Goal: Task Accomplishment & Management: Manage account settings

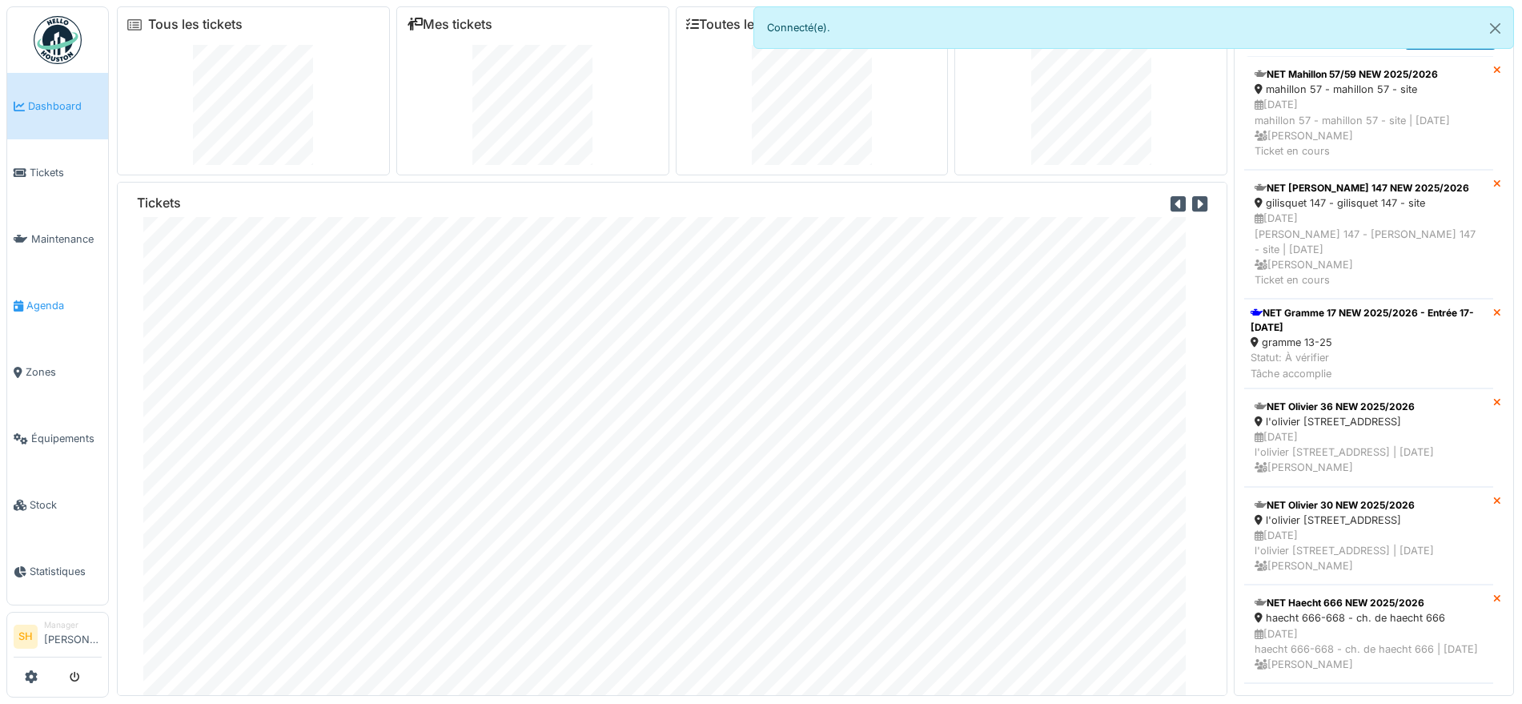
click at [60, 301] on span "Agenda" at bounding box center [63, 305] width 75 height 15
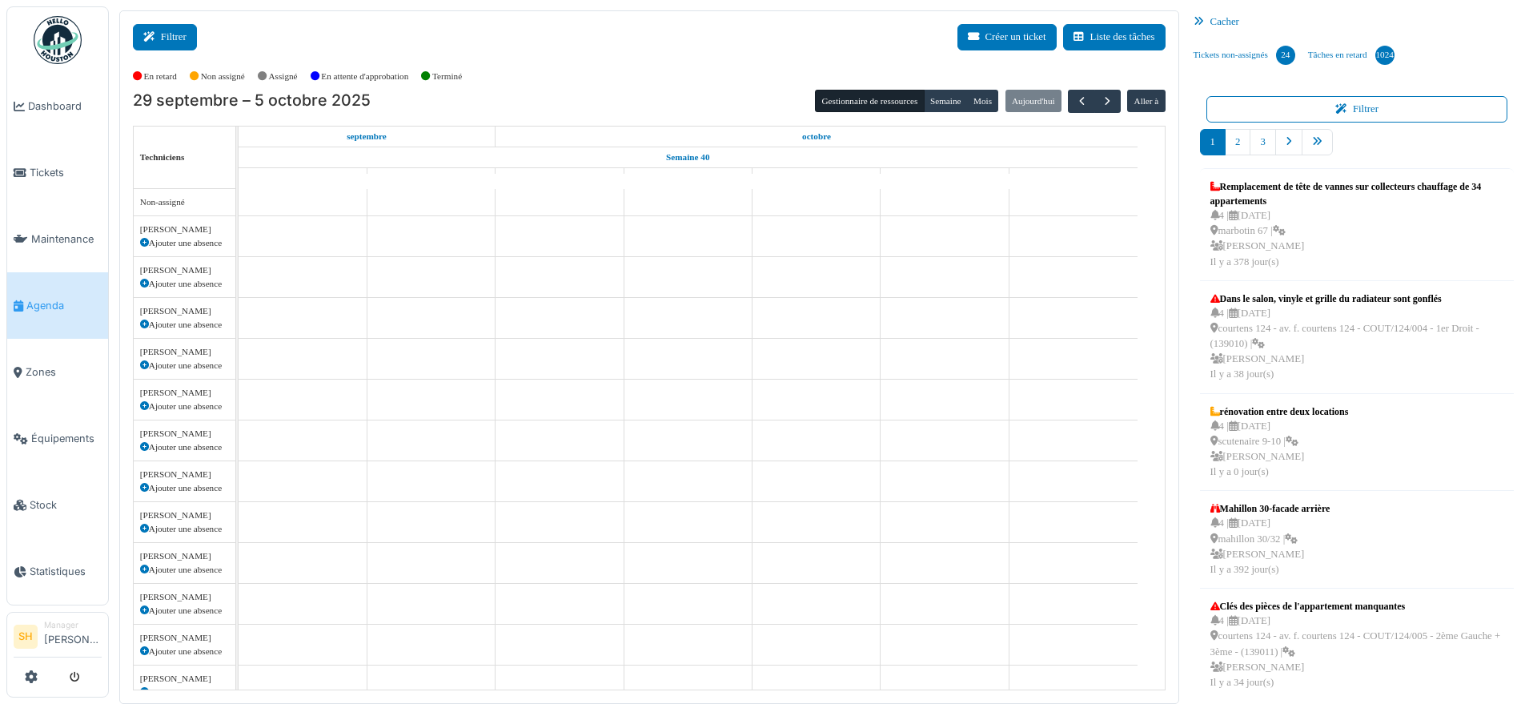
click at [174, 45] on button "Filtrer" at bounding box center [165, 37] width 64 height 26
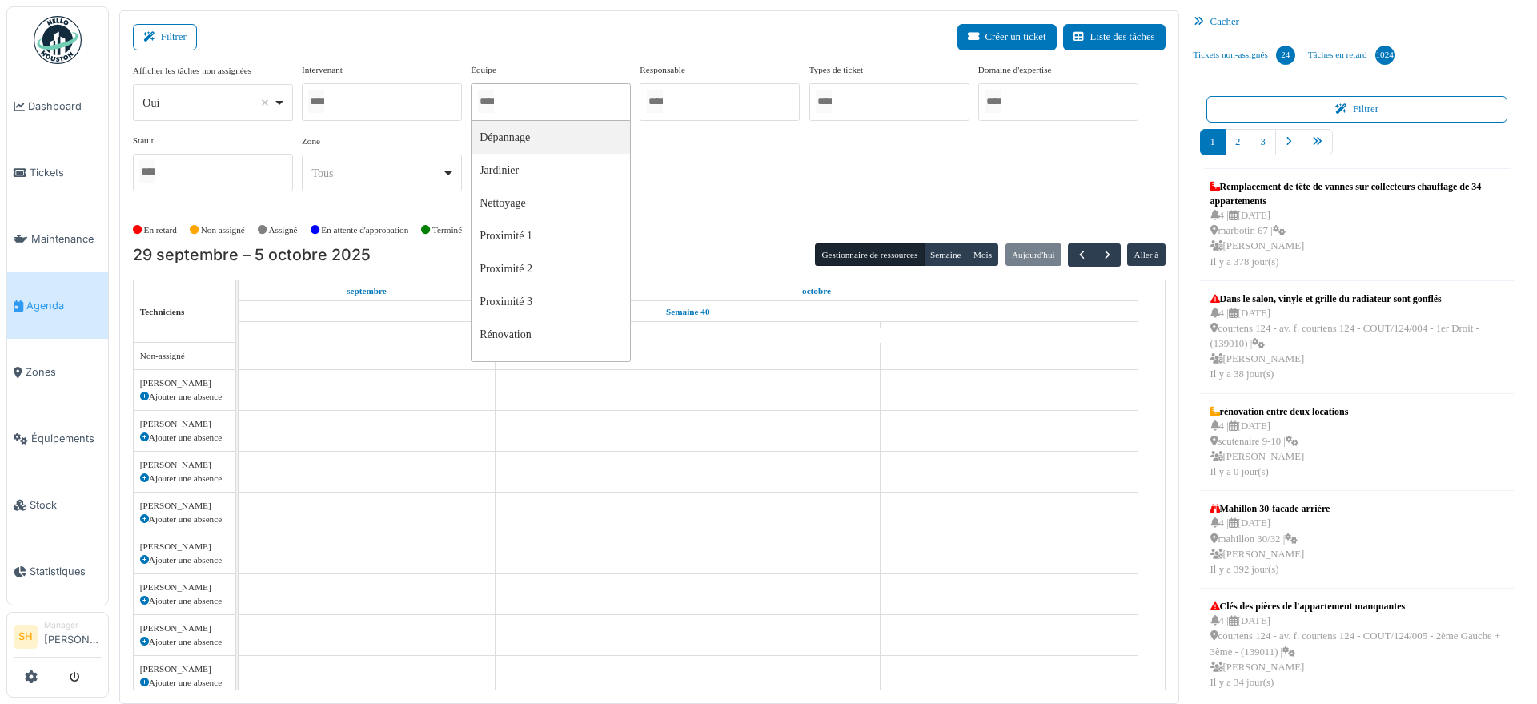
click at [494, 102] on input "Tous" at bounding box center [486, 101] width 16 height 23
click at [665, 188] on div "Afficher les tâches non assignées *** Oui Remove item Oui Non Intervenant Abdel…" at bounding box center [649, 134] width 1033 height 142
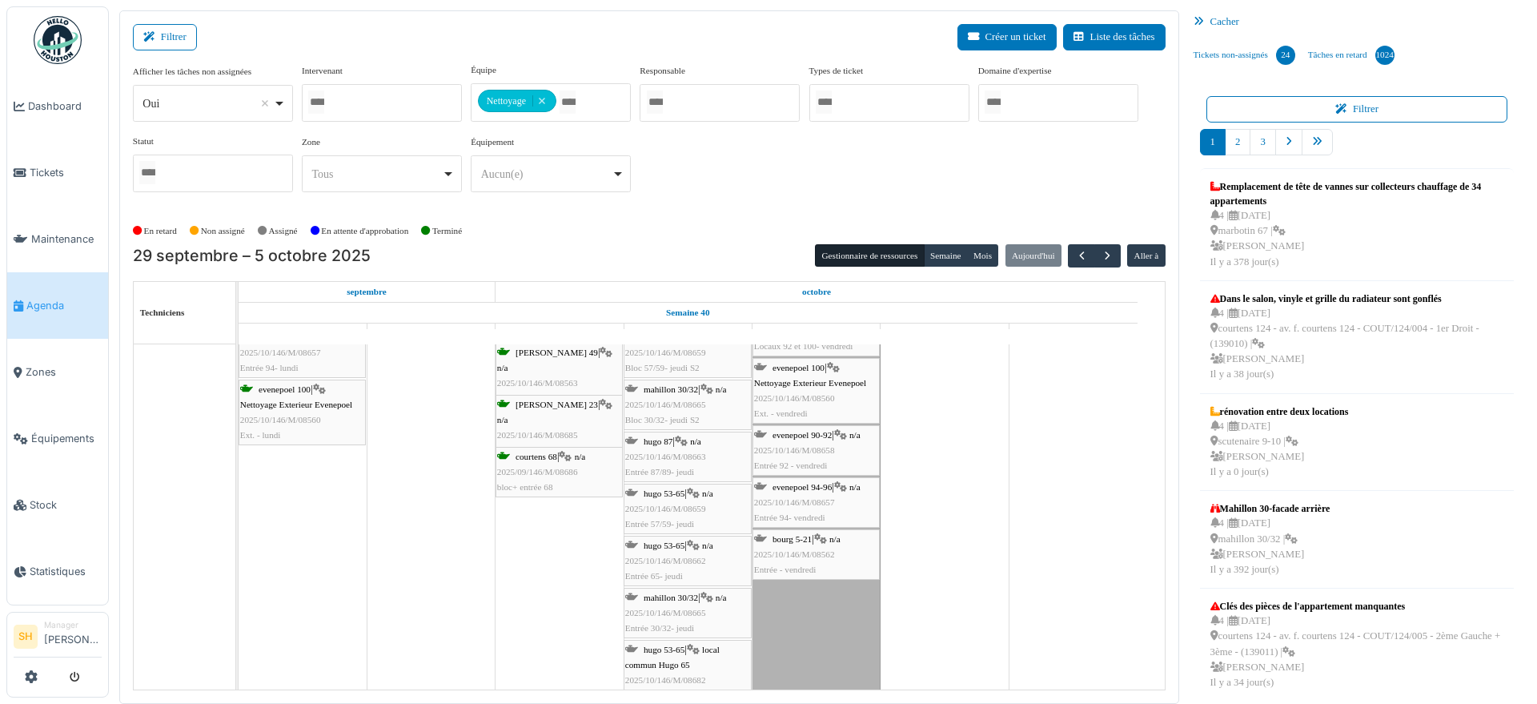
scroll to position [100, 0]
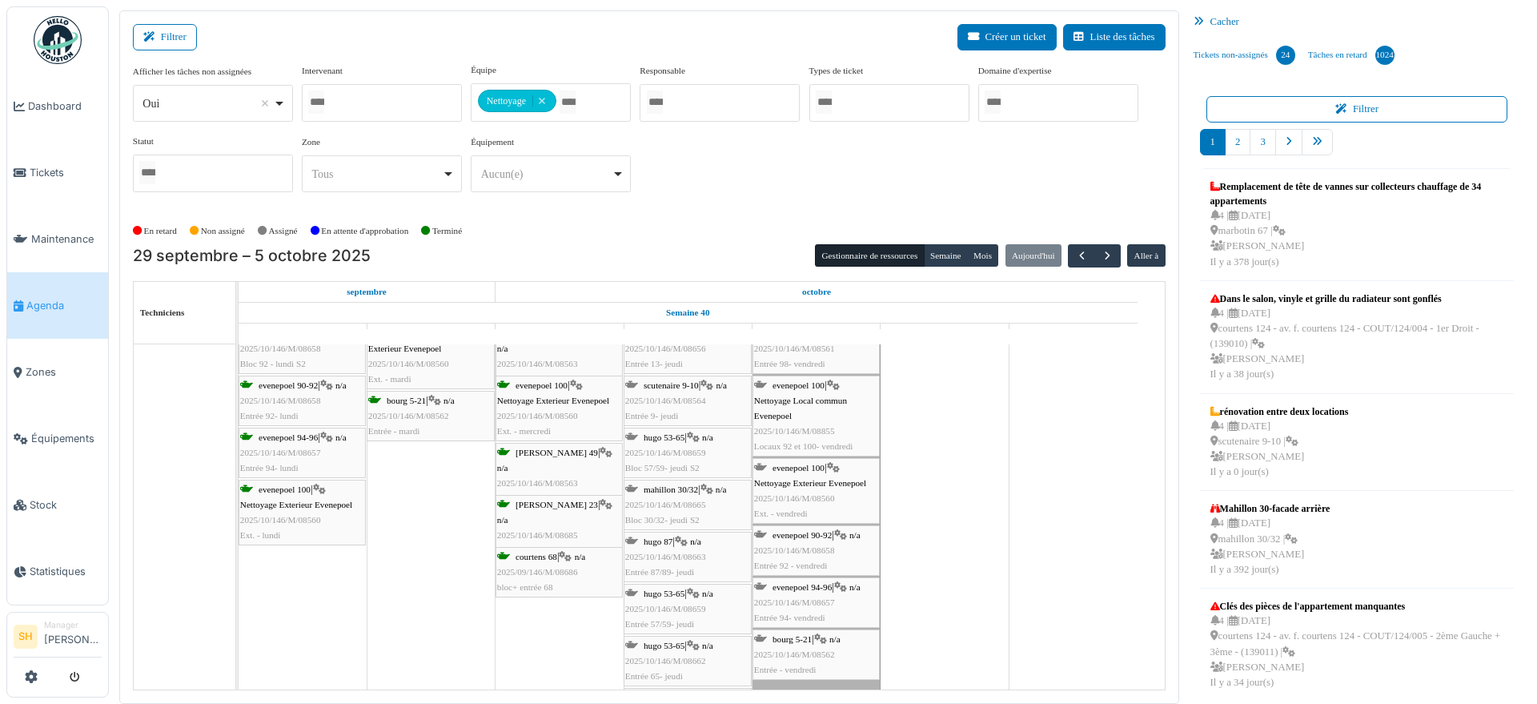
click at [667, 433] on span "hugo 53-65" at bounding box center [664, 437] width 41 height 10
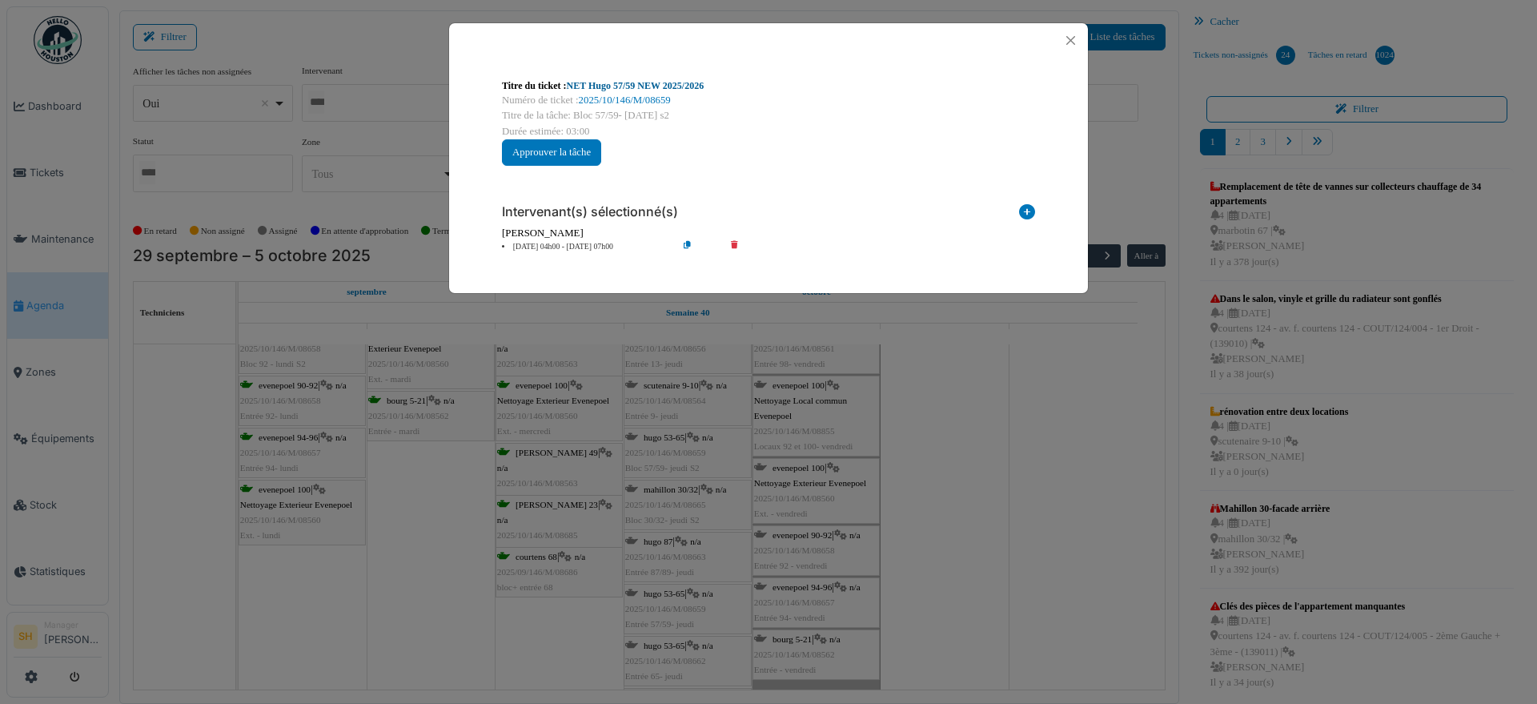
click at [623, 86] on link "NET Hugo 57/59 NEW 2025/2026" at bounding box center [636, 85] width 138 height 11
click at [1009, 499] on div "Titre du ticket : NET Hugo 57/59 NEW 2025/2026 Numéro de ticket : 2025/10/146/M…" at bounding box center [768, 352] width 1537 height 704
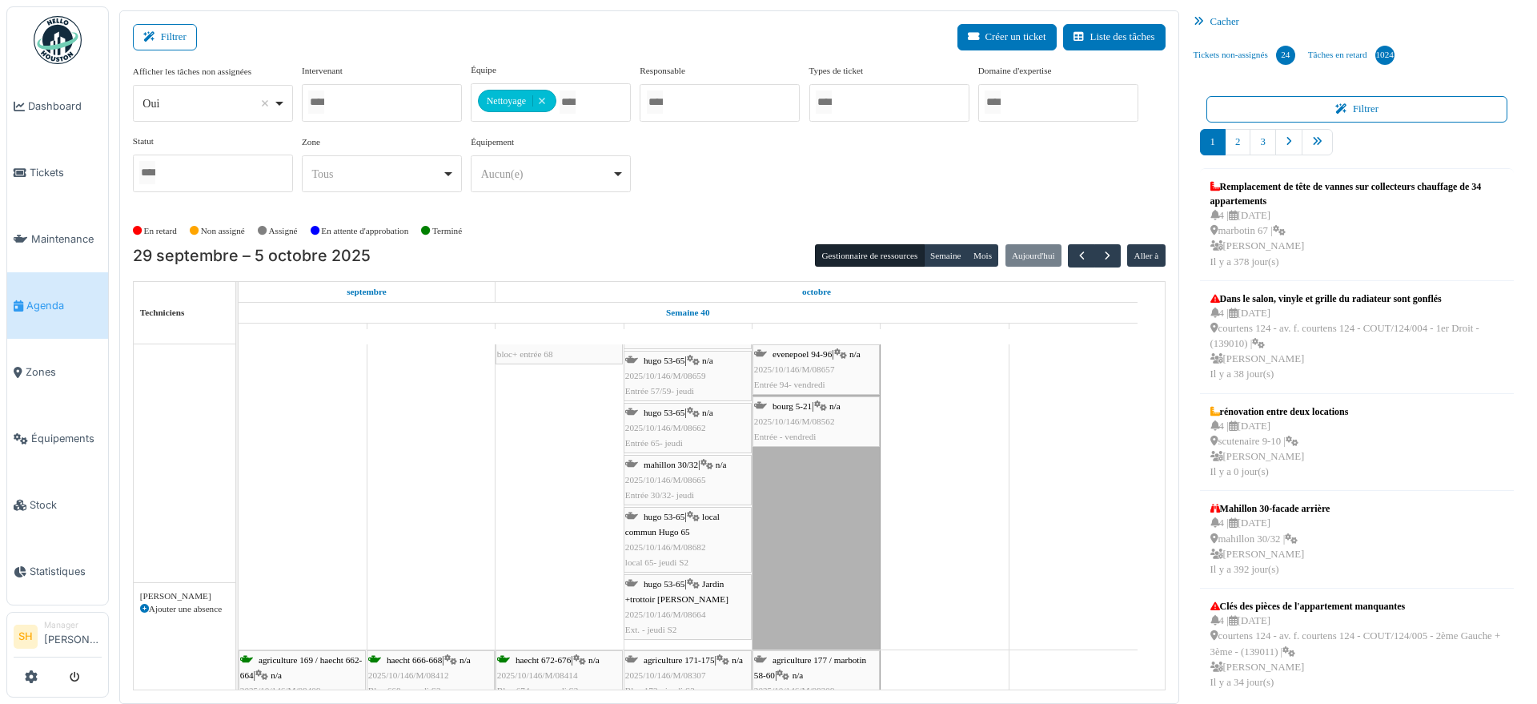
scroll to position [300, 0]
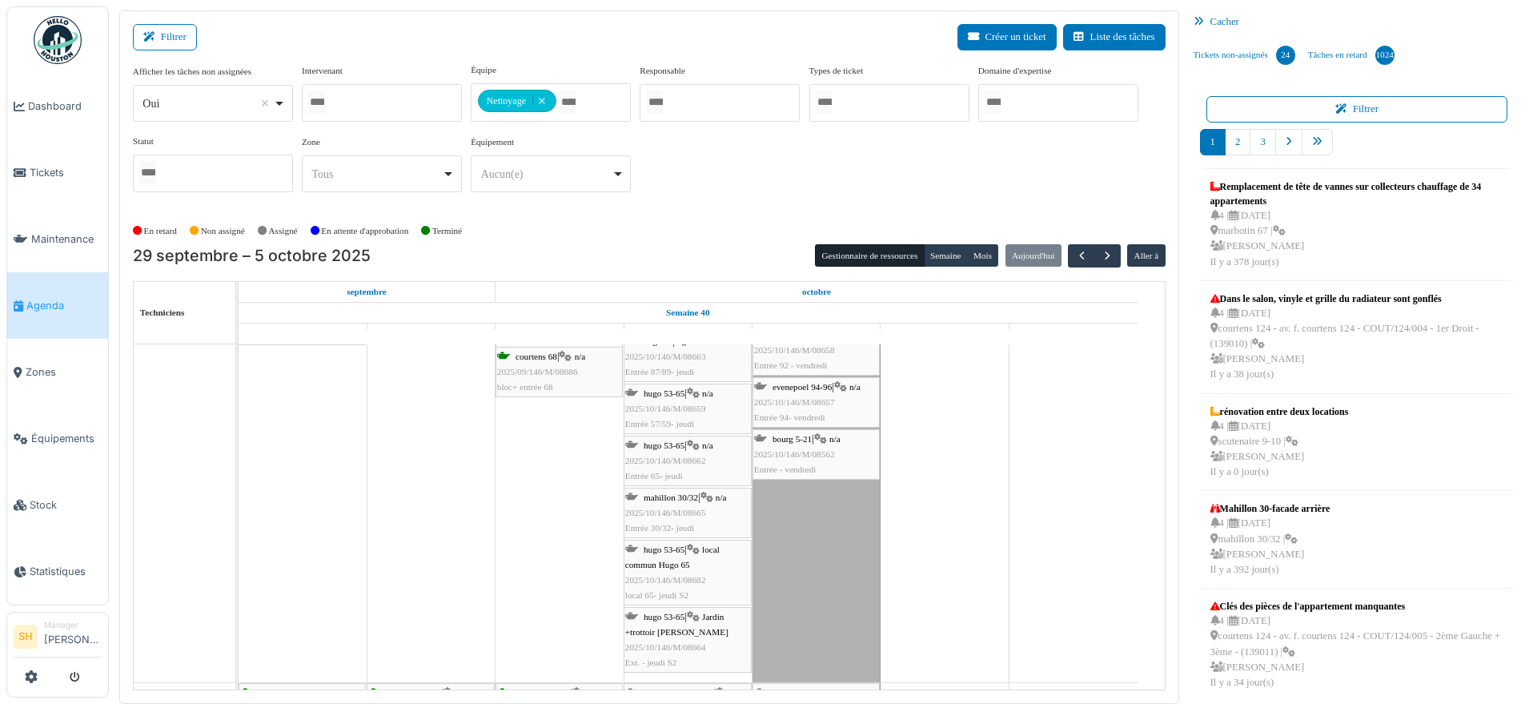
click at [687, 442] on div "hugo 53-65 | n/a 2025/10/146/M/08662 Entrée 65- jeudi" at bounding box center [687, 461] width 125 height 46
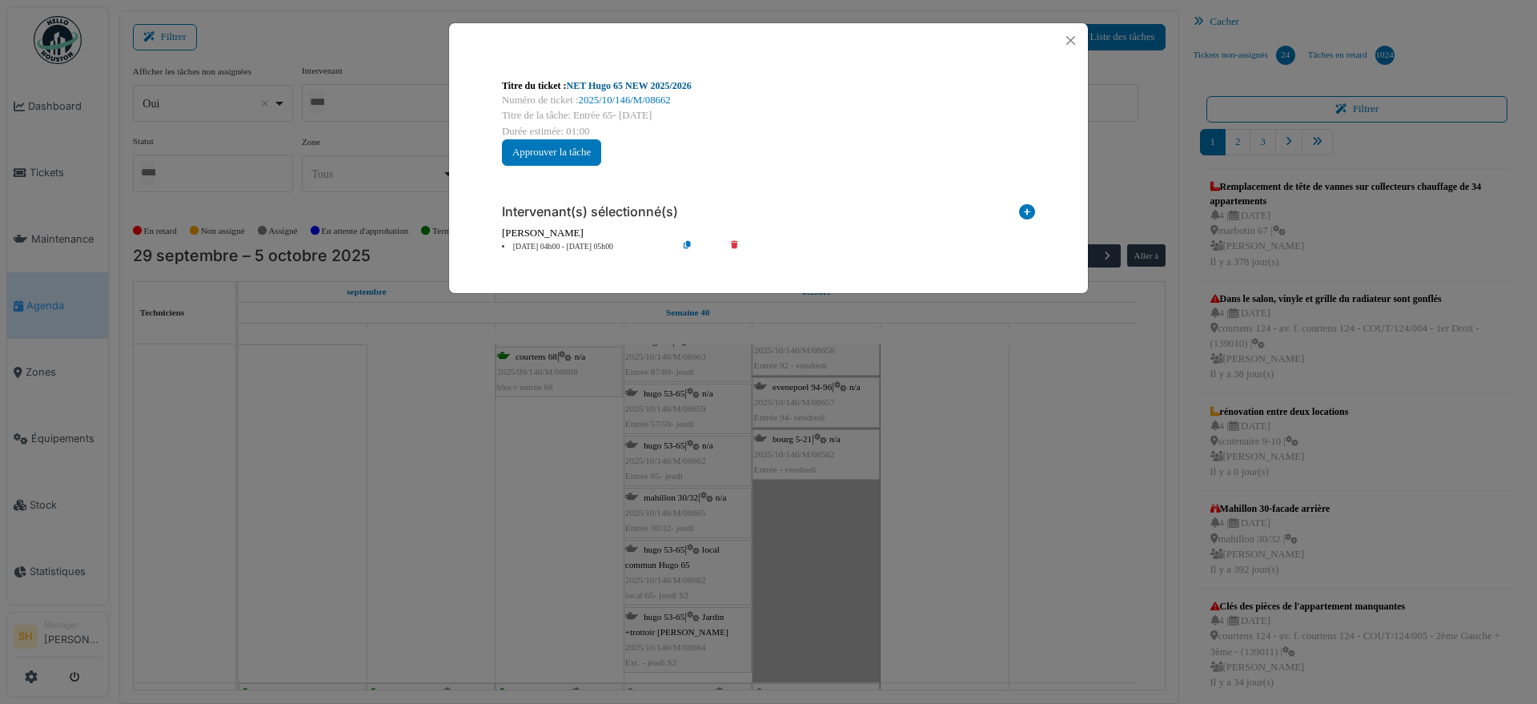
click at [634, 80] on link "NET Hugo 65 NEW 2025/2026" at bounding box center [629, 85] width 125 height 11
drag, startPoint x: 1048, startPoint y: 498, endPoint x: 632, endPoint y: 587, distance: 424.9
click at [1044, 498] on div "Titre du ticket : NET Hugo 65 NEW 2025/2026 Numéro de ticket : 2025/10/146/M/08…" at bounding box center [768, 352] width 1537 height 704
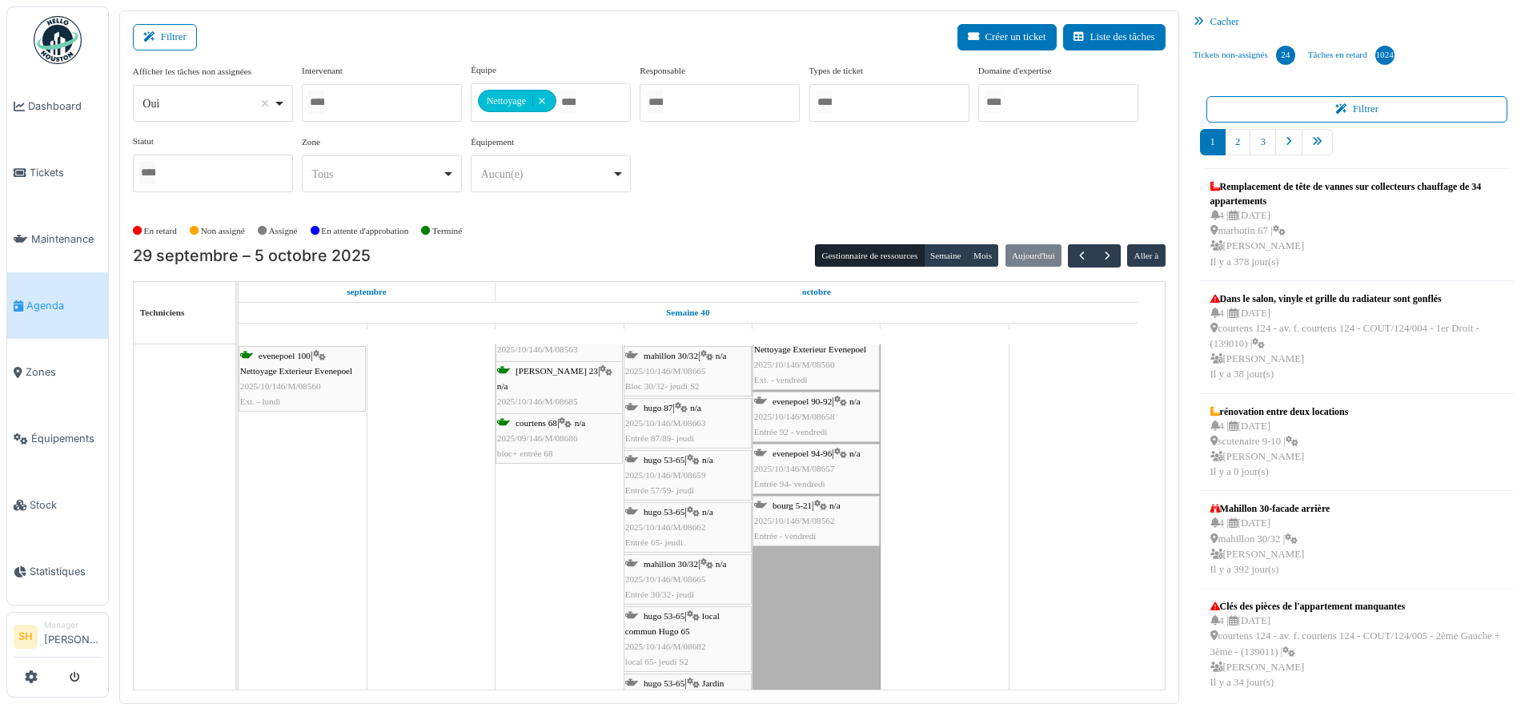
scroll to position [200, 0]
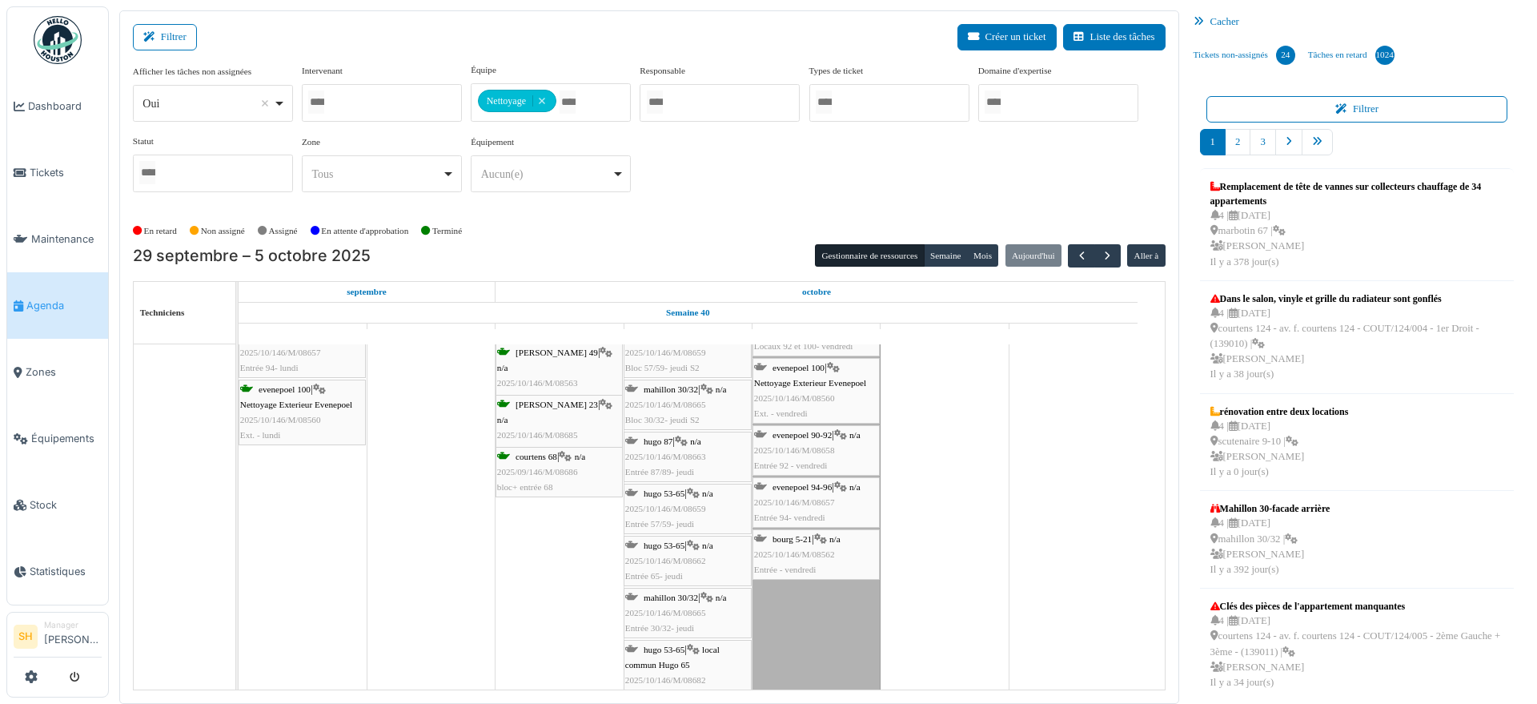
click at [672, 442] on span "hugo 87" at bounding box center [658, 441] width 29 height 10
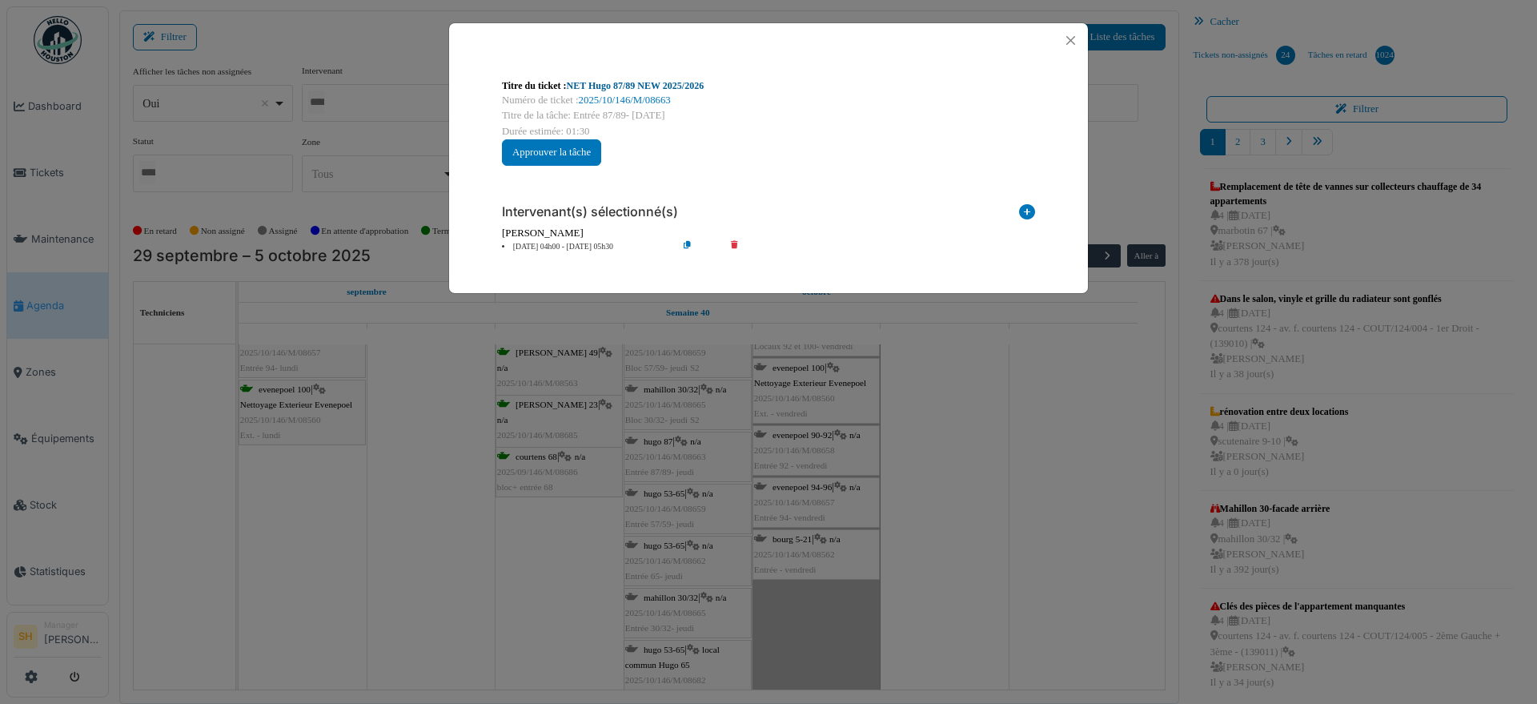
click at [644, 84] on link "NET Hugo 87/89 NEW 2025/2026" at bounding box center [636, 85] width 138 height 11
drag, startPoint x: 946, startPoint y: 416, endPoint x: 868, endPoint y: 406, distance: 79.1
click at [946, 417] on div "Titre du ticket : NET Hugo 87/89 NEW 2025/2026 Numéro de ticket : 2025/10/146/M…" at bounding box center [768, 352] width 1537 height 704
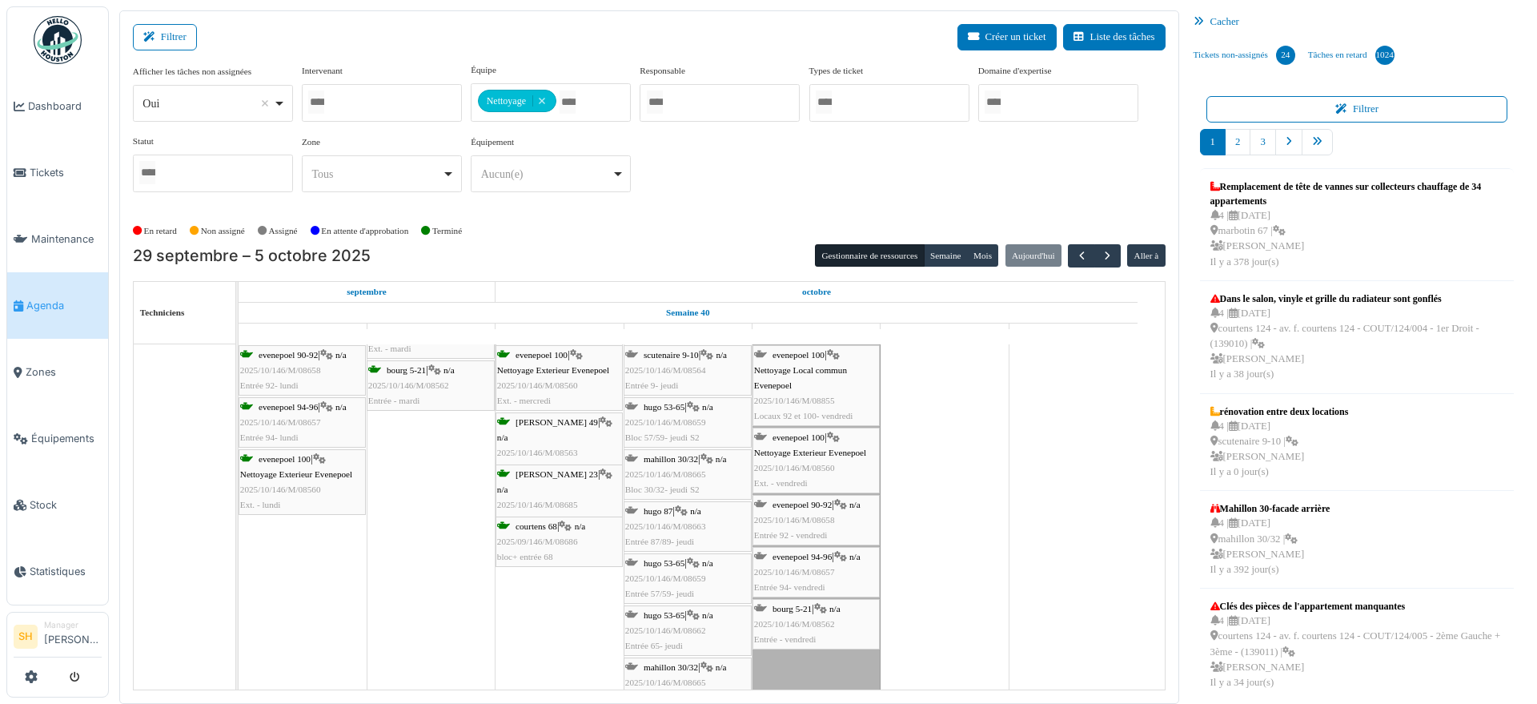
scroll to position [0, 0]
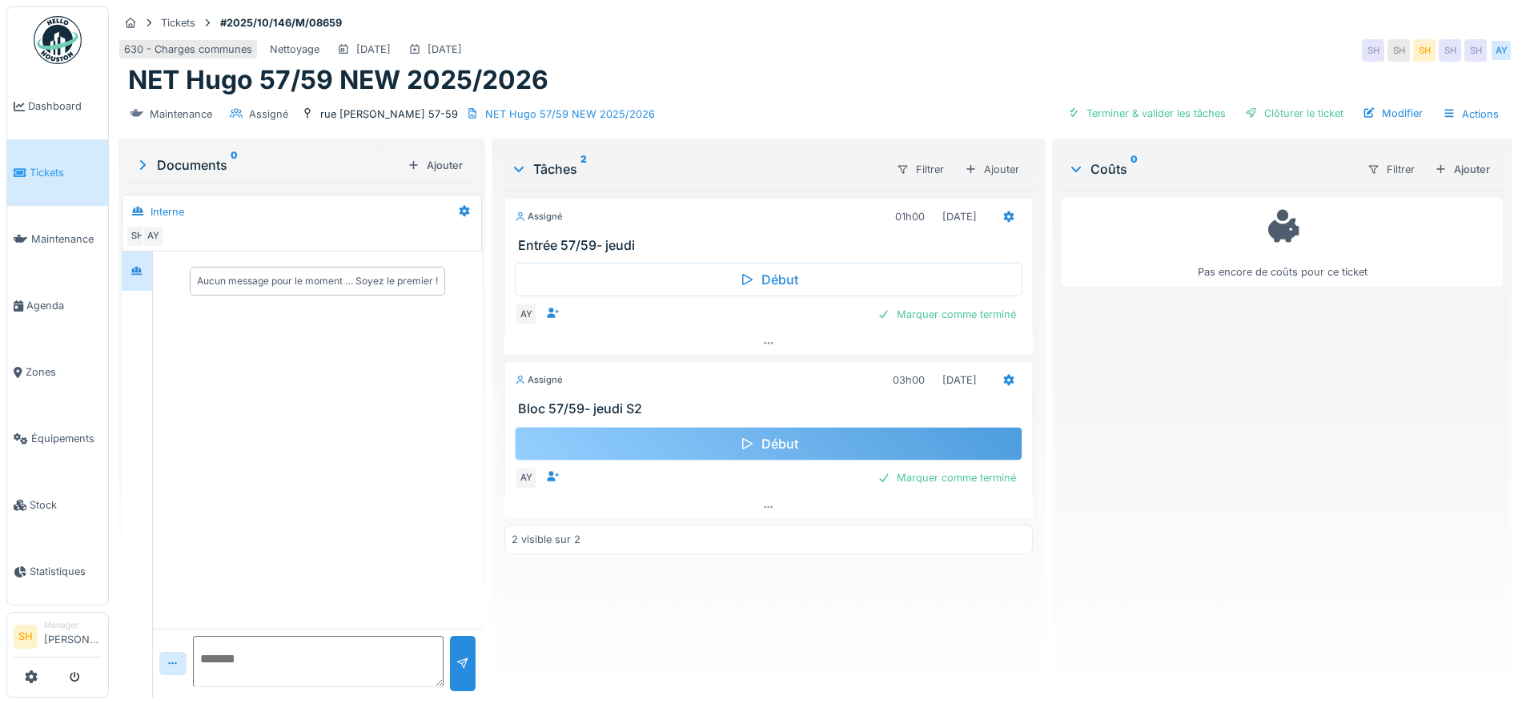
click at [796, 443] on div "Début" at bounding box center [769, 444] width 508 height 34
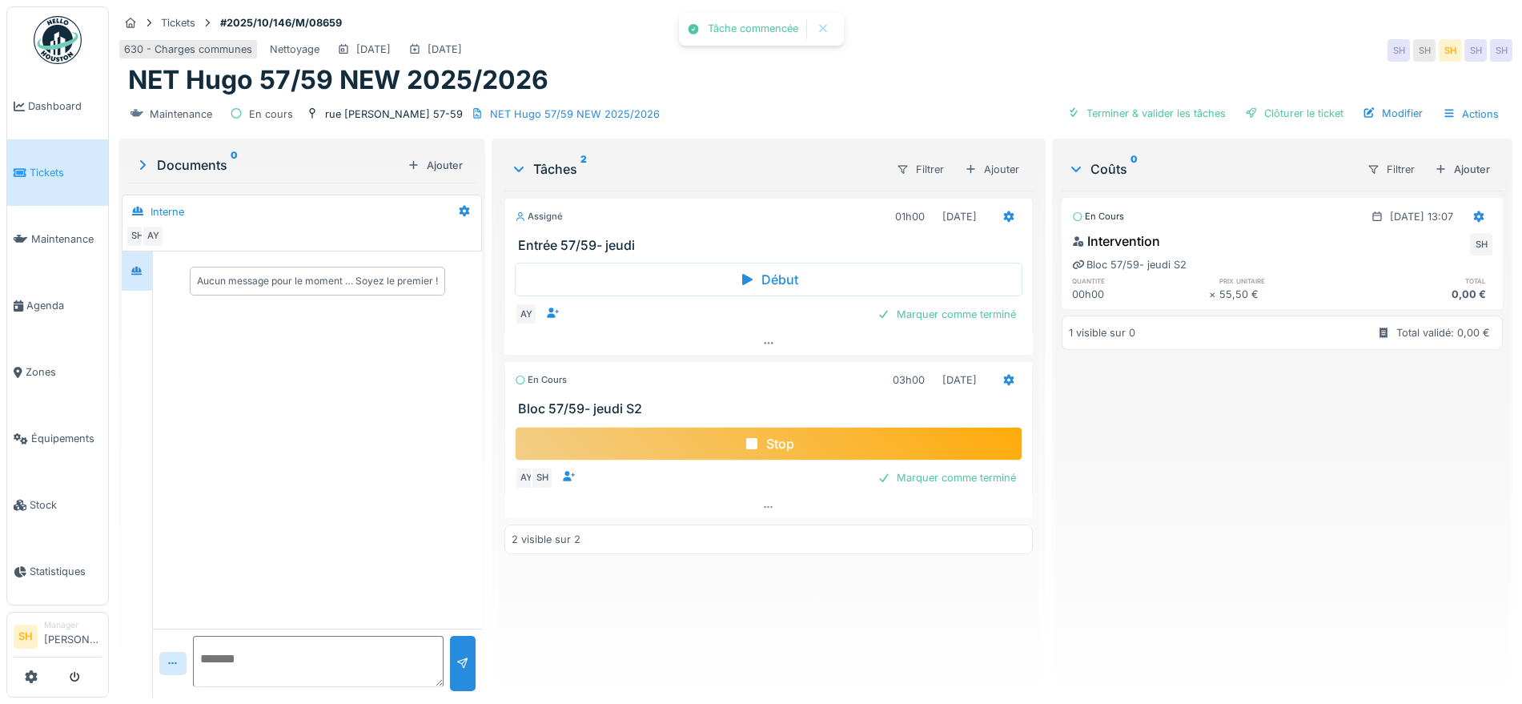
click at [797, 446] on div "Stop" at bounding box center [769, 444] width 508 height 34
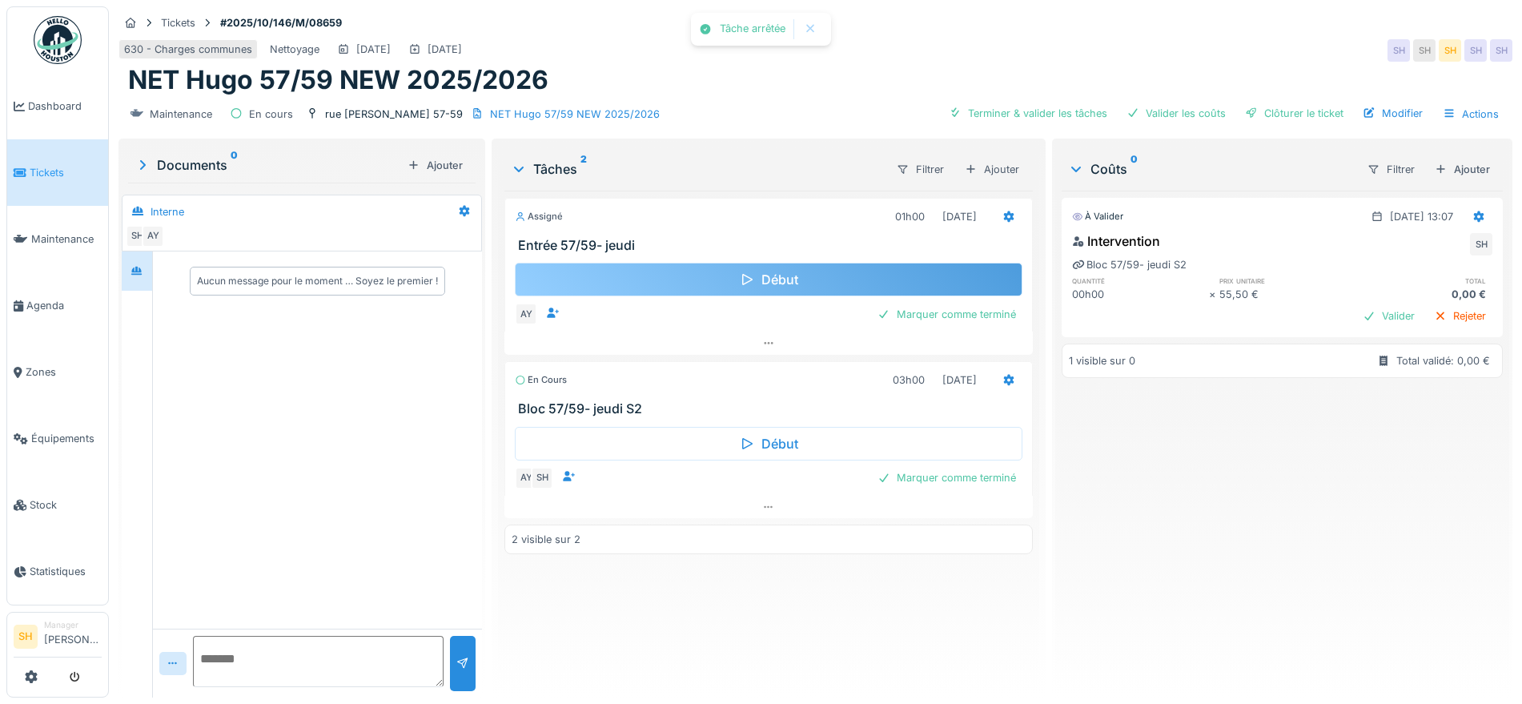
click at [751, 277] on div "Début" at bounding box center [769, 280] width 508 height 34
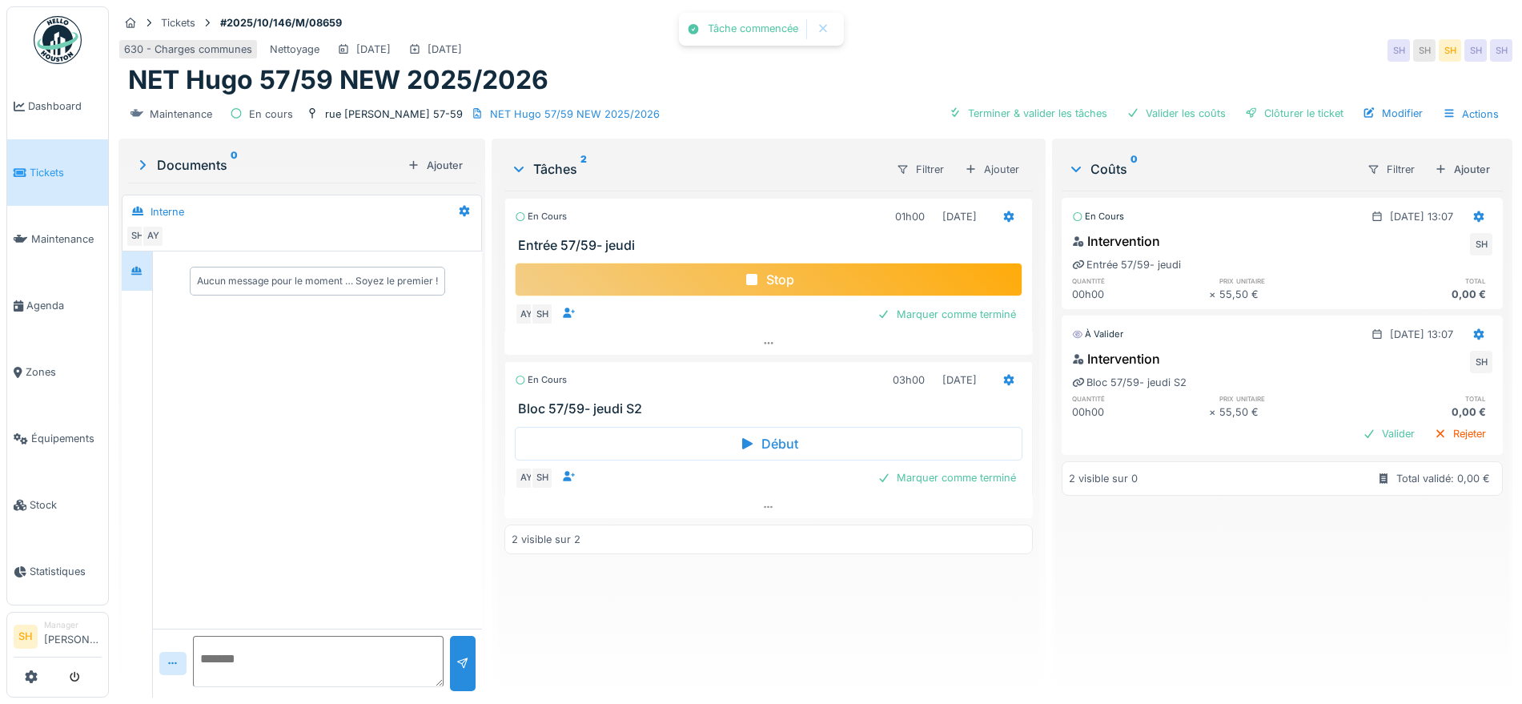
click at [751, 277] on icon at bounding box center [752, 279] width 16 height 13
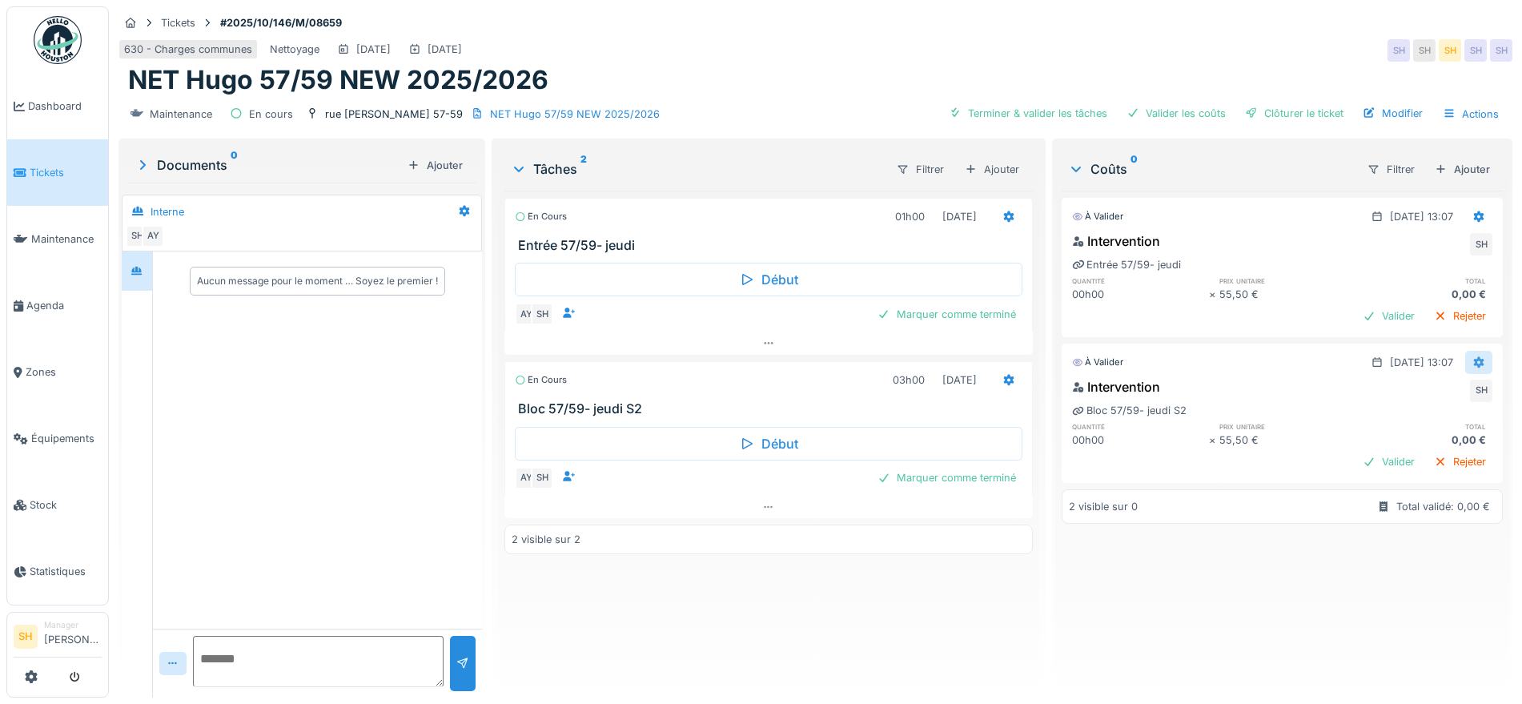
click at [1472, 362] on icon at bounding box center [1478, 362] width 13 height 10
click at [1447, 399] on div "Modifier" at bounding box center [1462, 398] width 78 height 24
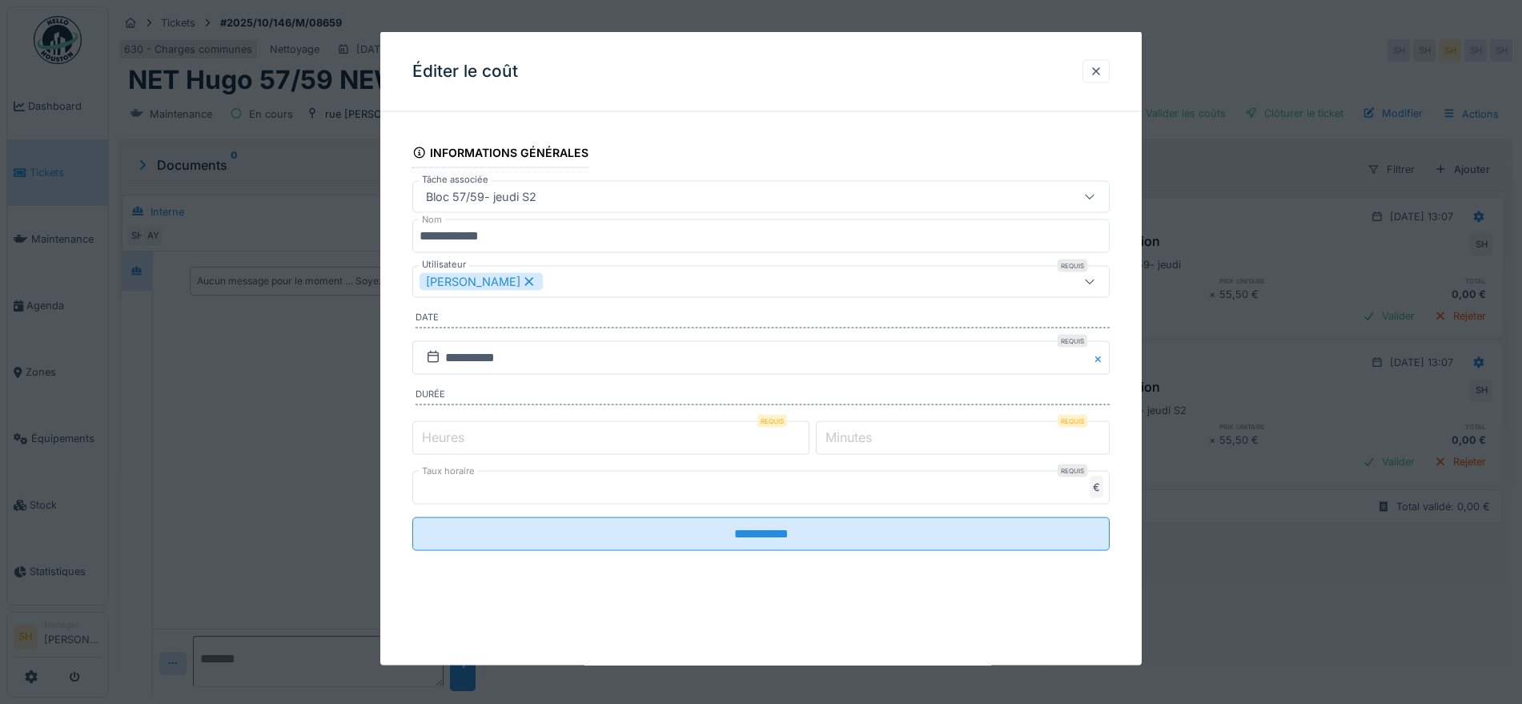
click at [435, 431] on label "Heures" at bounding box center [443, 436] width 49 height 19
click at [435, 431] on input "*" at bounding box center [610, 437] width 397 height 34
type input "*"
click at [522, 281] on icon at bounding box center [529, 280] width 14 height 11
click at [508, 277] on div "Utilisateurs" at bounding box center [719, 282] width 601 height 18
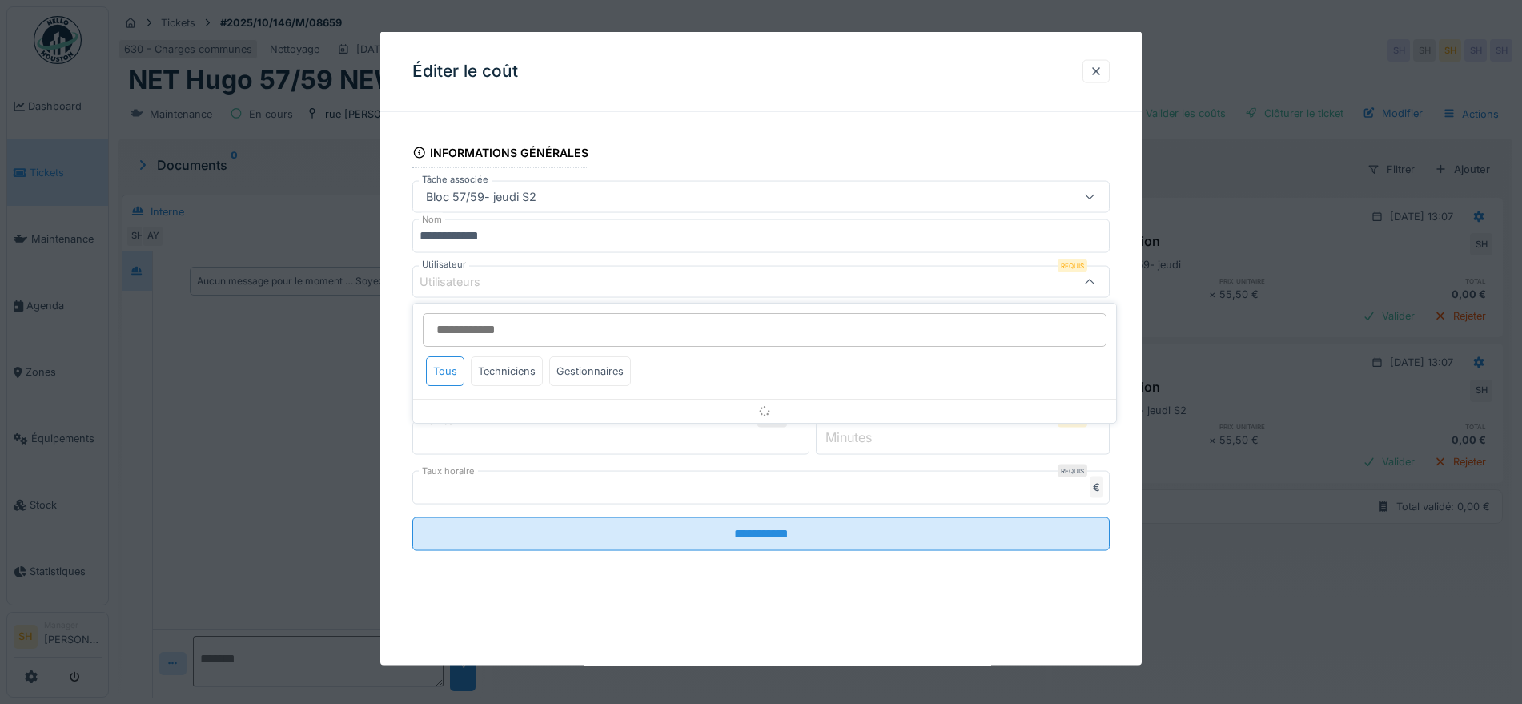
click at [500, 327] on input "Utilisateur" at bounding box center [765, 330] width 684 height 34
type input "******"
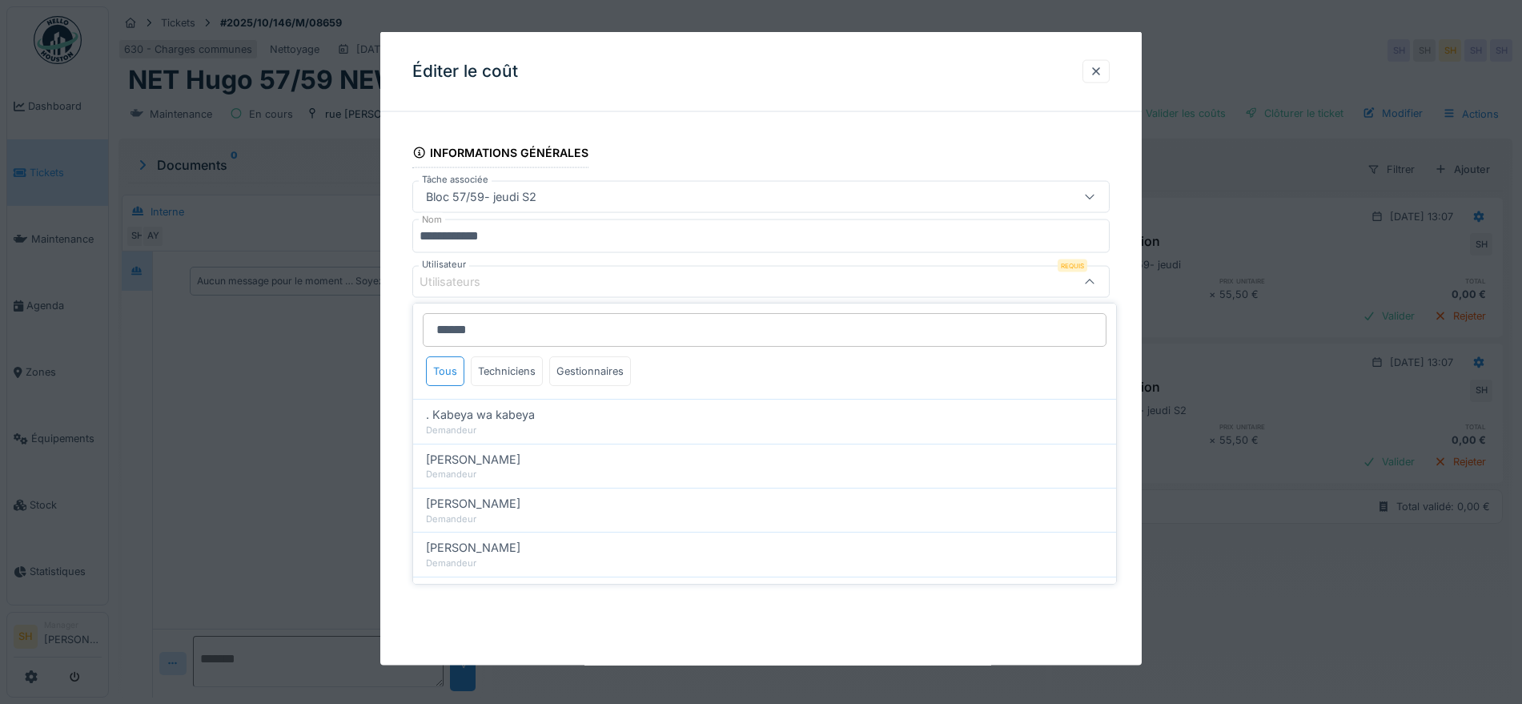
click at [1126, 265] on div "**********" at bounding box center [760, 360] width 761 height 471
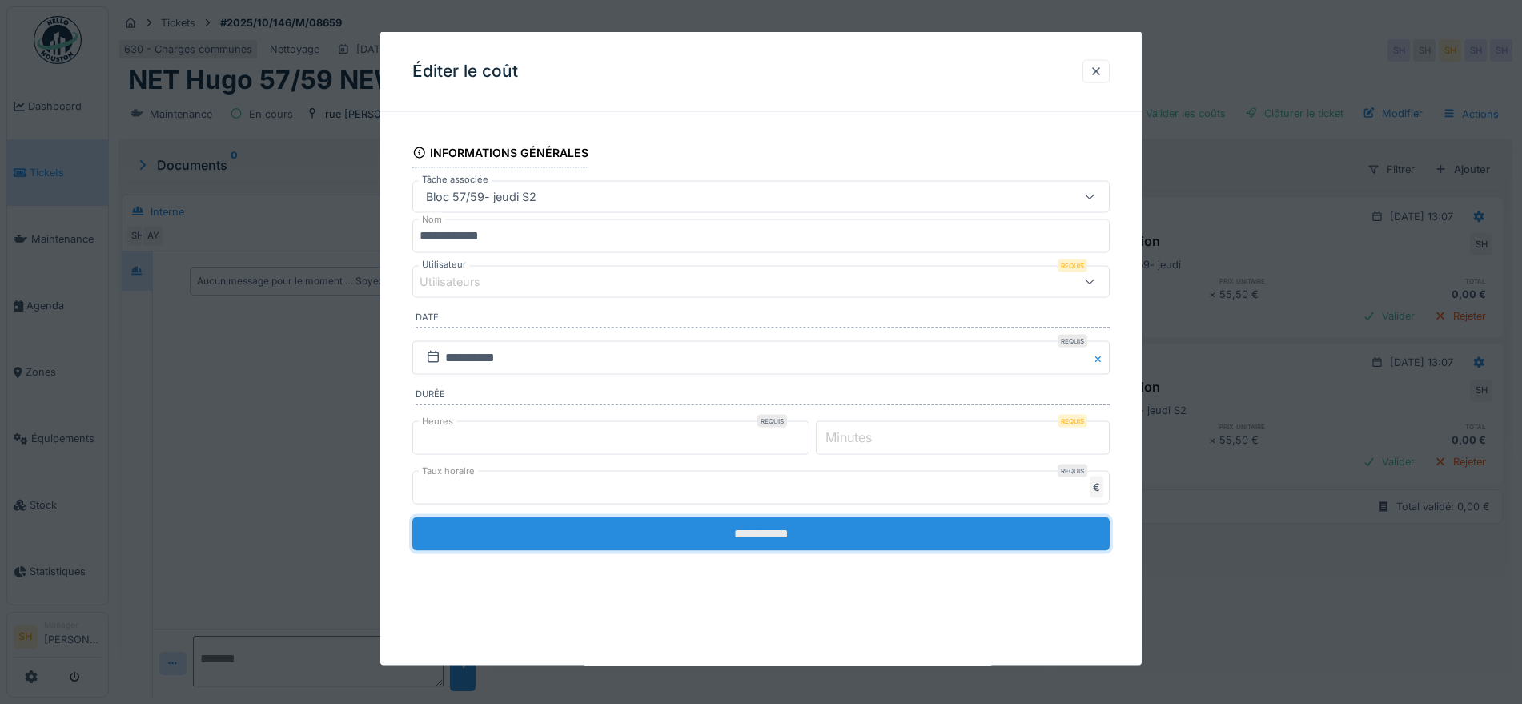
click at [814, 542] on input "**********" at bounding box center [760, 533] width 697 height 34
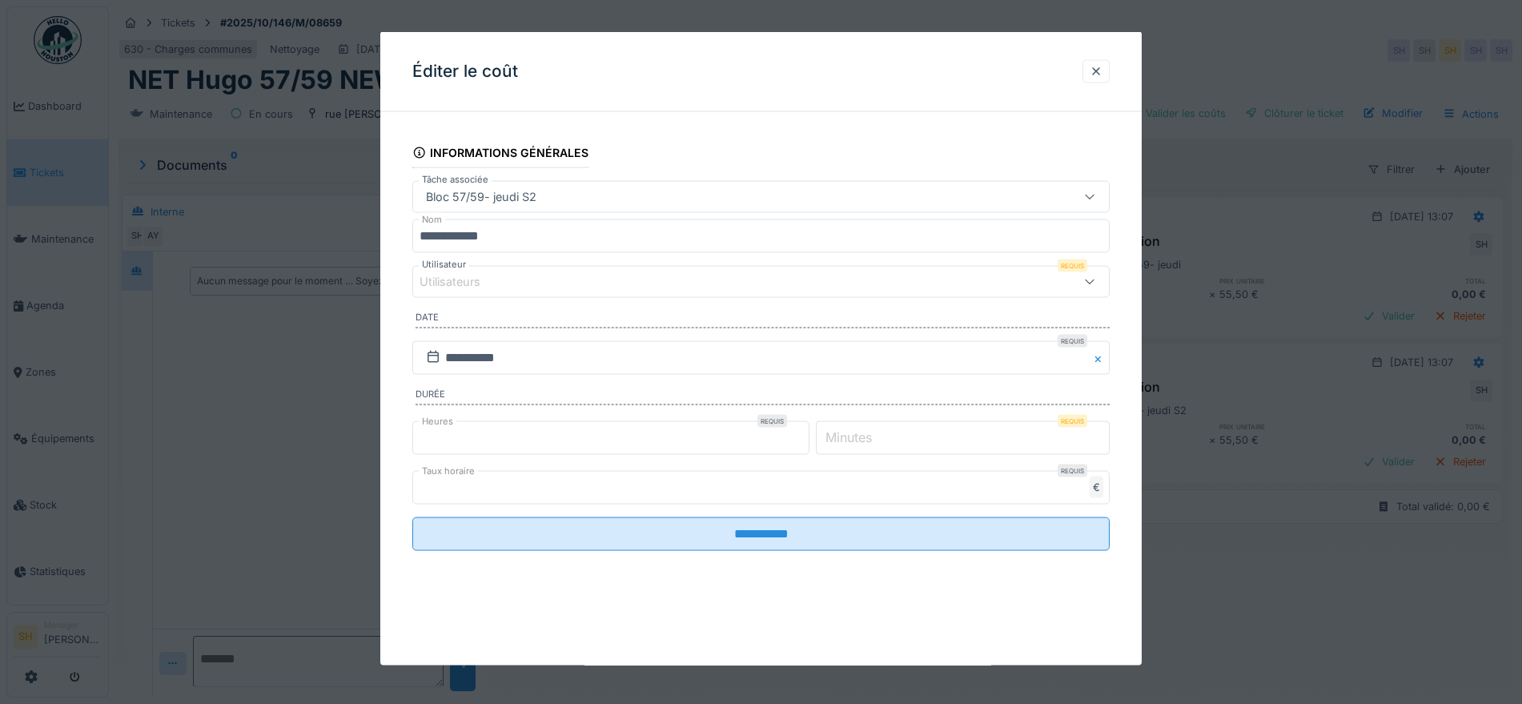
click at [496, 284] on div "Utilisateurs" at bounding box center [460, 282] width 83 height 18
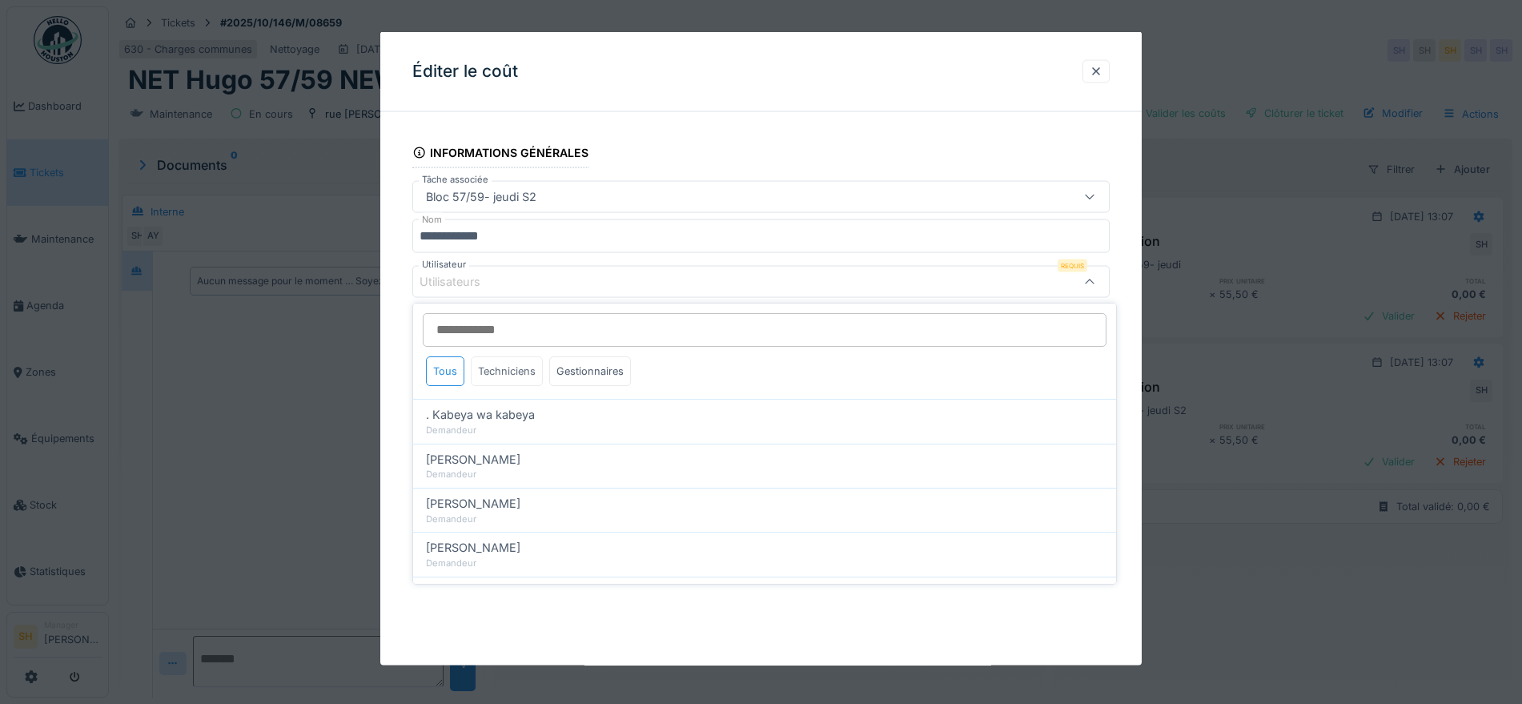
click at [516, 379] on div "Techniciens" at bounding box center [507, 371] width 72 height 30
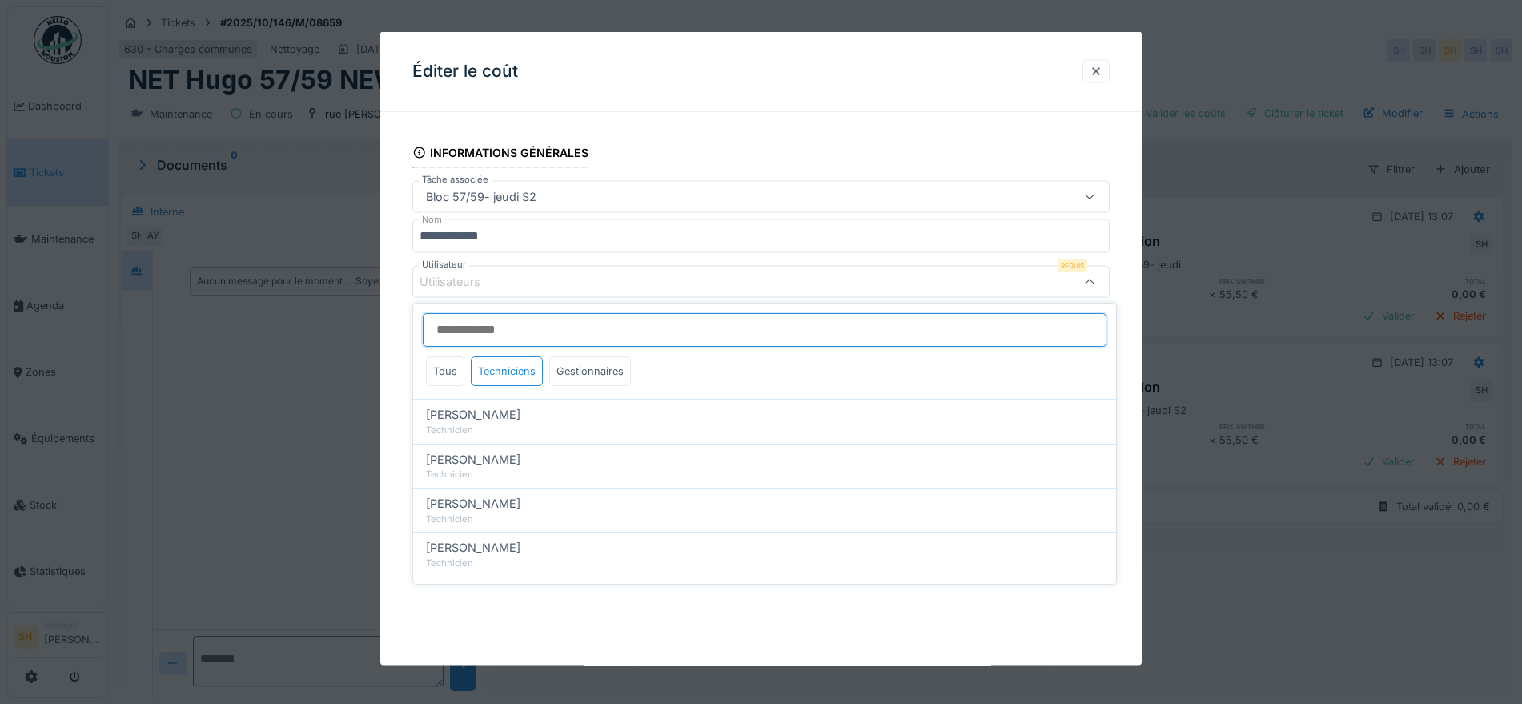
click at [520, 331] on input "Utilisateur" at bounding box center [765, 330] width 684 height 34
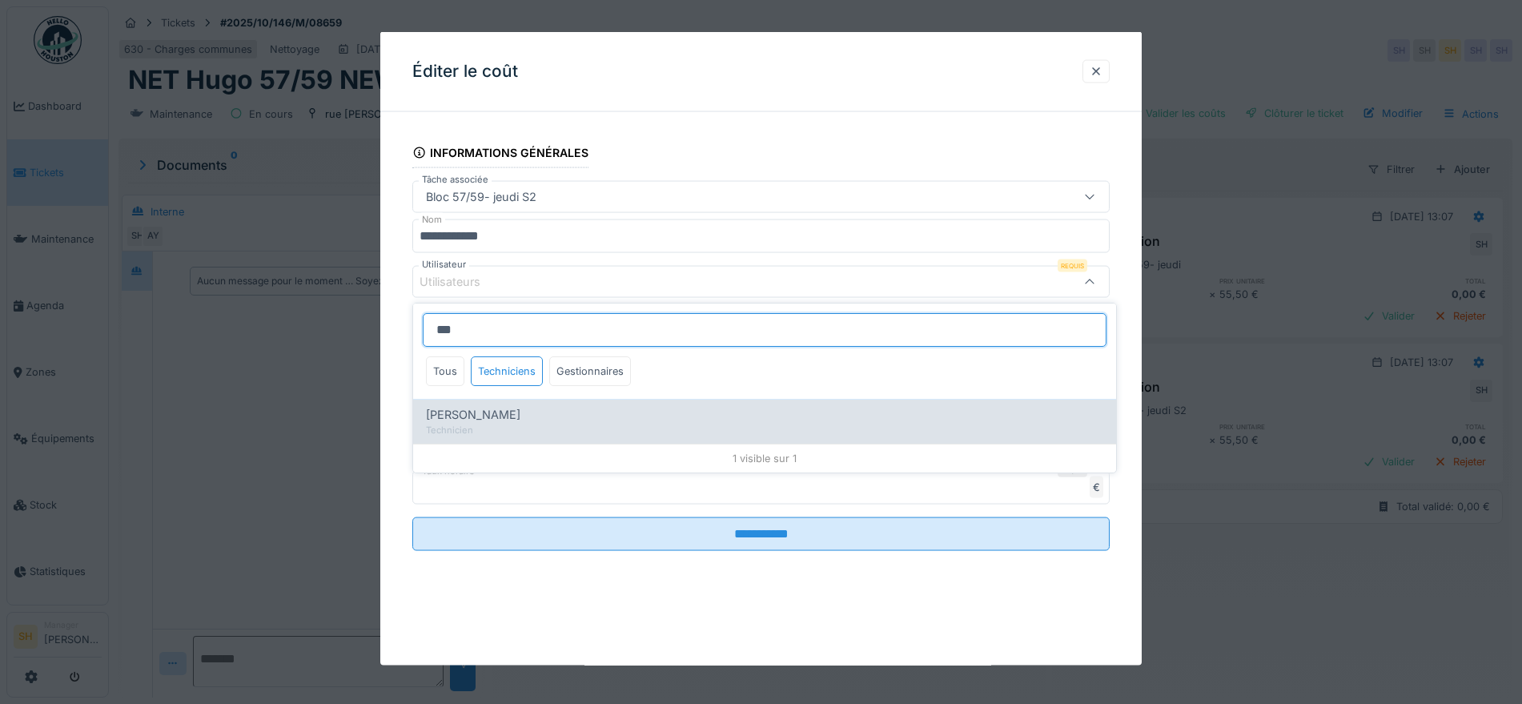
type input "***"
click at [502, 421] on span "[PERSON_NAME]" at bounding box center [473, 415] width 94 height 18
type input "*****"
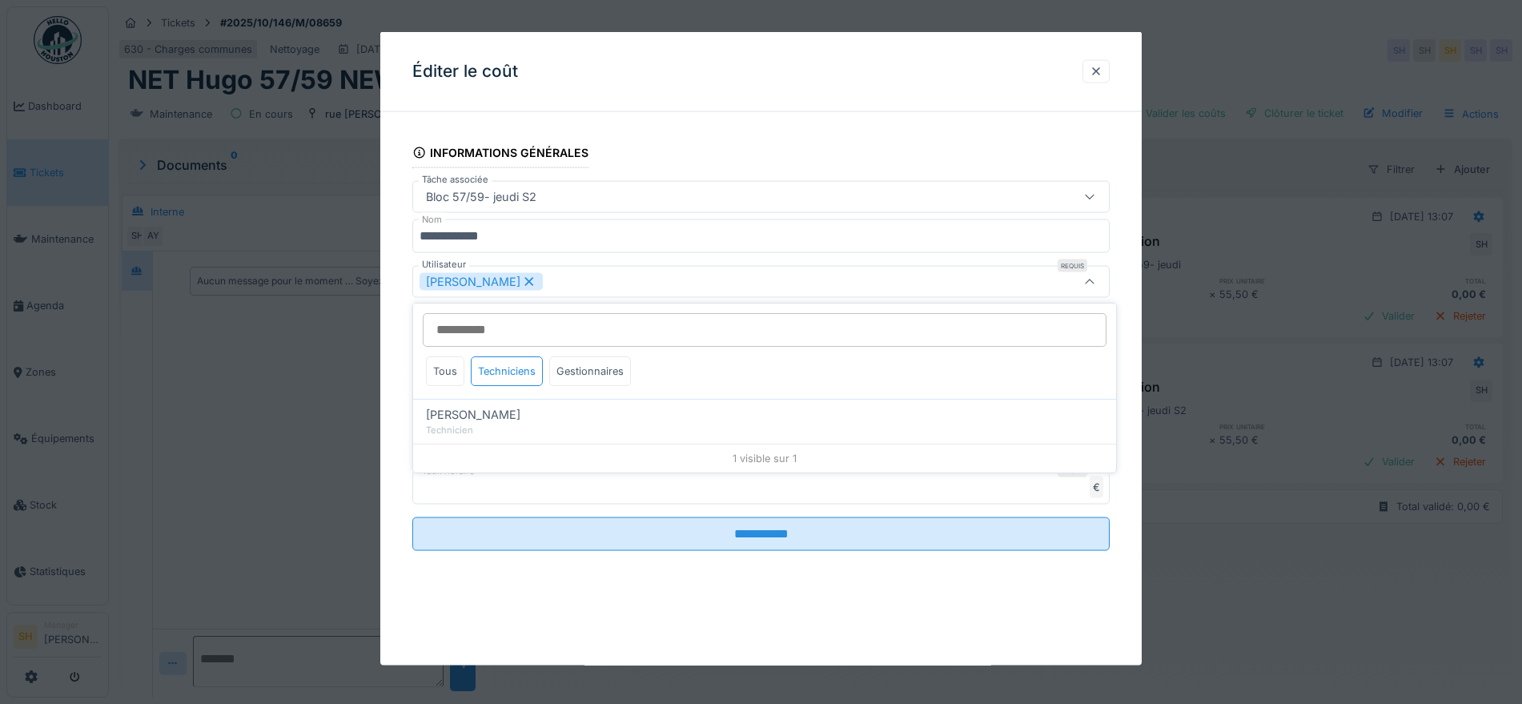
click at [845, 572] on div "**********" at bounding box center [760, 360] width 761 height 471
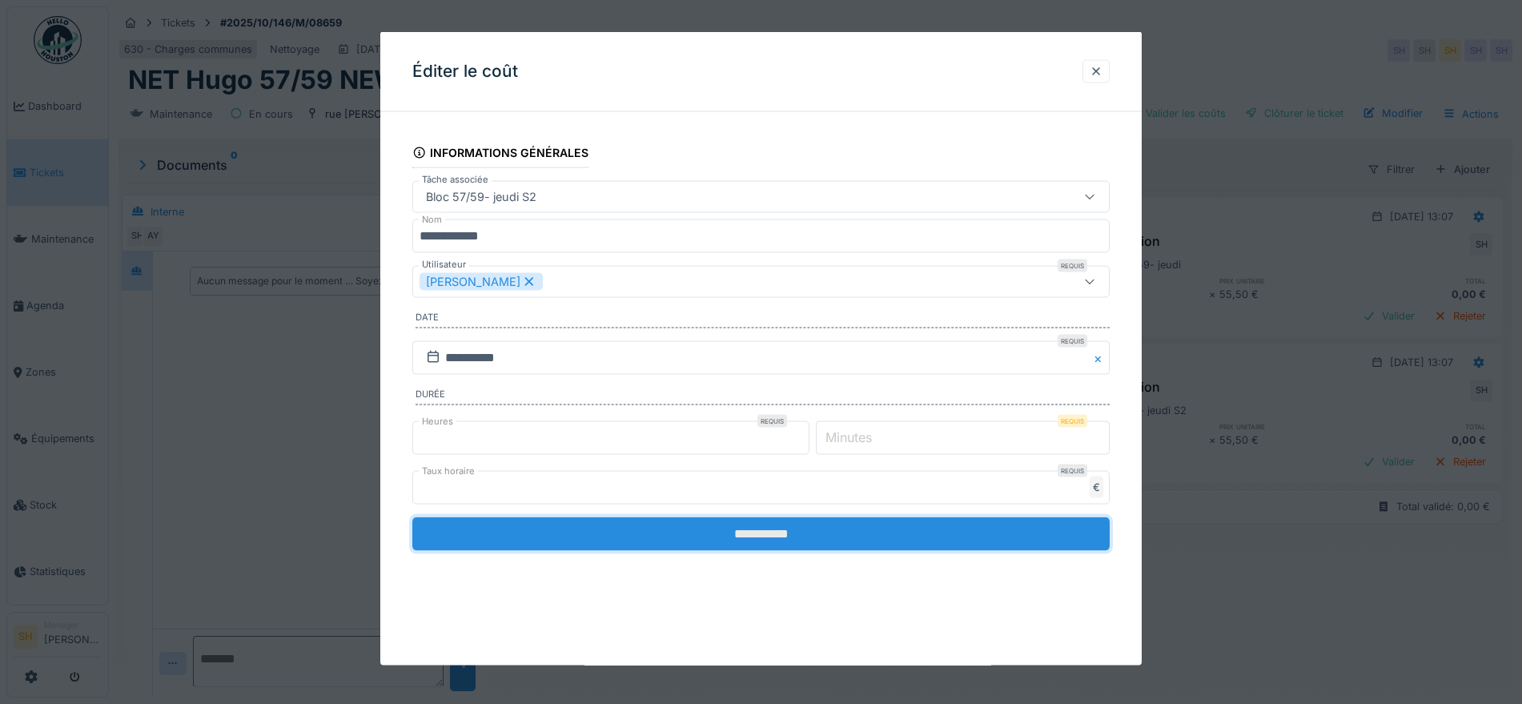
click at [706, 538] on input "**********" at bounding box center [760, 533] width 697 height 34
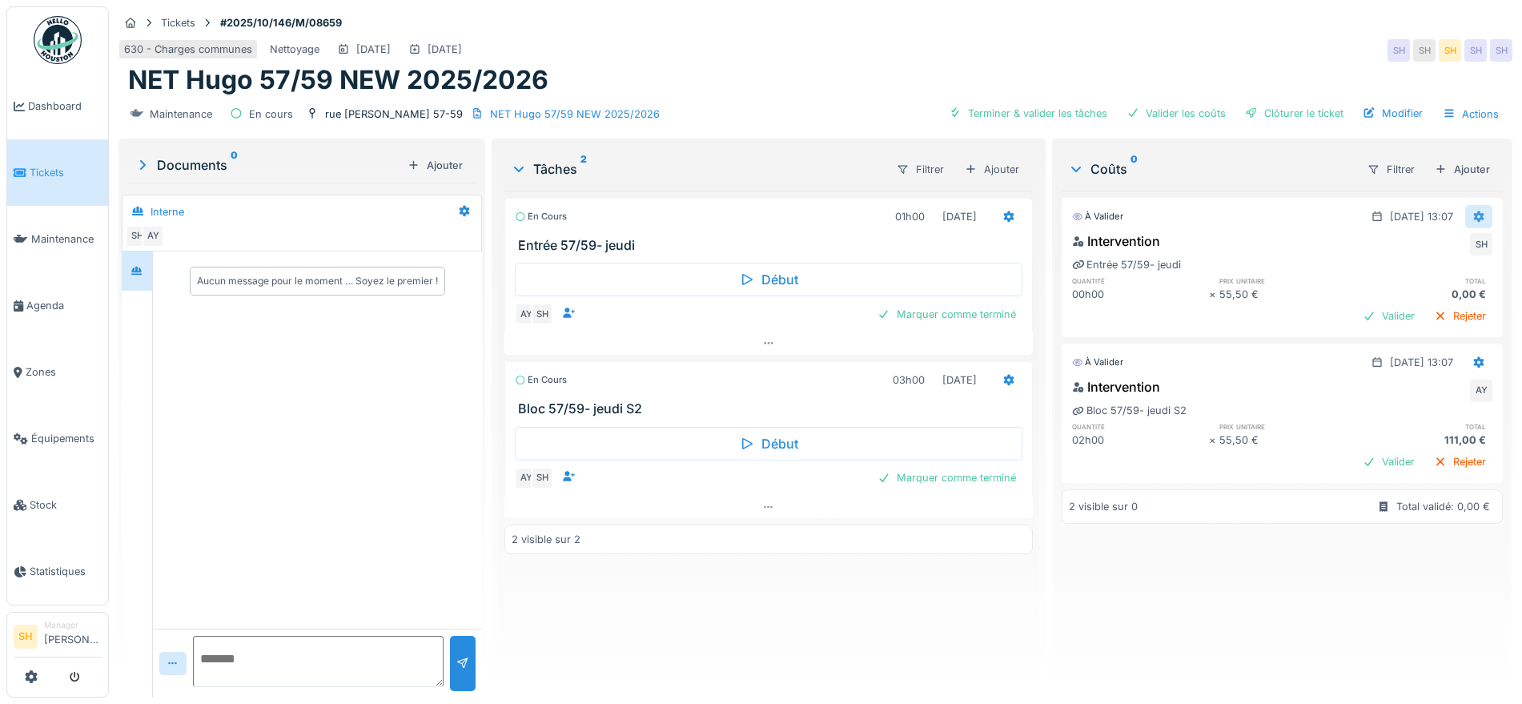
click at [1474, 212] on icon at bounding box center [1479, 216] width 10 height 11
click at [1445, 253] on div "Modifier" at bounding box center [1462, 252] width 78 height 24
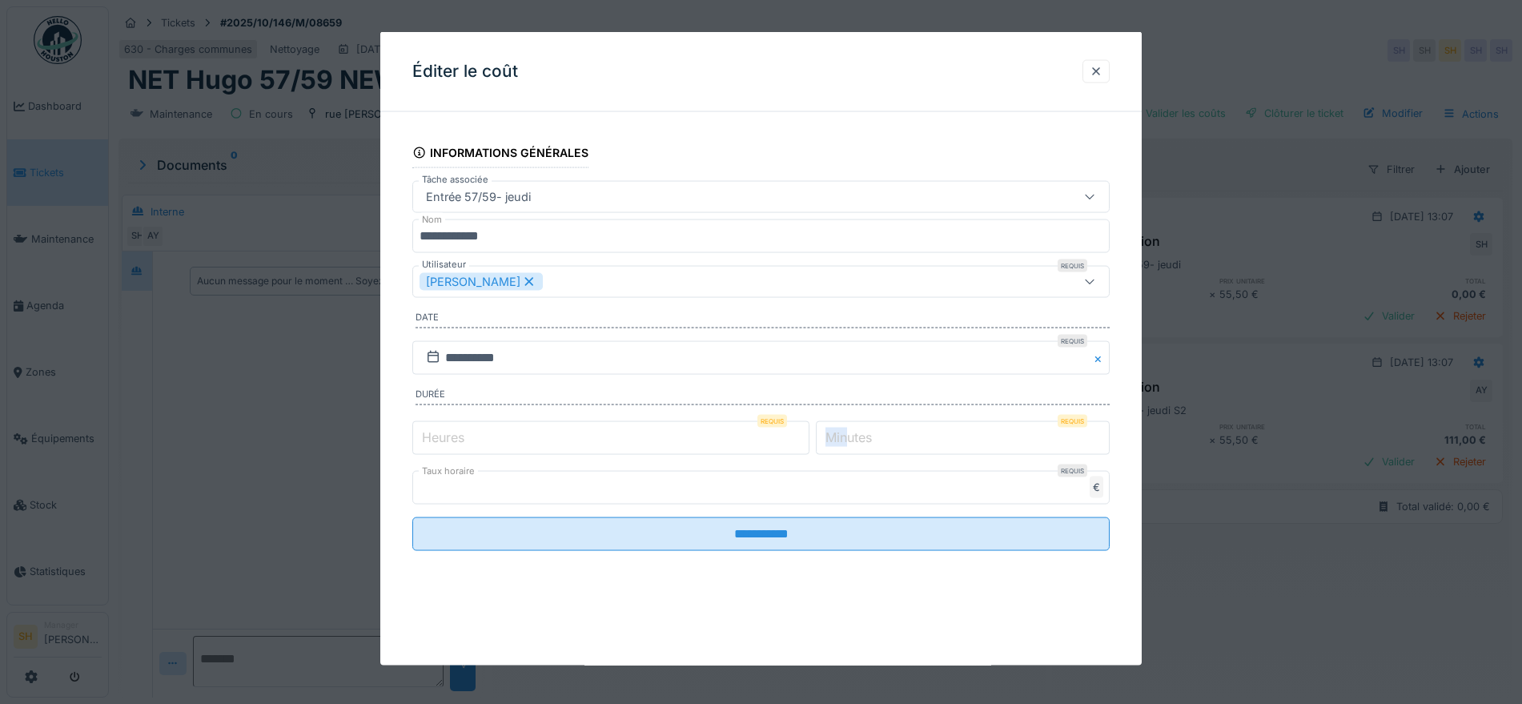
drag, startPoint x: 857, startPoint y: 435, endPoint x: 836, endPoint y: 435, distance: 20.8
click at [836, 435] on label "Minutes" at bounding box center [848, 436] width 53 height 19
click at [836, 435] on input "*" at bounding box center [963, 437] width 294 height 34
drag, startPoint x: 841, startPoint y: 435, endPoint x: 827, endPoint y: 435, distance: 13.6
click at [827, 435] on div "Minutes Requis *" at bounding box center [963, 437] width 294 height 34
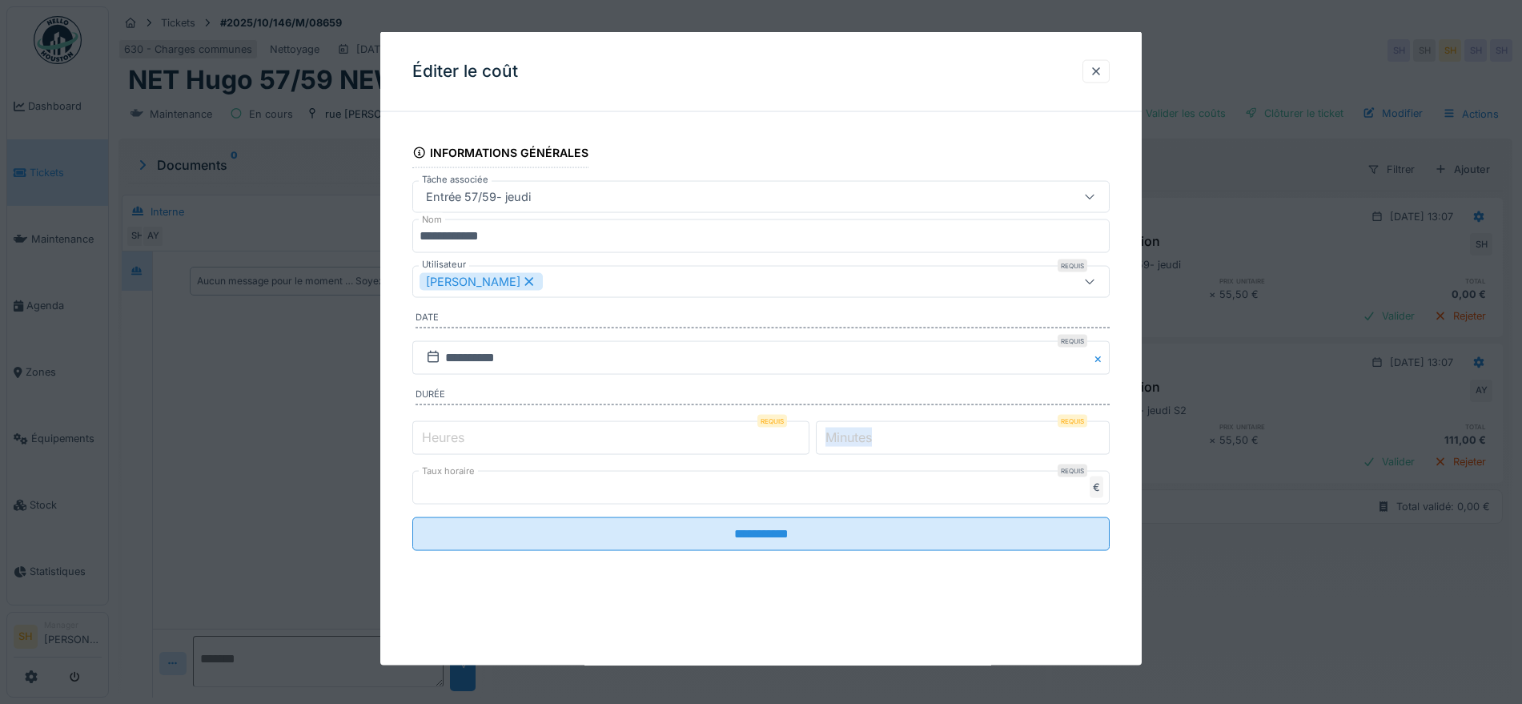
click at [839, 433] on label "Minutes" at bounding box center [848, 436] width 53 height 19
click at [839, 433] on input "*" at bounding box center [963, 437] width 294 height 34
click at [912, 435] on input "*" at bounding box center [963, 437] width 294 height 34
type input "**"
click at [522, 279] on icon at bounding box center [529, 280] width 14 height 11
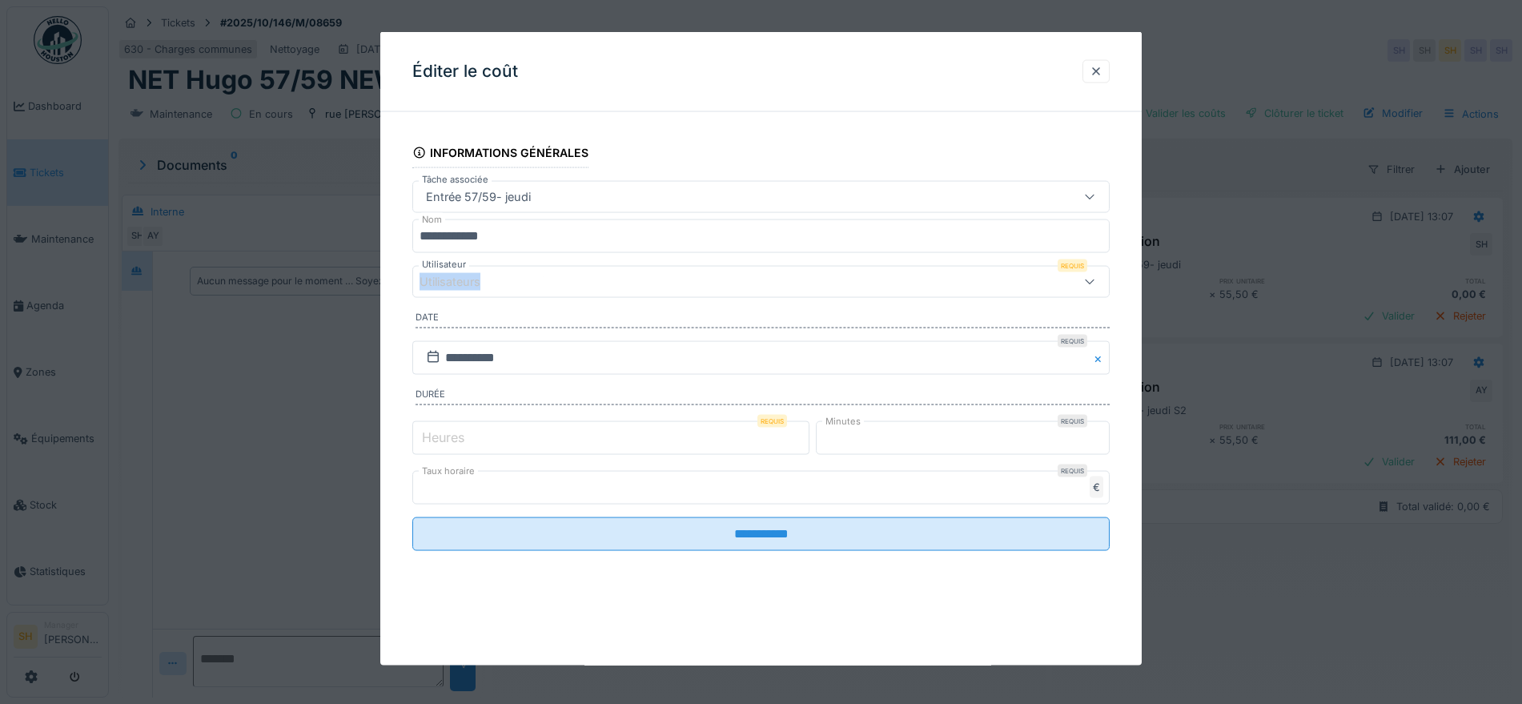
click at [512, 279] on div "Utilisateurs" at bounding box center [719, 282] width 601 height 18
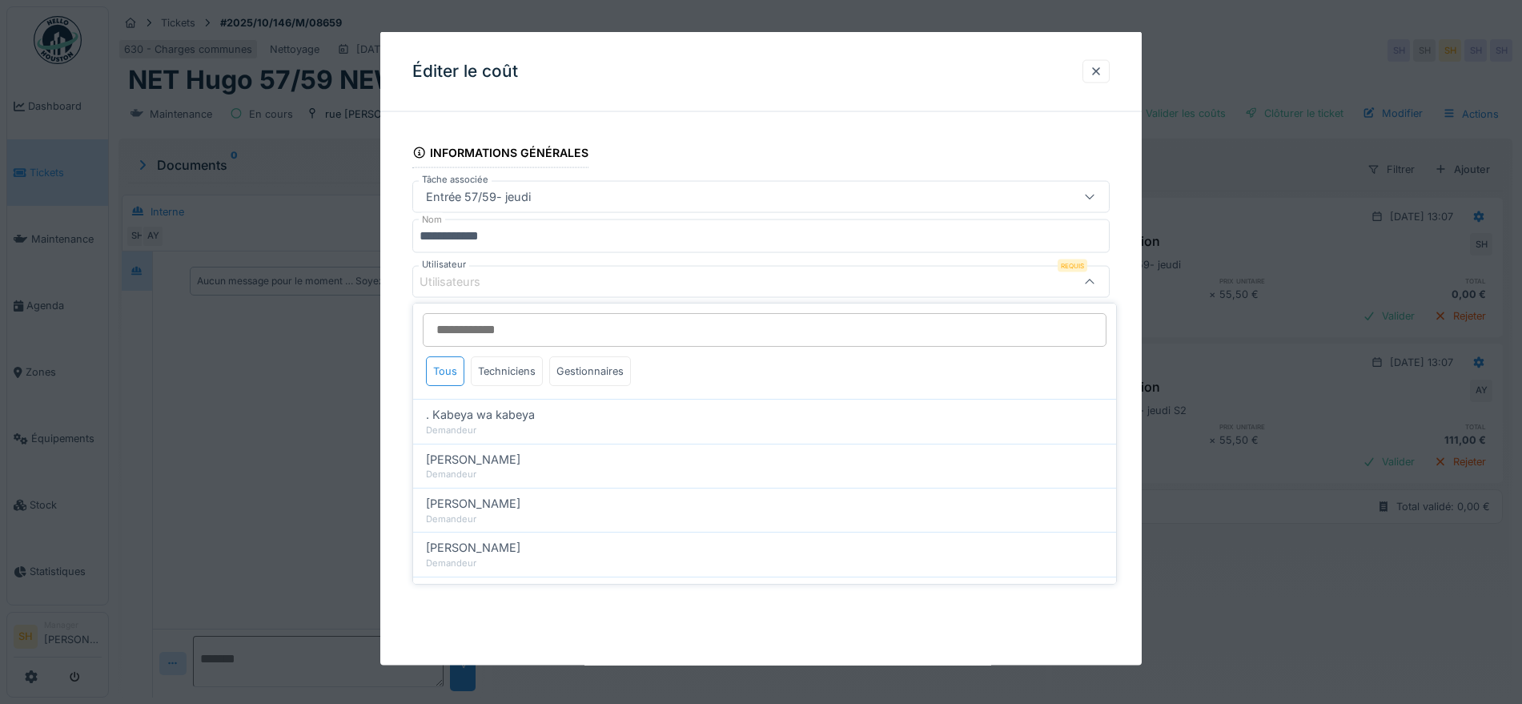
click at [505, 331] on input "Utilisateur" at bounding box center [765, 330] width 684 height 34
type input "***"
click at [507, 371] on div "Techniciens" at bounding box center [507, 371] width 72 height 30
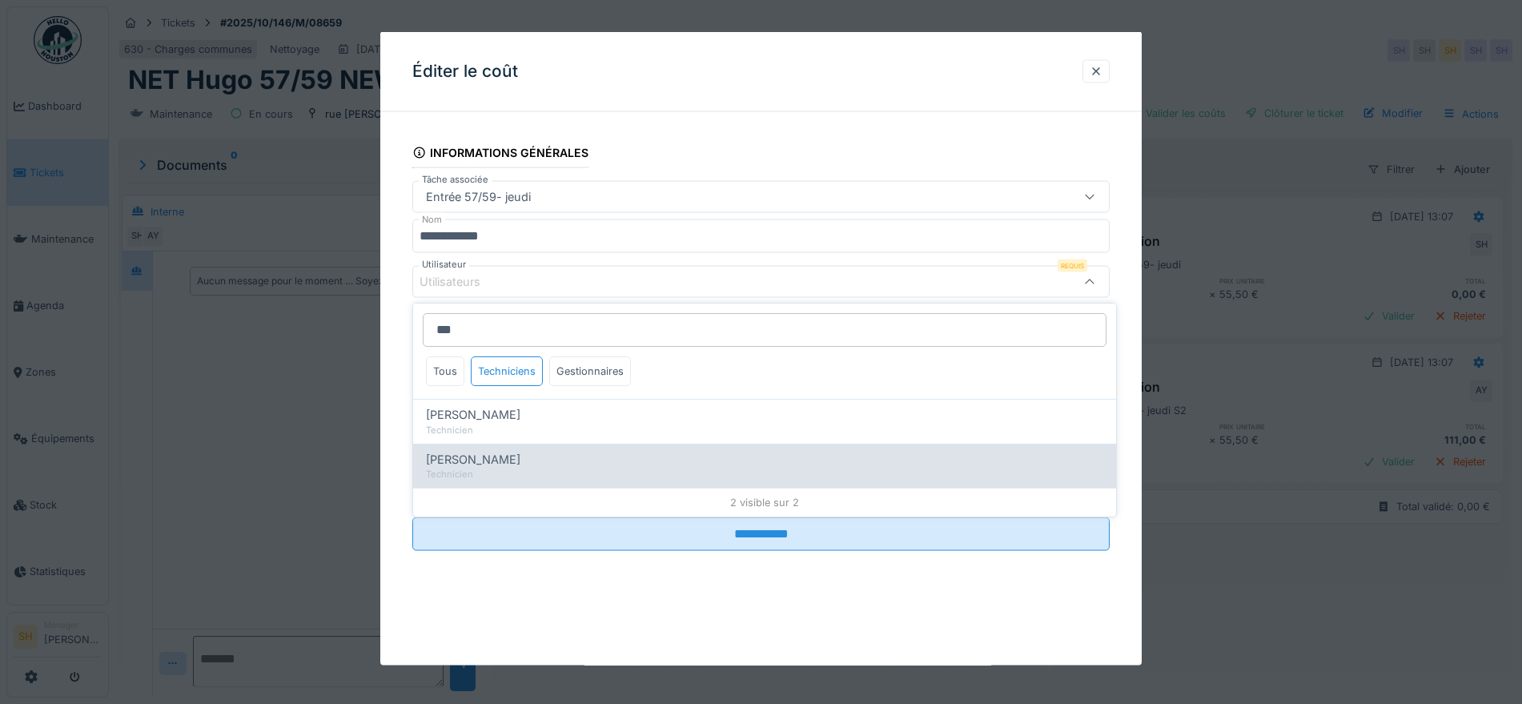
click at [504, 453] on span "[PERSON_NAME]" at bounding box center [473, 460] width 94 height 18
type input "*****"
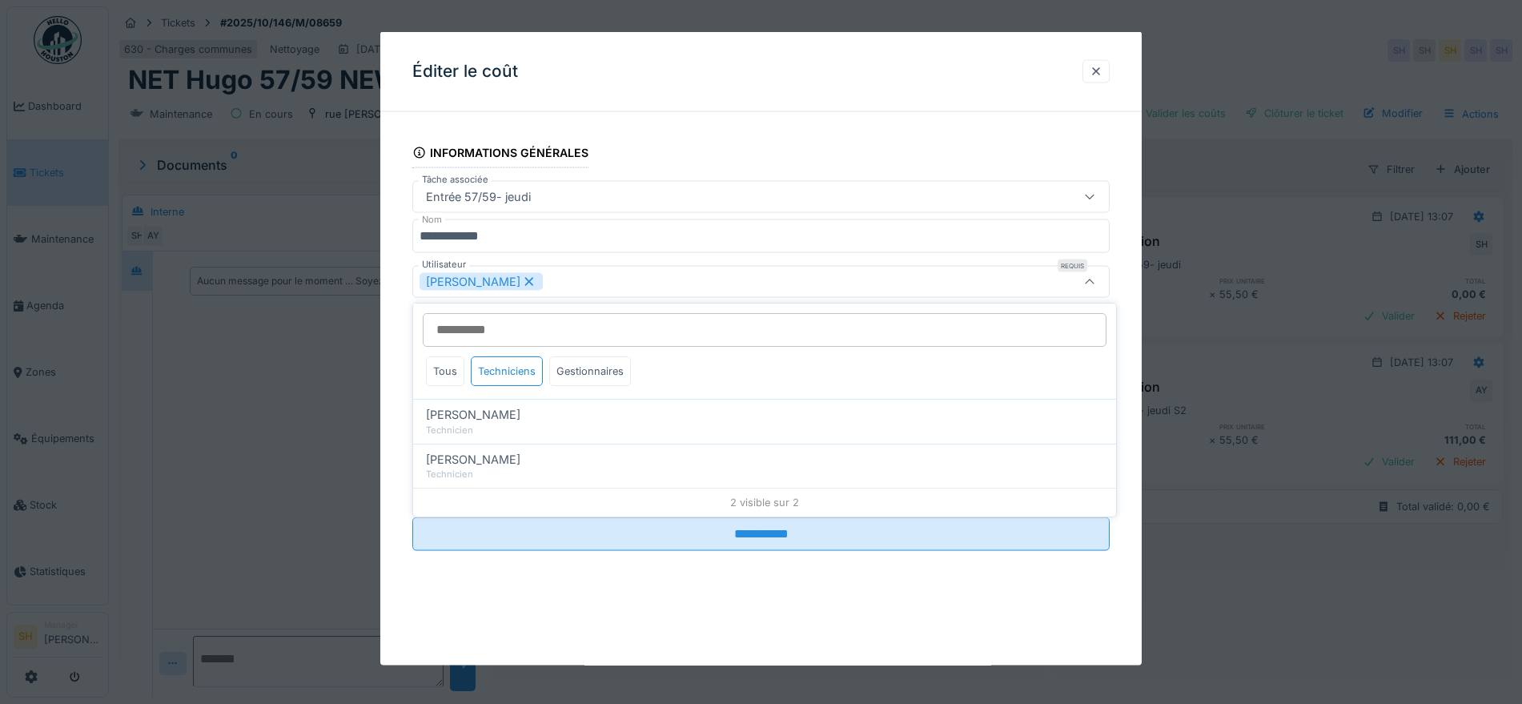
click at [708, 620] on div "**********" at bounding box center [760, 348] width 761 height 633
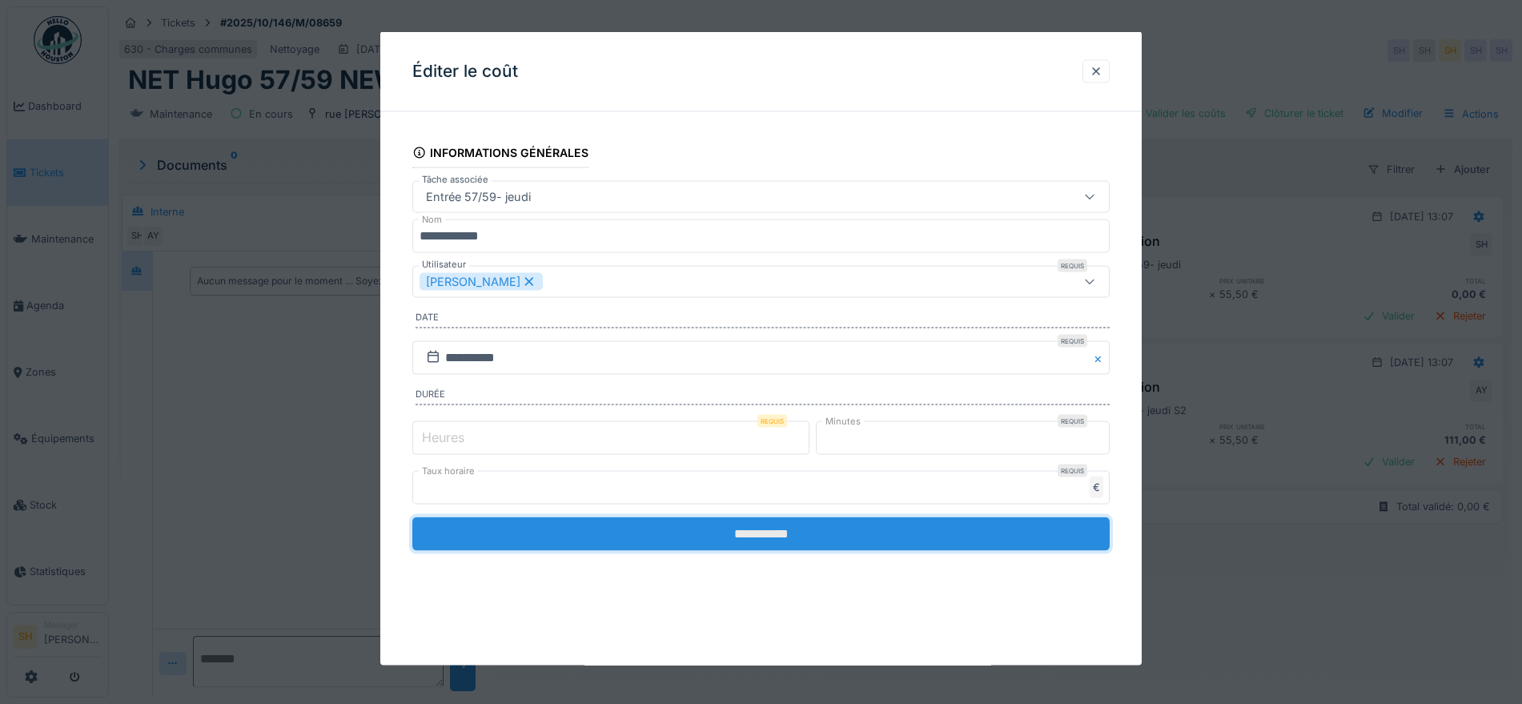
click at [715, 534] on input "**********" at bounding box center [760, 533] width 697 height 34
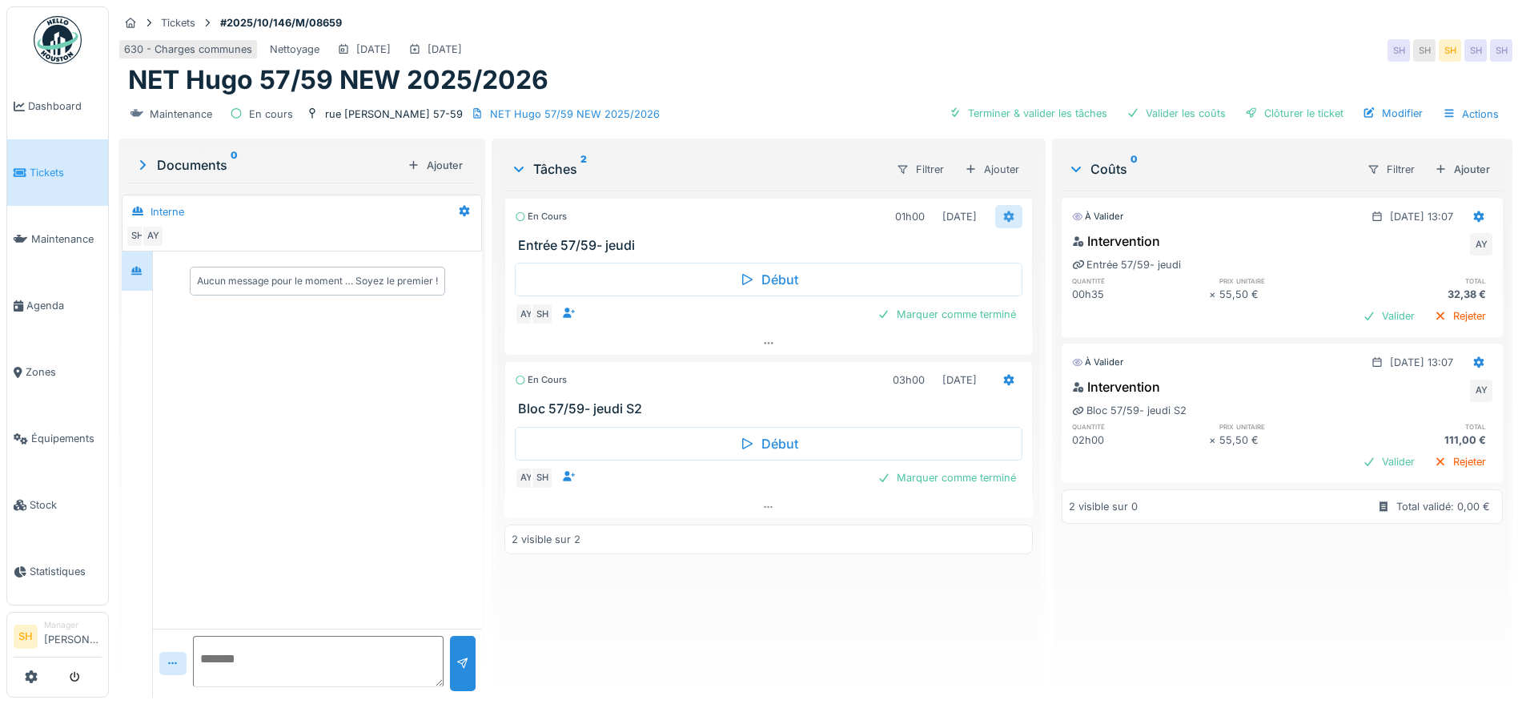
click at [1004, 214] on icon at bounding box center [1009, 216] width 10 height 11
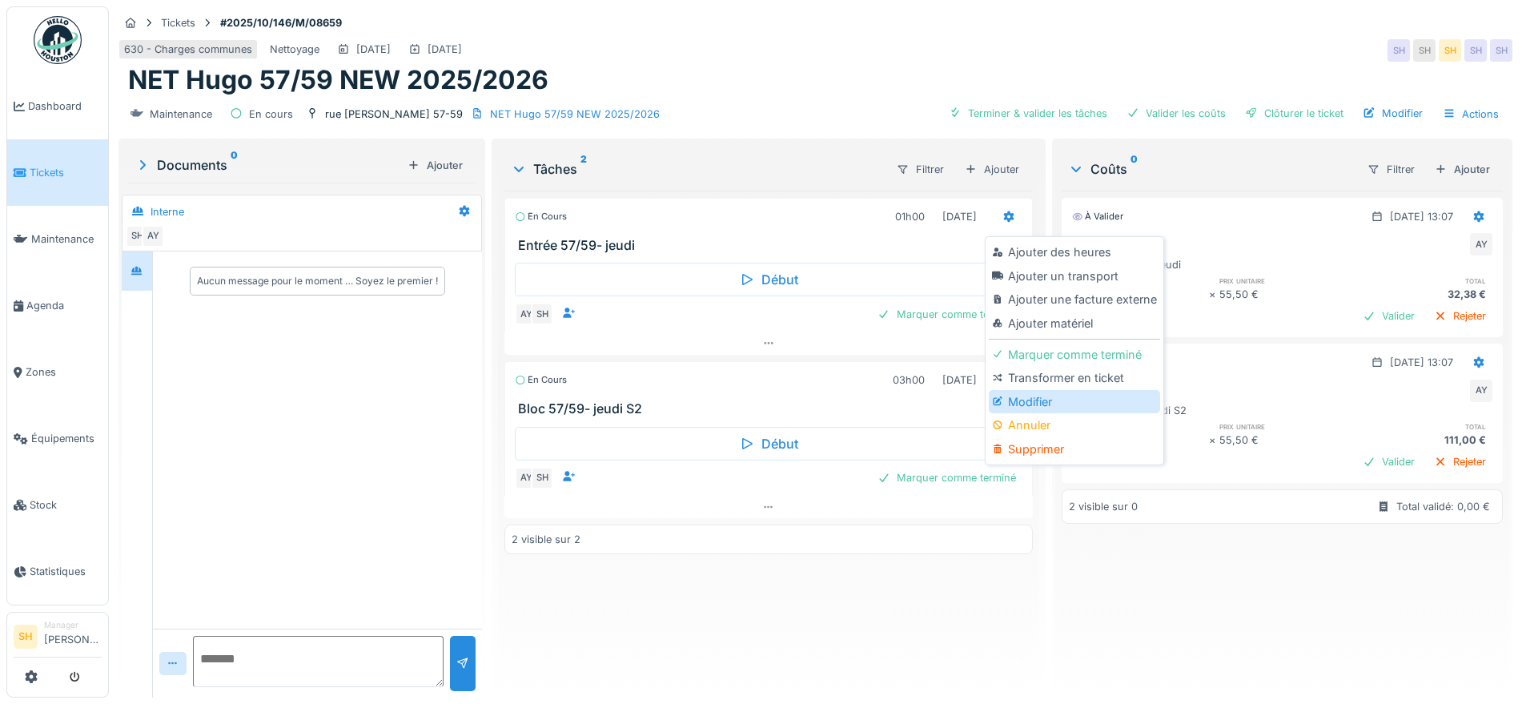
click at [1035, 399] on div "Modifier" at bounding box center [1074, 402] width 171 height 24
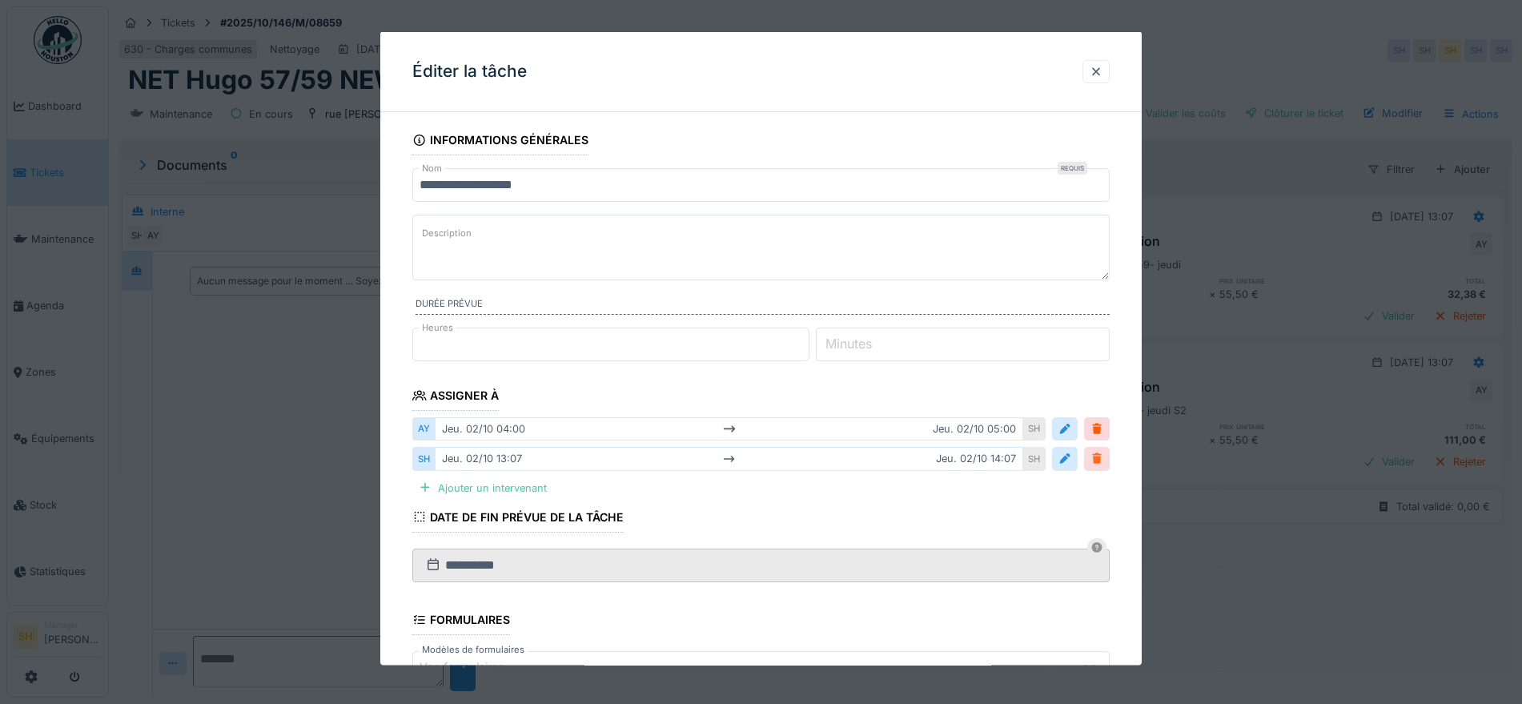
click at [1103, 459] on div at bounding box center [1096, 458] width 13 height 15
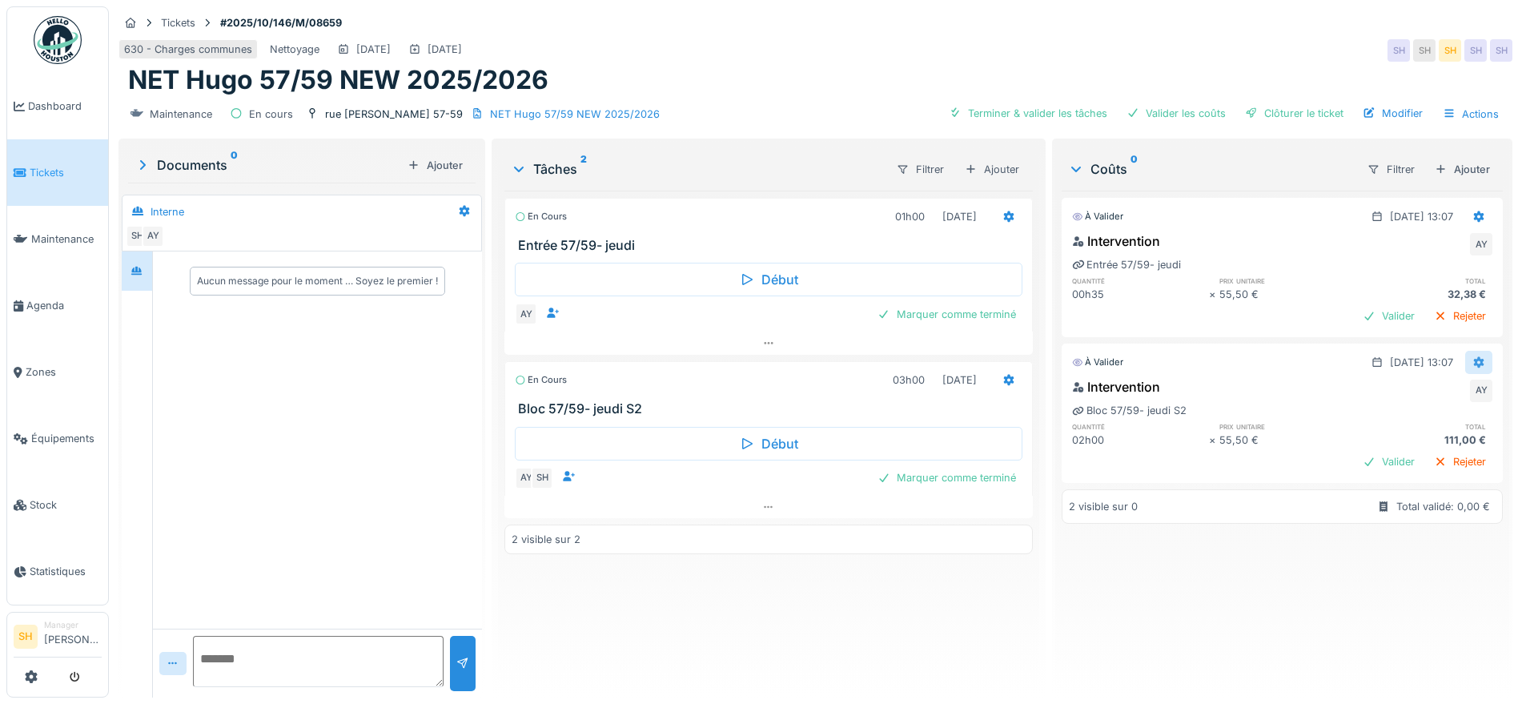
click at [1474, 359] on icon at bounding box center [1479, 362] width 10 height 11
click at [1448, 398] on div "Modifier" at bounding box center [1462, 398] width 78 height 24
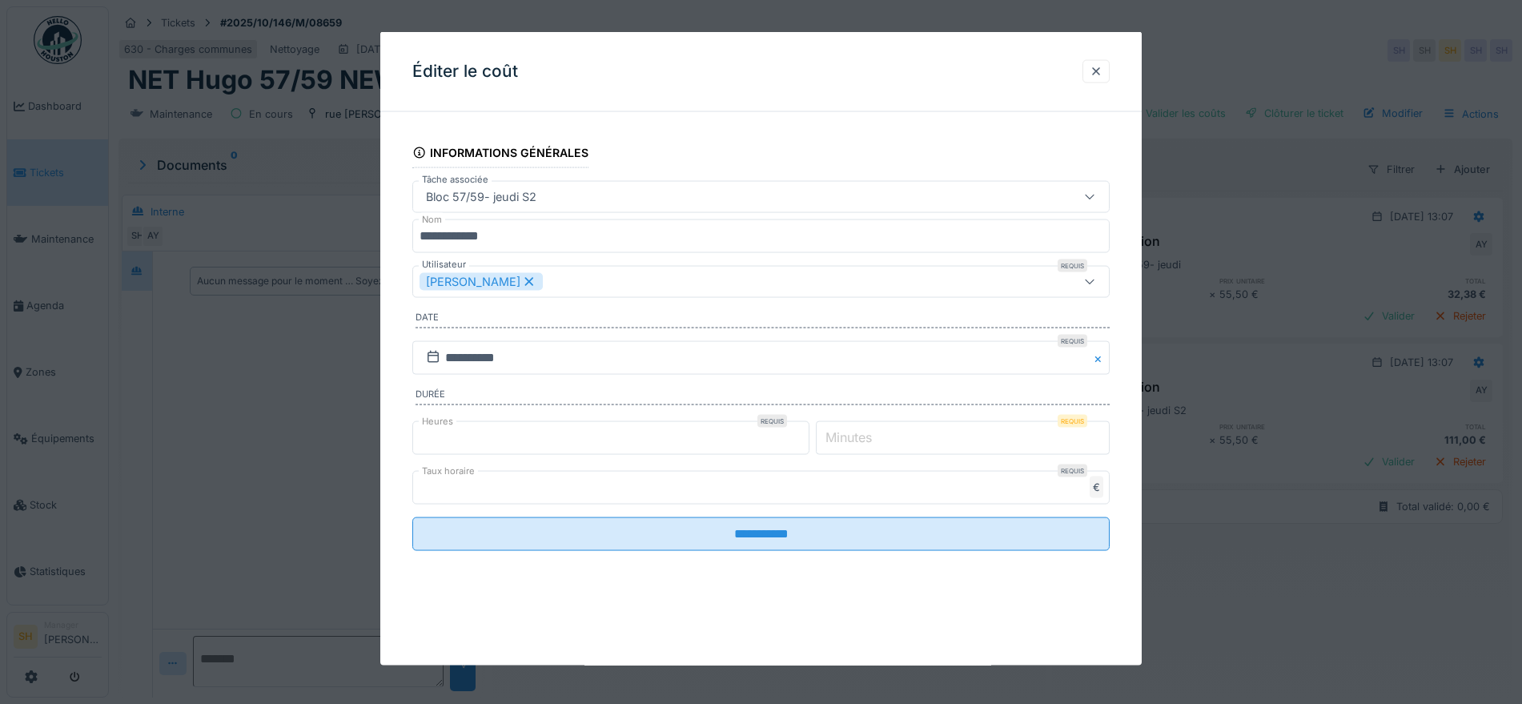
drag, startPoint x: 1102, startPoint y: 66, endPoint x: 1113, endPoint y: 115, distance: 50.1
click at [1102, 68] on div at bounding box center [1095, 70] width 13 height 15
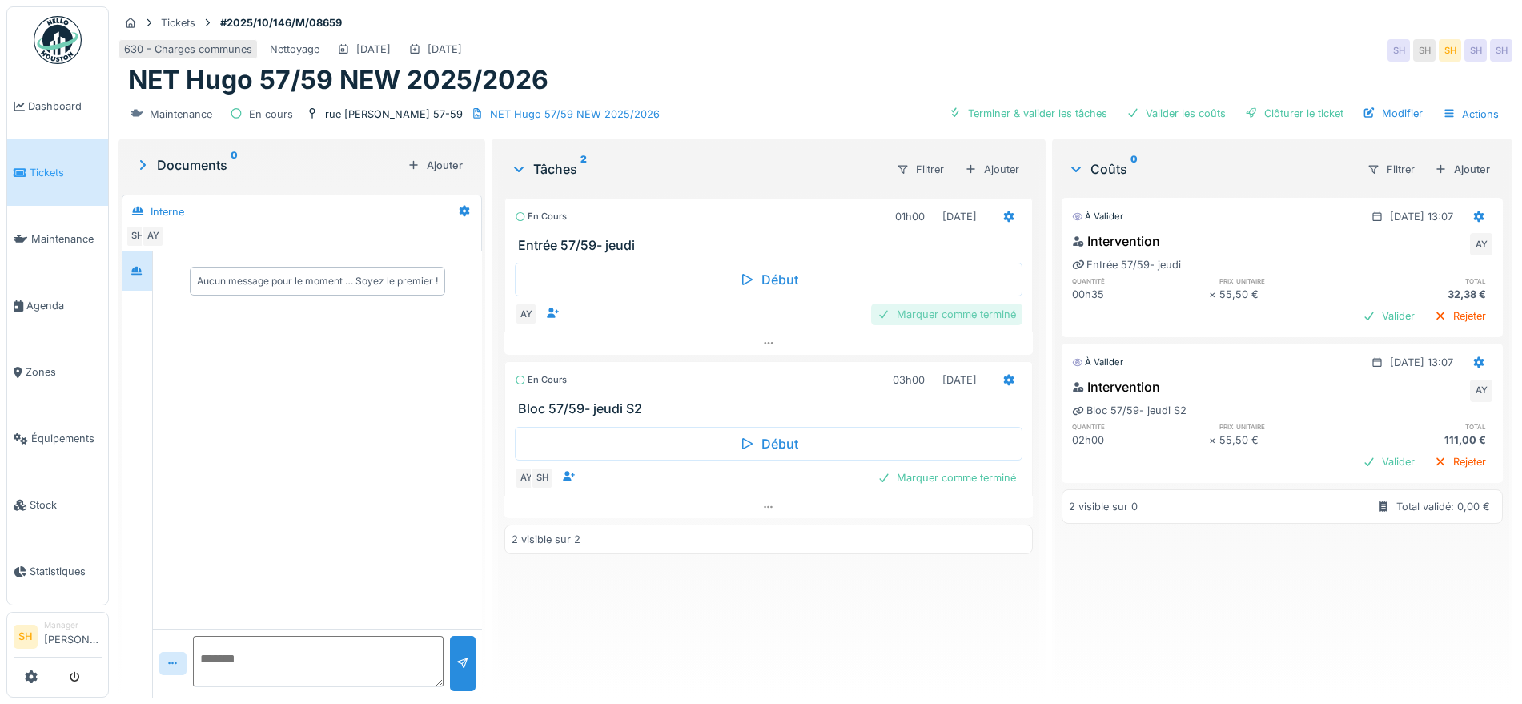
click at [965, 309] on div "Marquer comme terminé" at bounding box center [946, 314] width 151 height 22
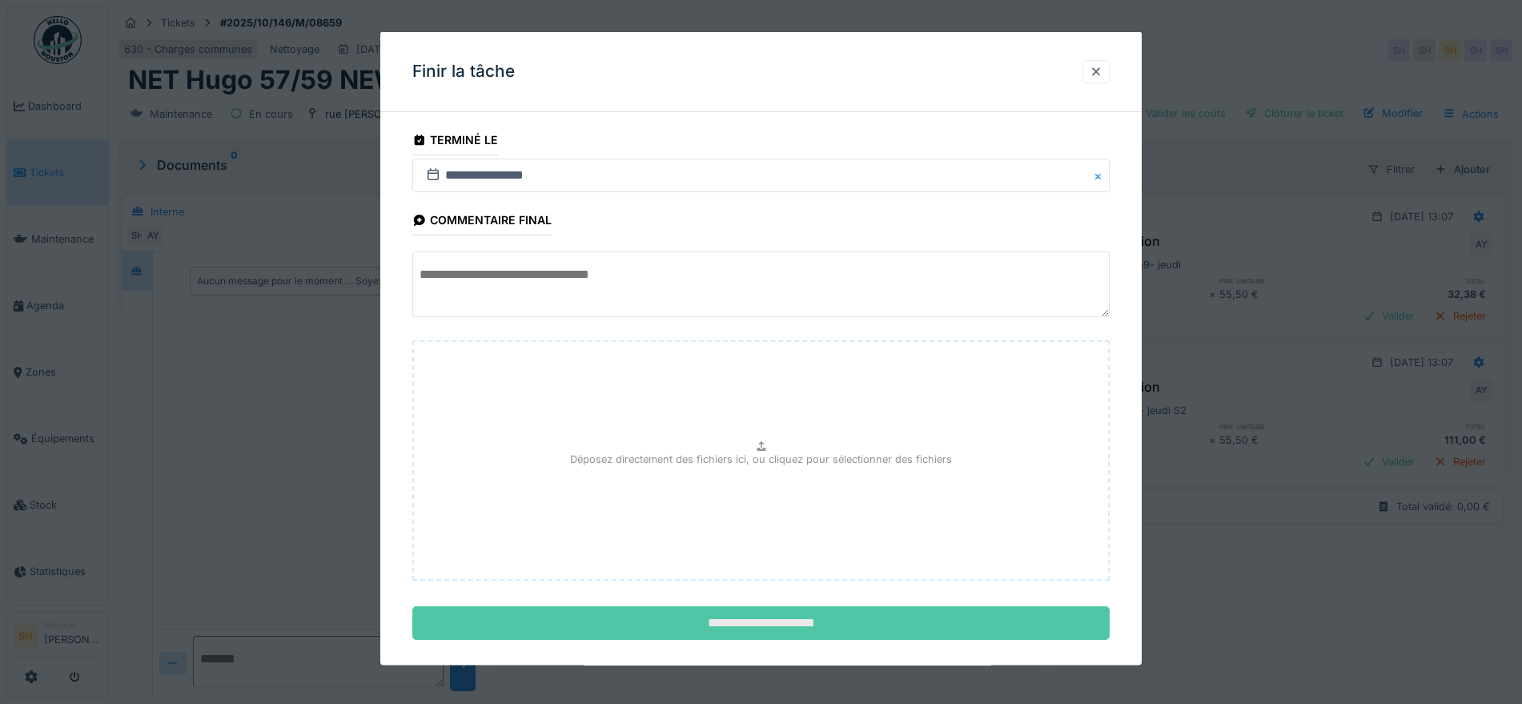
click at [828, 620] on input "**********" at bounding box center [760, 623] width 697 height 34
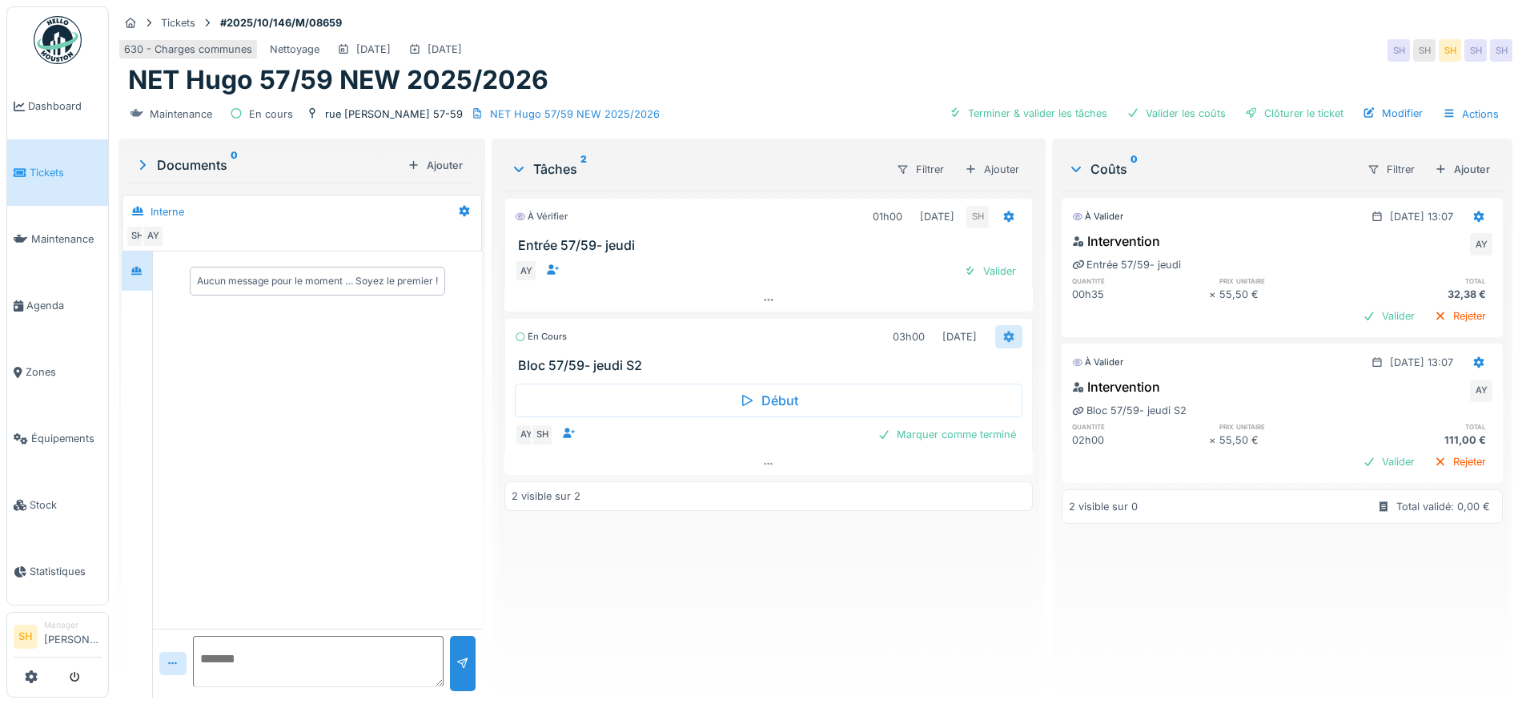
click at [1004, 336] on icon at bounding box center [1009, 336] width 10 height 11
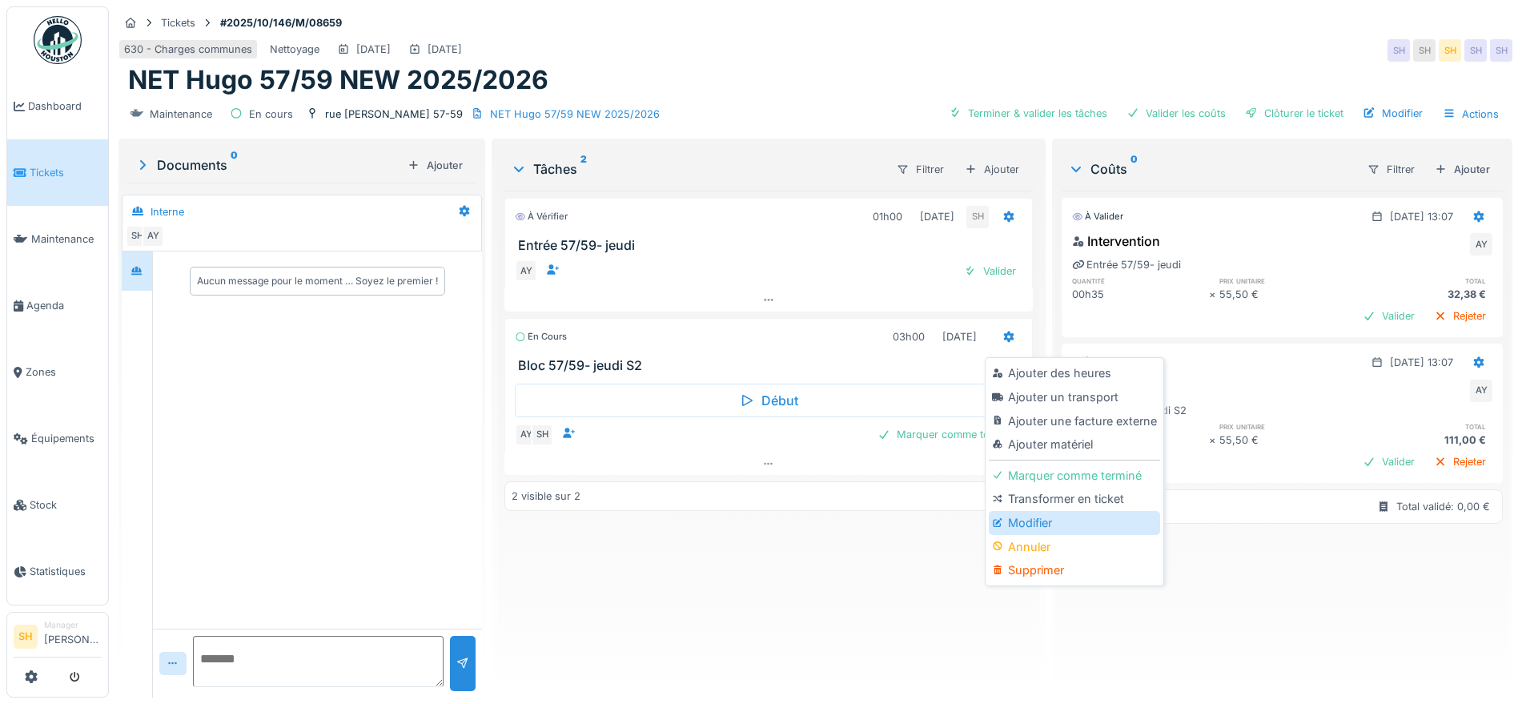
click at [1044, 528] on div "Modifier" at bounding box center [1074, 523] width 171 height 24
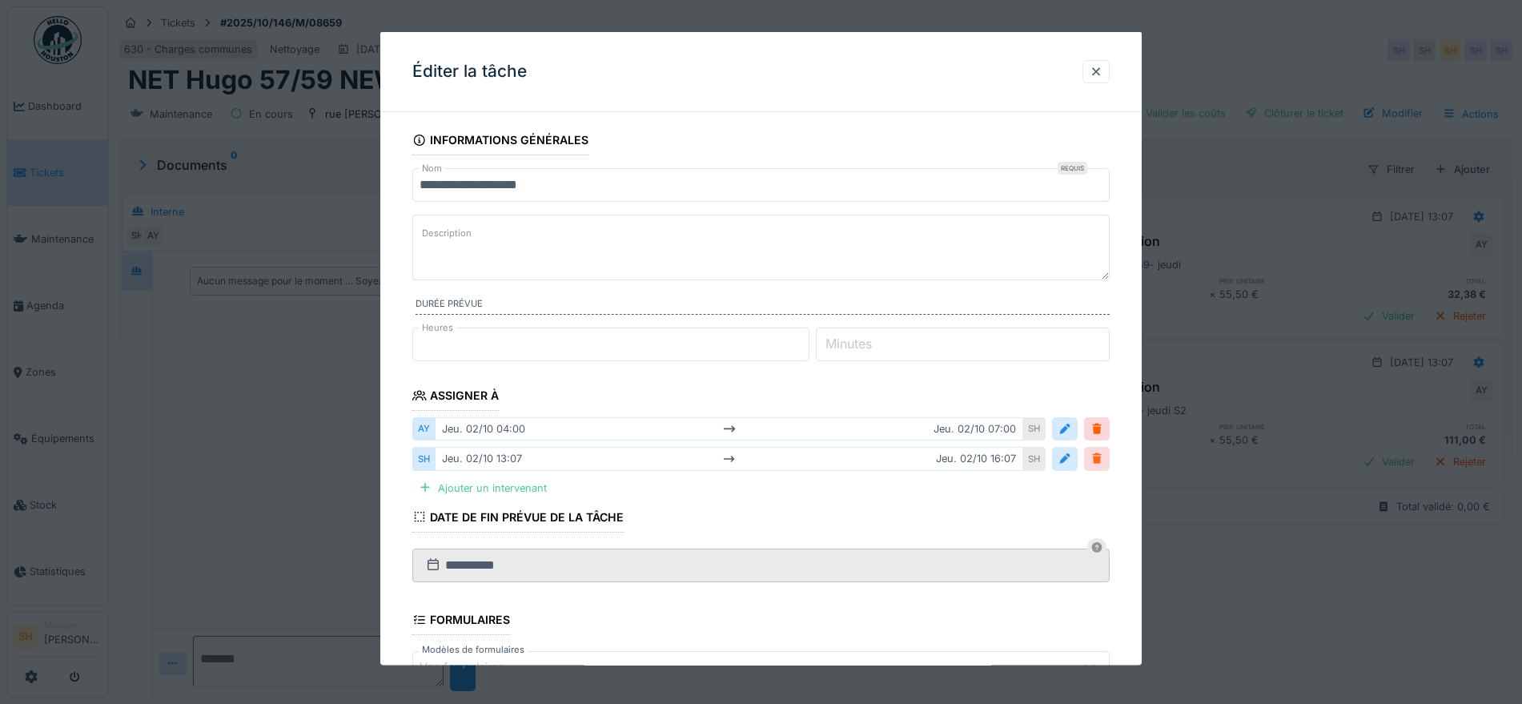
click at [1103, 458] on div at bounding box center [1096, 458] width 13 height 15
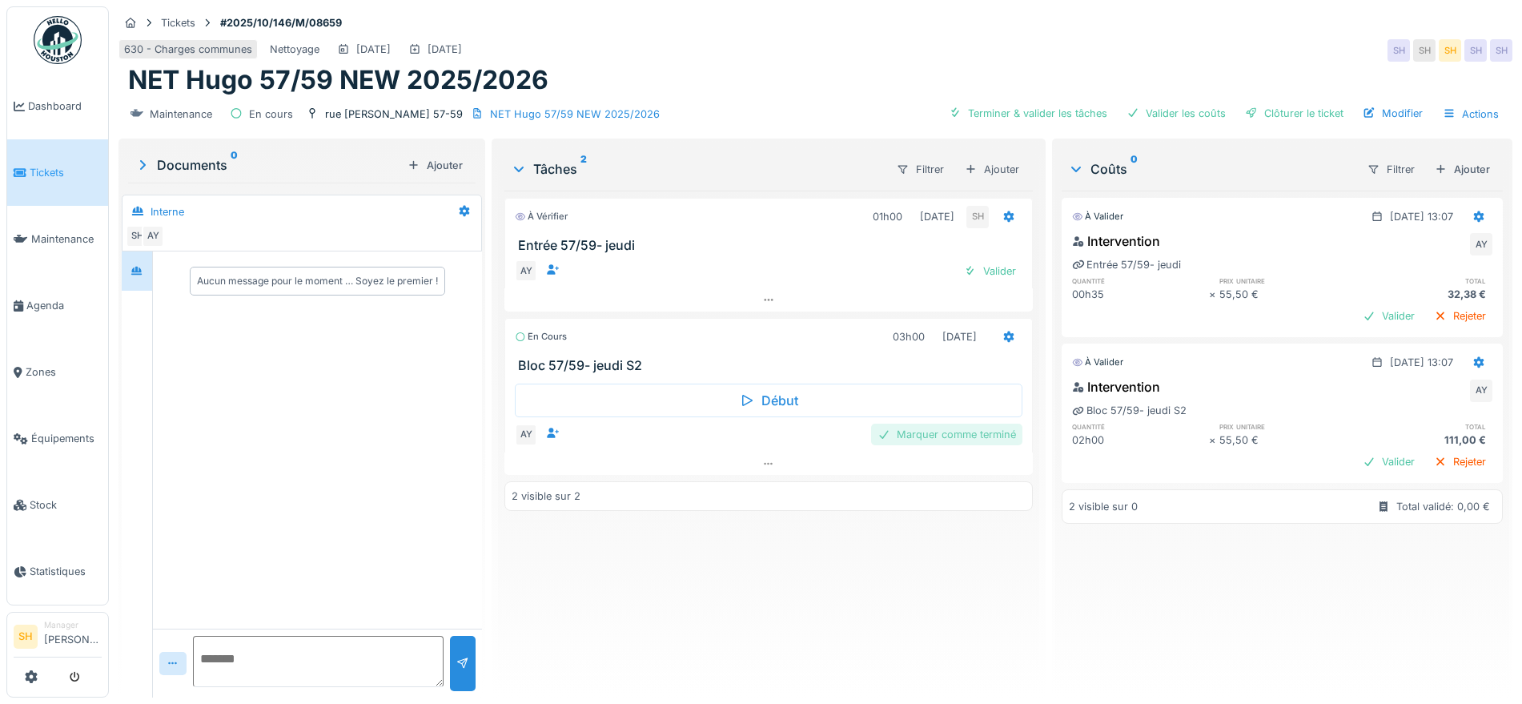
click at [946, 438] on div "Marquer comme terminé" at bounding box center [946, 434] width 151 height 22
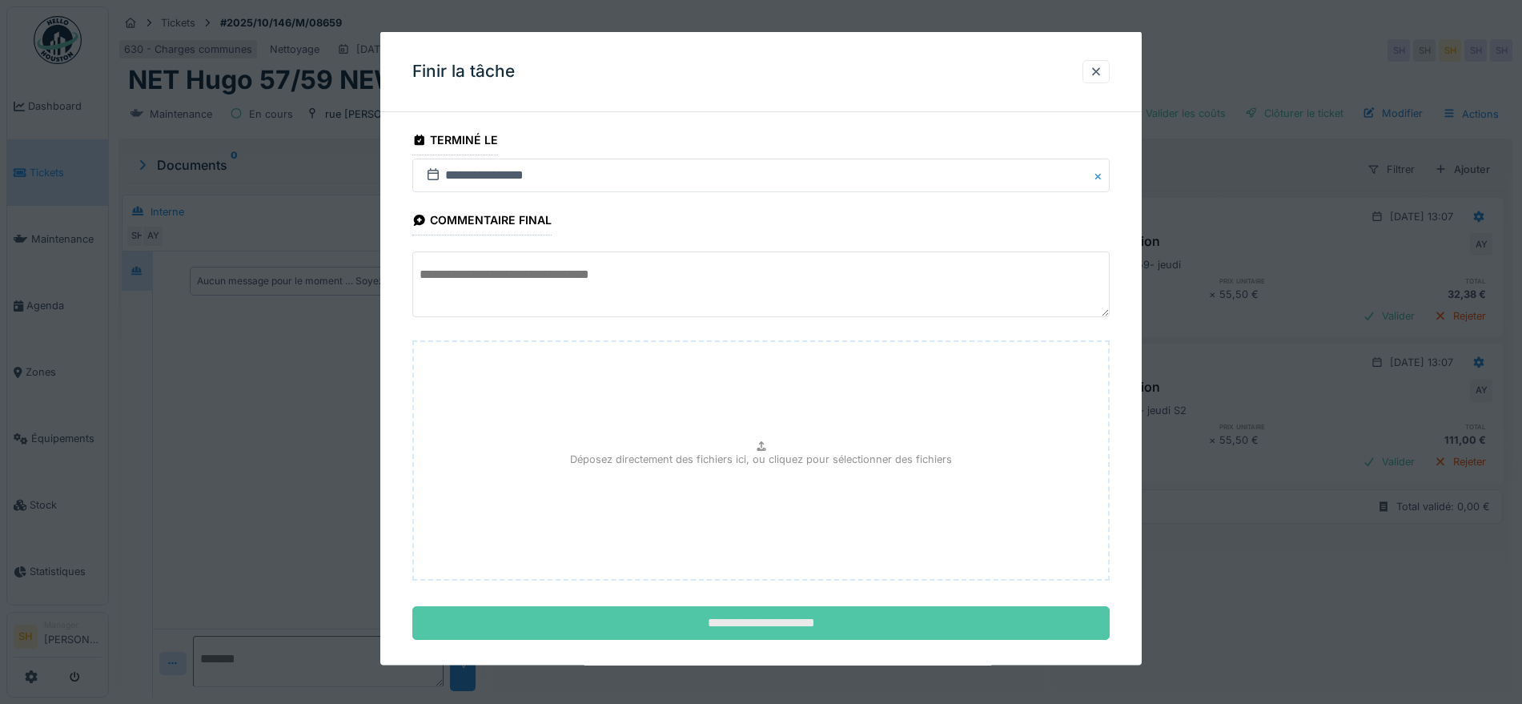
click at [892, 624] on input "**********" at bounding box center [760, 623] width 697 height 34
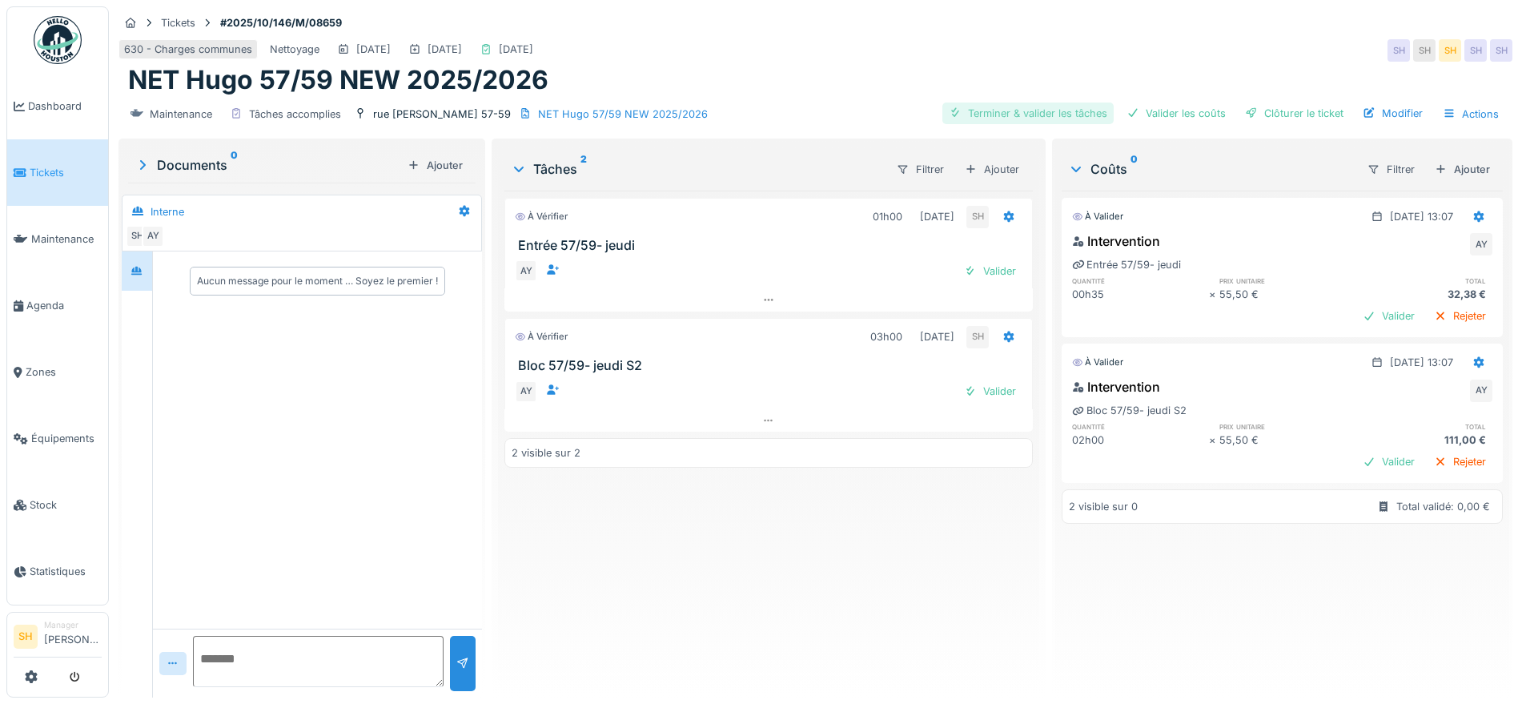
click at [1001, 116] on div "Terminer & valider les tâches" at bounding box center [1027, 113] width 171 height 22
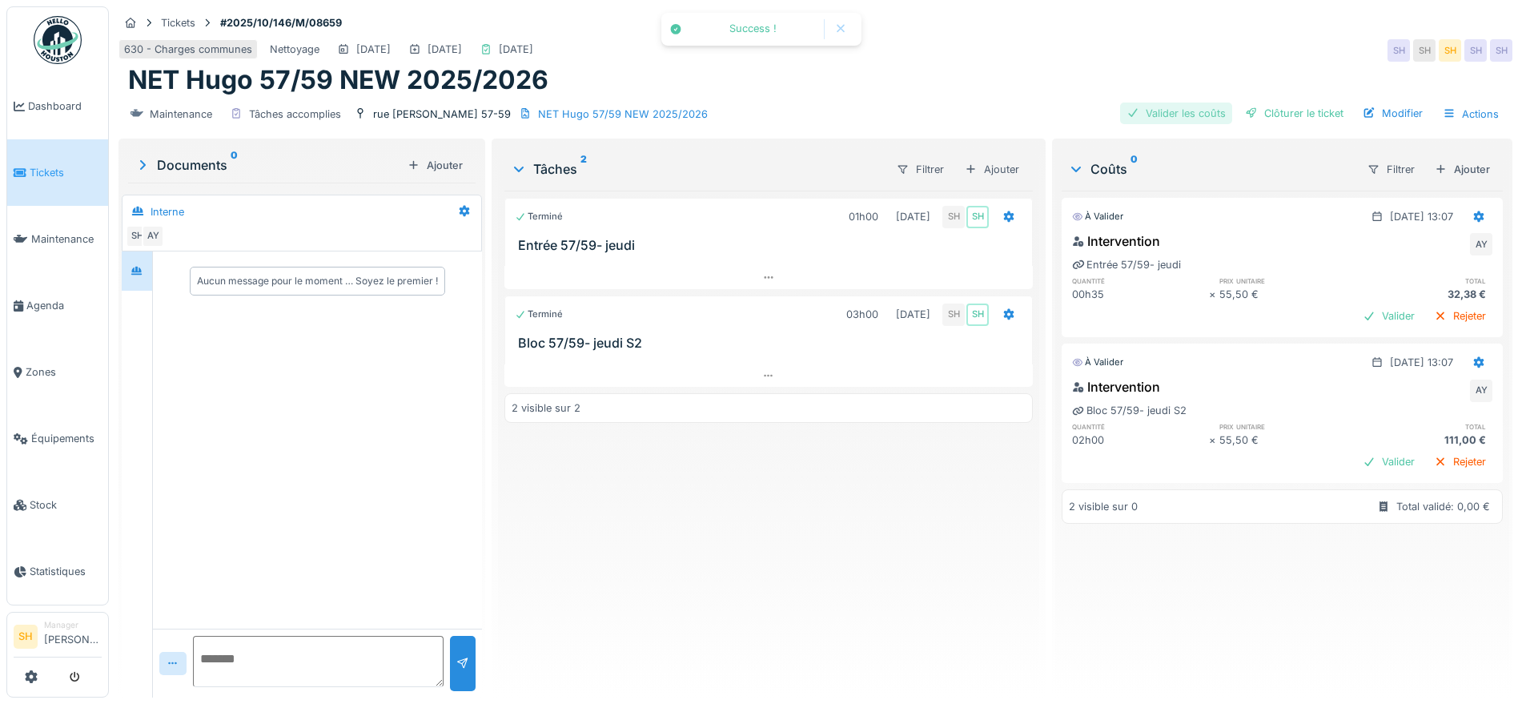
click at [1154, 112] on div "Valider les coûts" at bounding box center [1176, 113] width 112 height 22
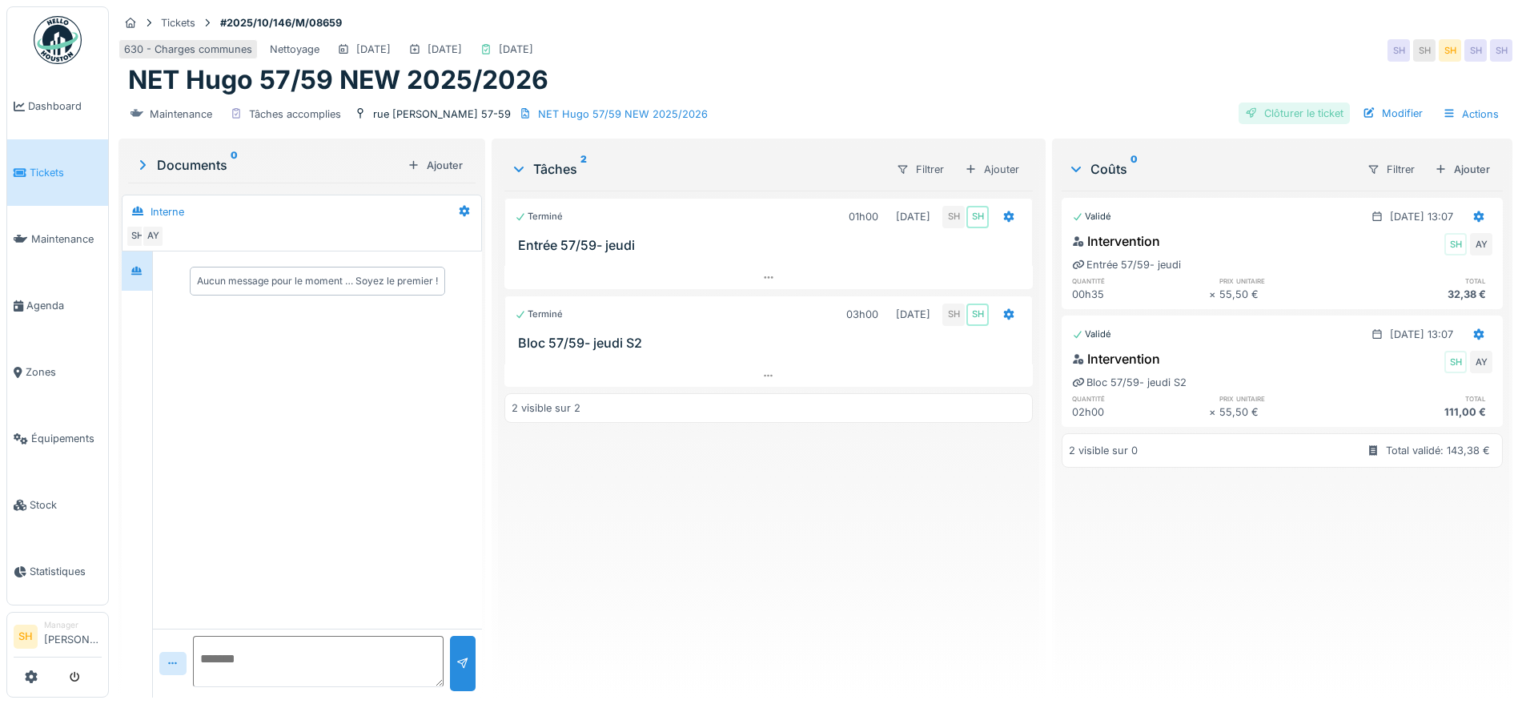
click at [1258, 107] on div "Clôturer le ticket" at bounding box center [1293, 113] width 111 height 22
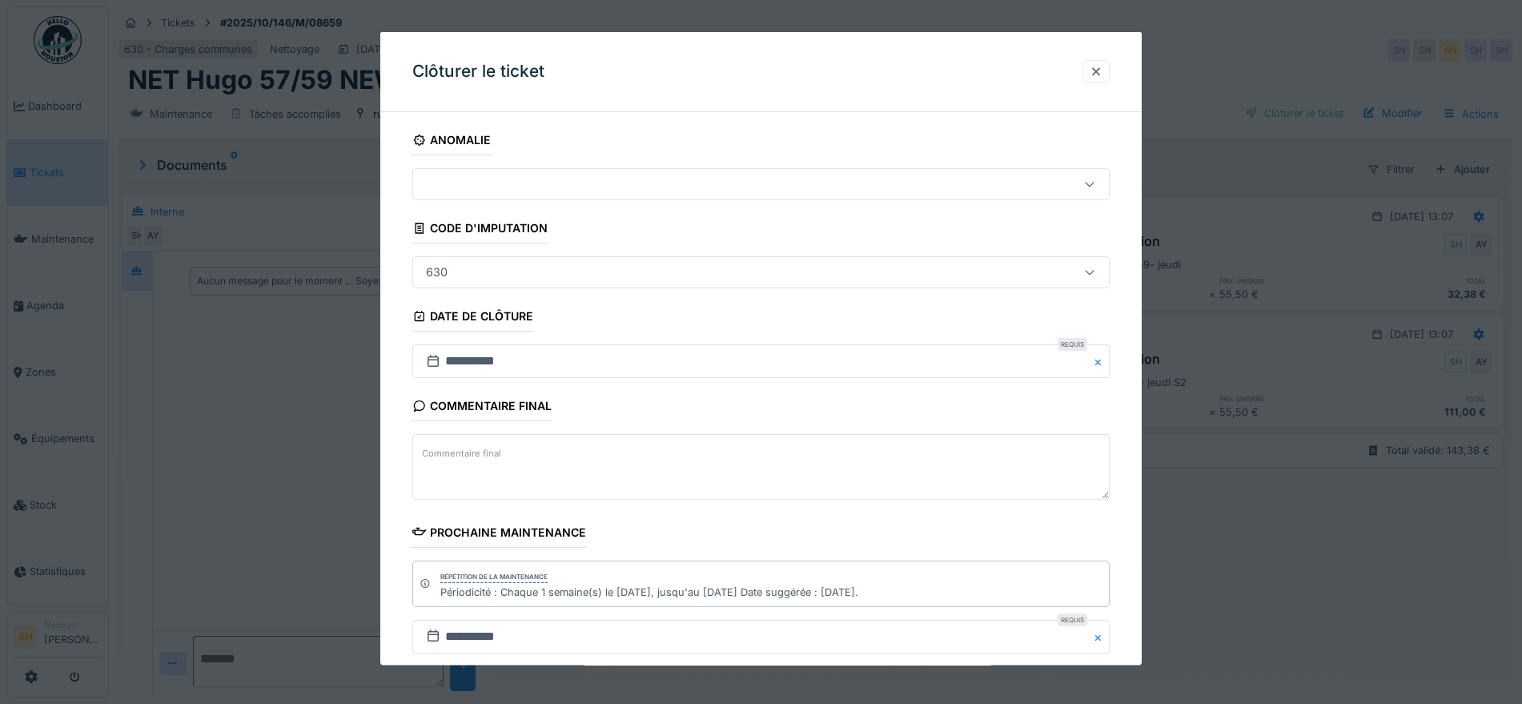
click at [542, 459] on textarea "Commentaire final" at bounding box center [760, 467] width 697 height 66
click at [576, 463] on textarea "**********" at bounding box center [760, 467] width 697 height 66
drag, startPoint x: 807, startPoint y: 455, endPoint x: 760, endPoint y: 455, distance: 47.2
click at [760, 455] on textarea "**********" at bounding box center [760, 467] width 697 height 66
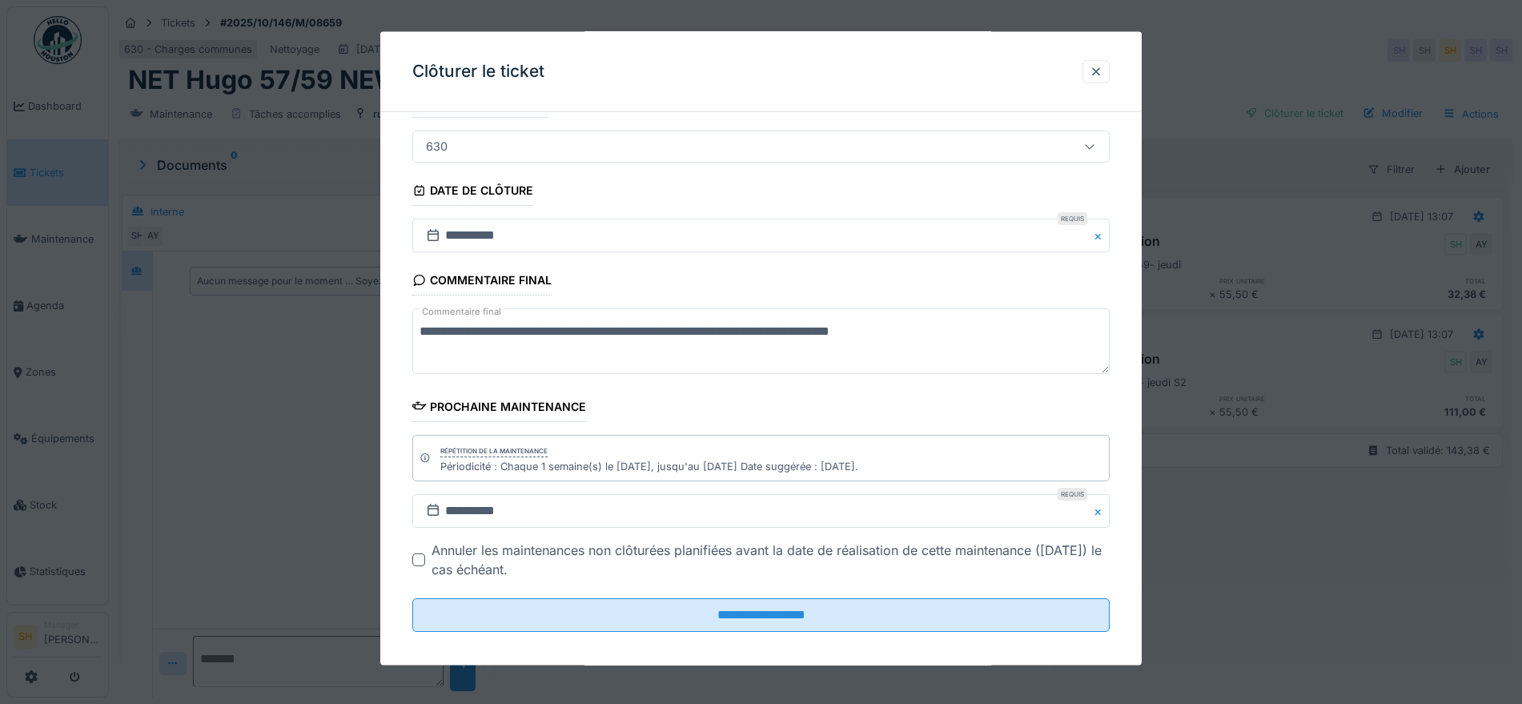
scroll to position [137, 0]
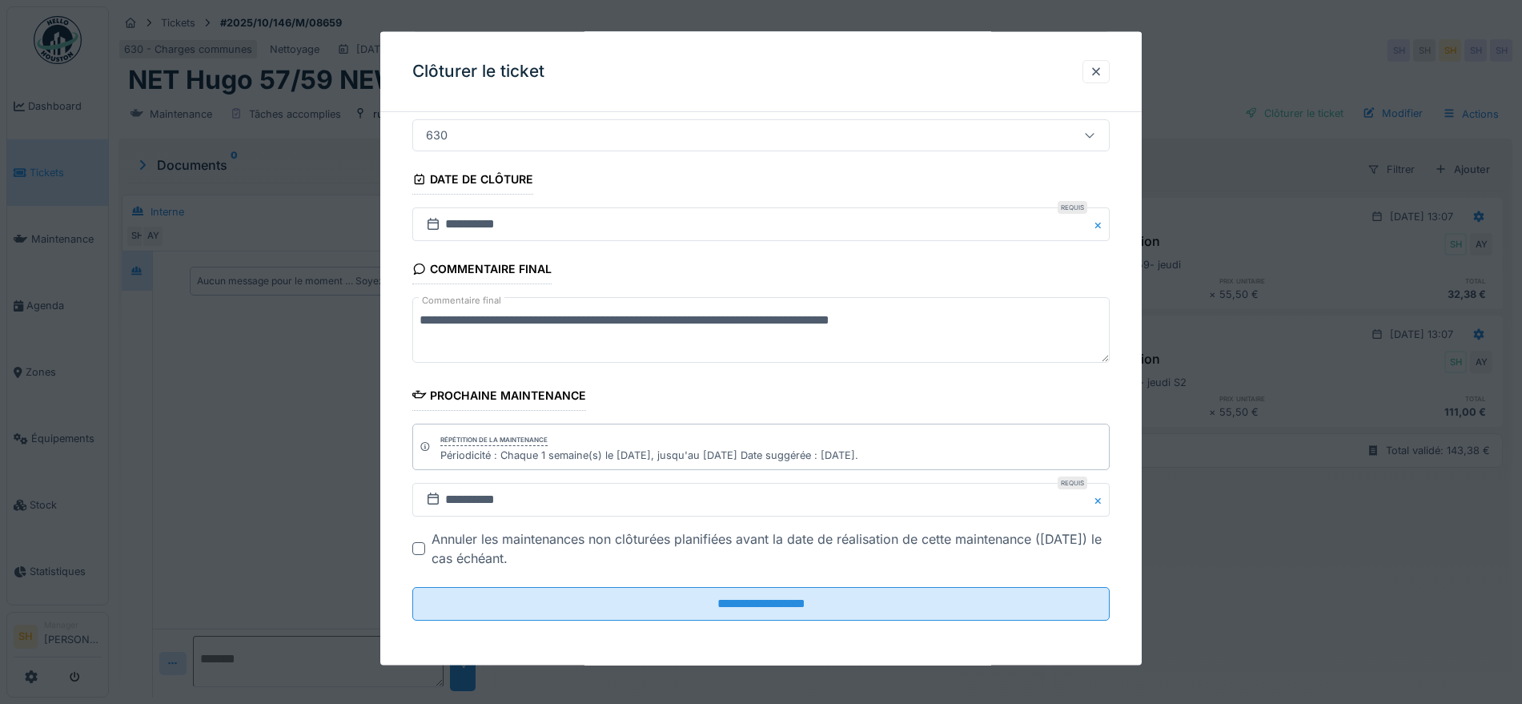
drag, startPoint x: 933, startPoint y: 319, endPoint x: 409, endPoint y: 327, distance: 523.6
click at [409, 327] on div "**********" at bounding box center [760, 326] width 761 height 677
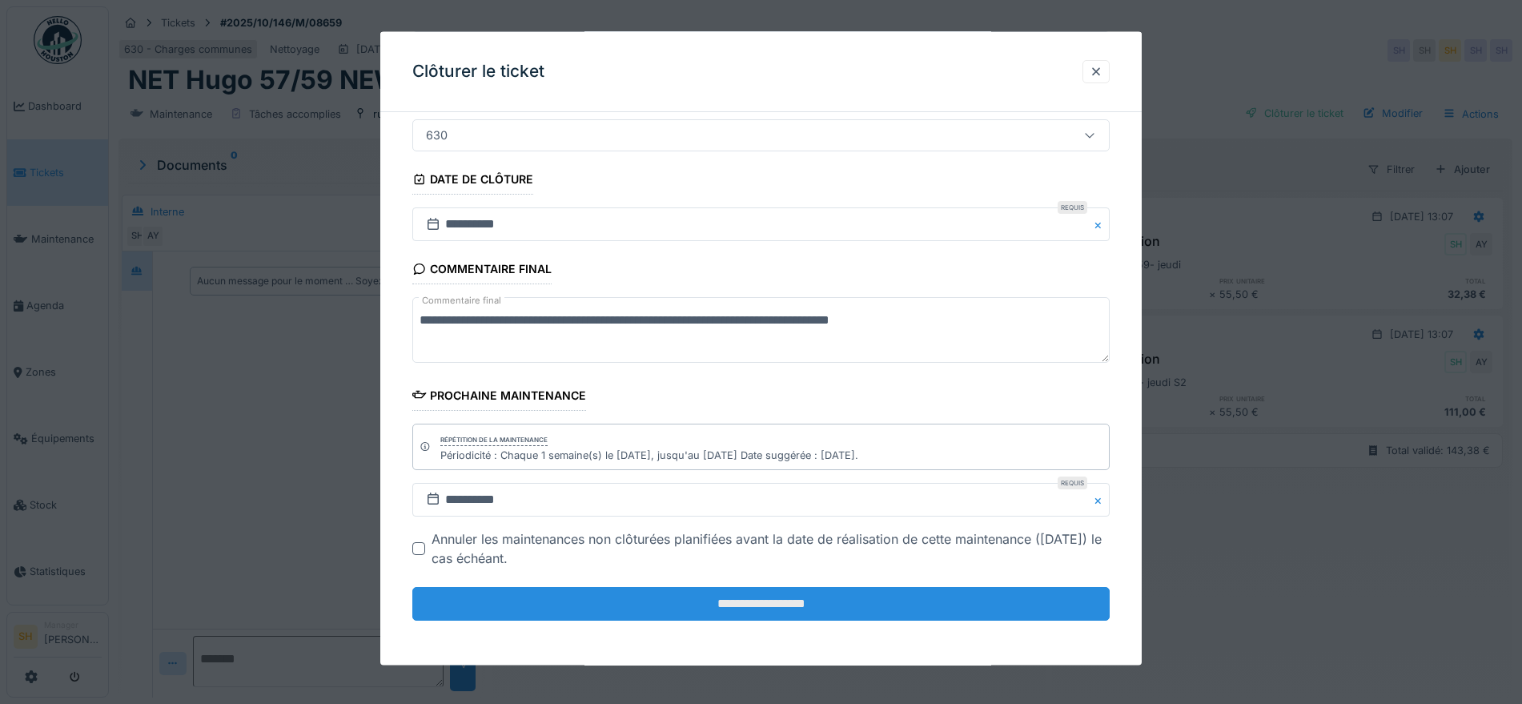
type textarea "**********"
click at [758, 603] on input "**********" at bounding box center [760, 604] width 697 height 34
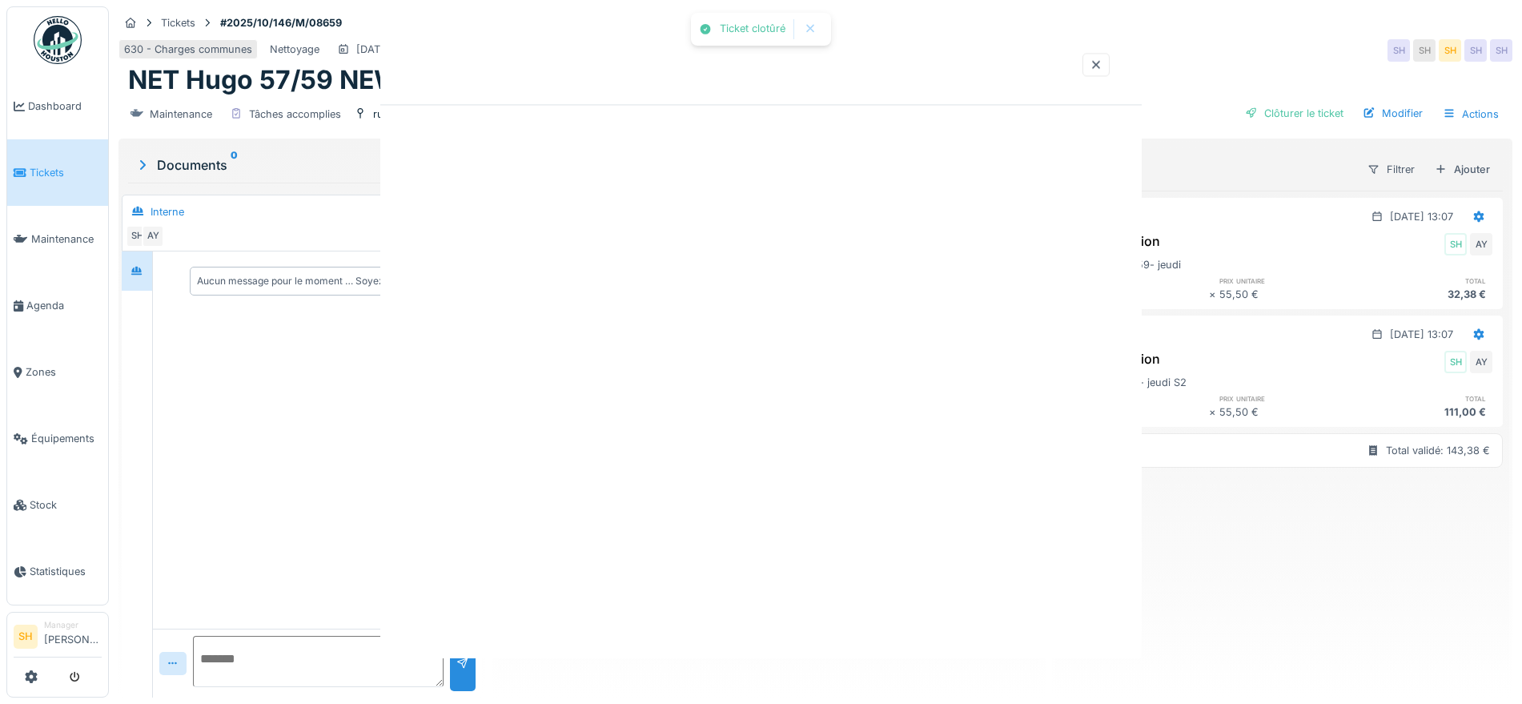
scroll to position [0, 0]
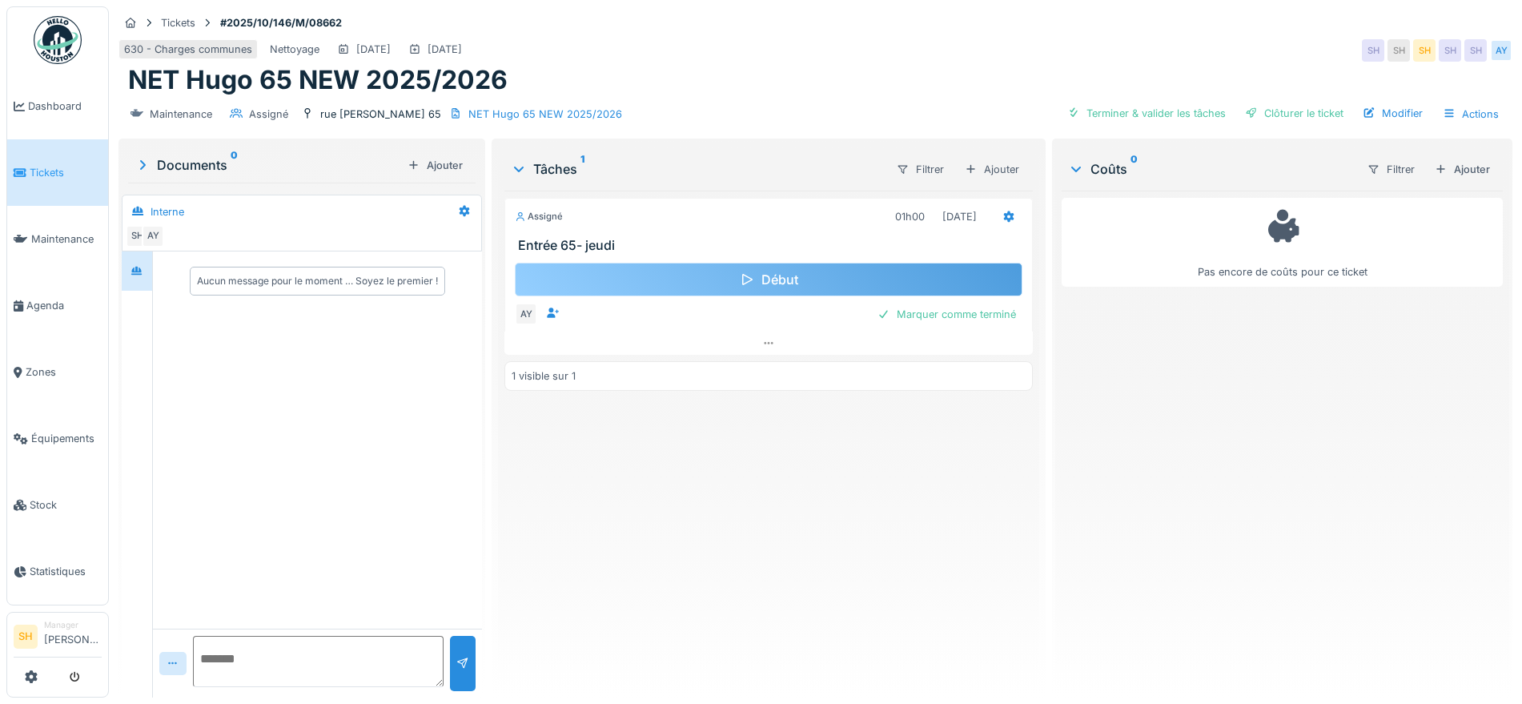
click at [870, 278] on div "Début" at bounding box center [769, 280] width 508 height 34
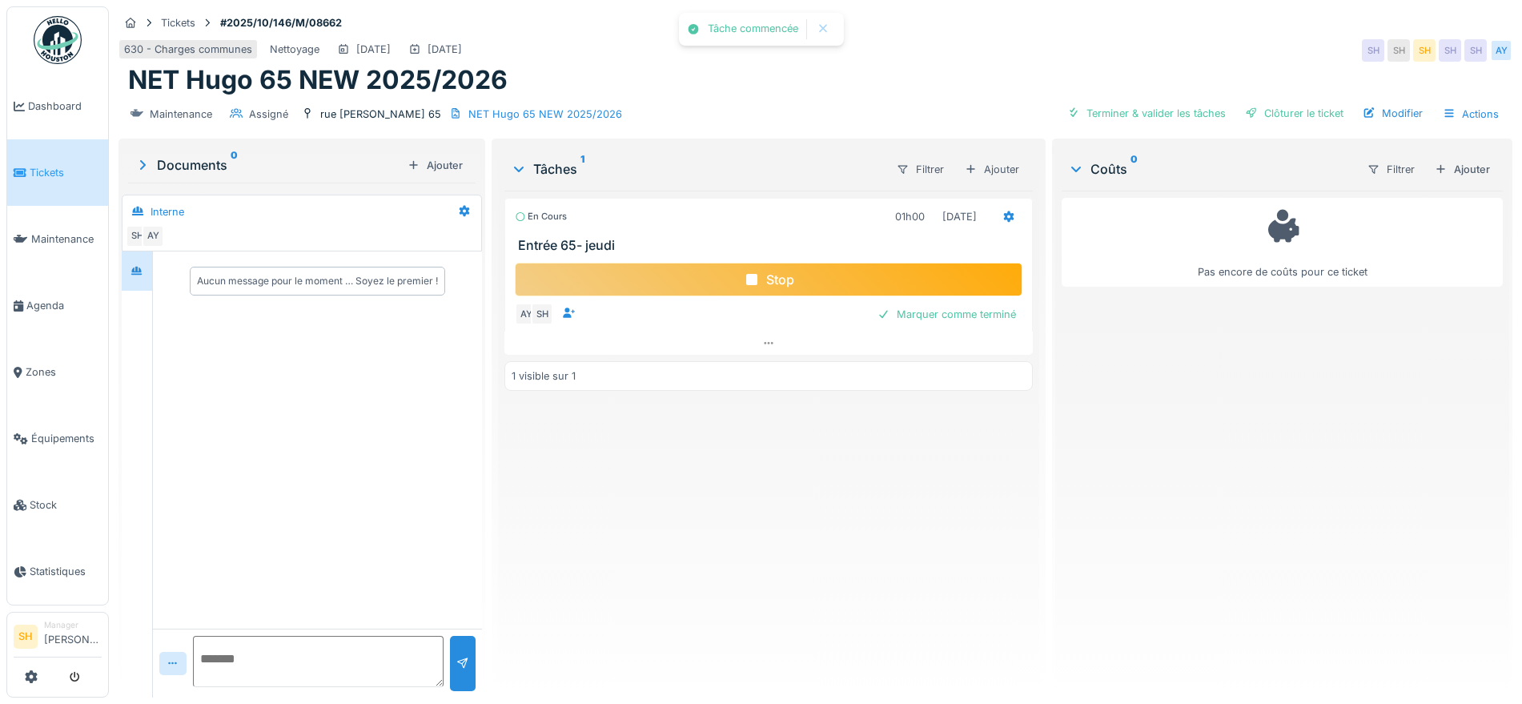
click at [870, 278] on div "Stop" at bounding box center [769, 280] width 508 height 34
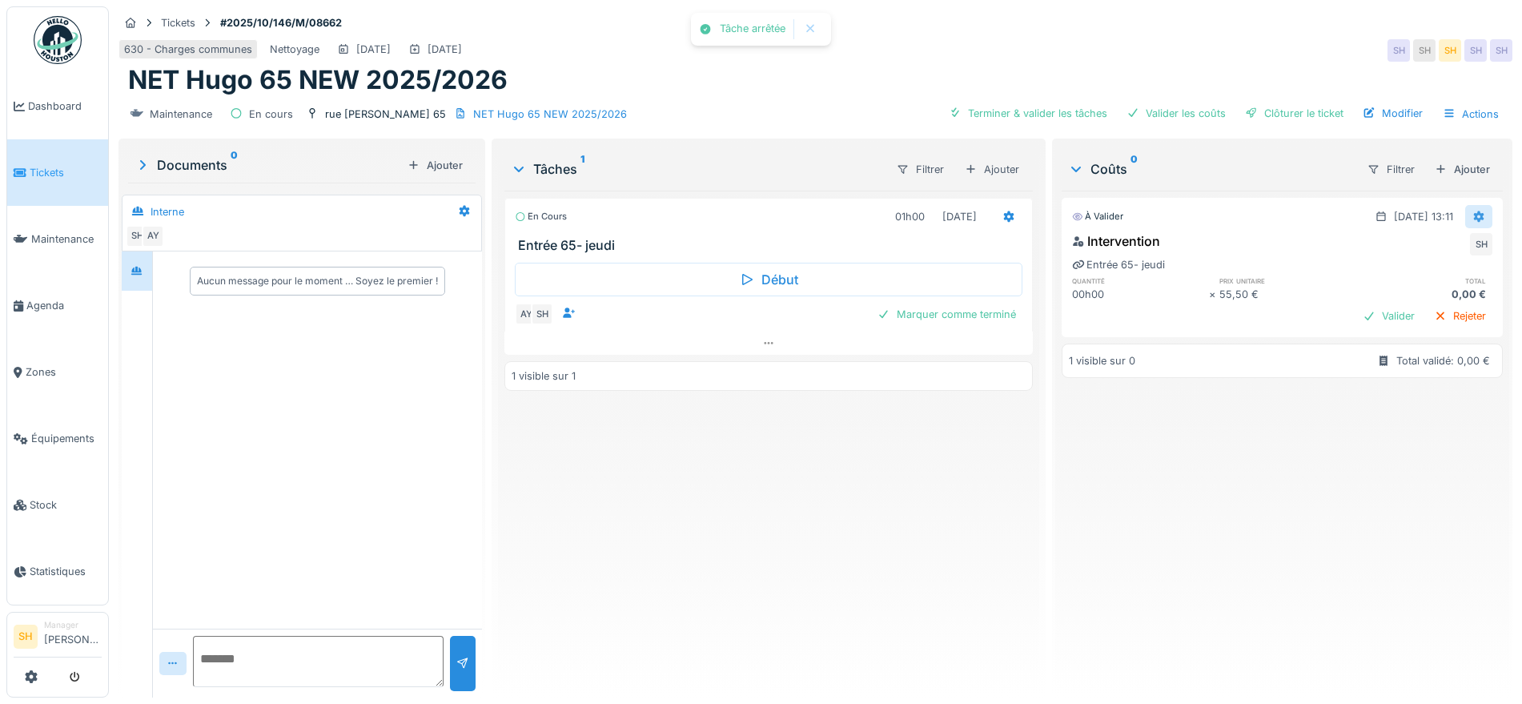
click at [1474, 213] on icon at bounding box center [1479, 216] width 10 height 11
click at [1459, 250] on div "Modifier" at bounding box center [1462, 252] width 78 height 24
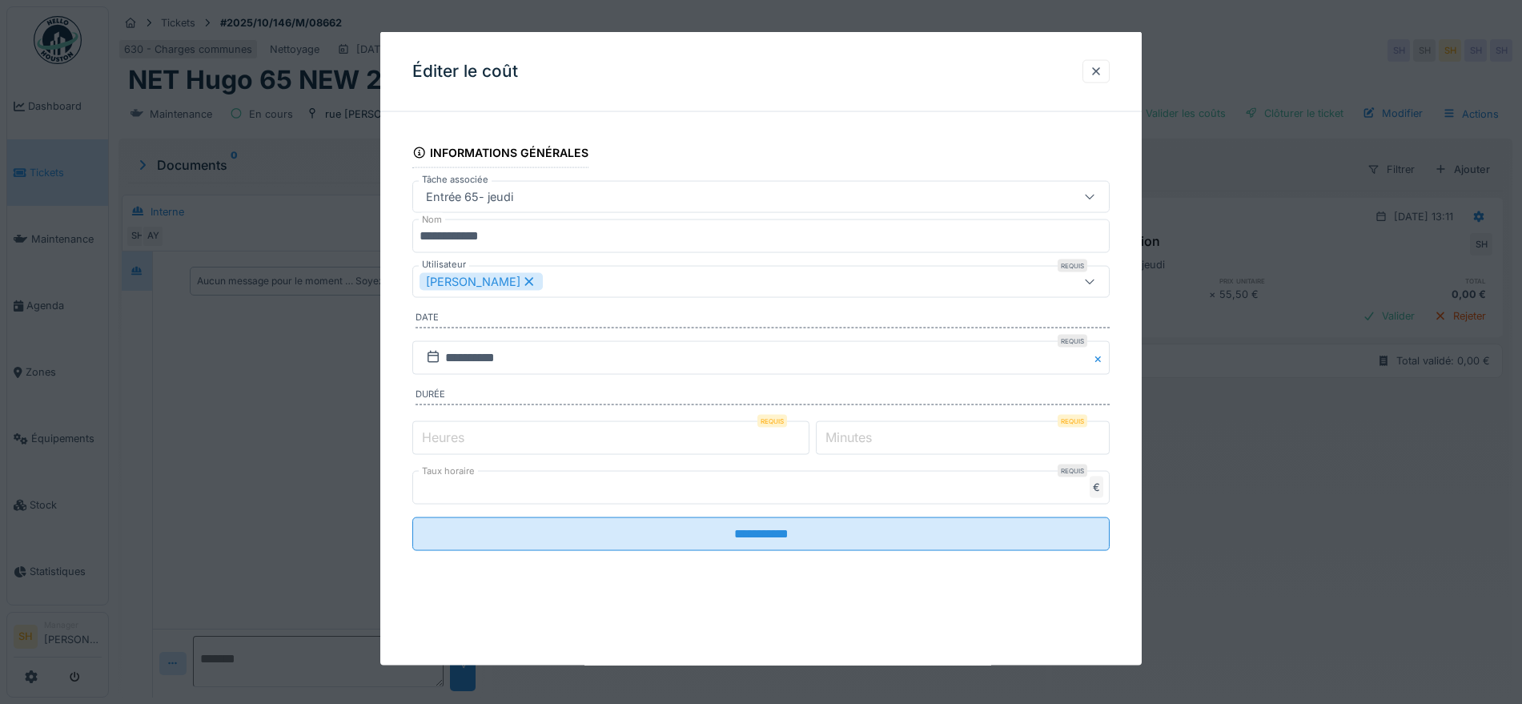
click at [868, 441] on label "Minutes" at bounding box center [848, 436] width 53 height 19
click at [868, 441] on input "*" at bounding box center [963, 437] width 294 height 34
type input "**"
click at [525, 283] on icon at bounding box center [529, 281] width 9 height 9
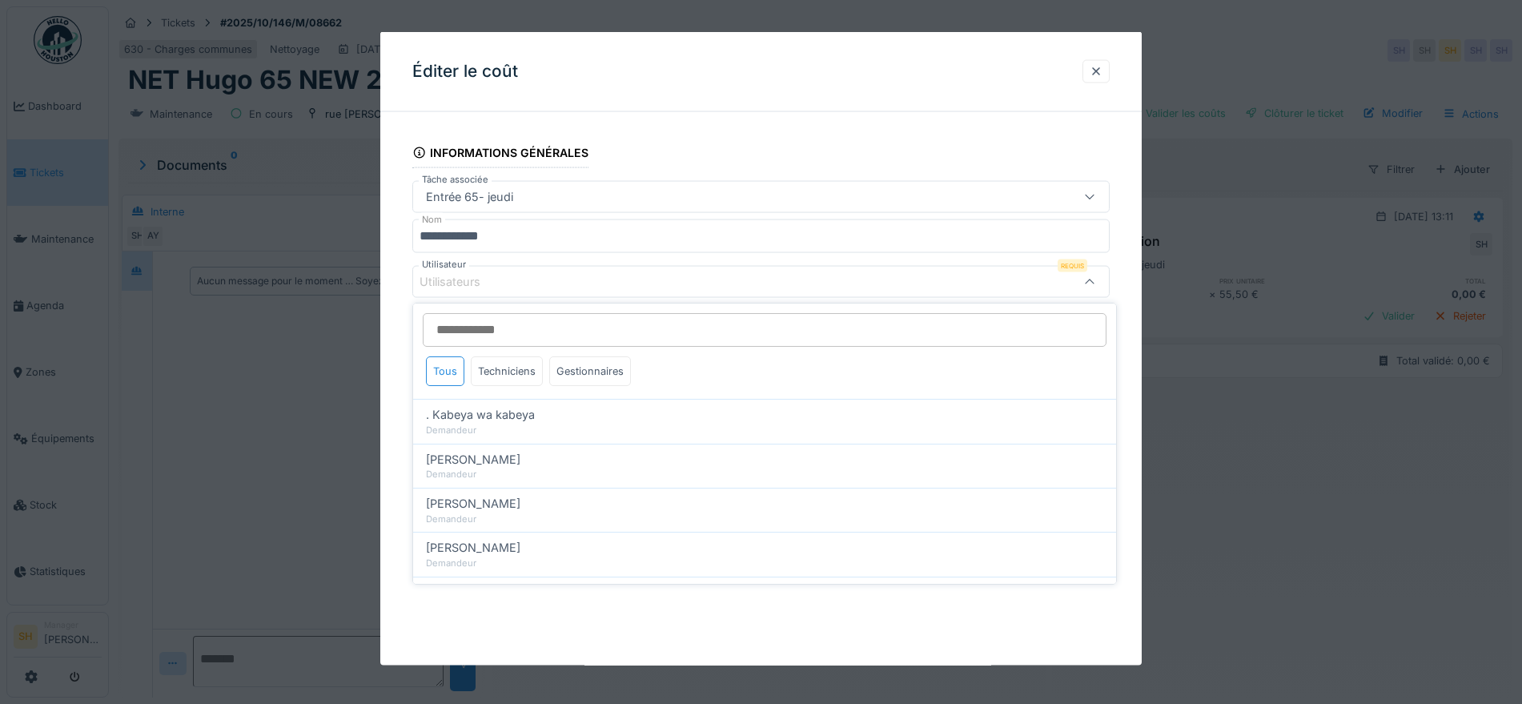
click at [512, 283] on div "Utilisateurs" at bounding box center [719, 282] width 601 height 18
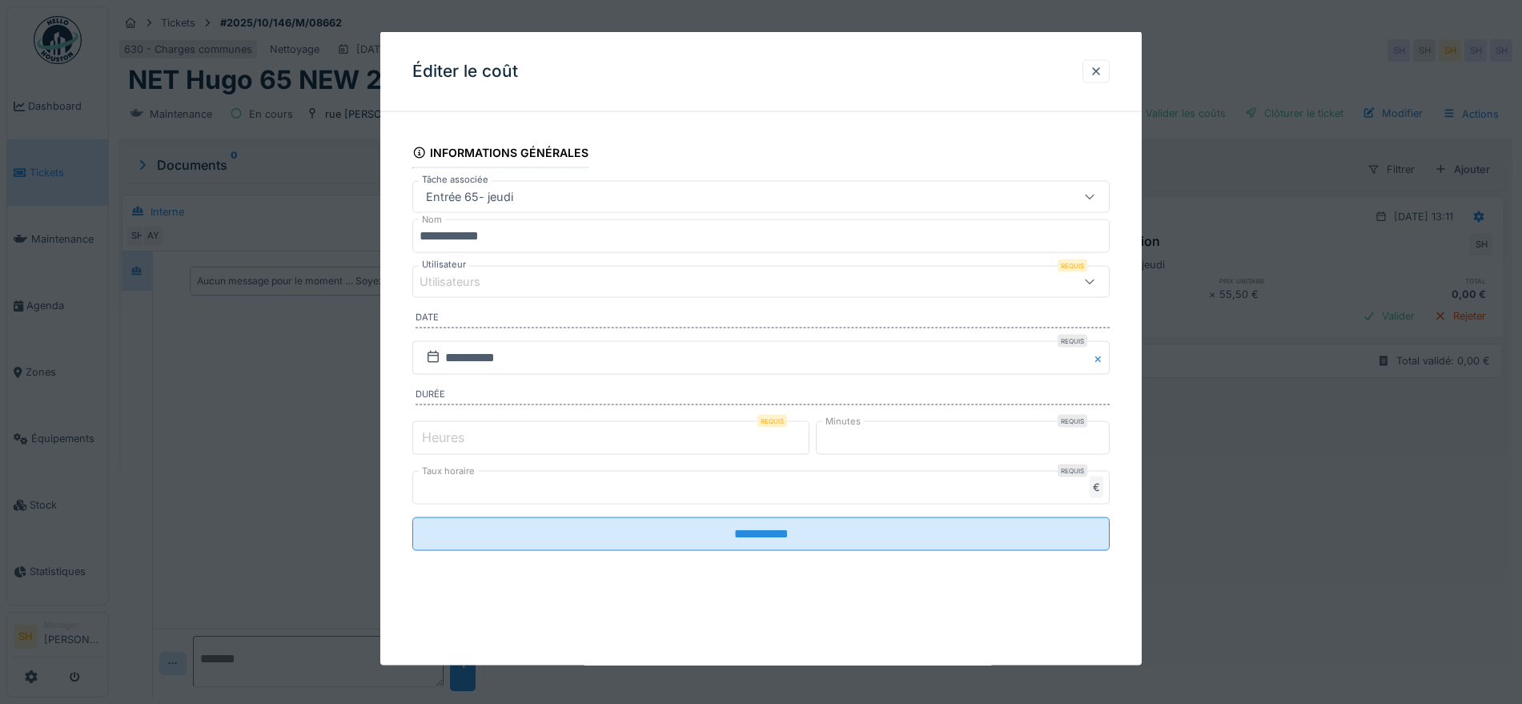
click at [512, 283] on div "Utilisateurs" at bounding box center [719, 282] width 601 height 18
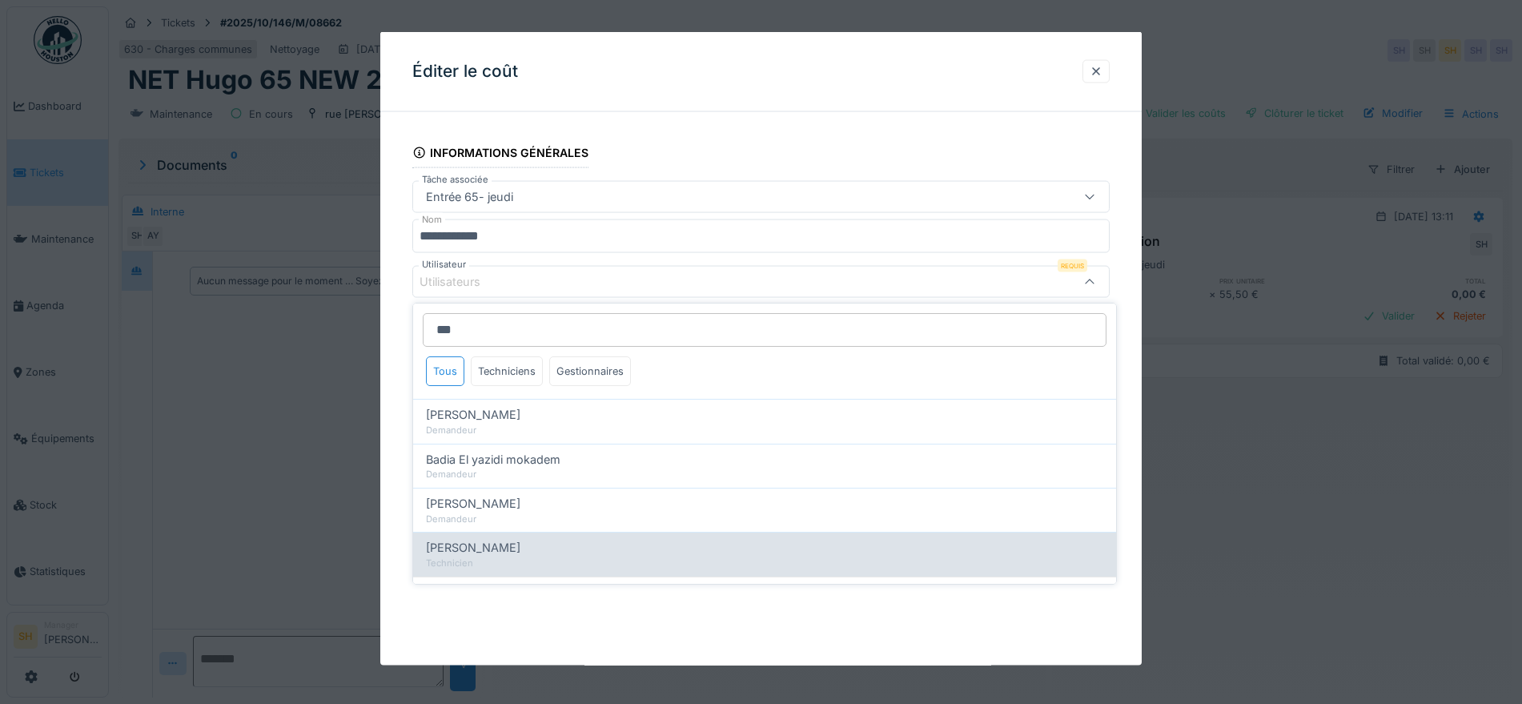
type input "***"
click at [507, 558] on div "Technicien" at bounding box center [764, 563] width 677 height 14
type input "*****"
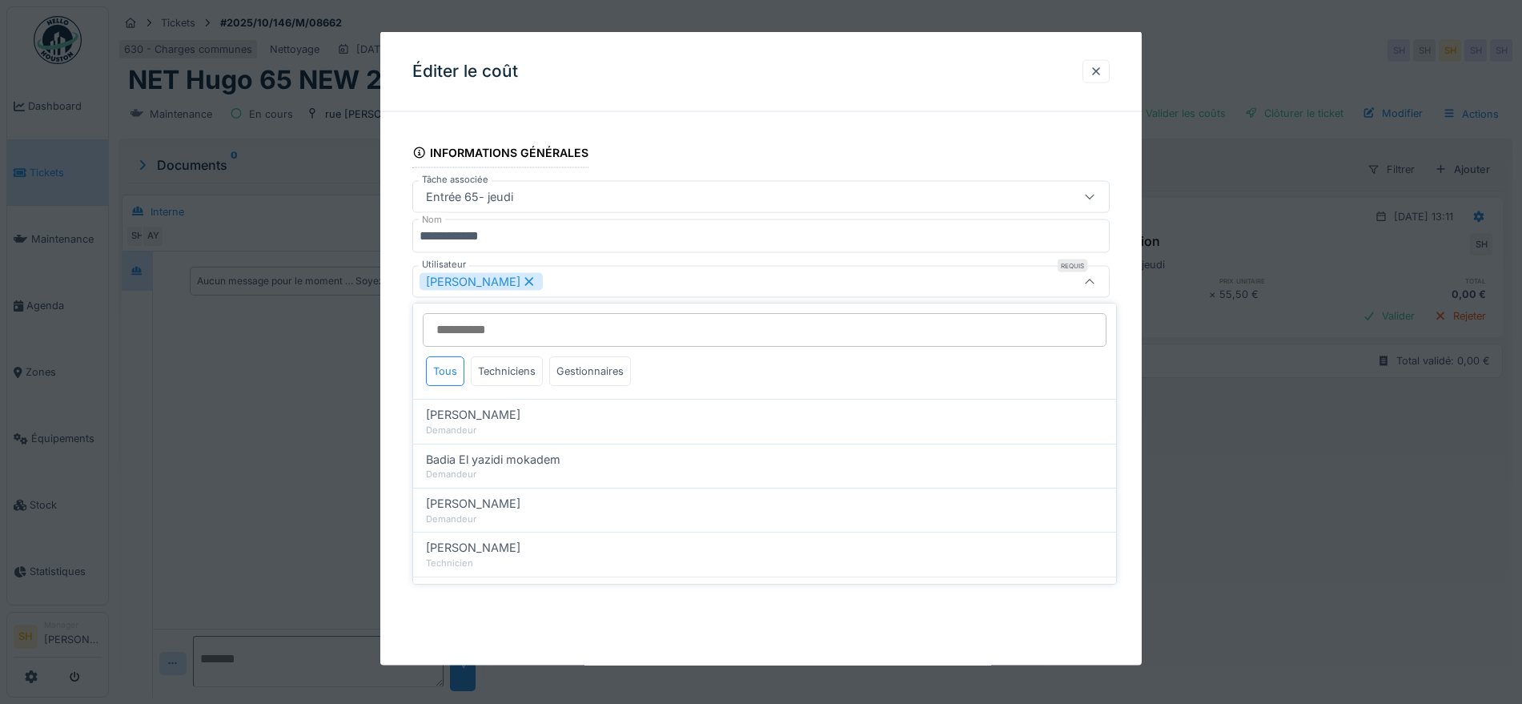
click at [672, 637] on div "**********" at bounding box center [760, 348] width 761 height 633
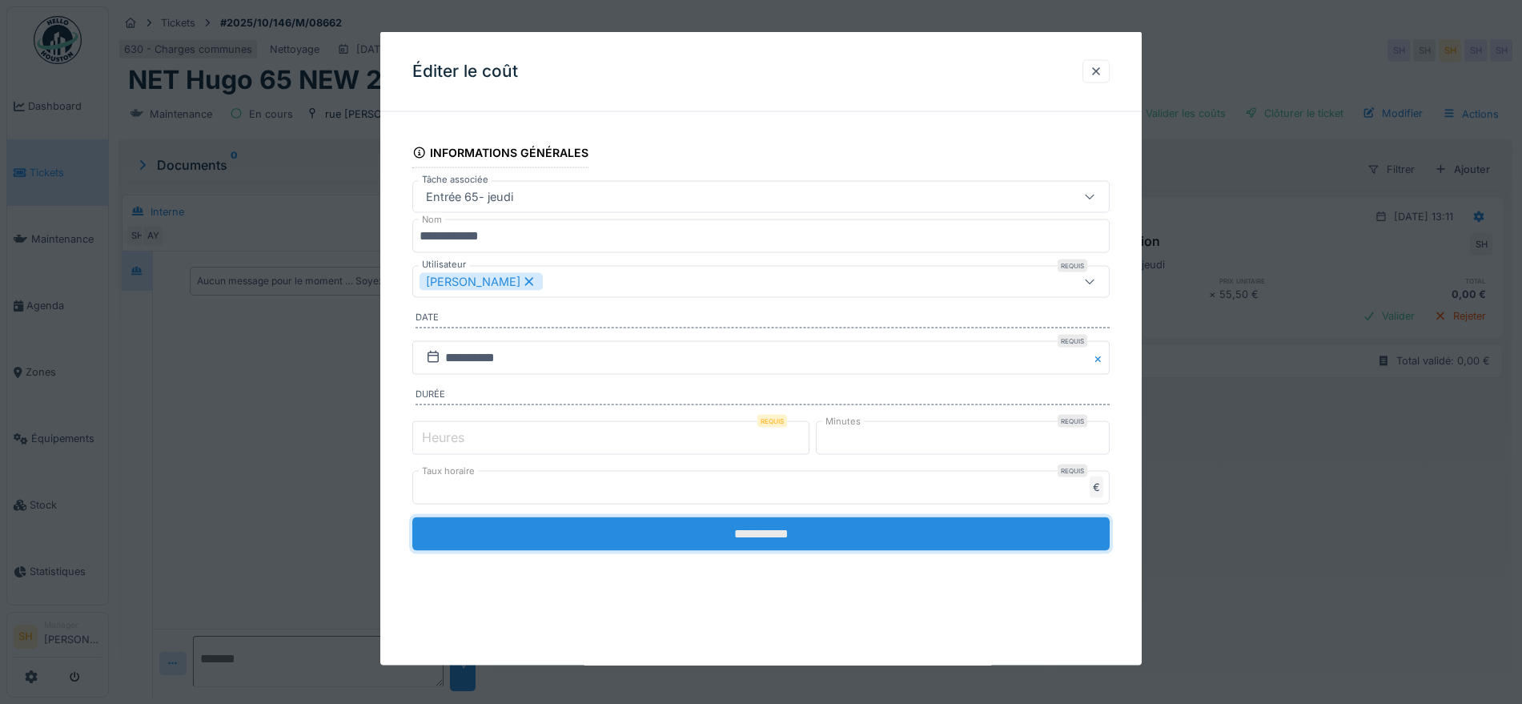
click at [728, 530] on input "**********" at bounding box center [760, 533] width 697 height 34
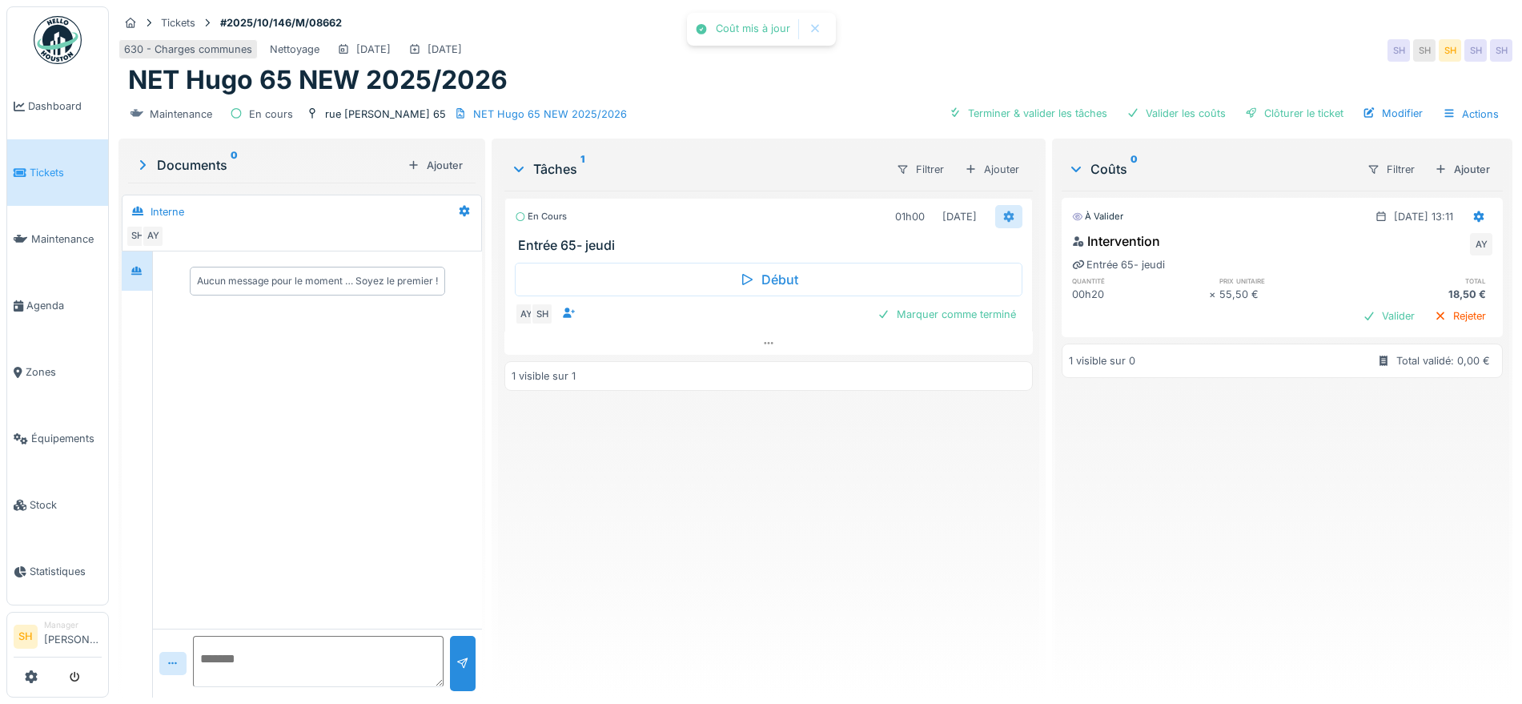
click at [1002, 216] on icon at bounding box center [1008, 216] width 13 height 10
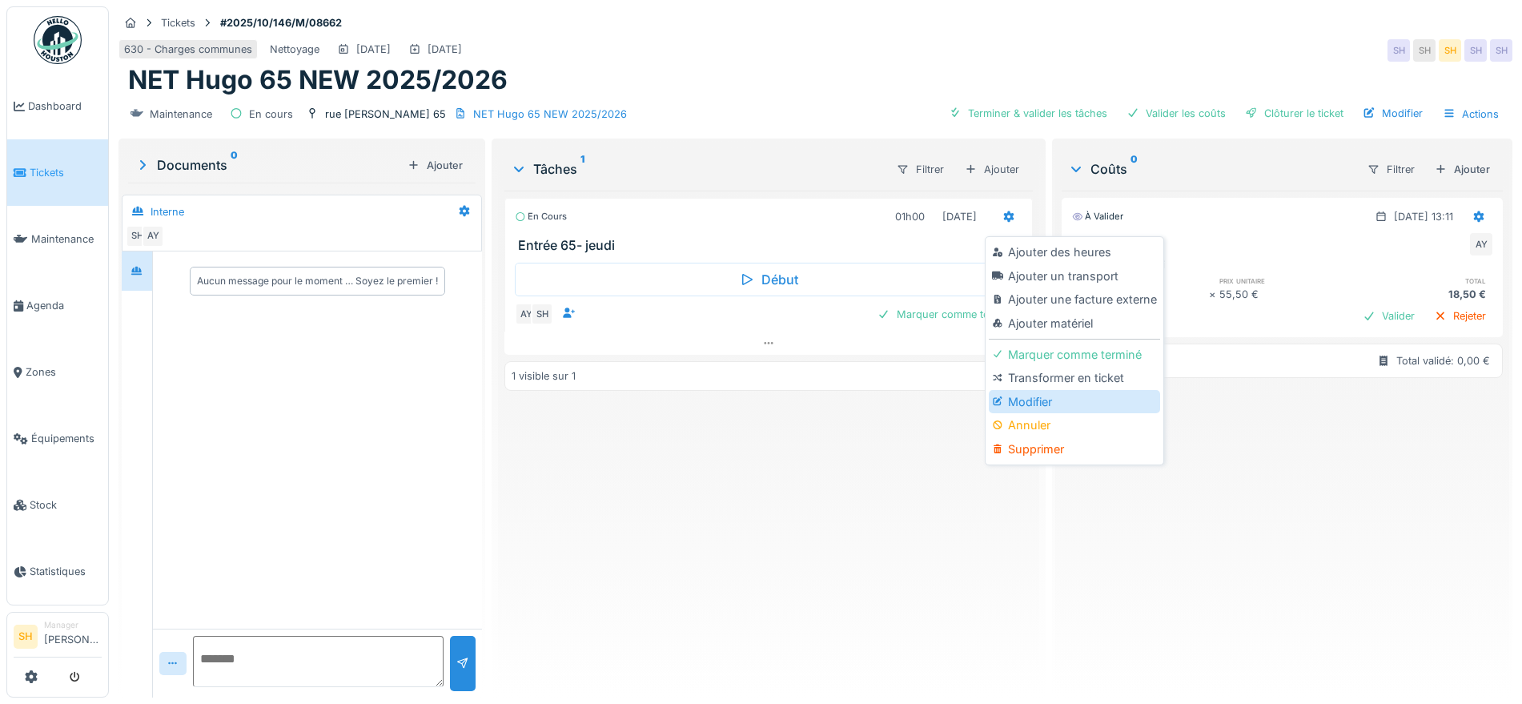
click at [1034, 404] on div "Modifier" at bounding box center [1074, 402] width 171 height 24
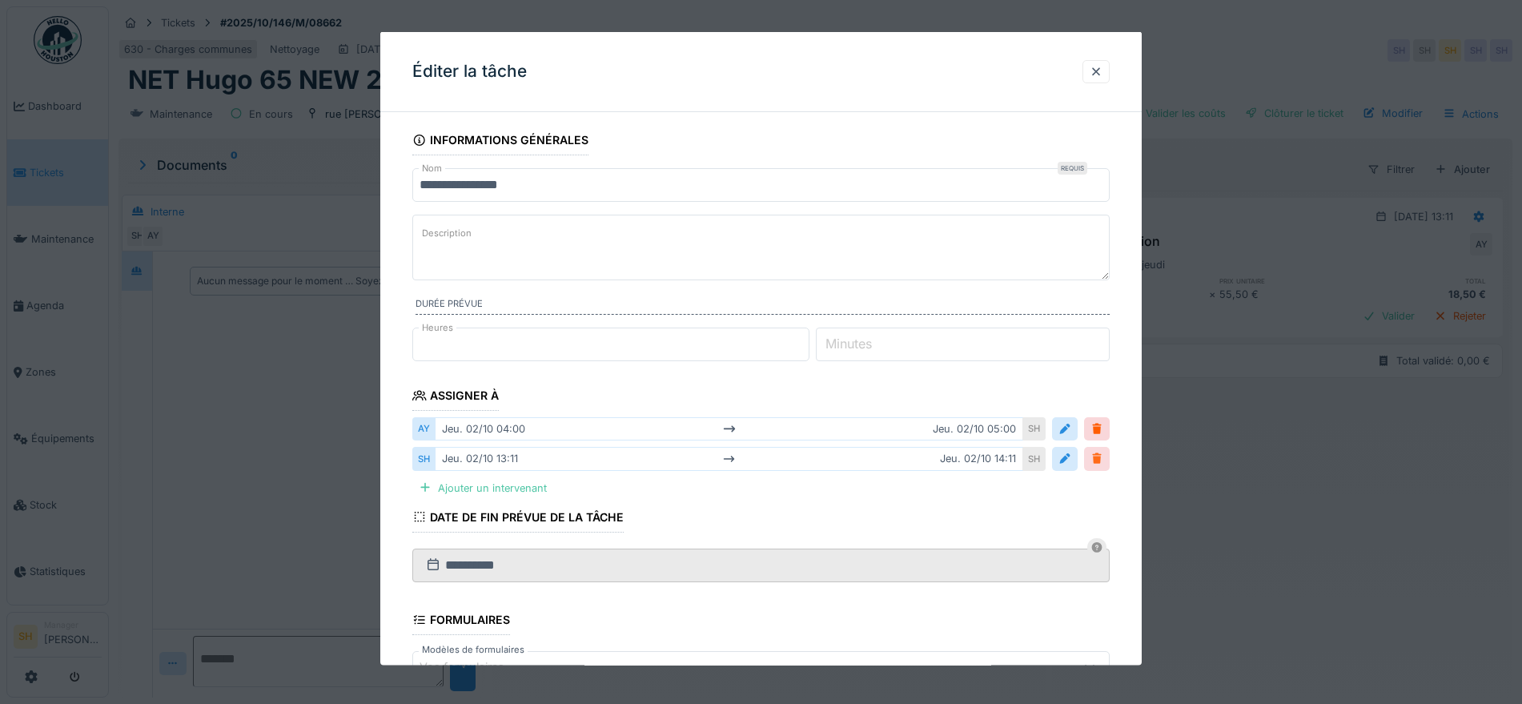
click at [1103, 461] on div at bounding box center [1096, 458] width 13 height 15
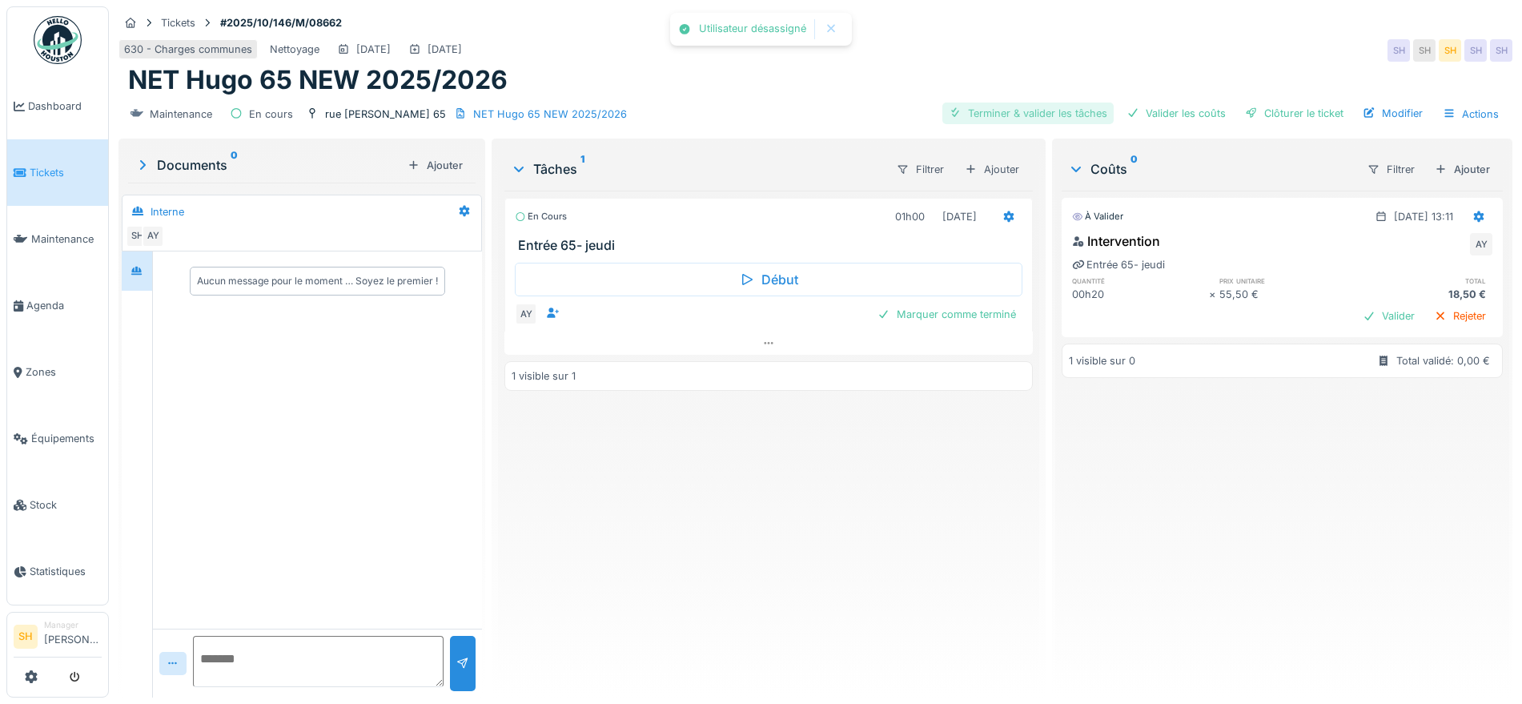
click at [1008, 112] on div "Terminer & valider les tâches" at bounding box center [1027, 113] width 171 height 22
click at [1166, 114] on div "Valider les coûts" at bounding box center [1176, 113] width 112 height 22
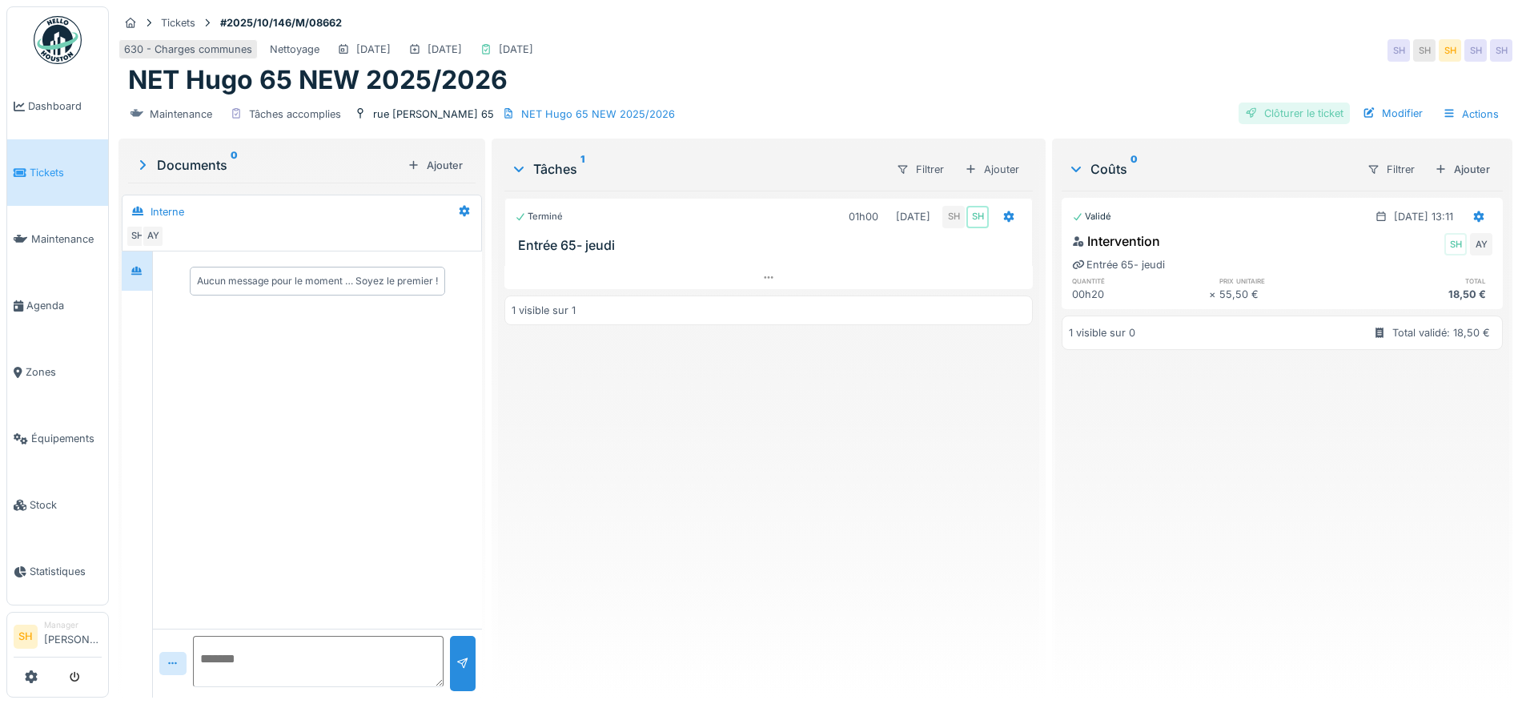
click at [1269, 117] on div "Clôturer le ticket" at bounding box center [1293, 113] width 111 height 22
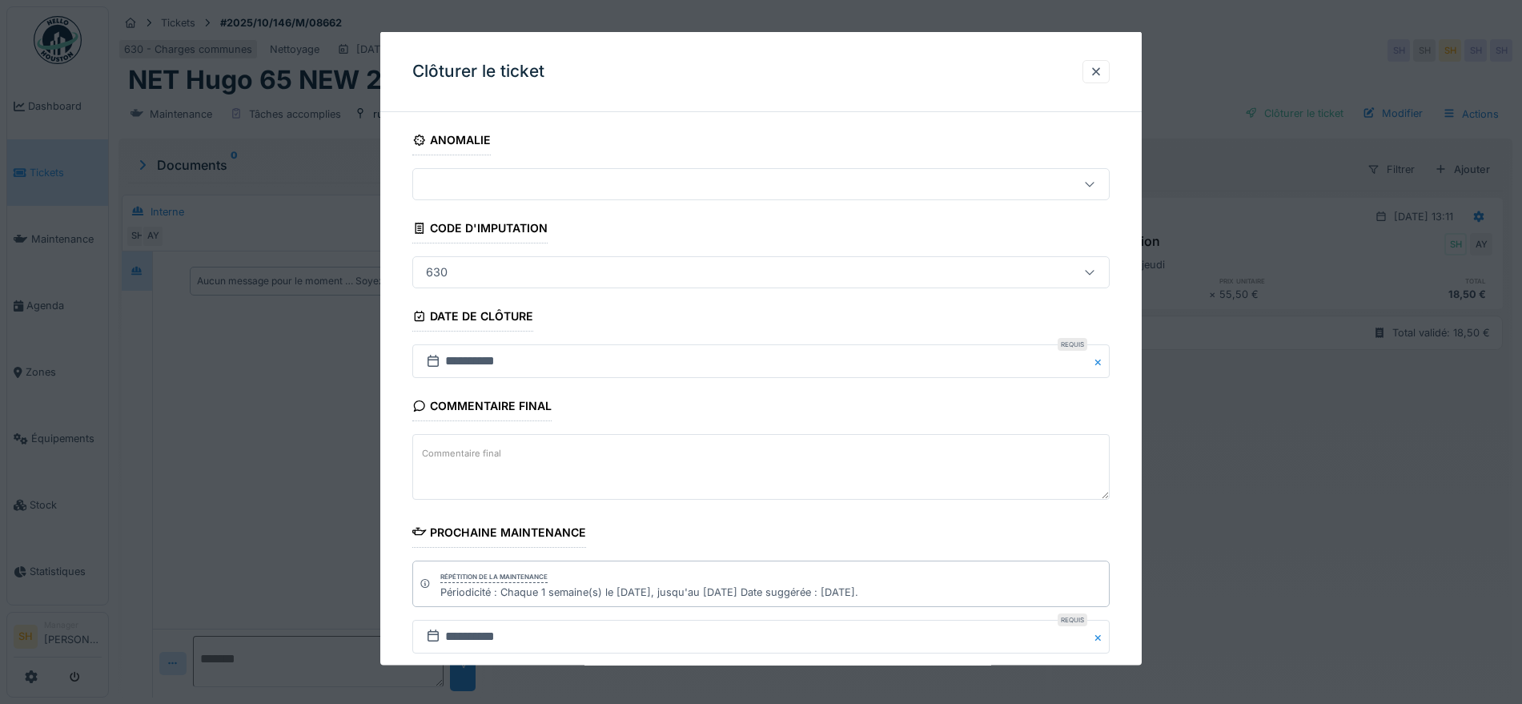
click at [566, 461] on textarea "Commentaire final" at bounding box center [760, 467] width 697 height 66
paste textarea "**********"
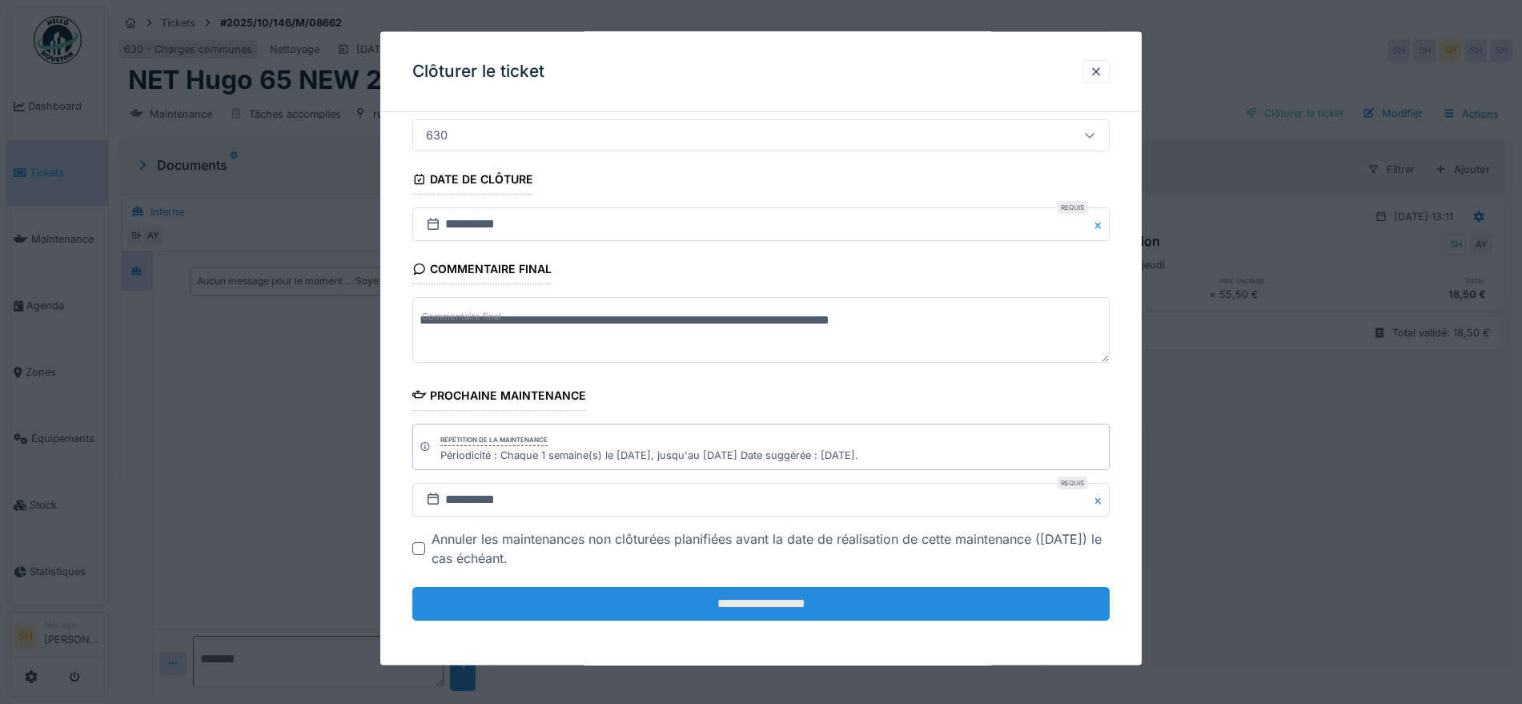
type textarea "**********"
click at [711, 599] on input "**********" at bounding box center [760, 604] width 697 height 34
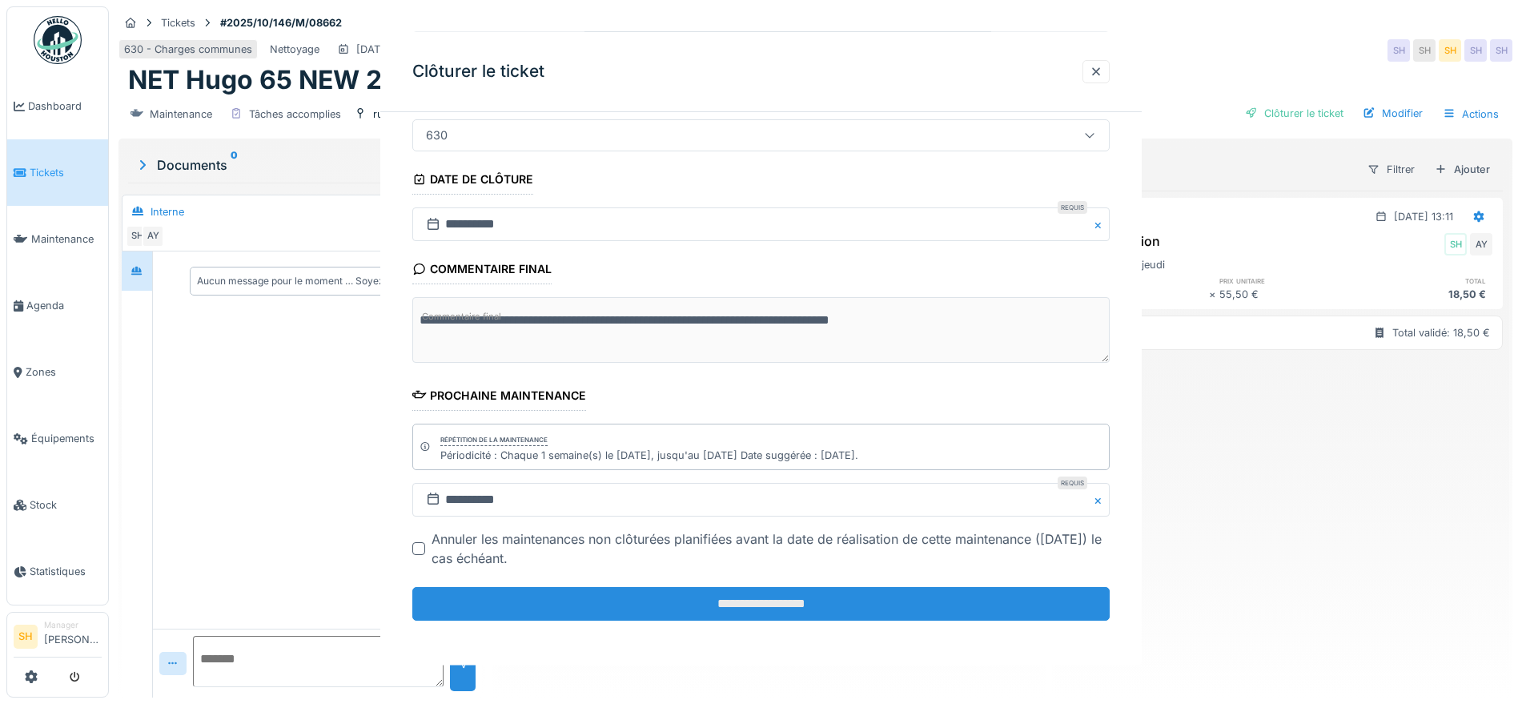
scroll to position [0, 0]
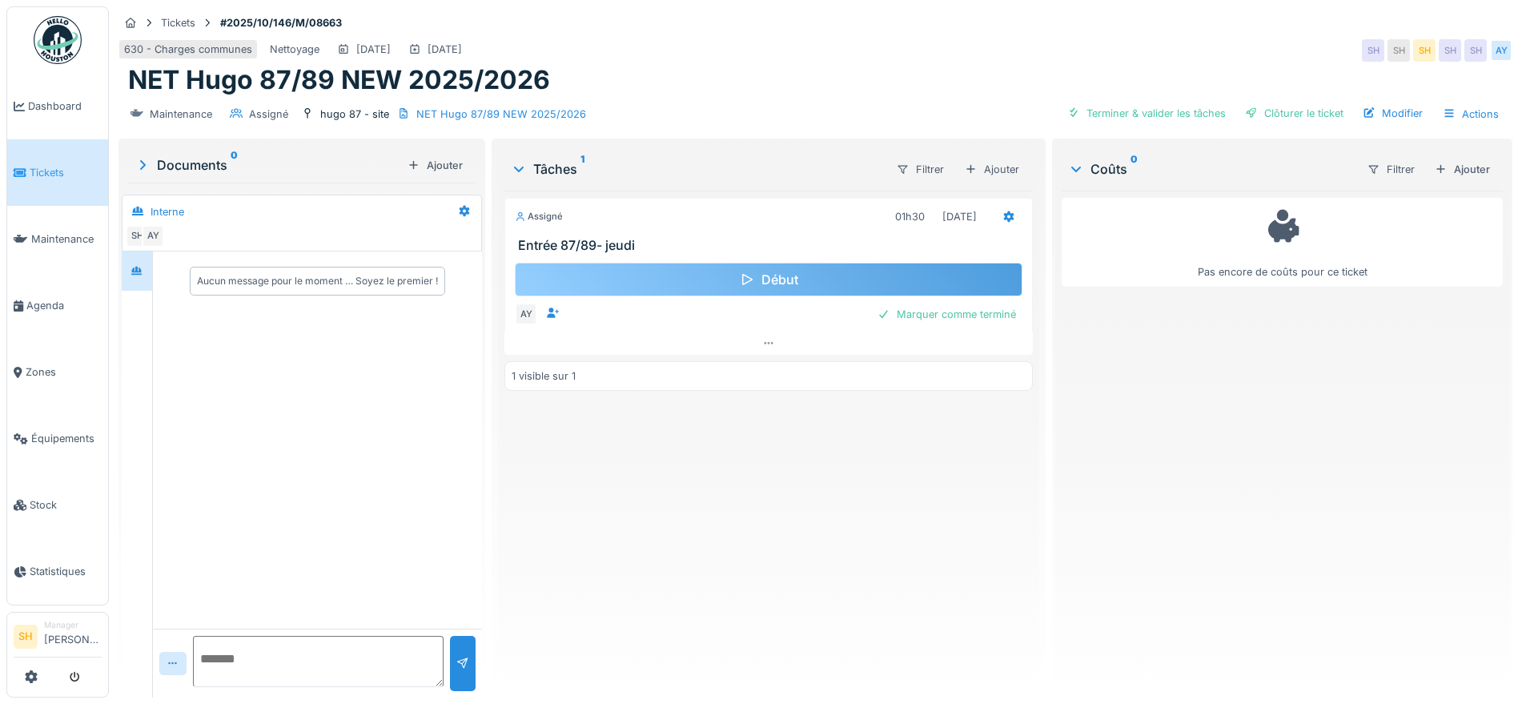
click at [874, 278] on div "Début" at bounding box center [769, 280] width 508 height 34
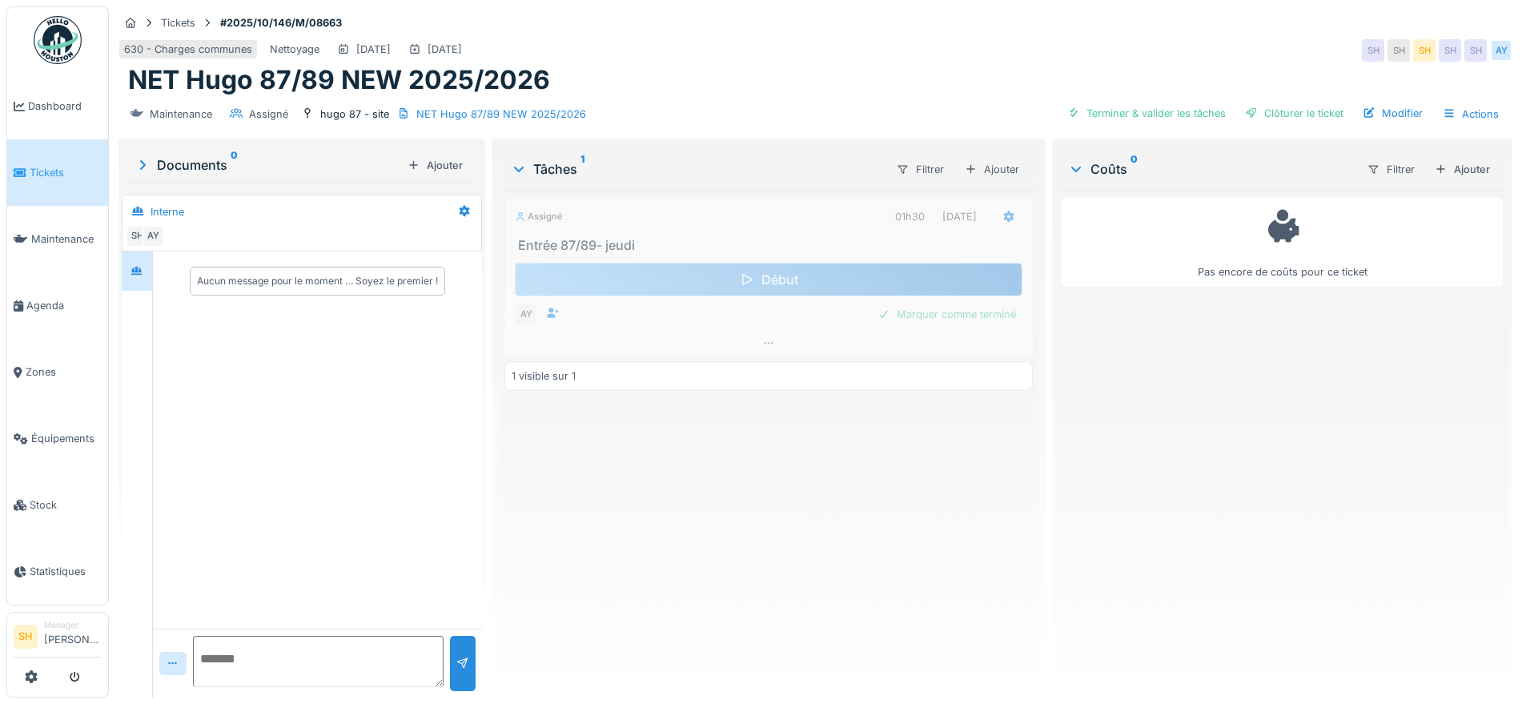
click at [874, 278] on div "Début" at bounding box center [769, 280] width 508 height 34
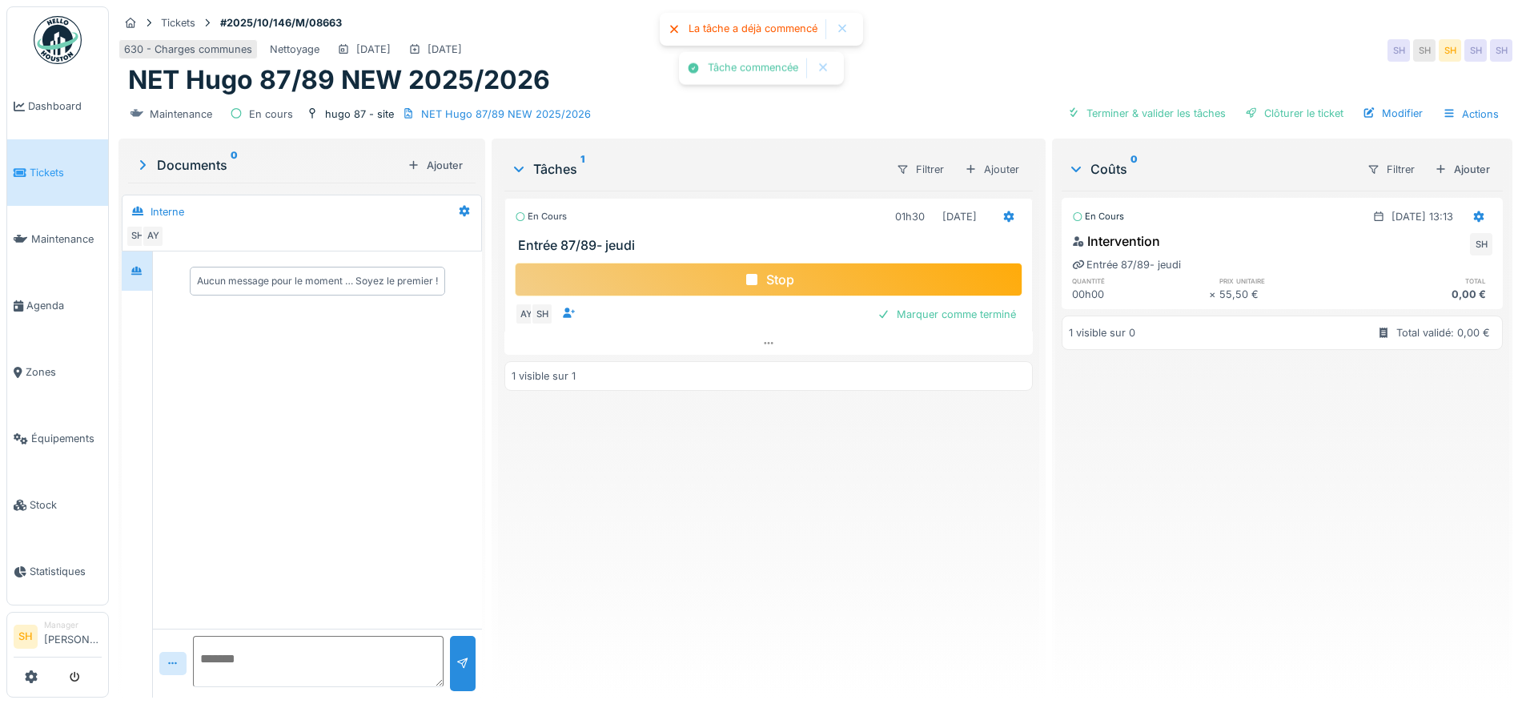
click at [874, 278] on div "Stop" at bounding box center [769, 280] width 508 height 34
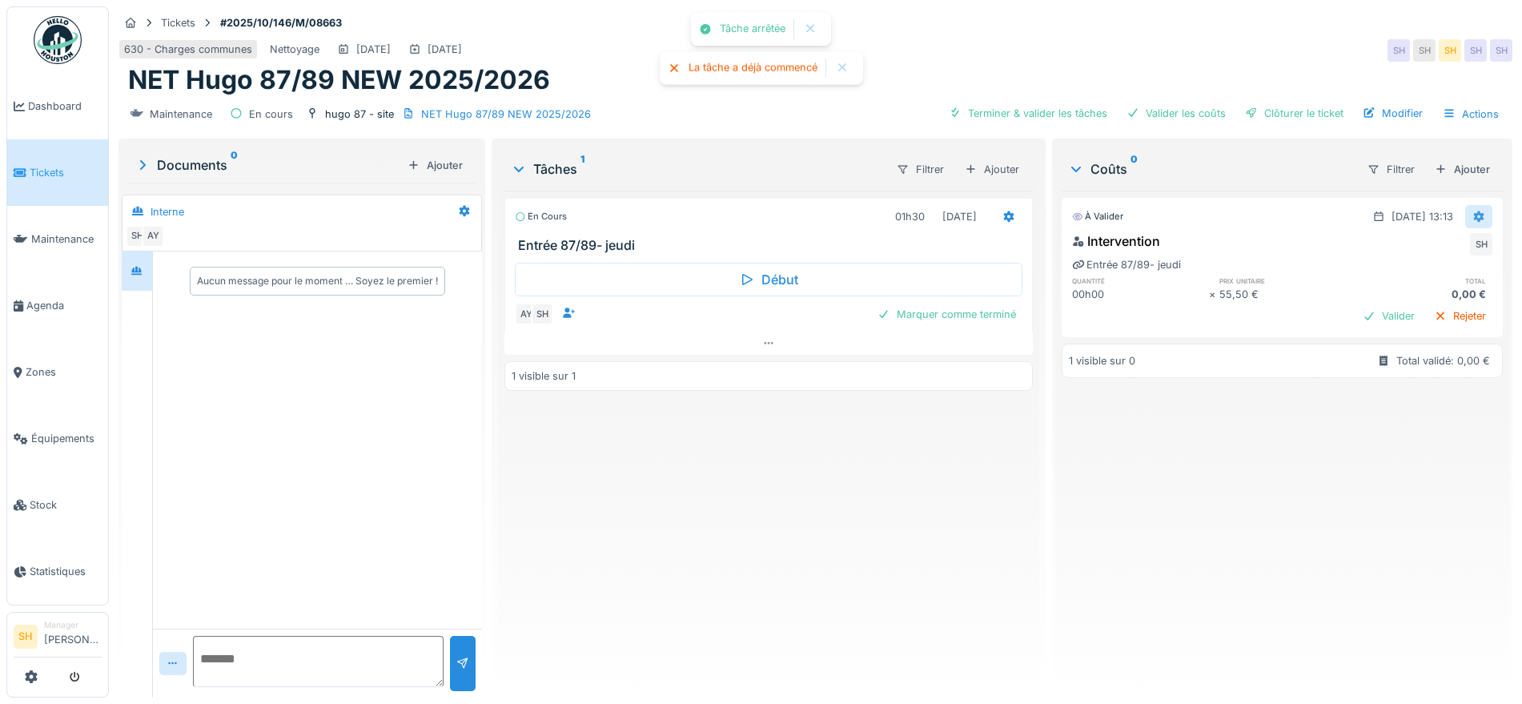
click at [1474, 213] on icon at bounding box center [1479, 216] width 10 height 11
click at [1445, 252] on div "Modifier" at bounding box center [1462, 252] width 78 height 24
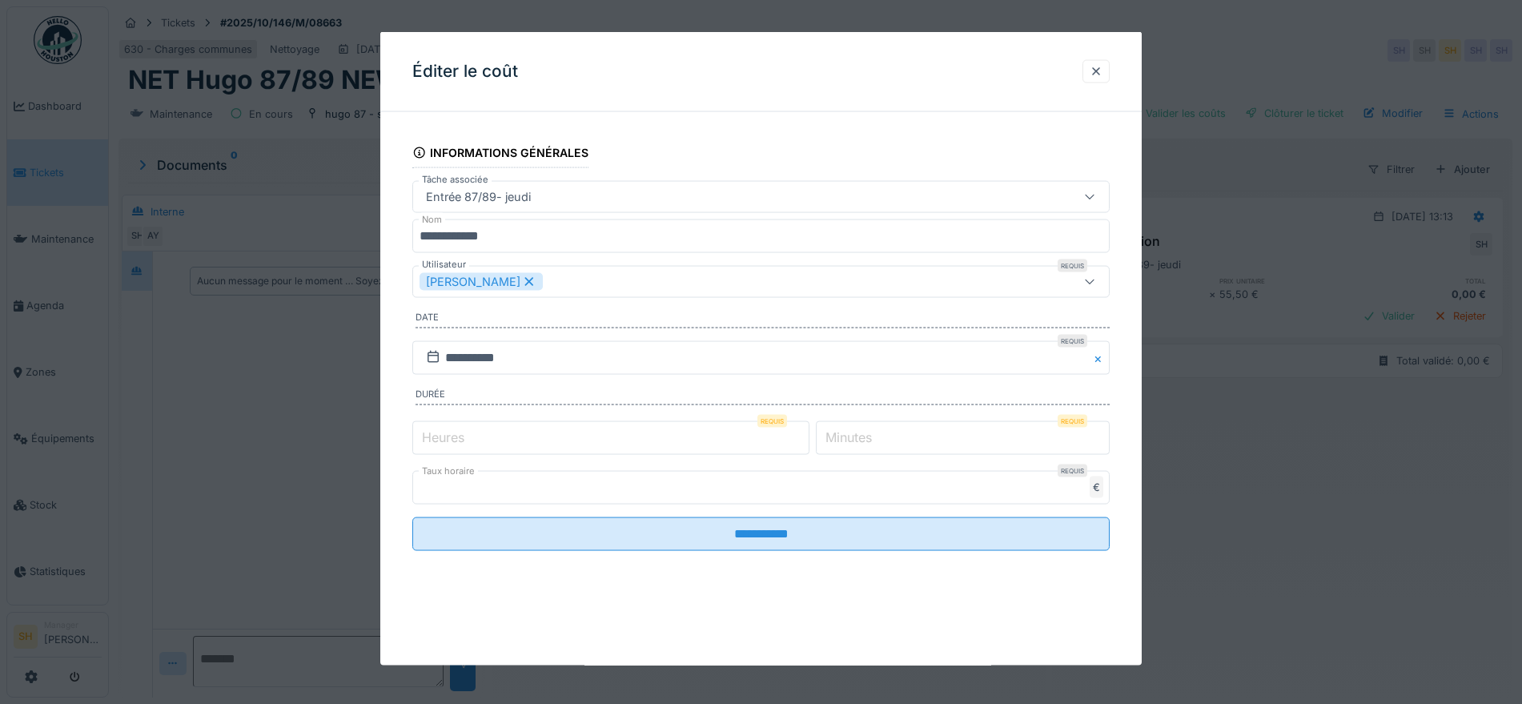
click at [522, 280] on icon at bounding box center [529, 280] width 14 height 11
click at [516, 281] on div "Utilisateurs" at bounding box center [719, 282] width 601 height 18
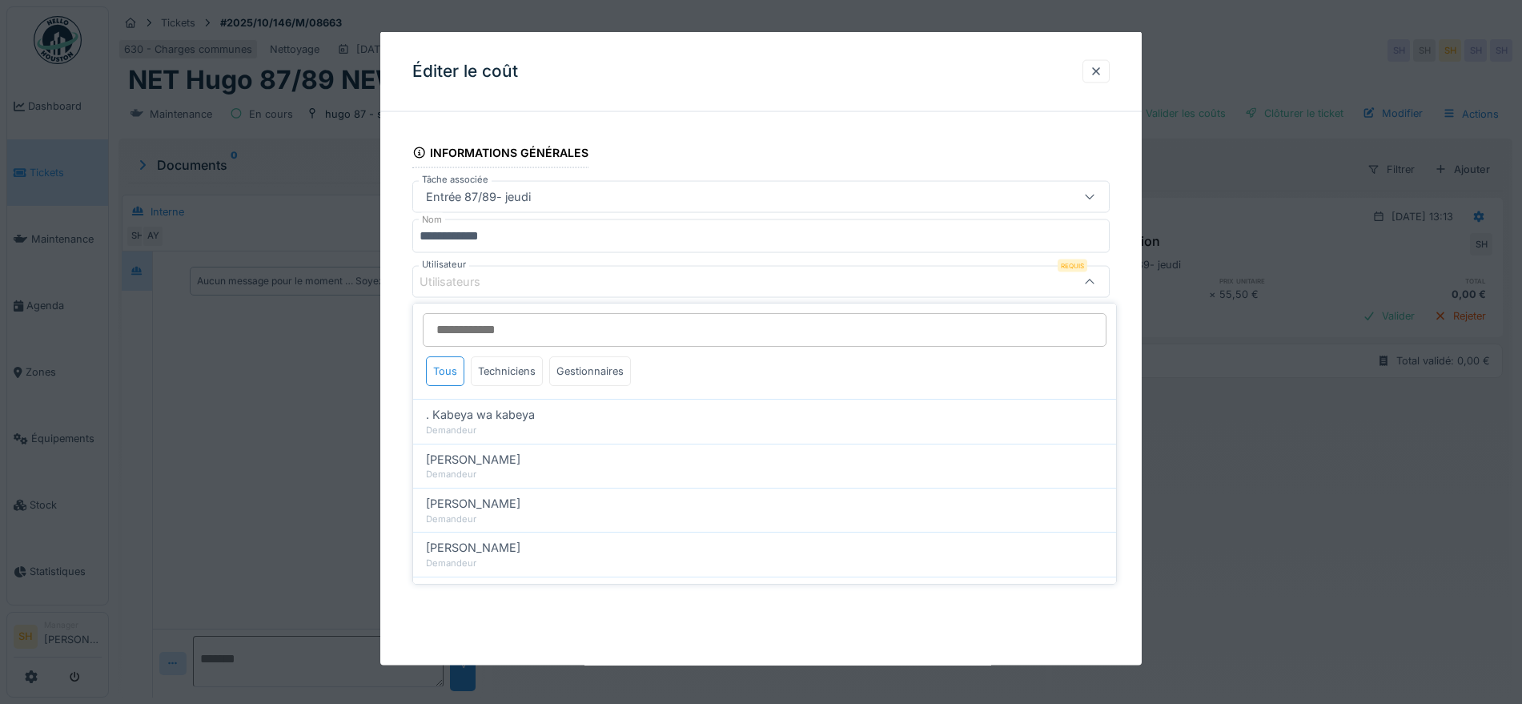
click at [508, 332] on input "Utilisateur" at bounding box center [765, 330] width 684 height 34
type input "***"
click at [505, 368] on div "Techniciens" at bounding box center [507, 371] width 72 height 30
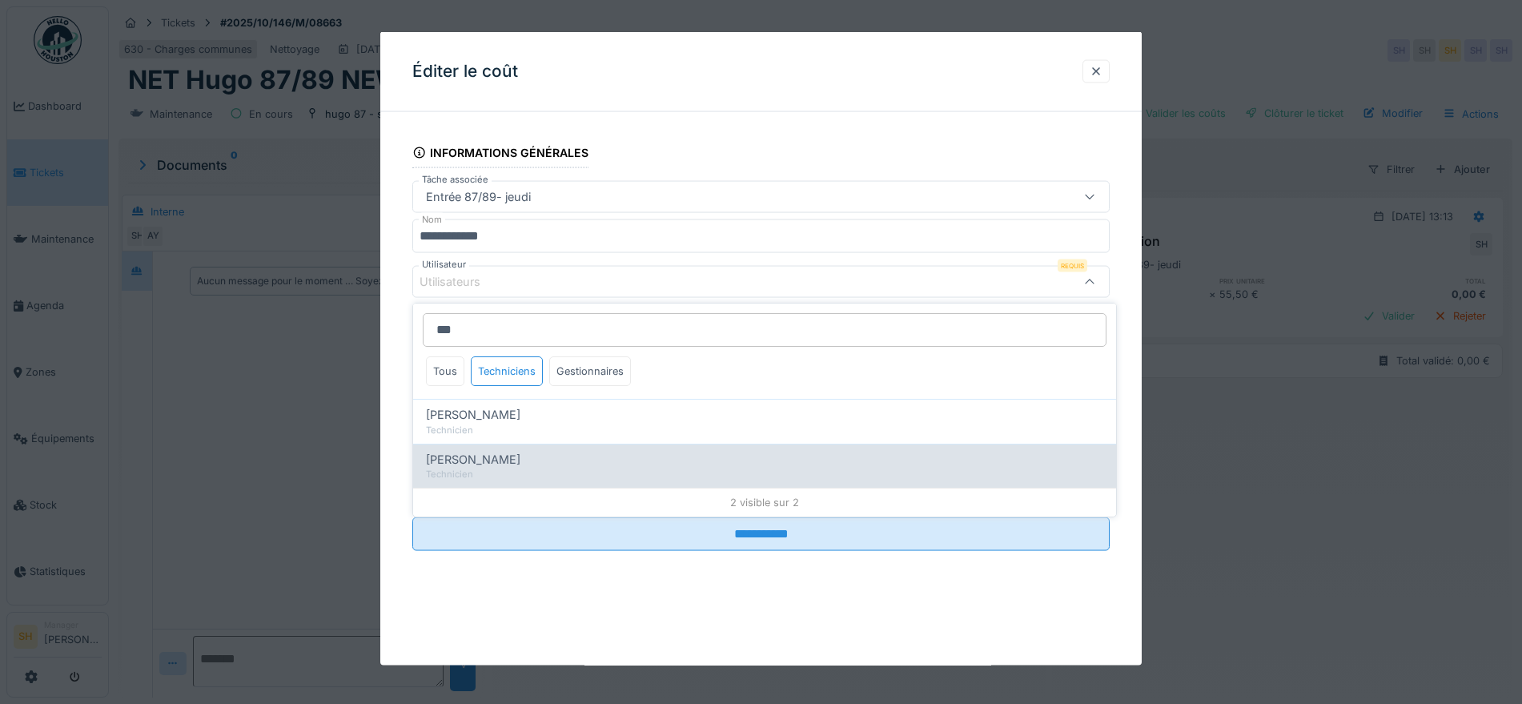
click at [510, 467] on div "Technicien" at bounding box center [764, 474] width 677 height 14
type input "*****"
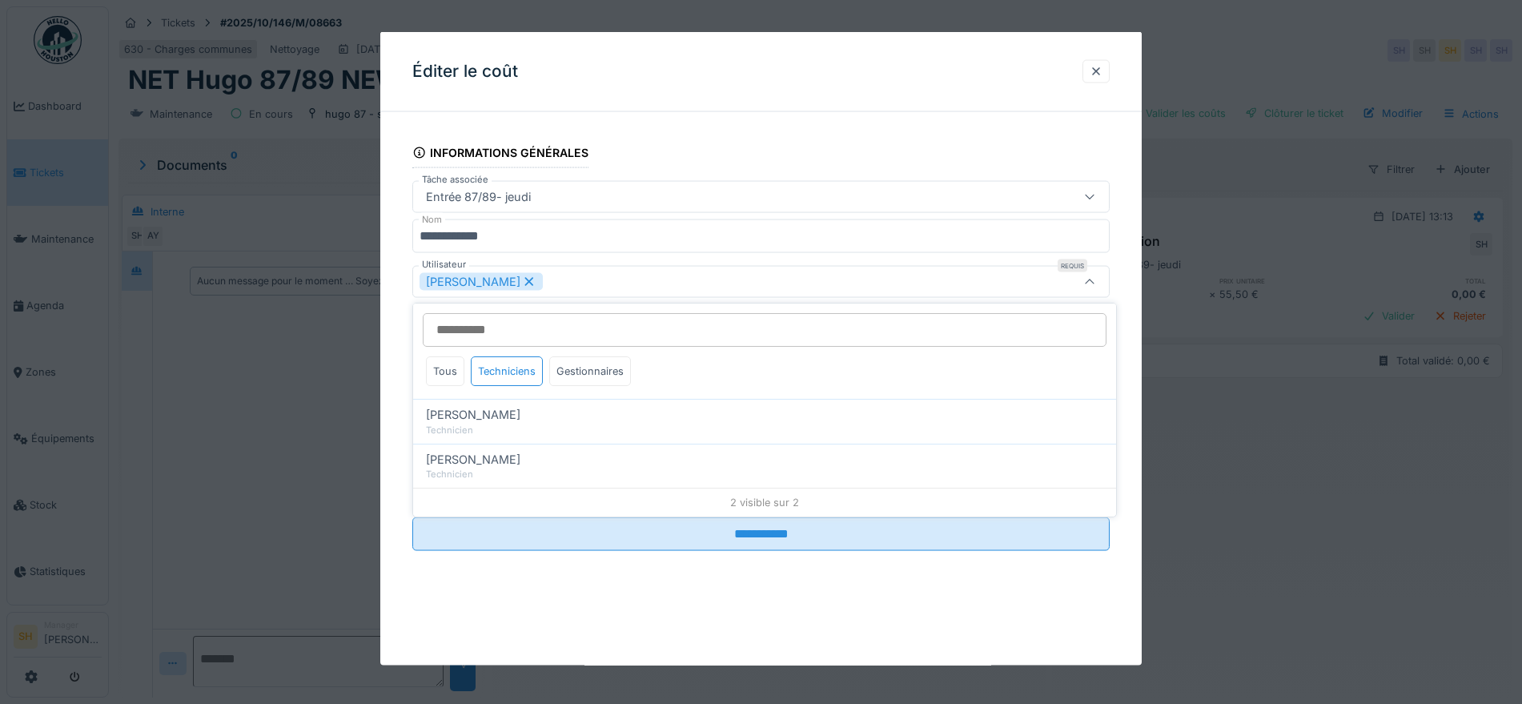
click at [658, 601] on div "**********" at bounding box center [760, 348] width 761 height 633
drag, startPoint x: 865, startPoint y: 432, endPoint x: 846, endPoint y: 432, distance: 18.4
click at [846, 432] on label "Minutes" at bounding box center [848, 436] width 53 height 19
click at [846, 432] on input "*" at bounding box center [963, 437] width 294 height 34
click at [841, 435] on label "Minutes" at bounding box center [848, 436] width 53 height 19
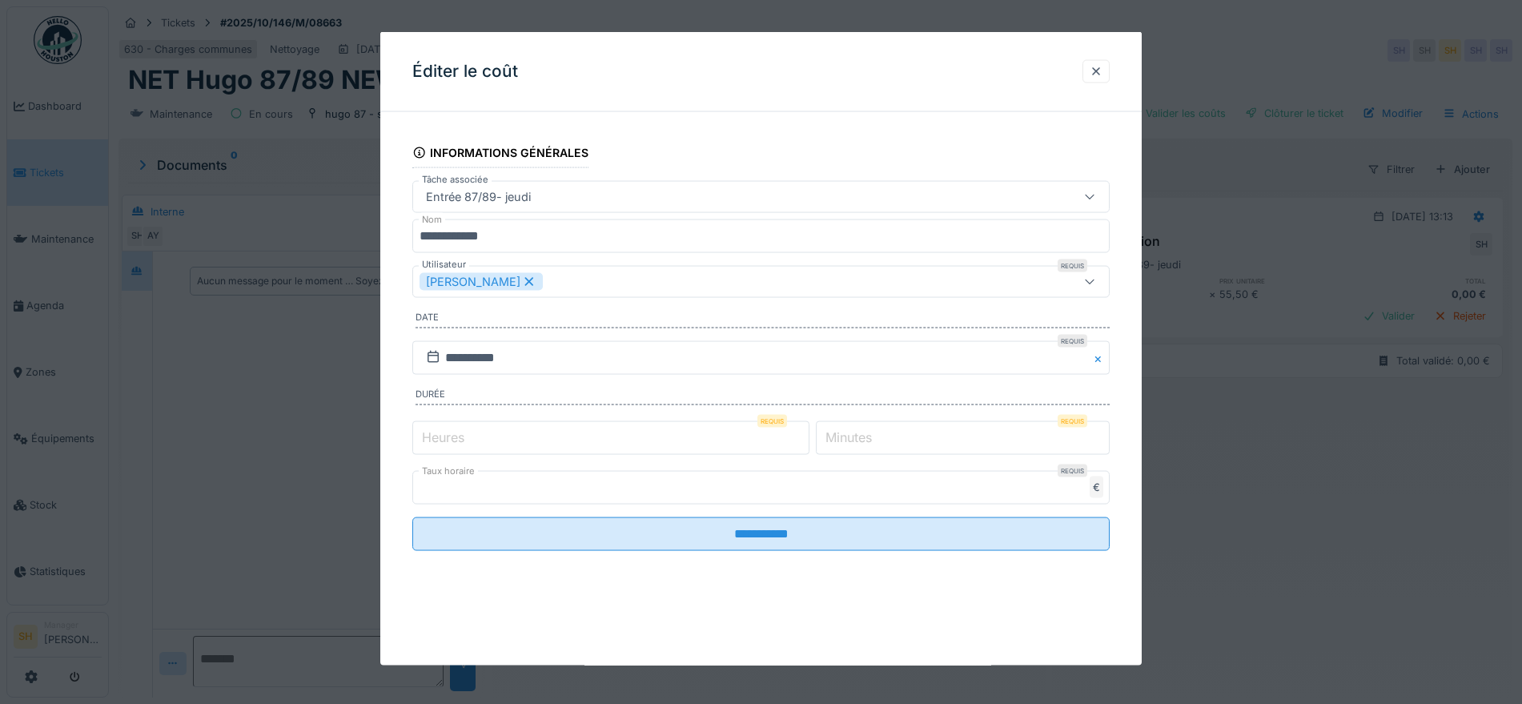
click at [841, 435] on input "*" at bounding box center [963, 437] width 294 height 34
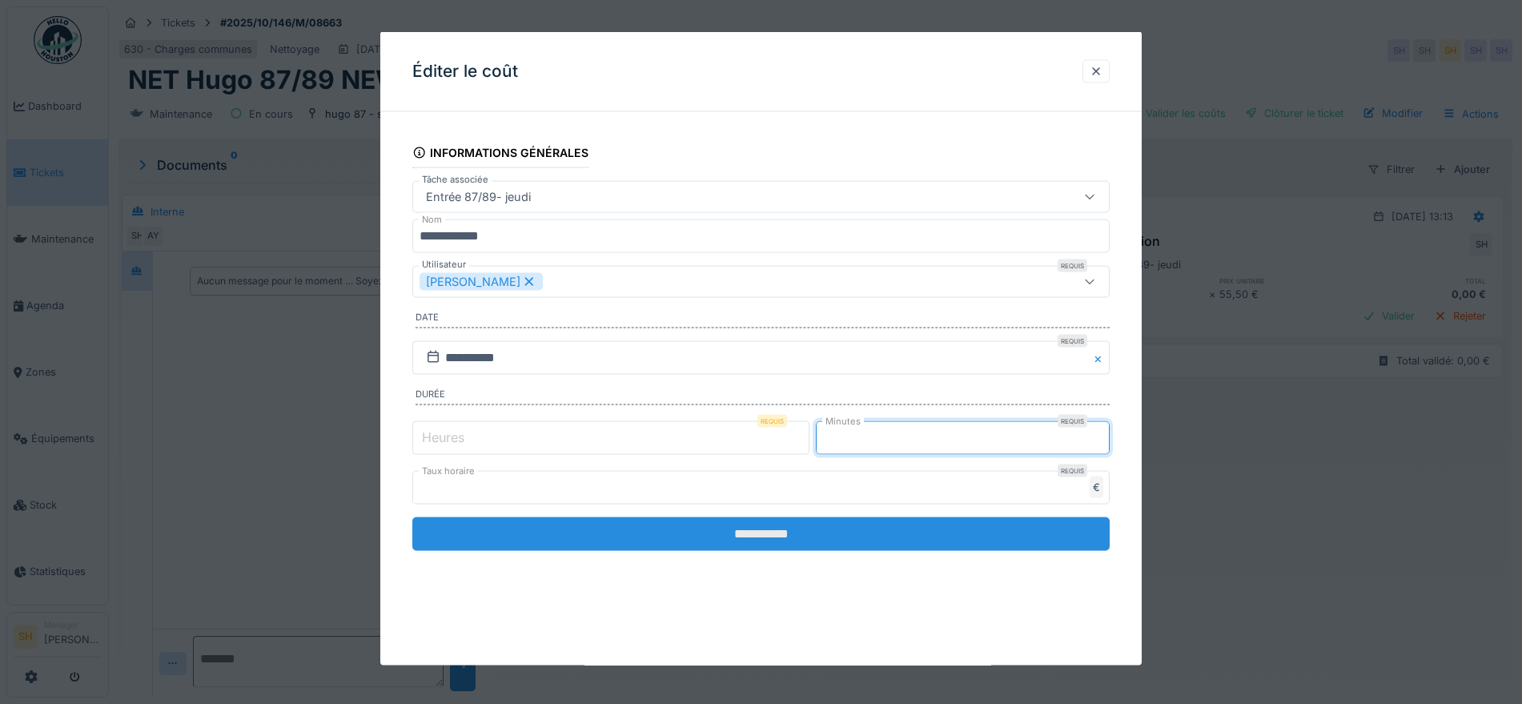
type input "**"
click at [744, 533] on input "**********" at bounding box center [760, 533] width 697 height 34
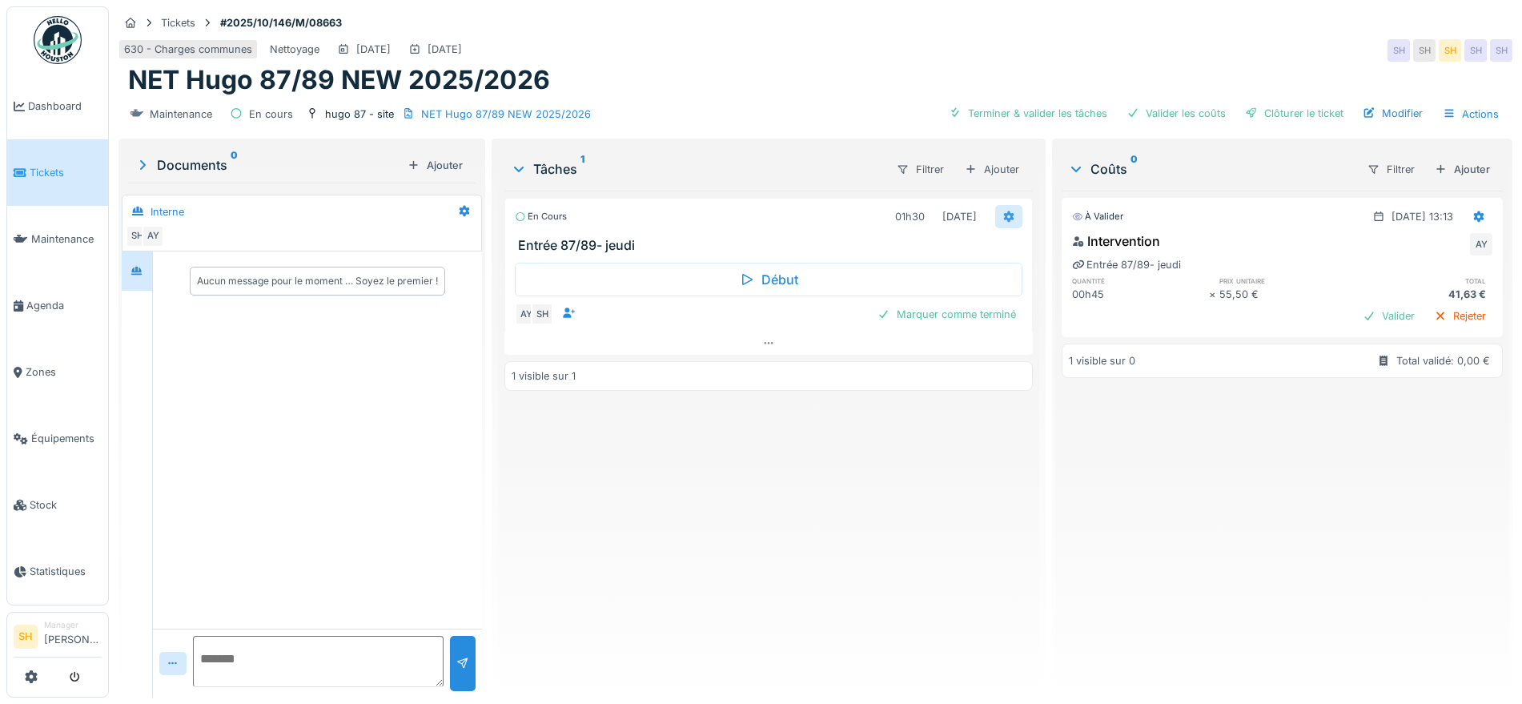
click at [1004, 219] on icon at bounding box center [1009, 216] width 10 height 11
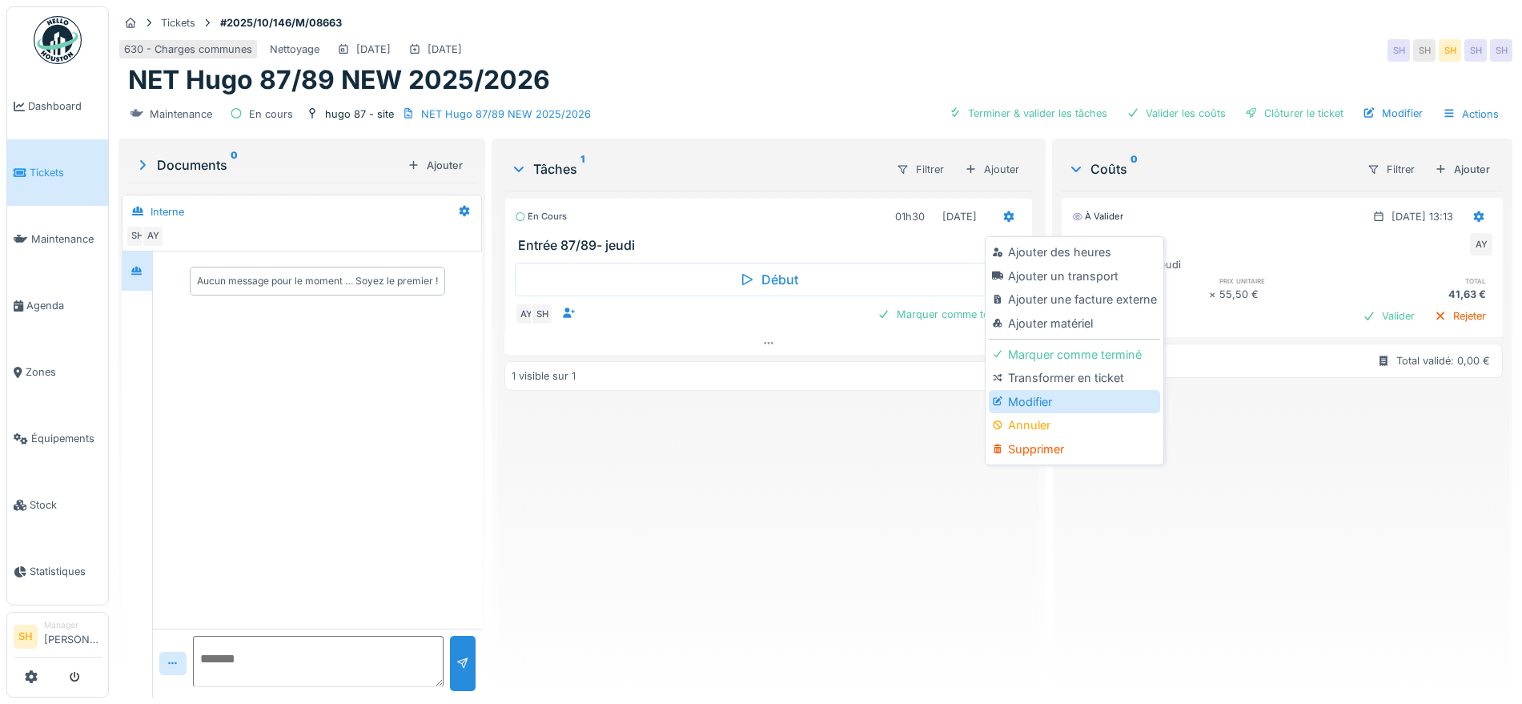
click at [1069, 405] on div "Modifier" at bounding box center [1074, 402] width 171 height 24
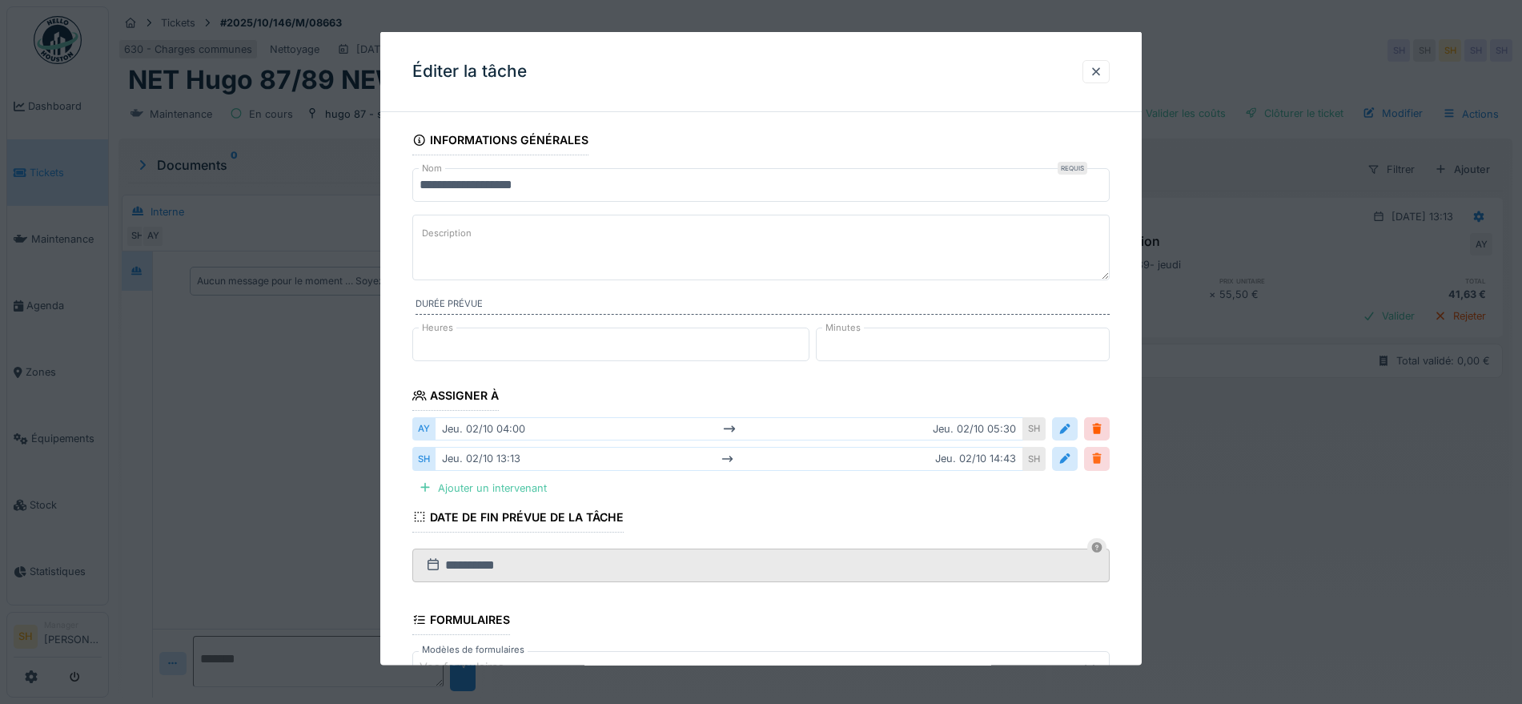
click at [1099, 458] on div at bounding box center [1096, 458] width 13 height 15
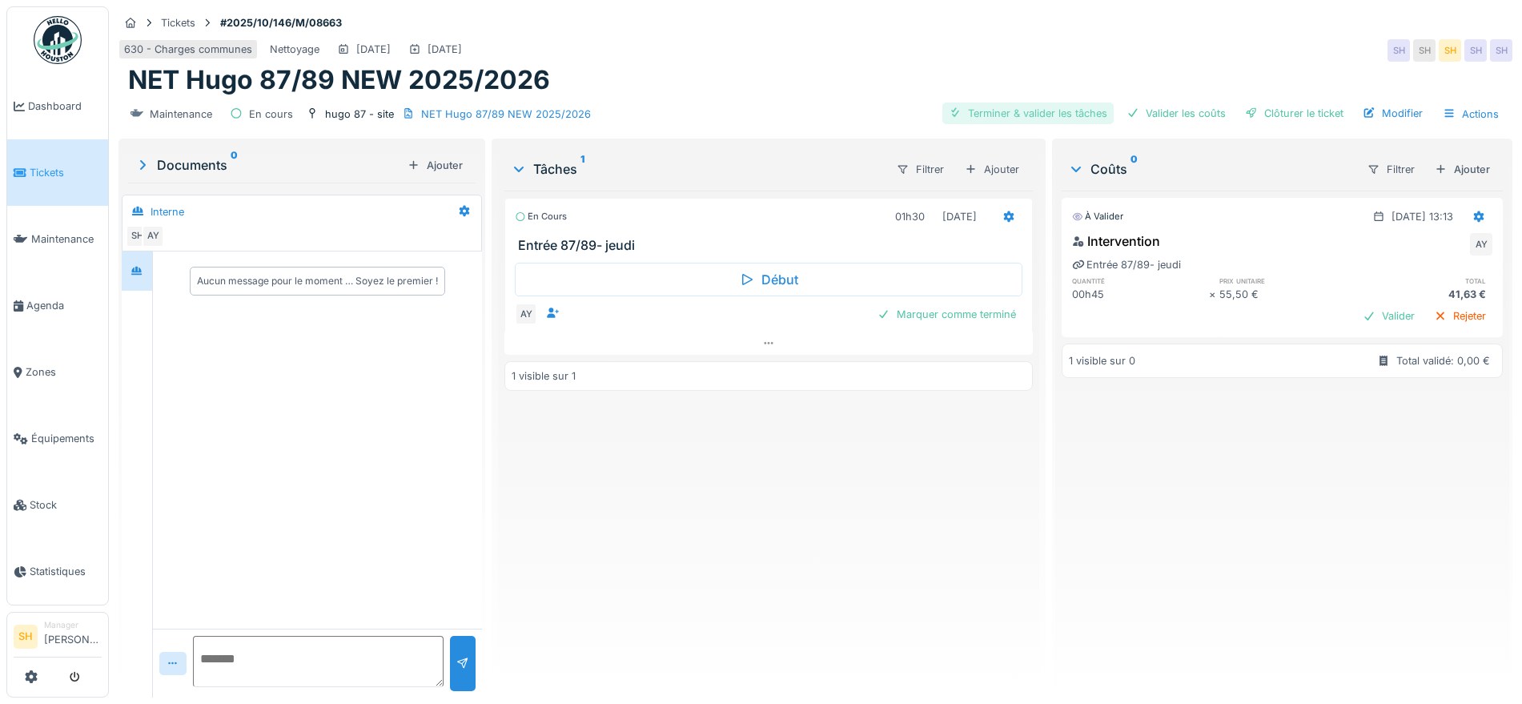
click at [1021, 105] on div "Terminer & valider les tâches" at bounding box center [1027, 113] width 171 height 22
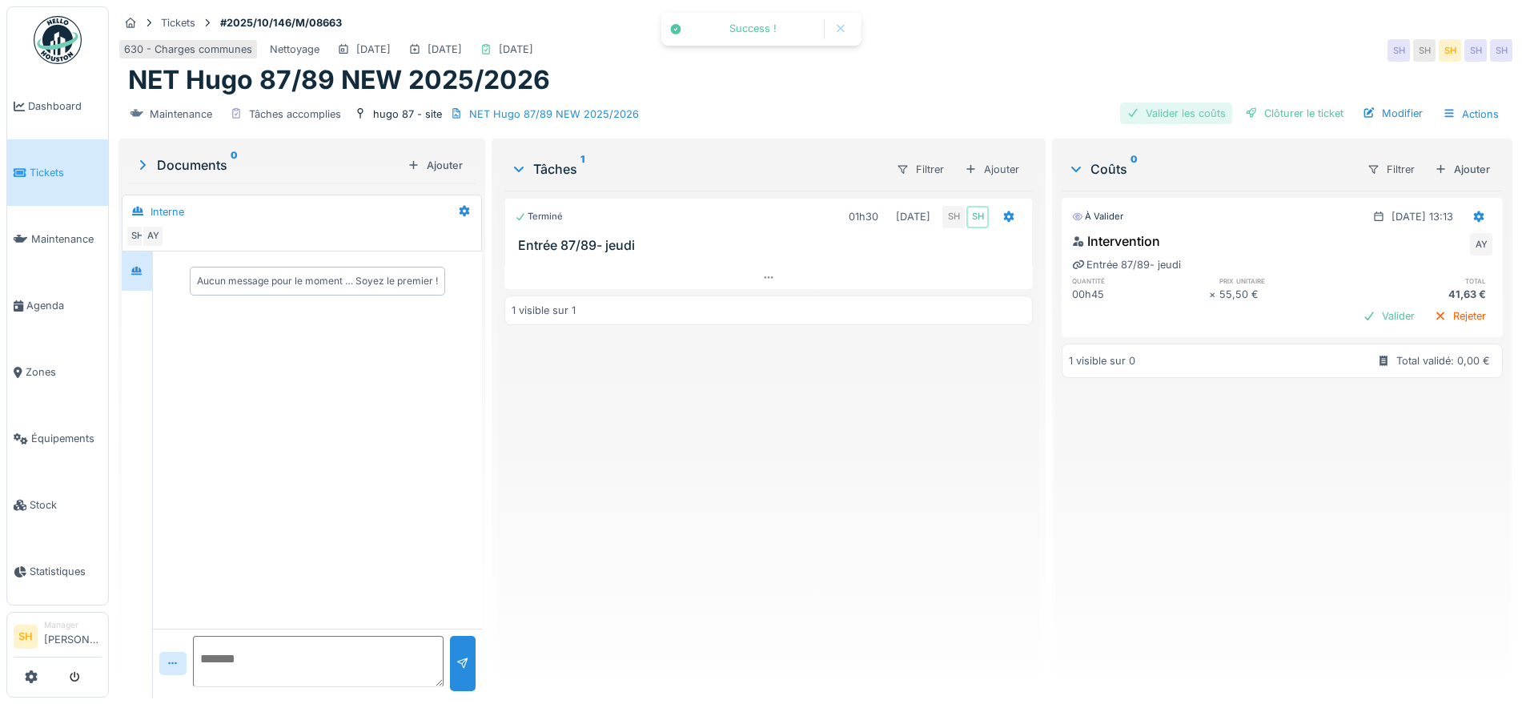
click at [1166, 114] on div "Valider les coûts" at bounding box center [1176, 113] width 112 height 22
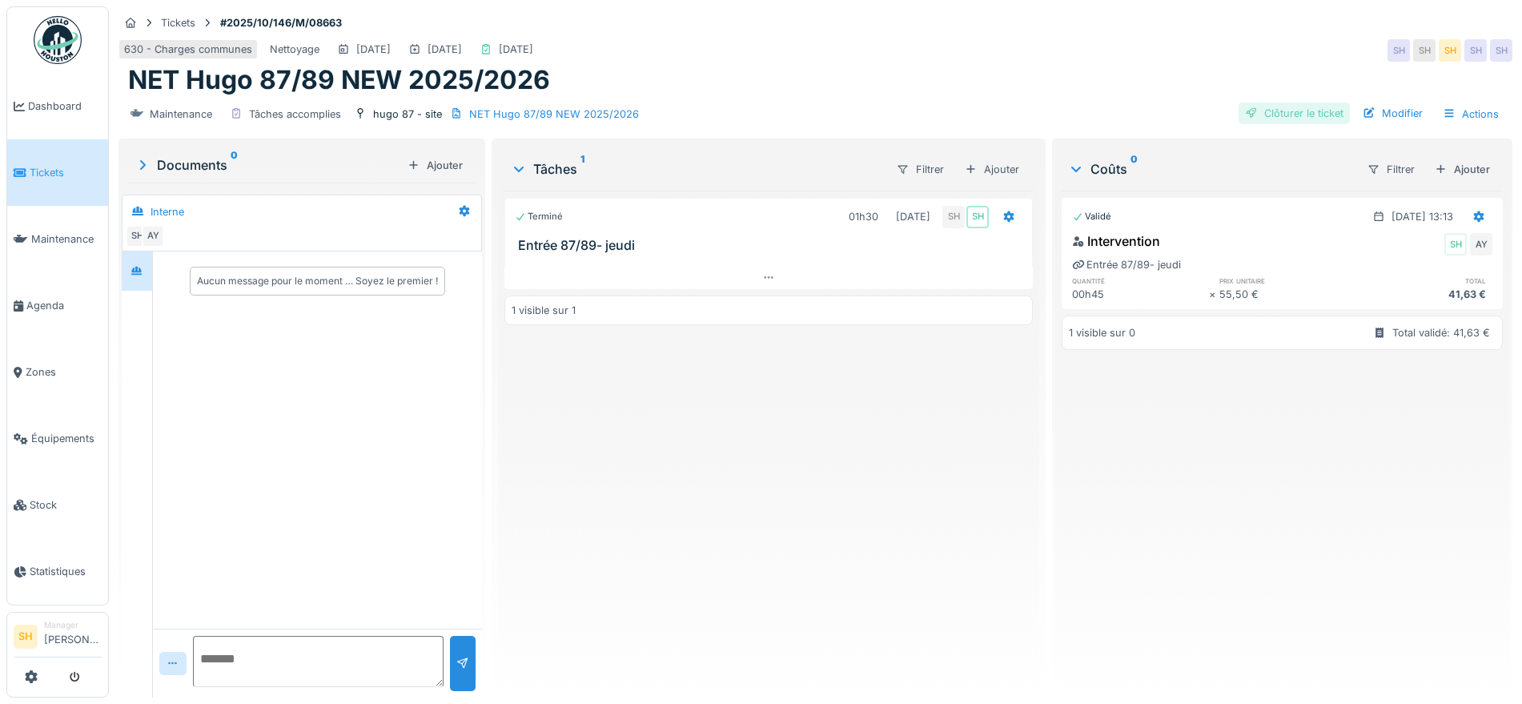
click at [1298, 114] on div "Clôturer le ticket" at bounding box center [1293, 113] width 111 height 22
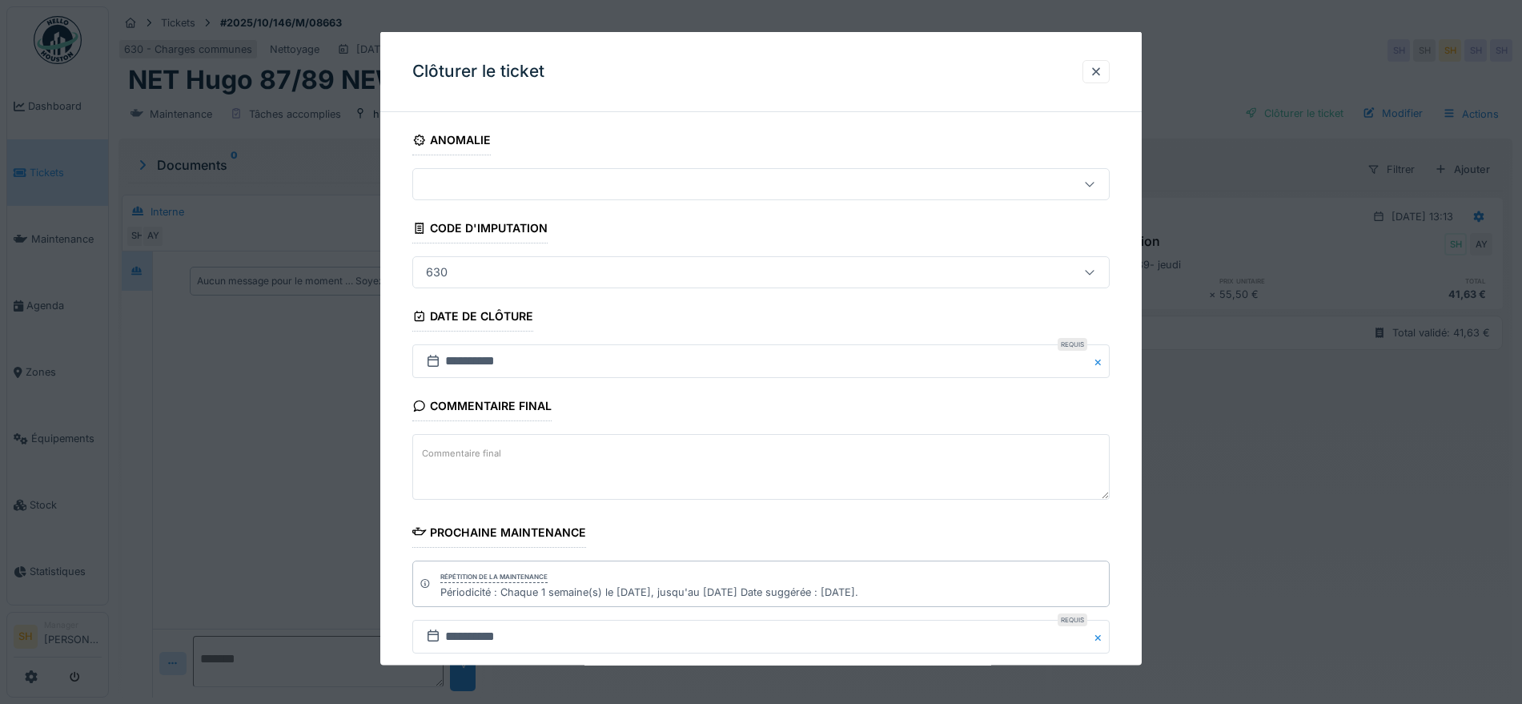
click at [627, 476] on textarea "Commentaire final" at bounding box center [760, 467] width 697 height 66
paste textarea "**********"
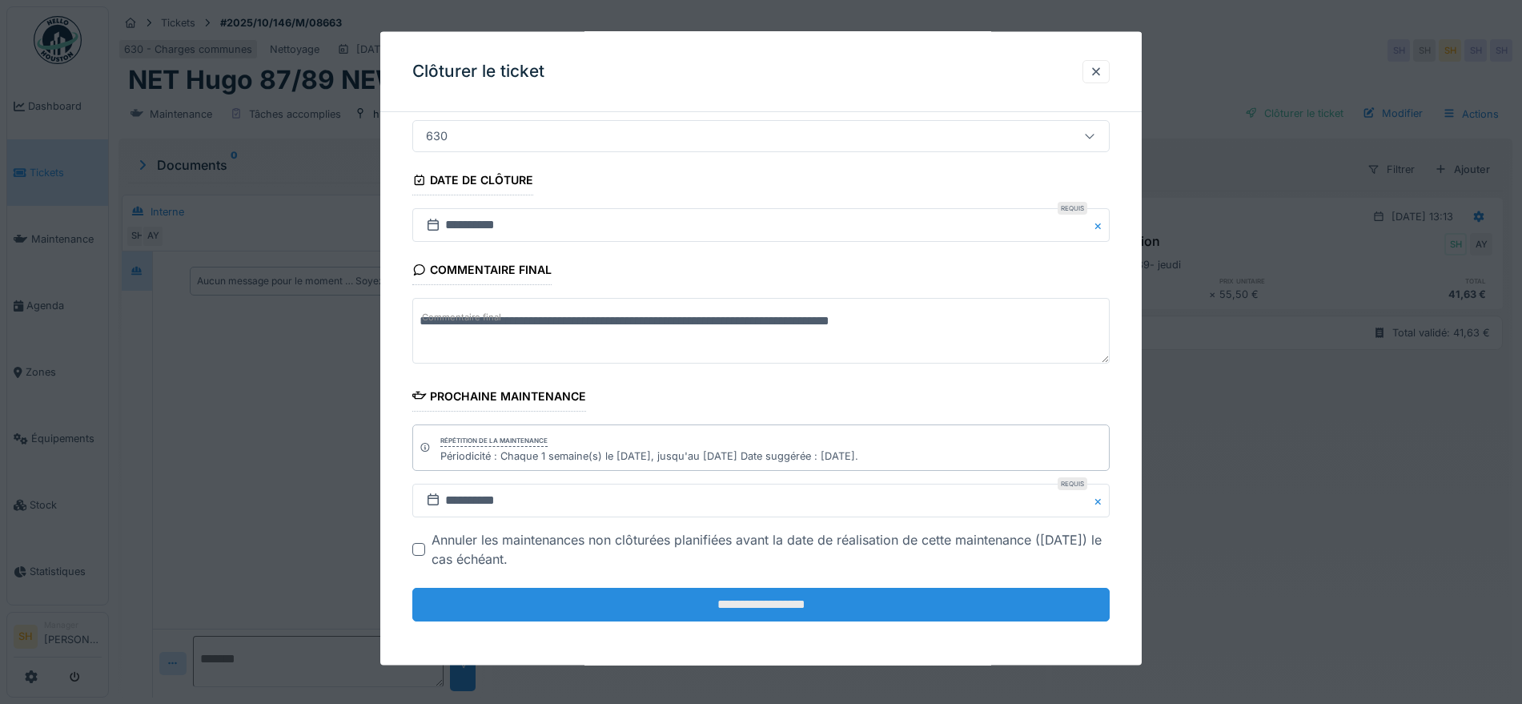
scroll to position [137, 0]
type textarea "**********"
click at [757, 597] on input "**********" at bounding box center [760, 604] width 697 height 34
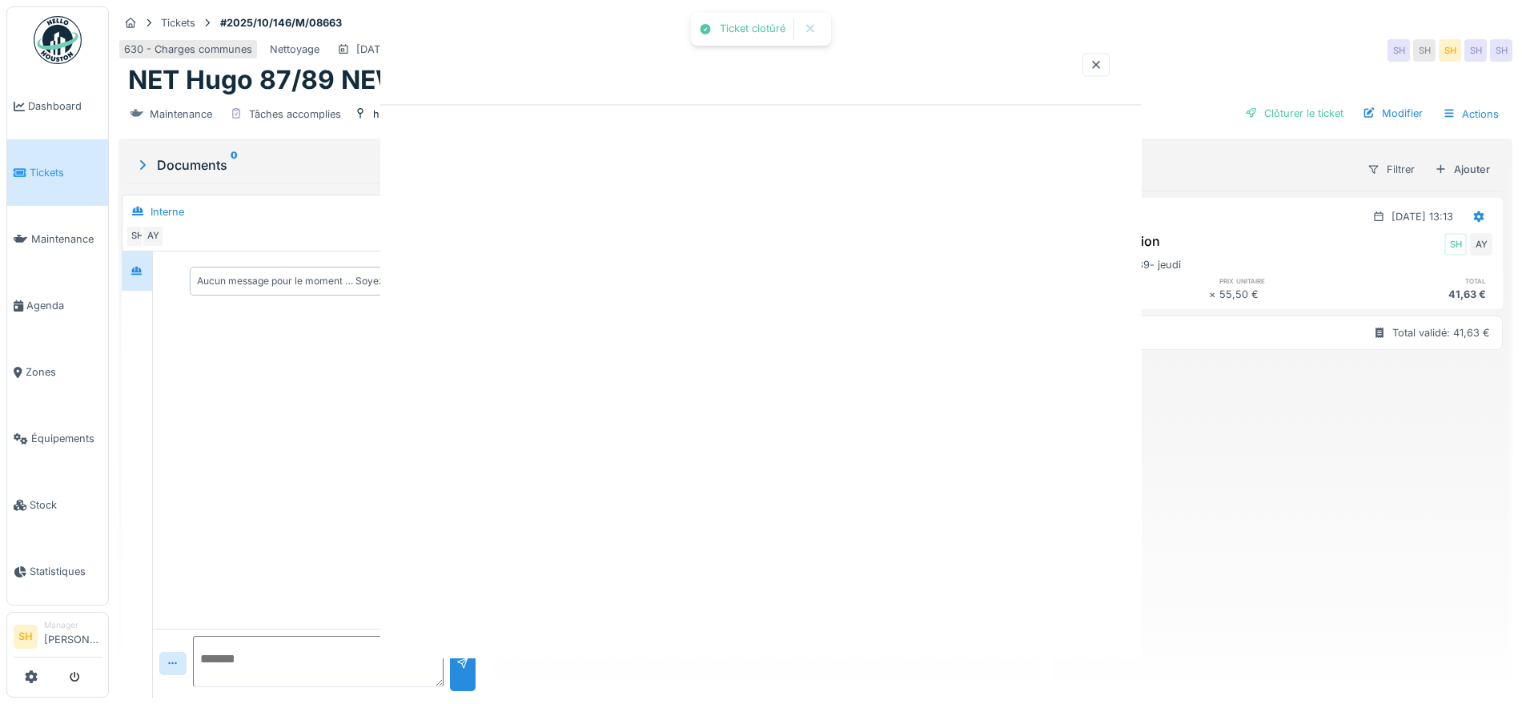
scroll to position [0, 0]
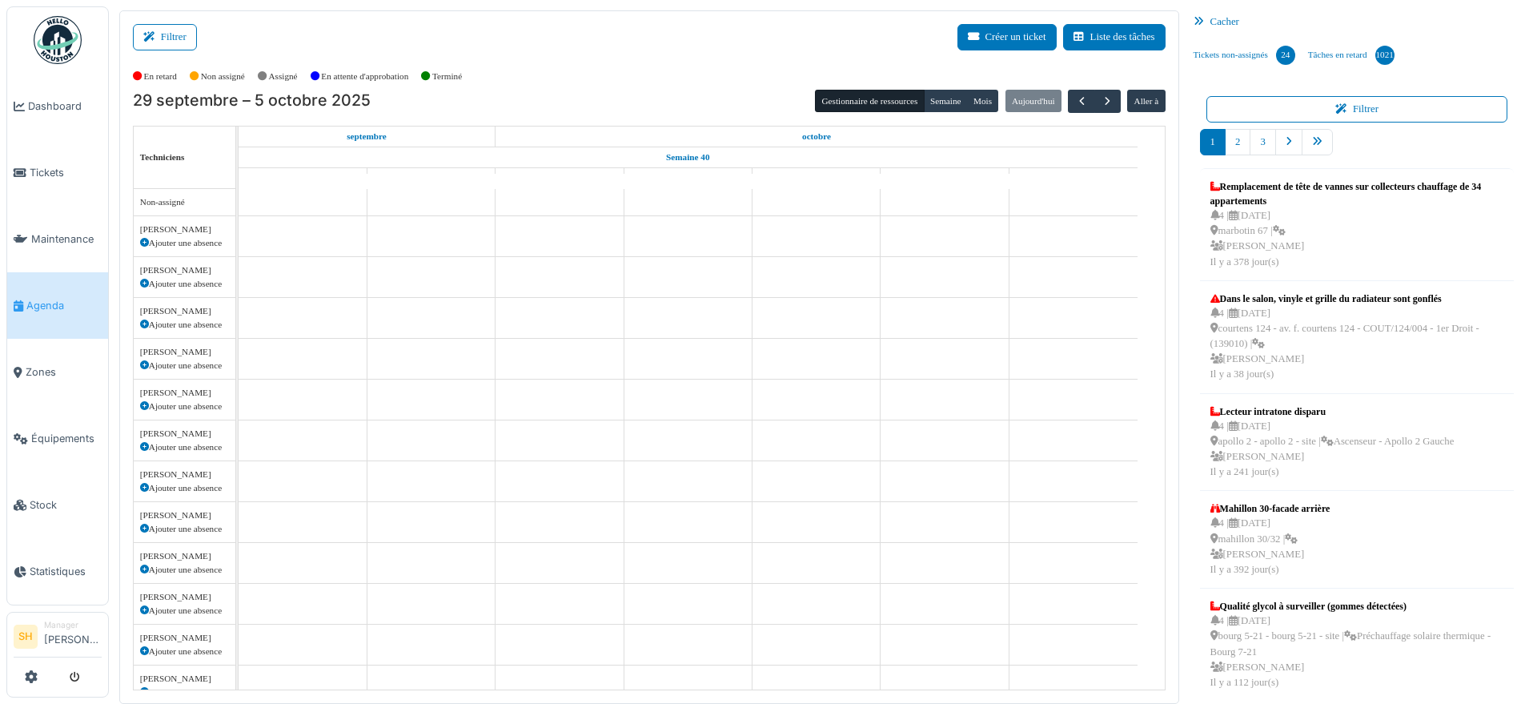
click at [171, 31] on button "Filtrer" at bounding box center [165, 37] width 64 height 26
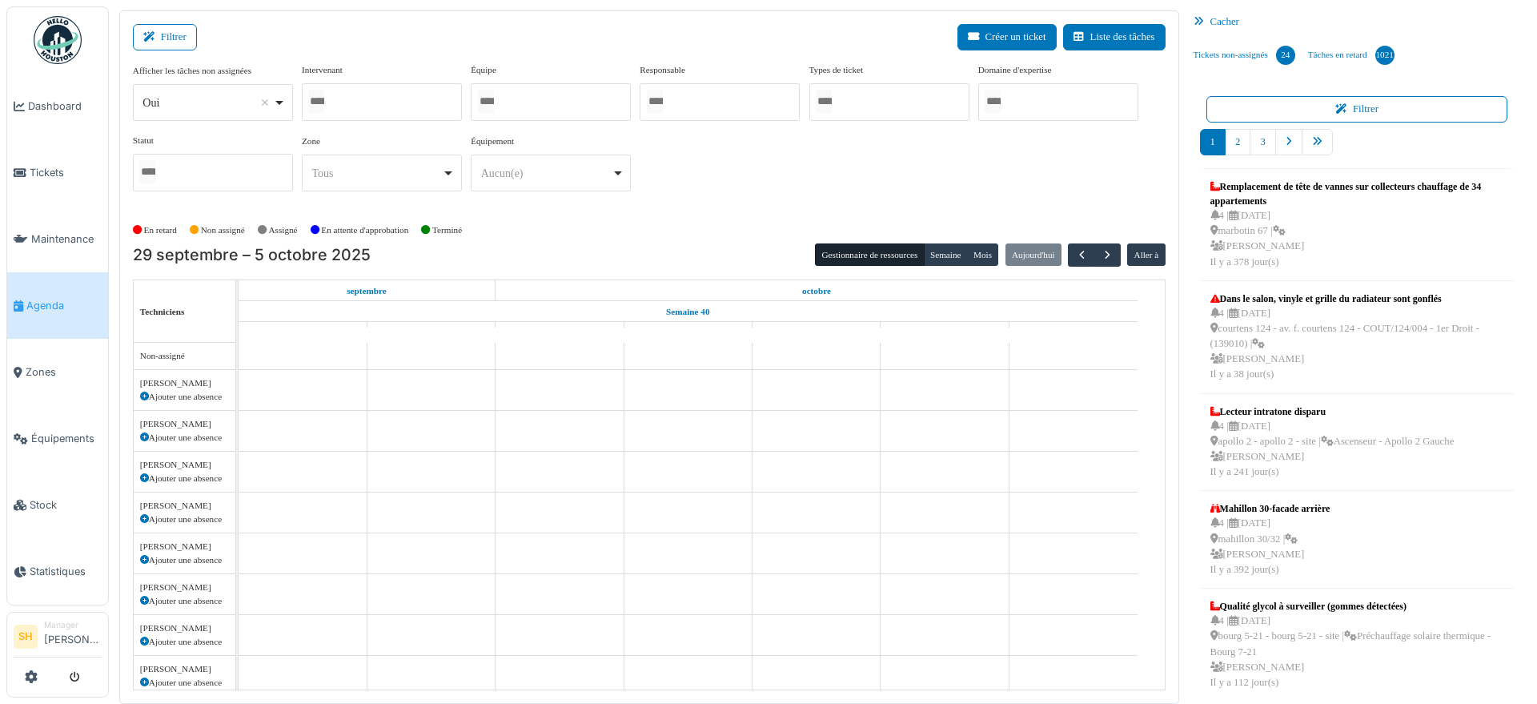
click at [494, 102] on input "Tous" at bounding box center [486, 101] width 16 height 23
click at [715, 209] on div "Afficher les tâches non assignées *** Oui Remove item Oui Non Intervenant Abdel…" at bounding box center [649, 140] width 1033 height 154
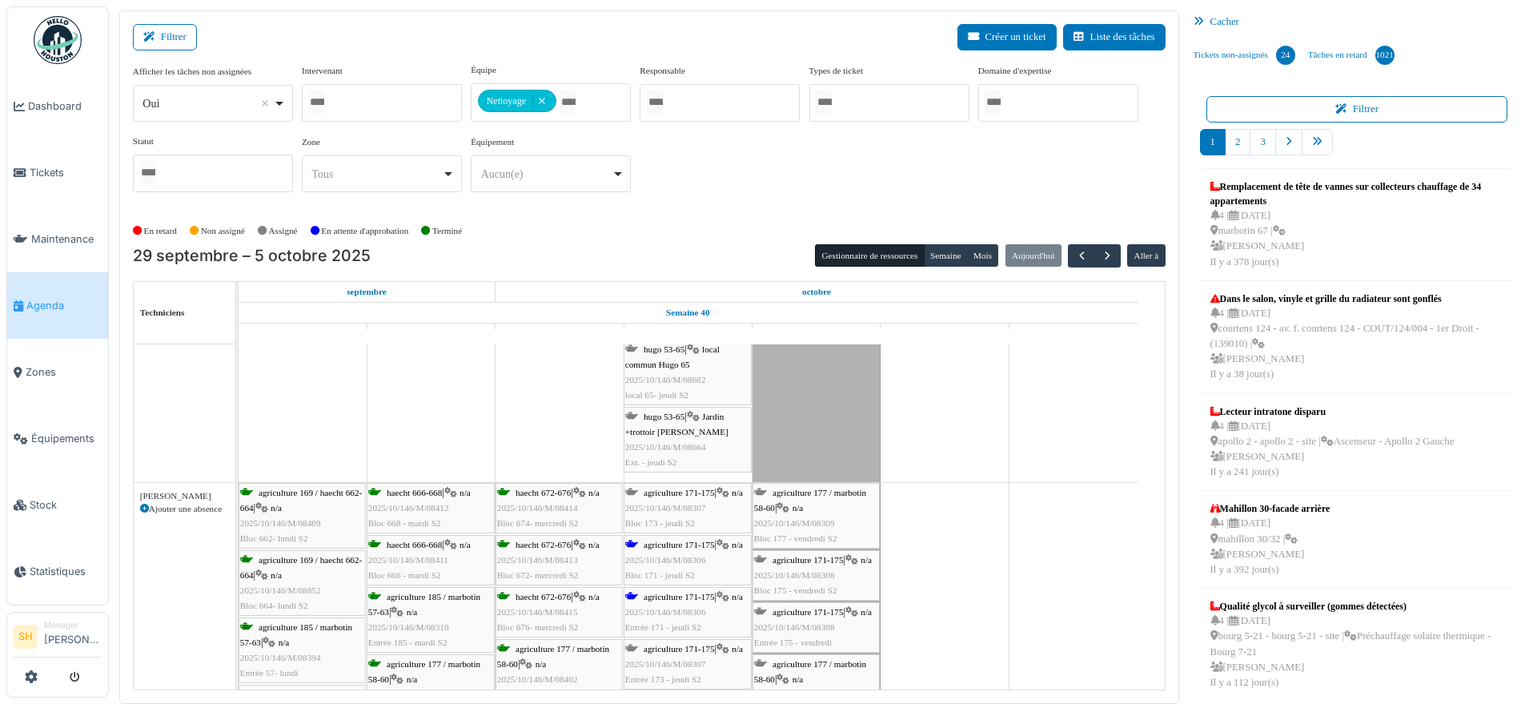
scroll to position [600, 0]
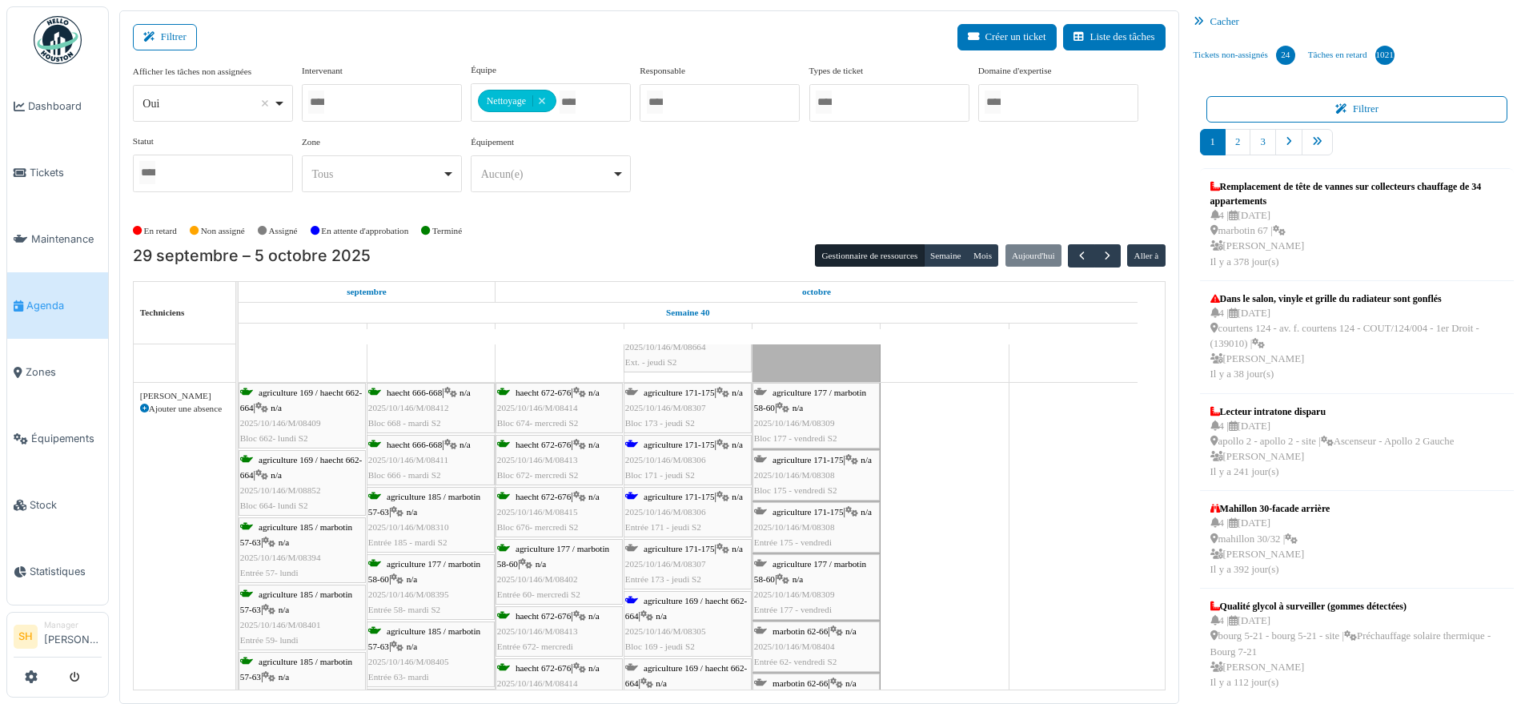
click at [684, 449] on div "agriculture 171-175 | n/a 2025/10/146/M/08306 Bloc 171 - jeudi S2" at bounding box center [687, 460] width 125 height 46
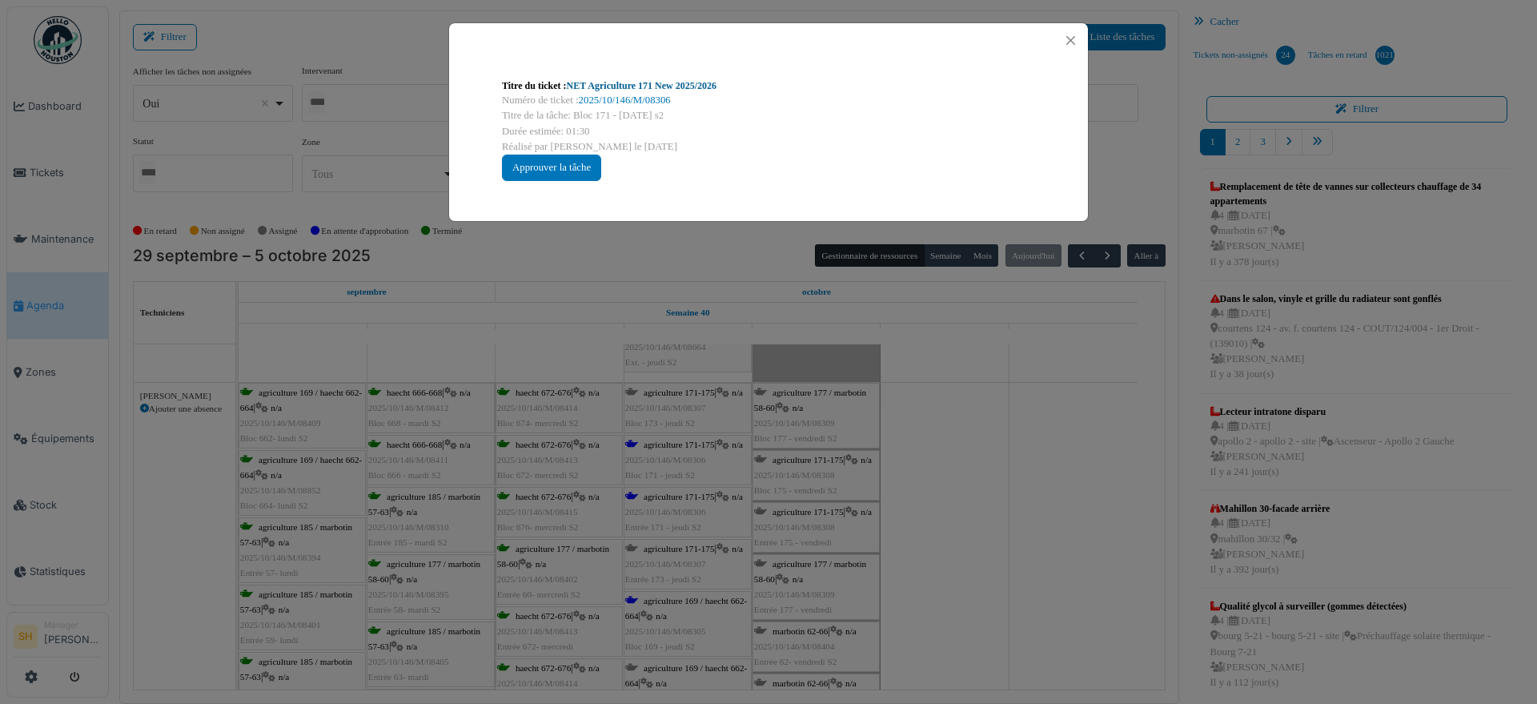
click at [608, 82] on link "NET Agriculture 171 New 2025/2026" at bounding box center [642, 85] width 150 height 11
click at [927, 390] on div "Titre du ticket : NET Agriculture 171 New 2025/2026 Numéro de ticket : 2025/10/…" at bounding box center [768, 352] width 1537 height 704
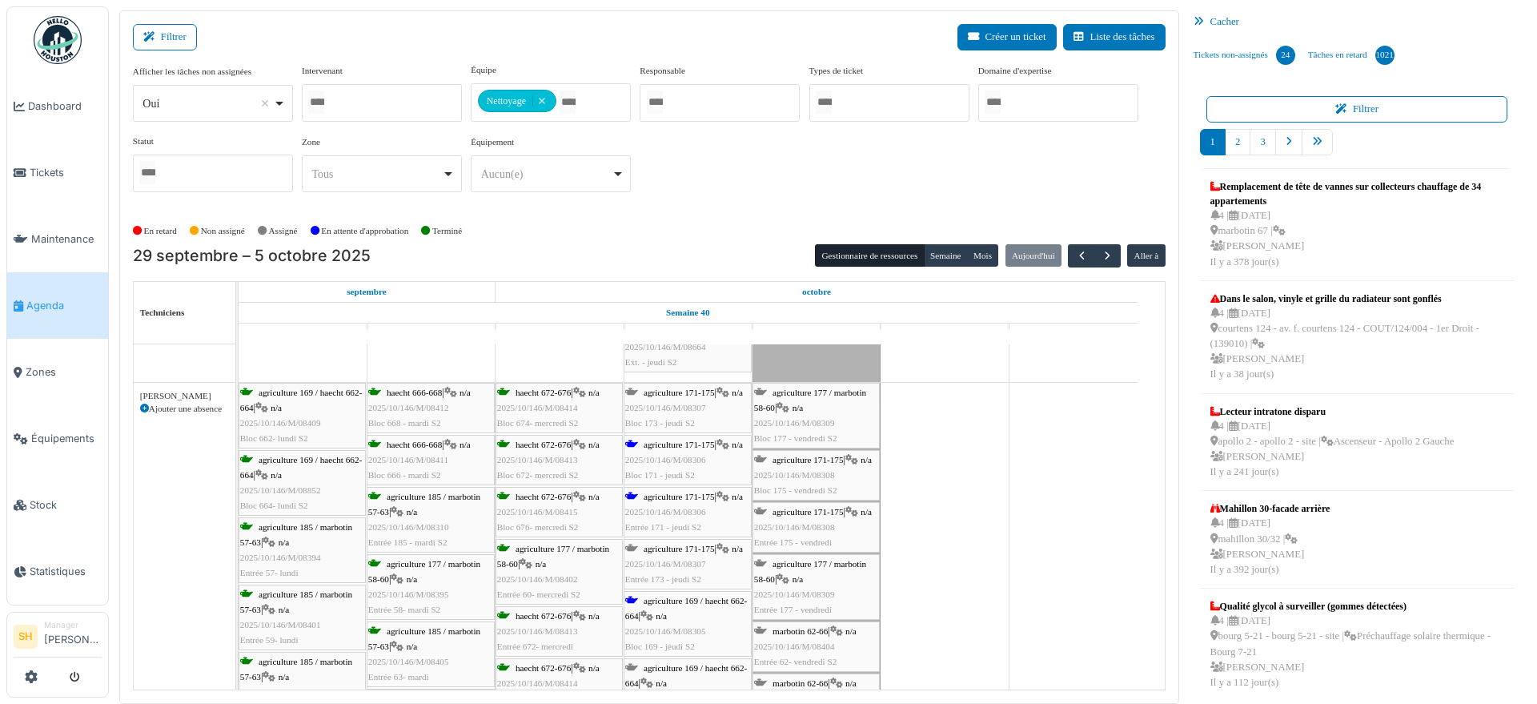
click at [662, 601] on span "agriculture 169 / haecht 662-664" at bounding box center [686, 608] width 122 height 25
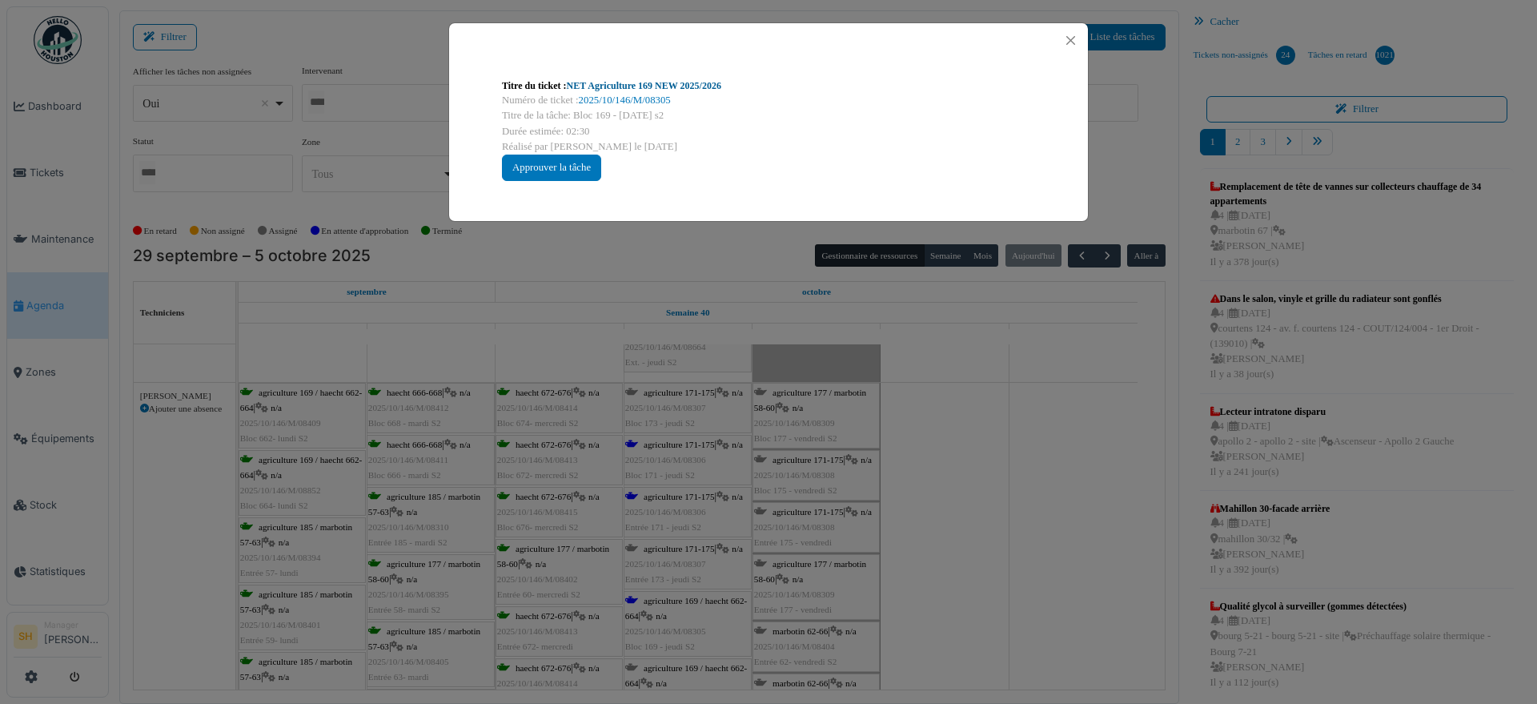
click at [626, 82] on link "NET Agriculture 169 NEW 2025/2026" at bounding box center [644, 85] width 154 height 11
click at [1044, 548] on div "Titre du ticket : NET Agriculture 169 NEW 2025/2026 Numéro de ticket : 2025/10/…" at bounding box center [768, 352] width 1537 height 704
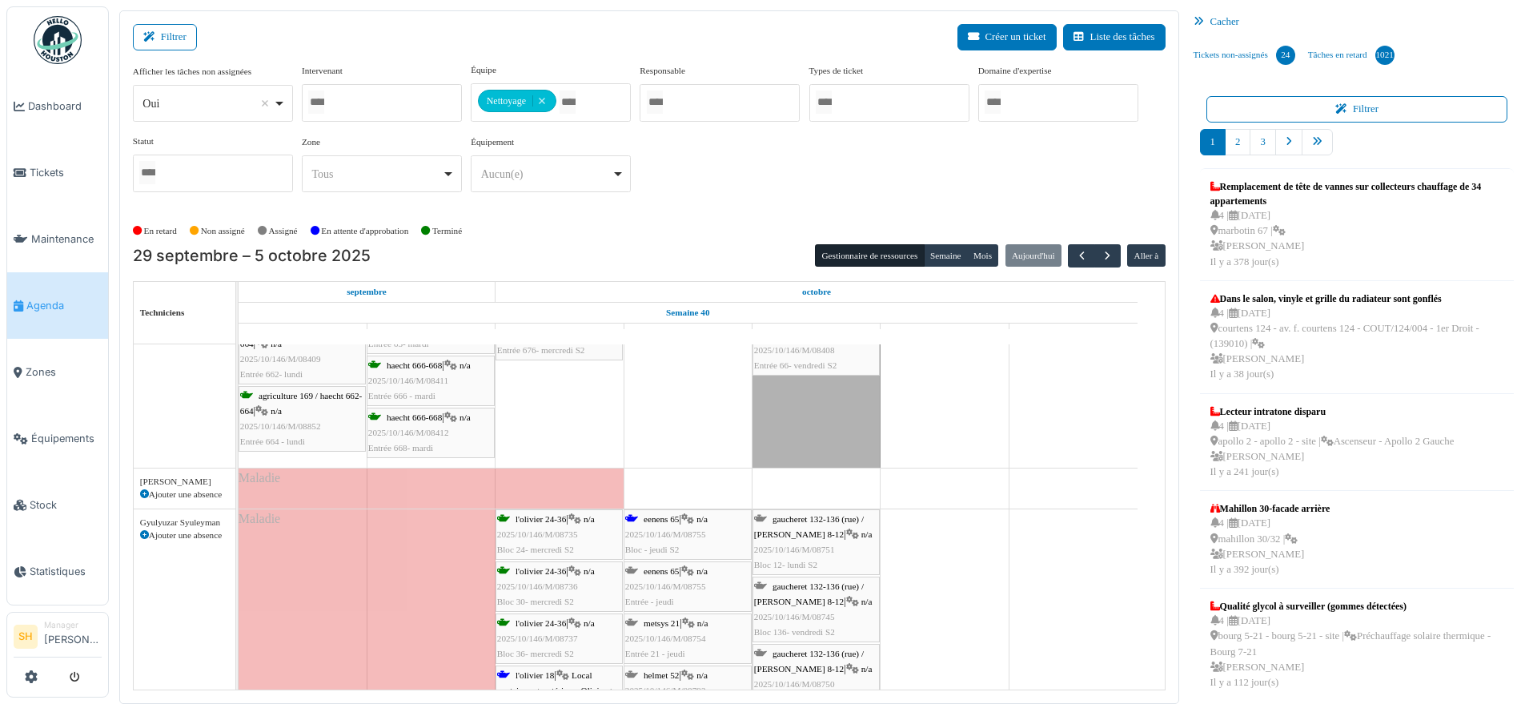
scroll to position [1101, 0]
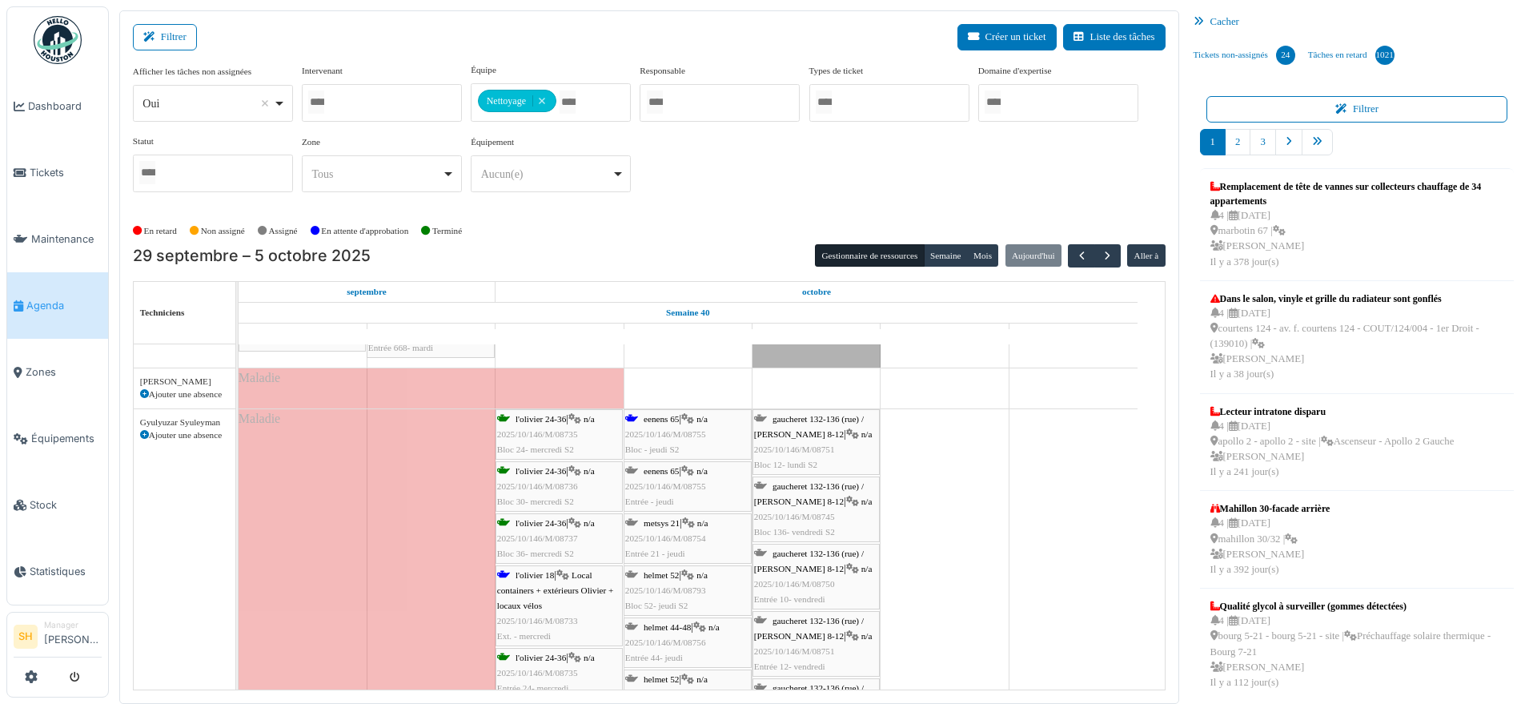
click at [536, 577] on span "l'olivier 18" at bounding box center [535, 575] width 38 height 10
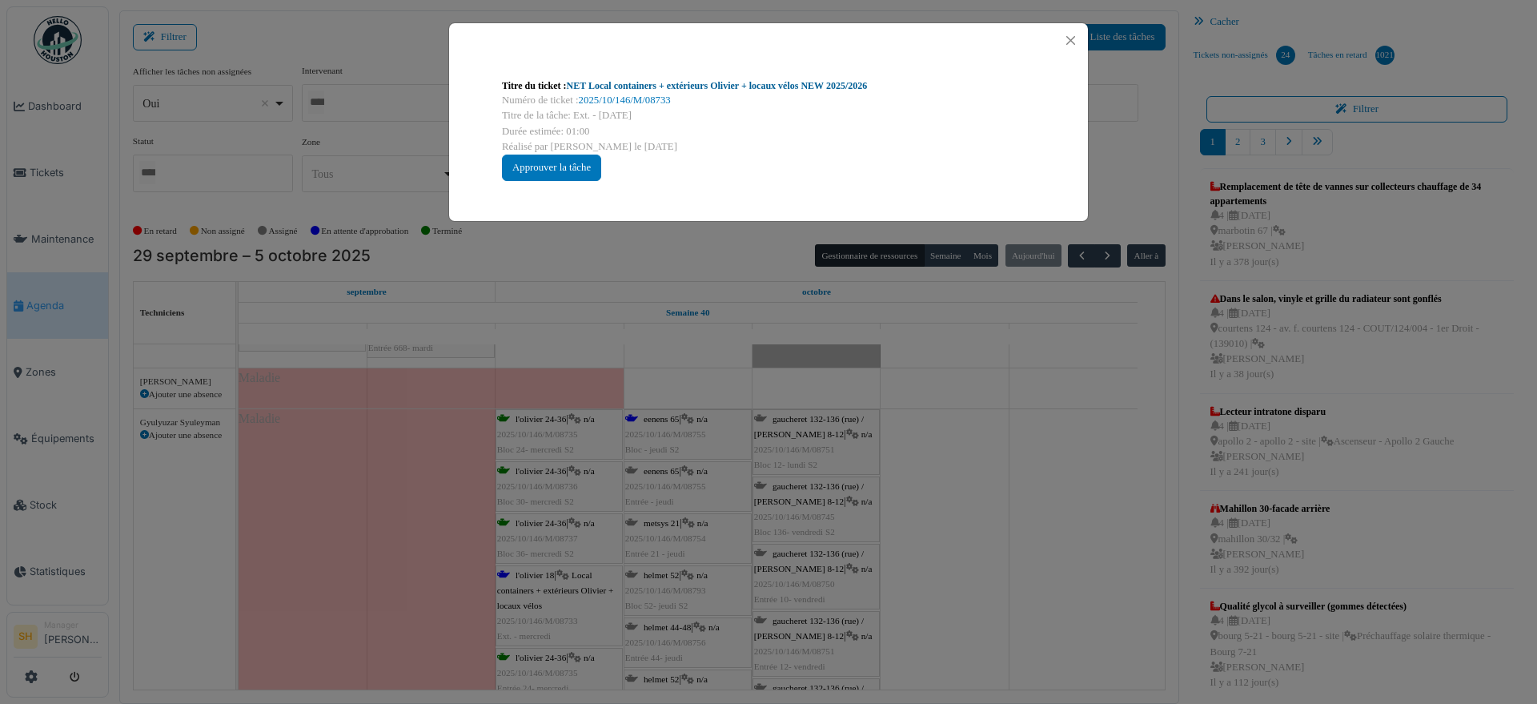
click at [712, 85] on link "NET Local containers + extérieurs Olivier + locaux vélos NEW 2025/2026" at bounding box center [717, 85] width 301 height 11
click at [922, 439] on div "Titre du ticket : NET Local containers + extérieurs Olivier + locaux vélos NEW …" at bounding box center [768, 352] width 1537 height 704
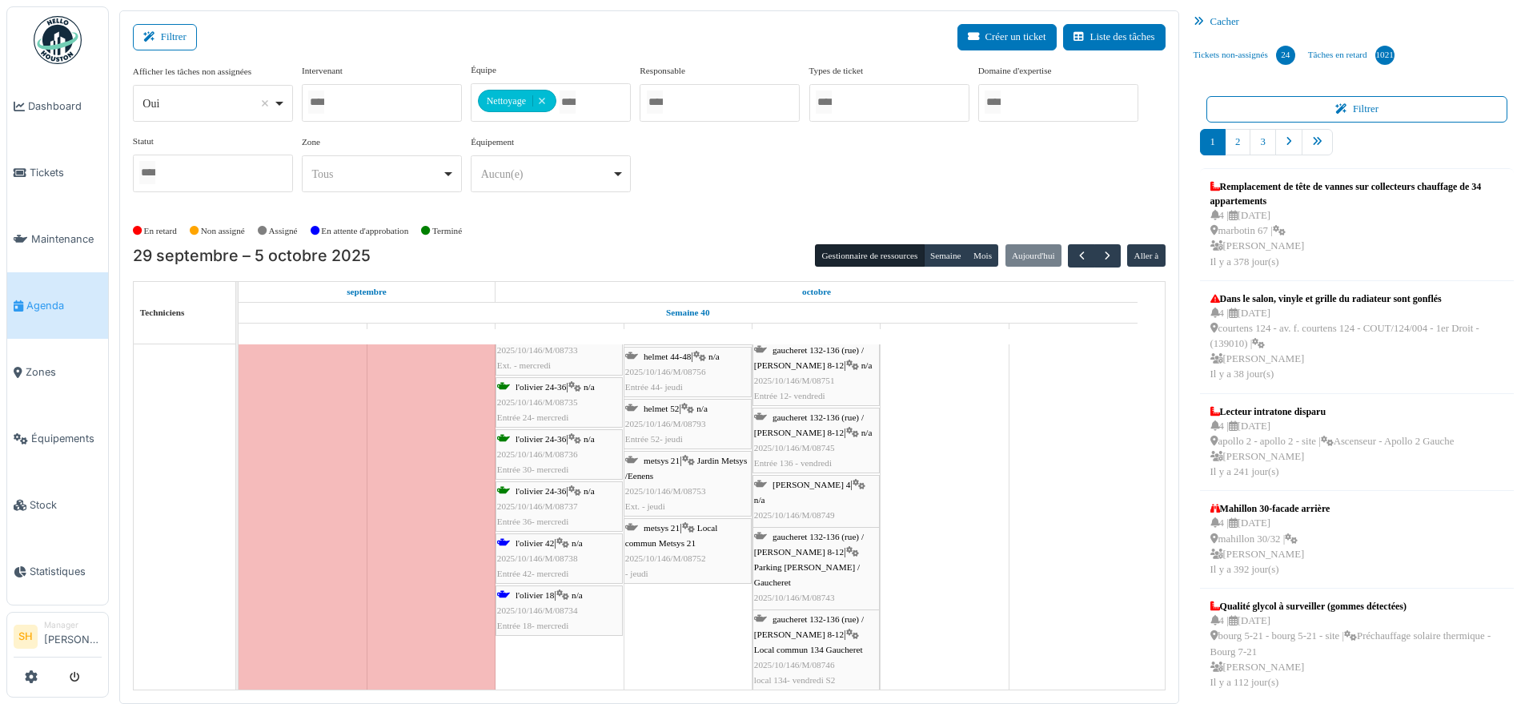
scroll to position [1401, 0]
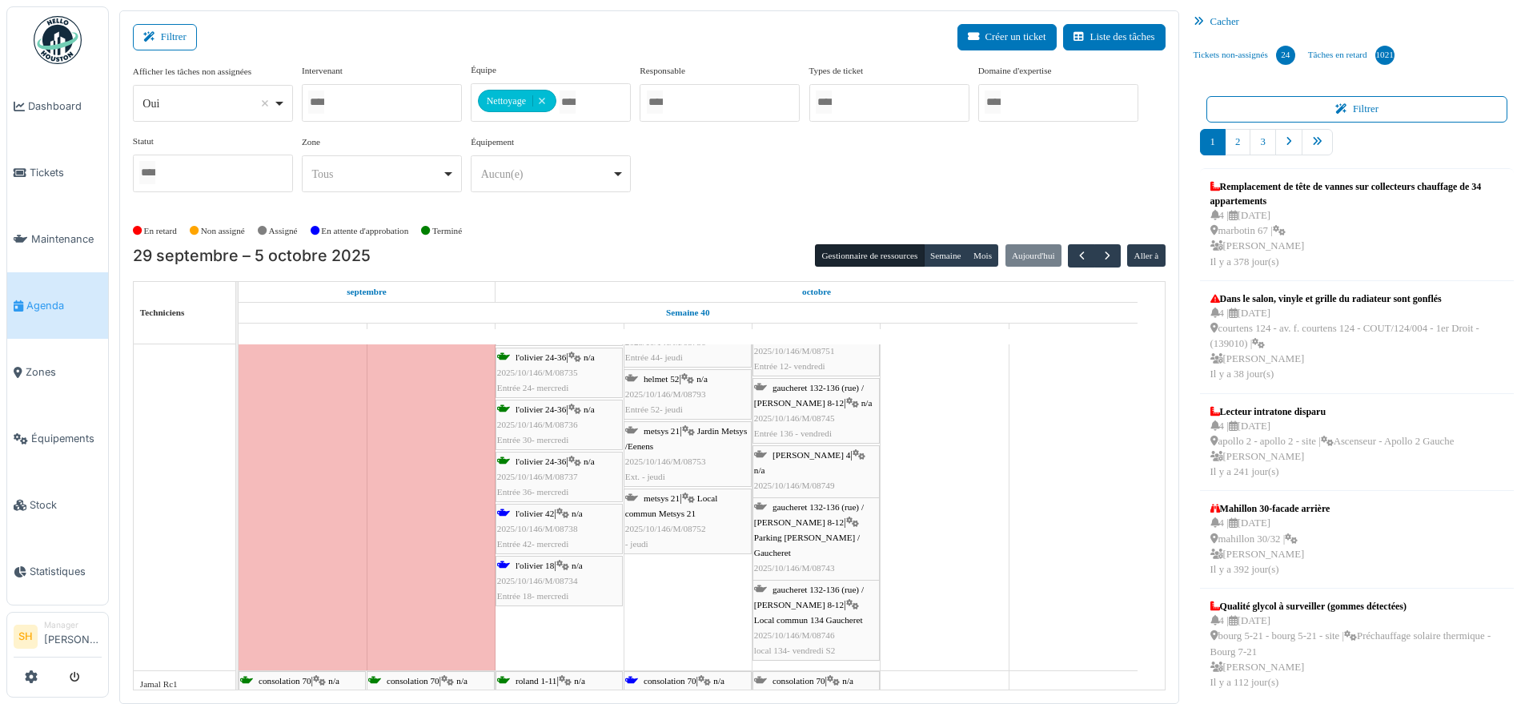
click at [529, 525] on span "2025/10/146/M/08738" at bounding box center [537, 529] width 81 height 10
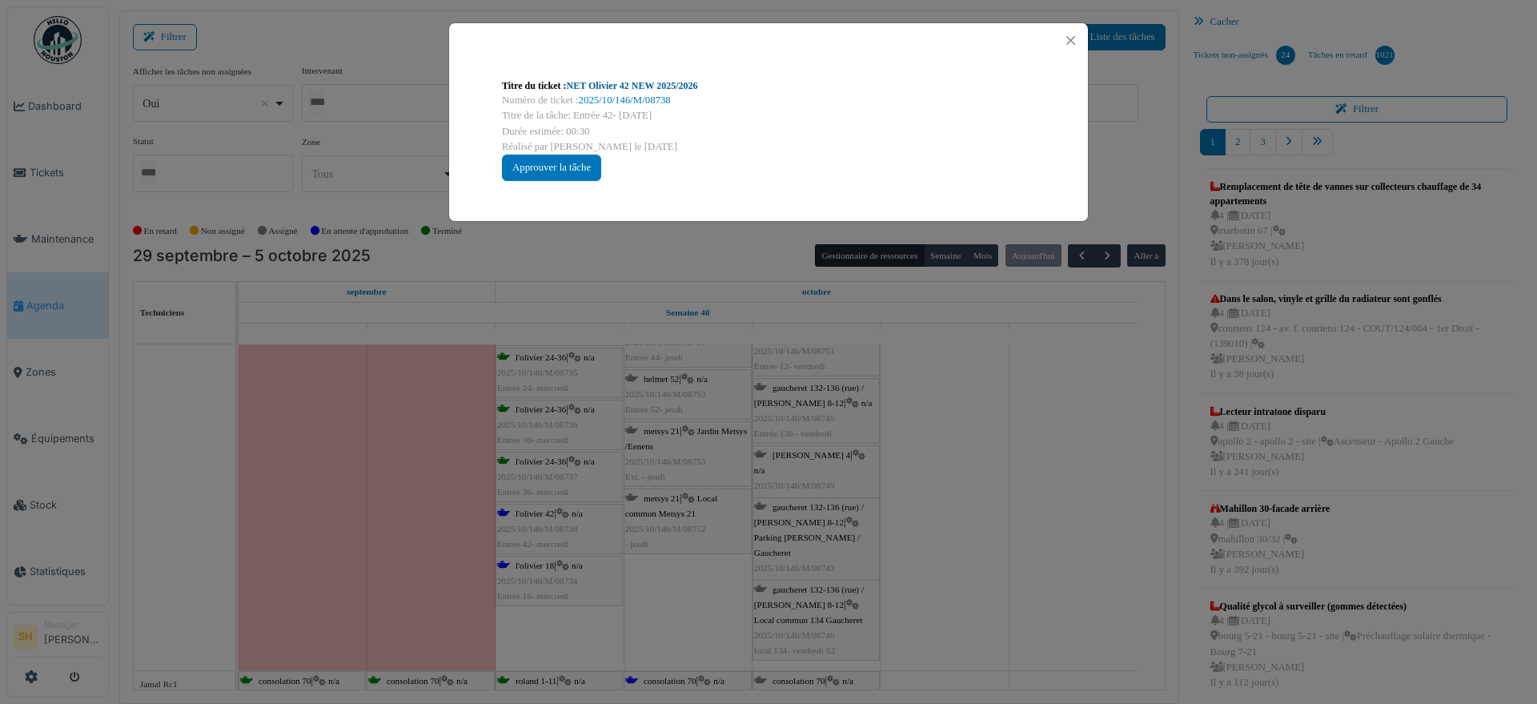
click at [658, 87] on link "NET Olivier 42 NEW 2025/2026" at bounding box center [632, 85] width 131 height 11
click at [1065, 557] on div "Titre du ticket : NET Olivier 42 NEW 2025/2026 Numéro de ticket : 2025/10/146/M…" at bounding box center [768, 352] width 1537 height 704
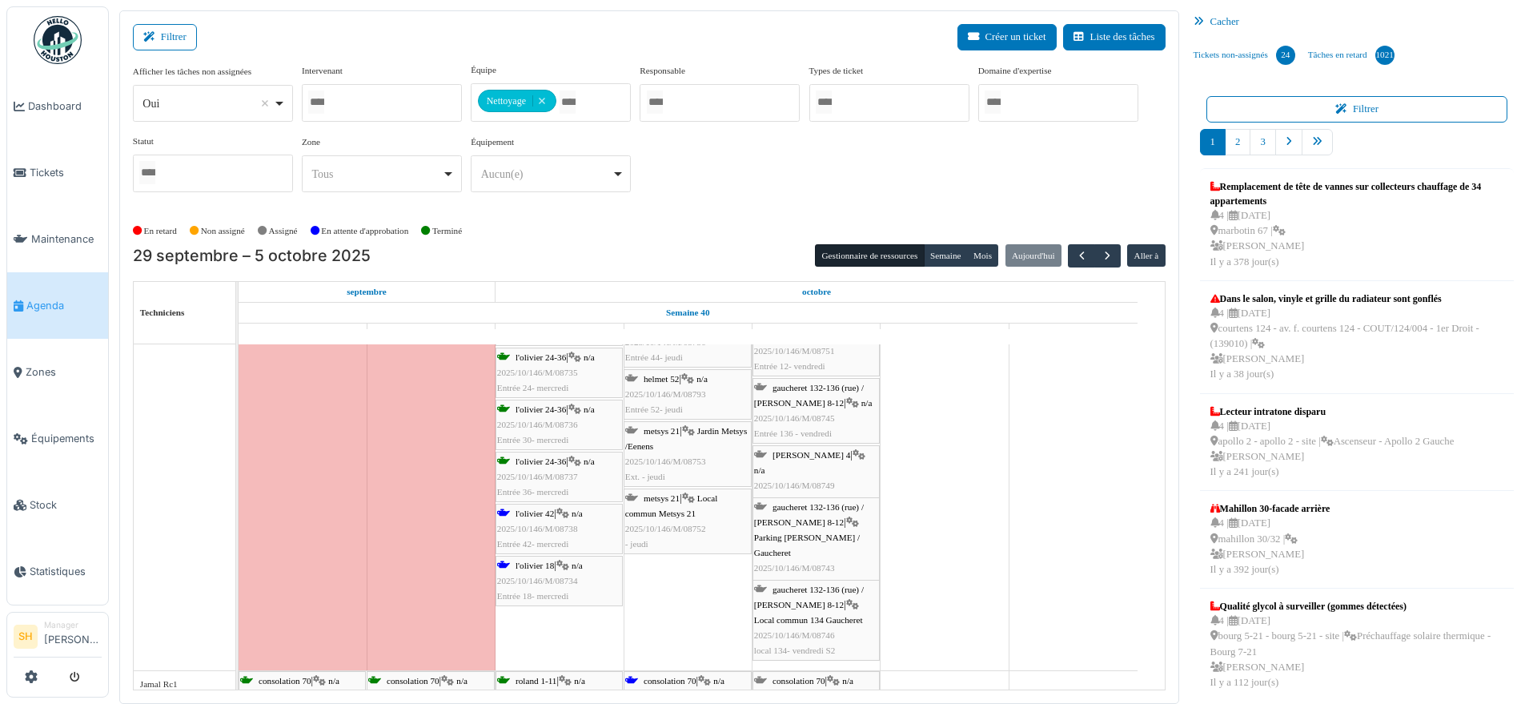
click at [518, 560] on span "l'olivier 18" at bounding box center [535, 565] width 38 height 10
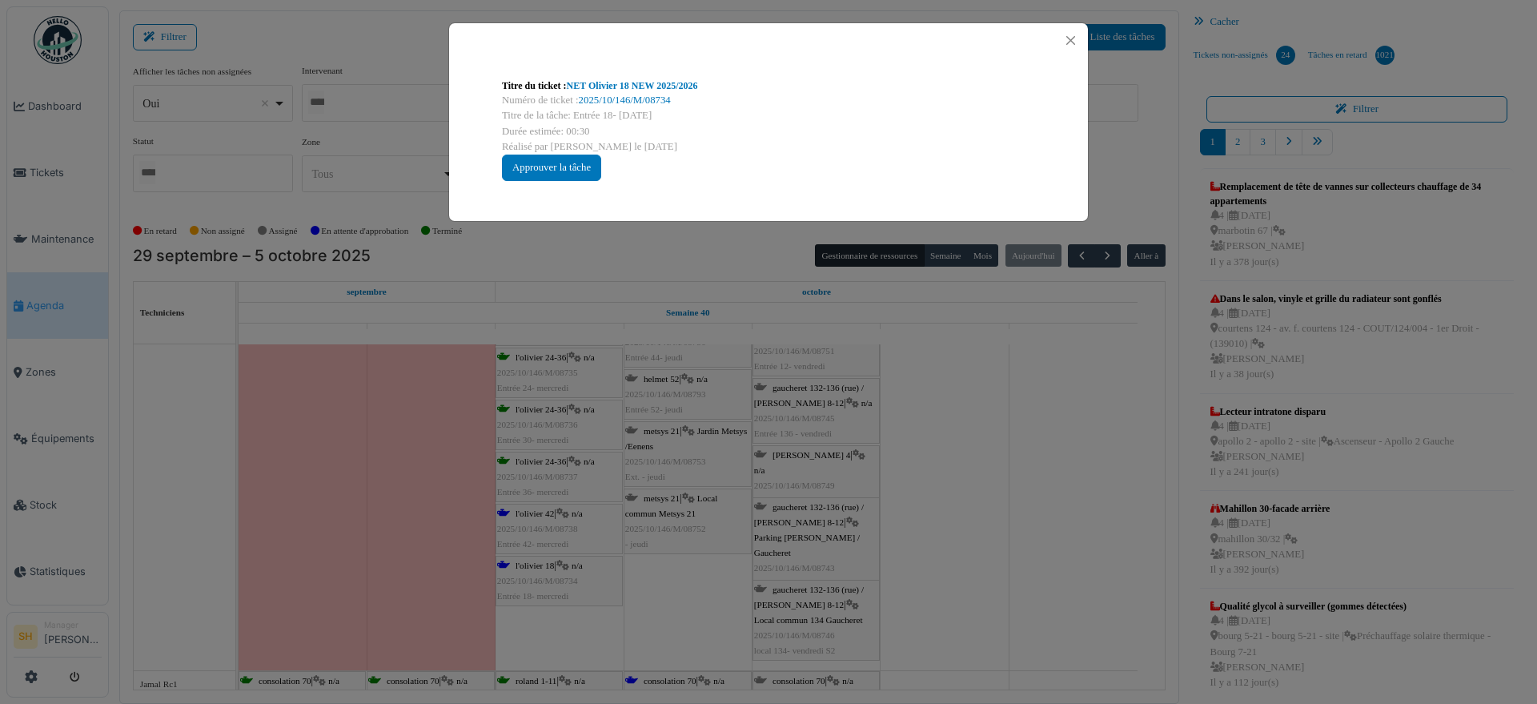
click at [660, 78] on div "Titre du ticket : NET Olivier 18 NEW 2025/2026" at bounding box center [768, 85] width 533 height 14
click at [662, 89] on link "NET Olivier 18 NEW 2025/2026" at bounding box center [632, 85] width 131 height 11
click at [1033, 482] on div "Titre du ticket : NET Olivier 18 NEW 2025/2026 Numéro de ticket : 2025/10/146/M…" at bounding box center [768, 352] width 1537 height 704
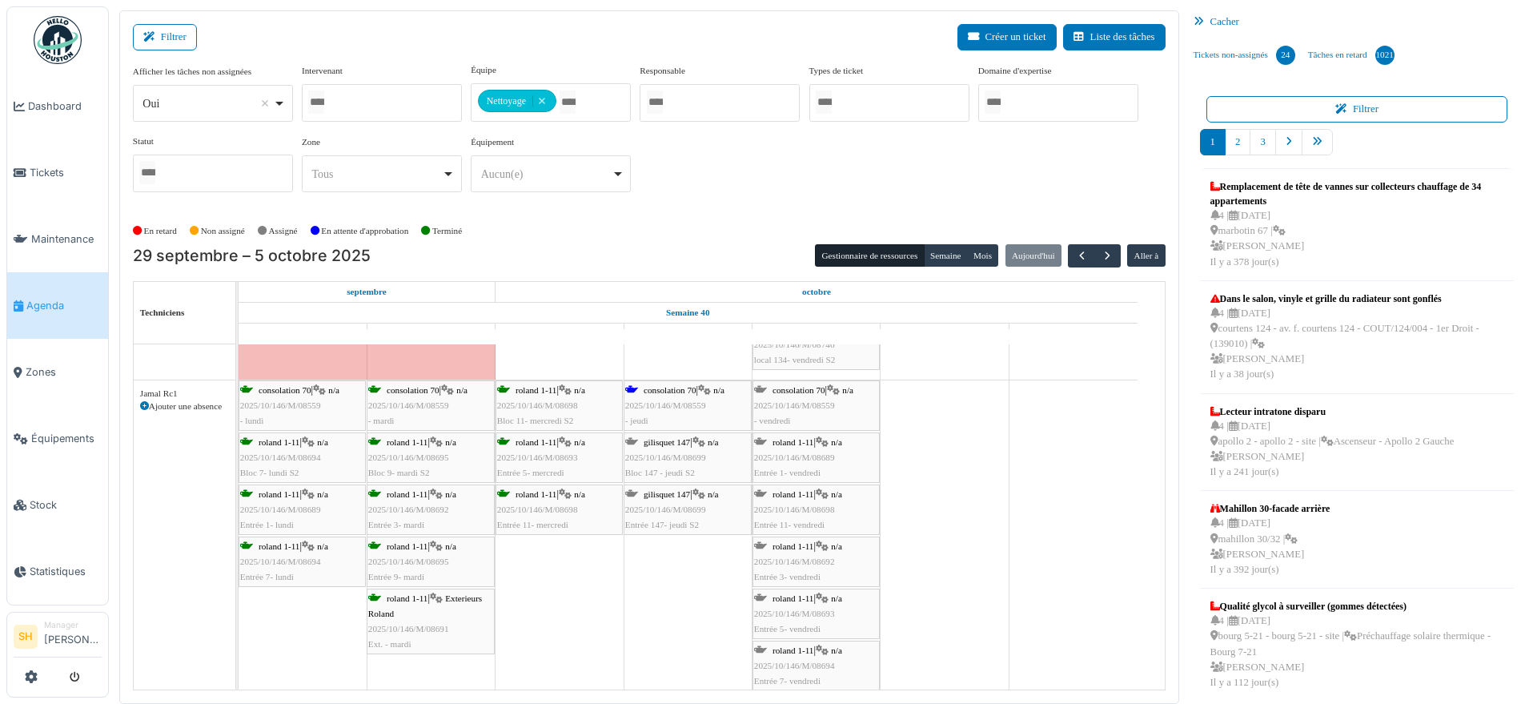
scroll to position [1701, 0]
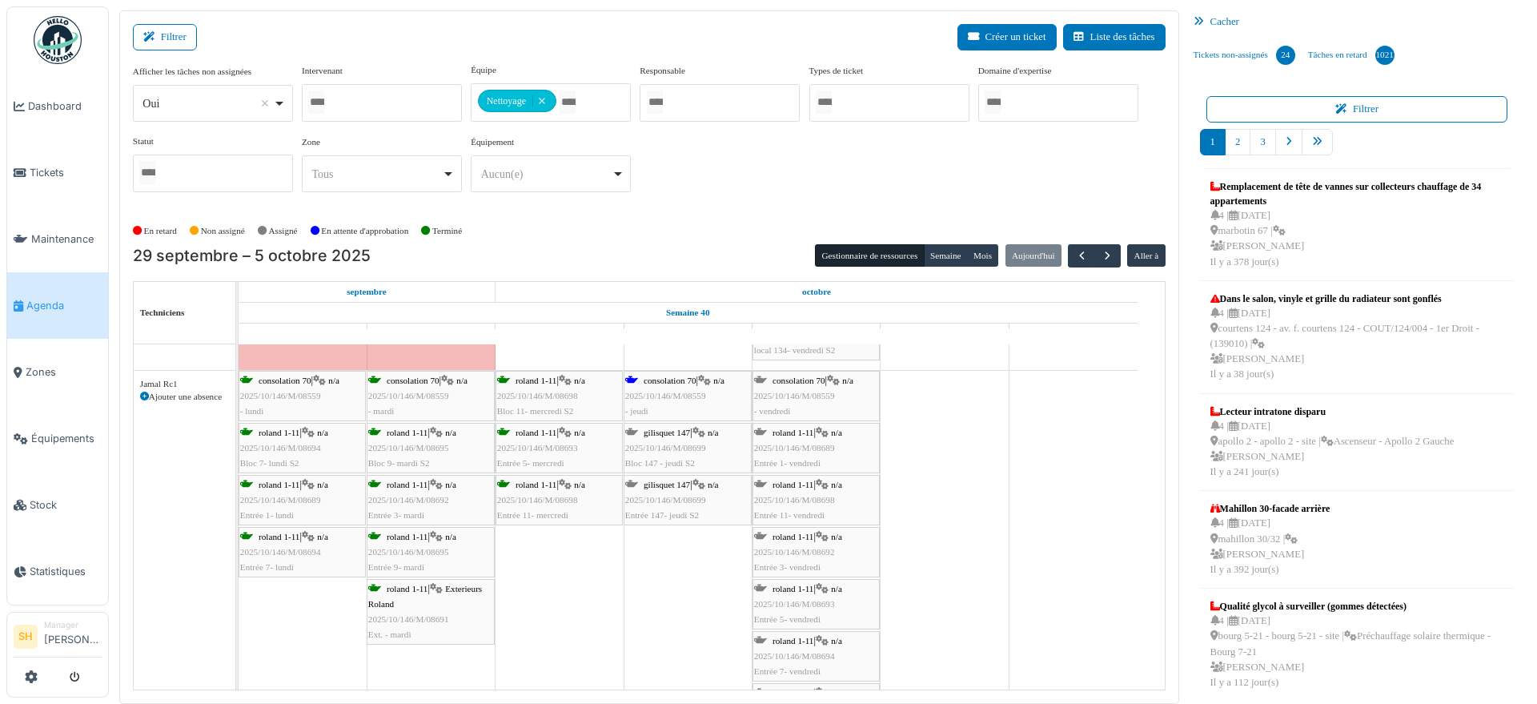
click at [653, 383] on span "consolation 70" at bounding box center [670, 380] width 53 height 10
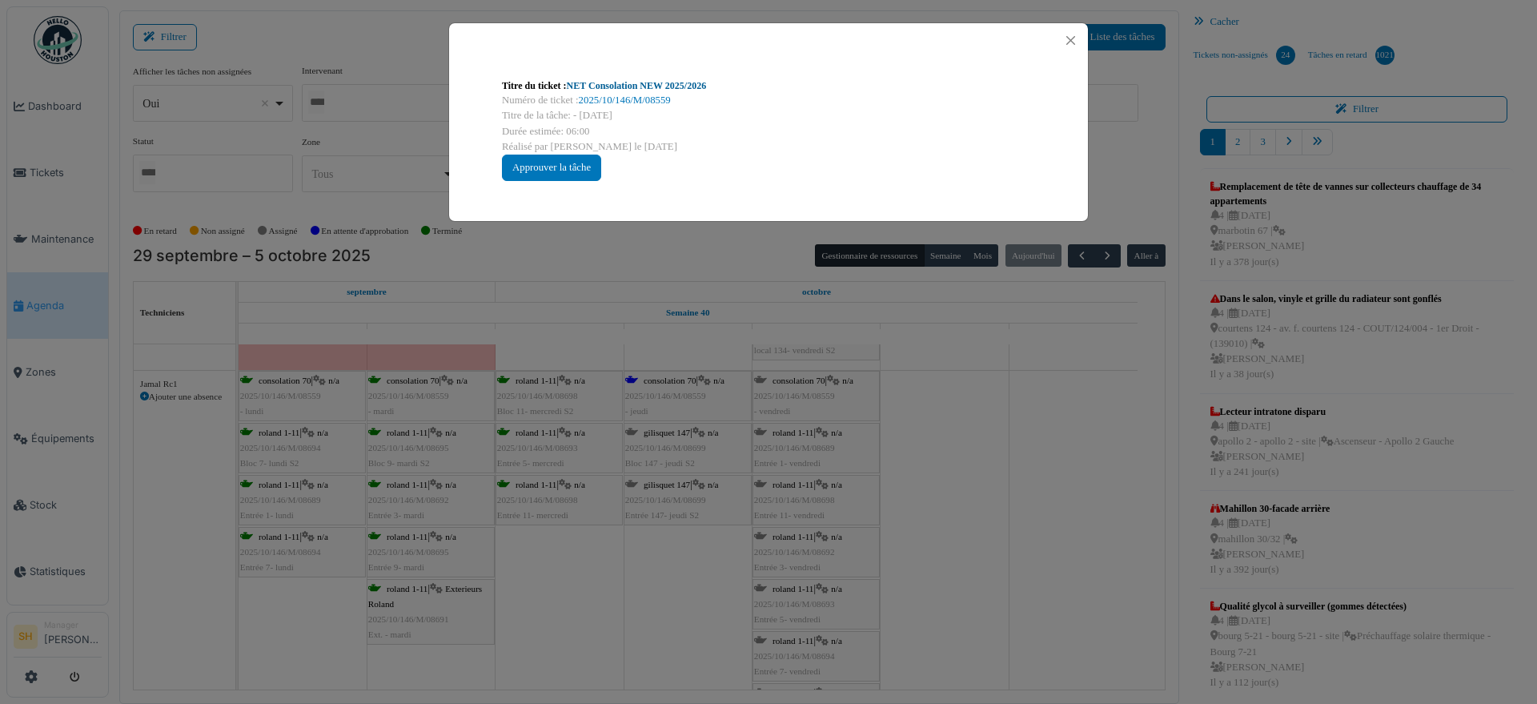
click at [608, 87] on link "NET Consolation NEW 2025/2026" at bounding box center [637, 85] width 140 height 11
click at [939, 466] on div "Titre du ticket : NET Consolation NEW 2025/2026 Numéro de ticket : 2025/10/146/…" at bounding box center [768, 352] width 1537 height 704
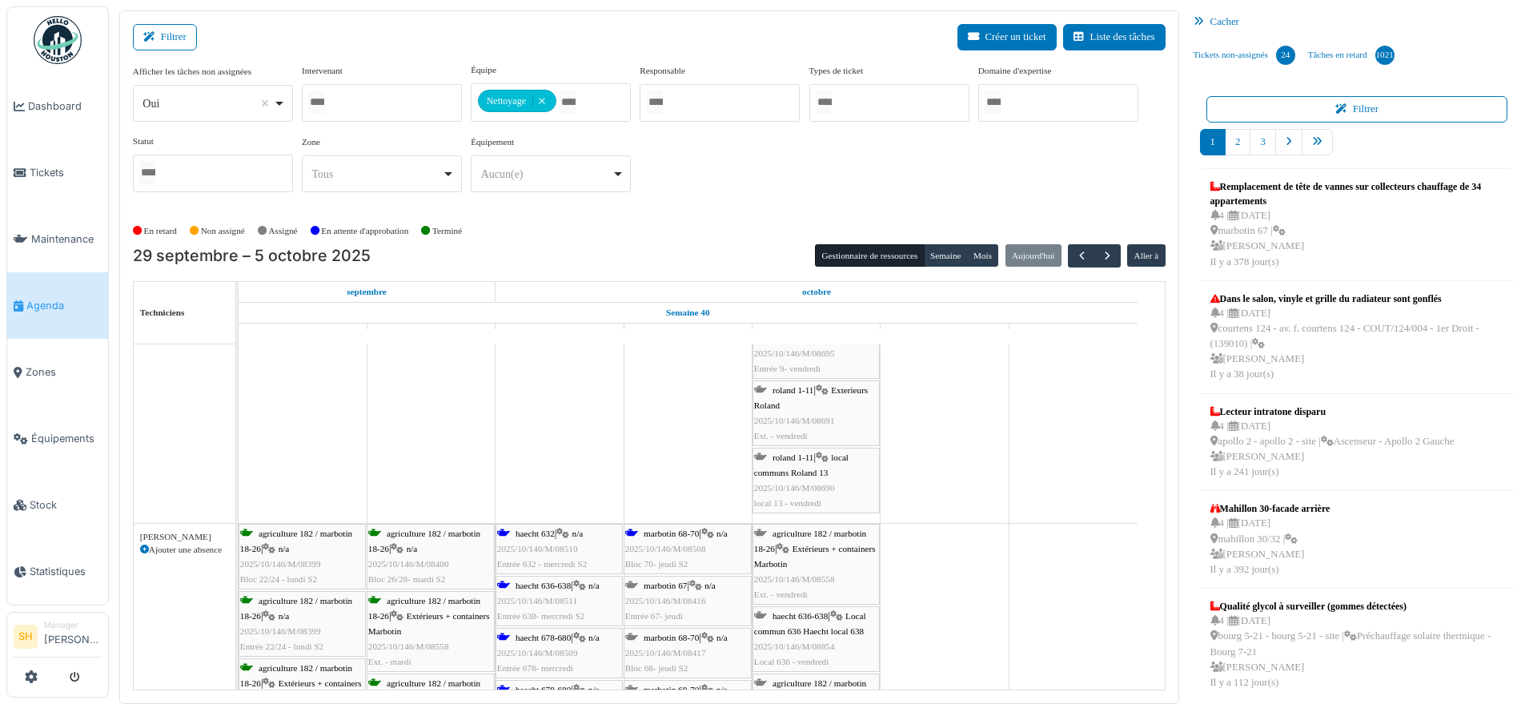
scroll to position [2101, 0]
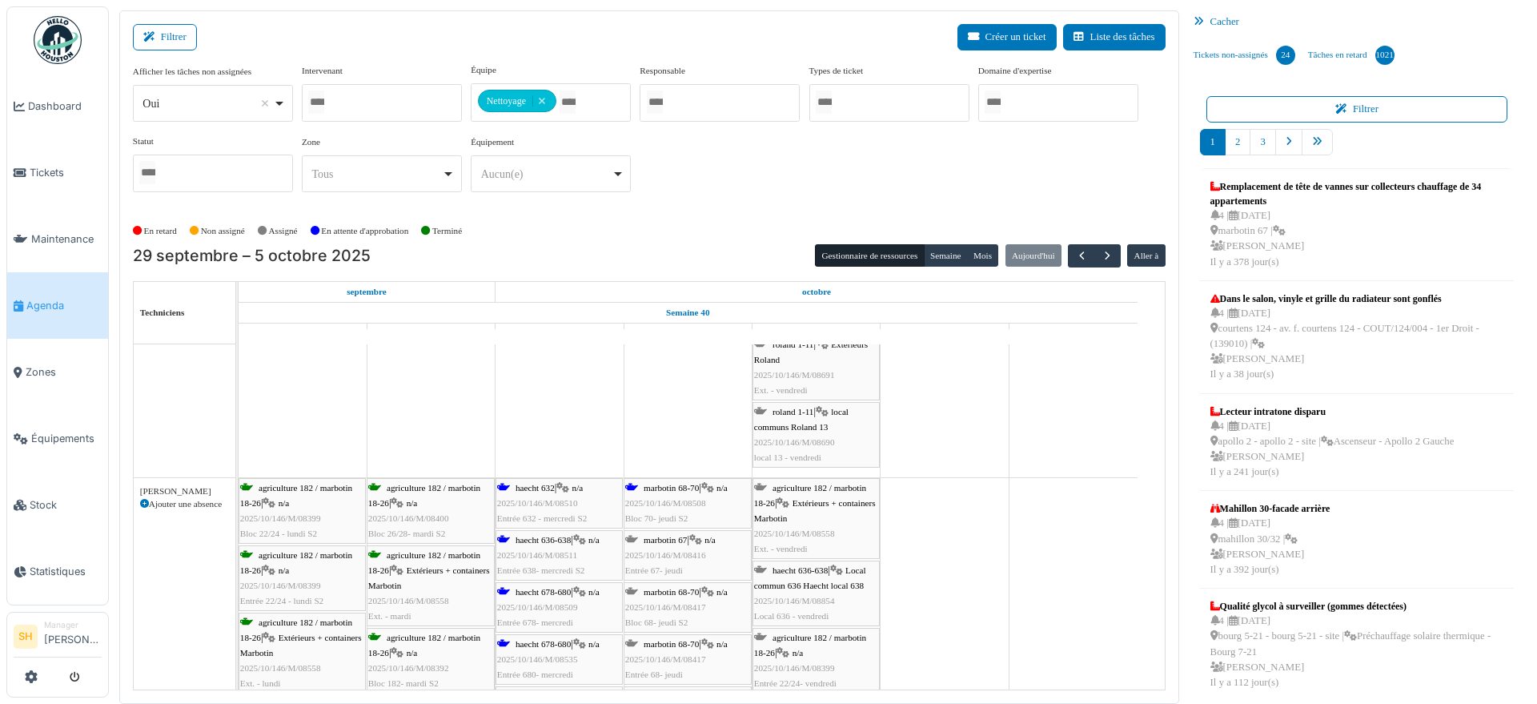
click at [536, 498] on span "2025/10/146/M/08510" at bounding box center [537, 503] width 81 height 10
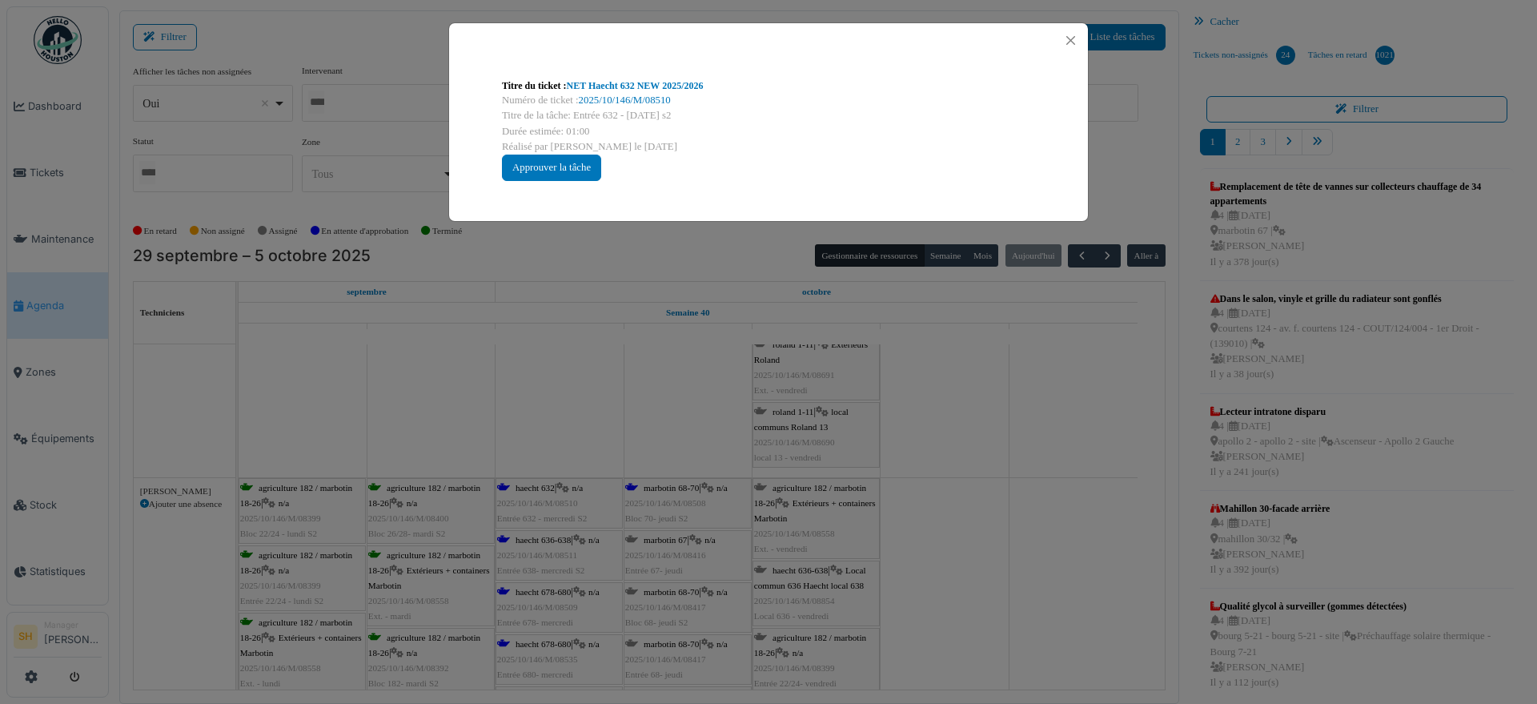
click at [653, 90] on link "NET Haecht 632 NEW 2025/2026" at bounding box center [635, 85] width 137 height 11
drag, startPoint x: 988, startPoint y: 452, endPoint x: 690, endPoint y: 464, distance: 298.0
click at [988, 455] on div "Titre du ticket : NET Haecht 632 NEW 2025/2026 Numéro de ticket : 2025/10/146/M…" at bounding box center [768, 352] width 1537 height 704
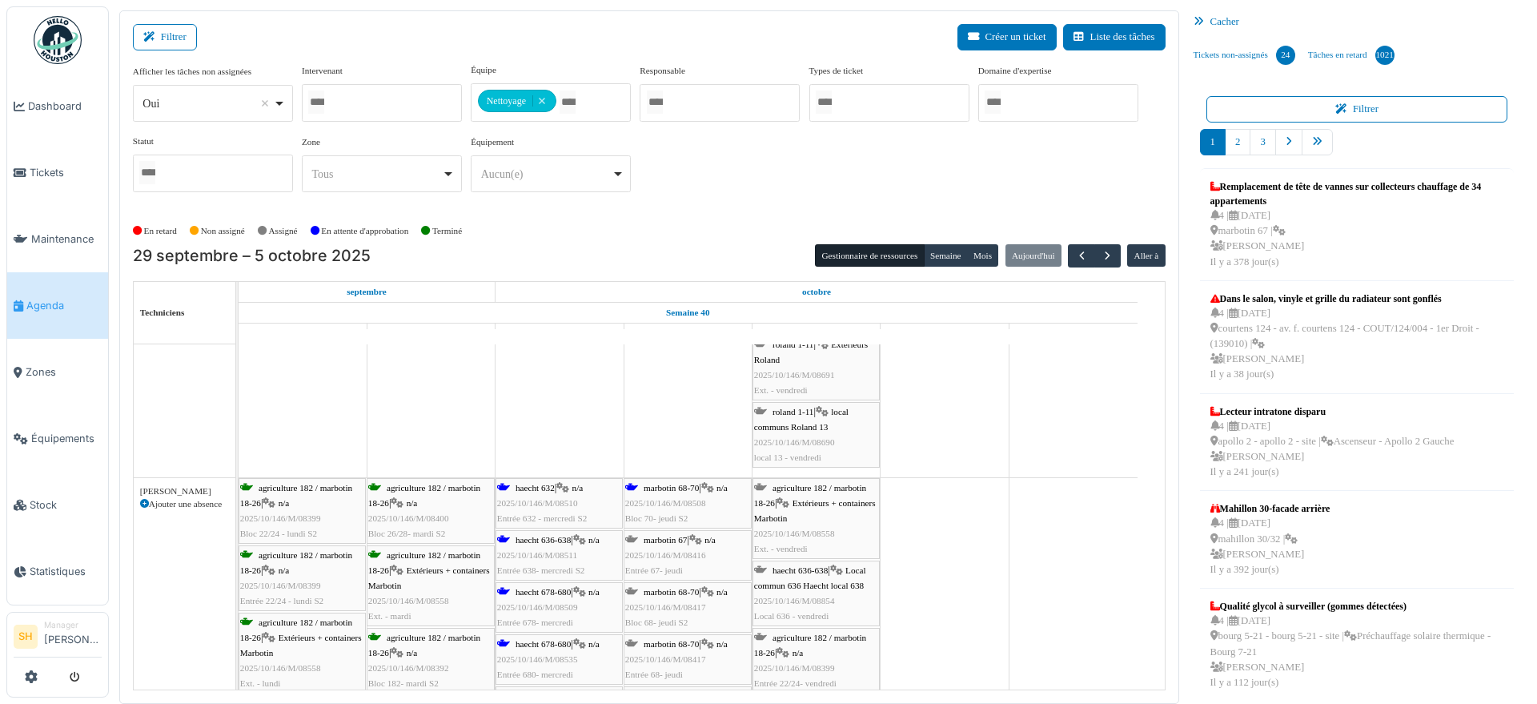
click at [536, 542] on span "haecht 636-638" at bounding box center [543, 540] width 55 height 10
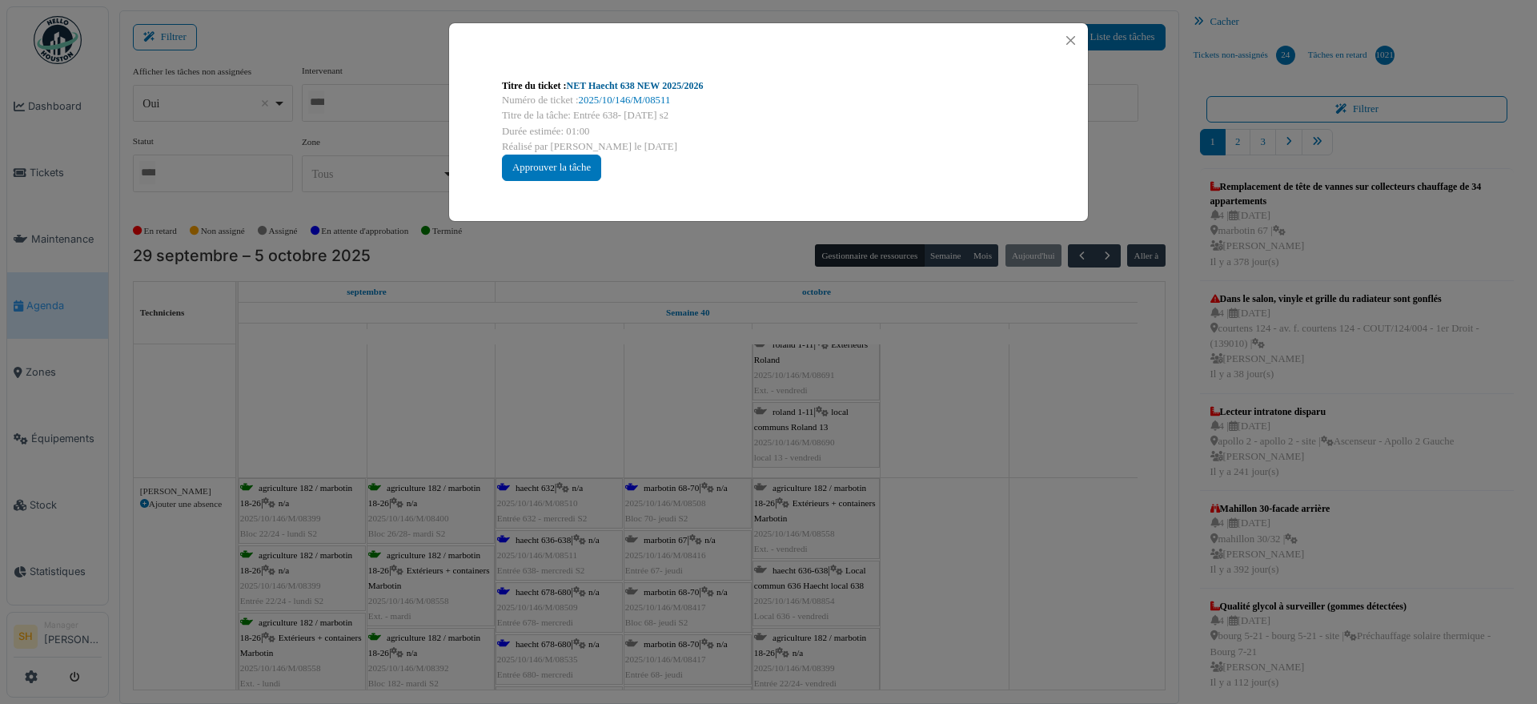
click at [665, 90] on link "NET Haecht 638 NEW 2025/2026" at bounding box center [635, 85] width 137 height 11
click at [945, 397] on div "Titre du ticket : NET Haecht 638 NEW 2025/2026 Numéro de ticket : 2025/10/146/M…" at bounding box center [768, 352] width 1537 height 704
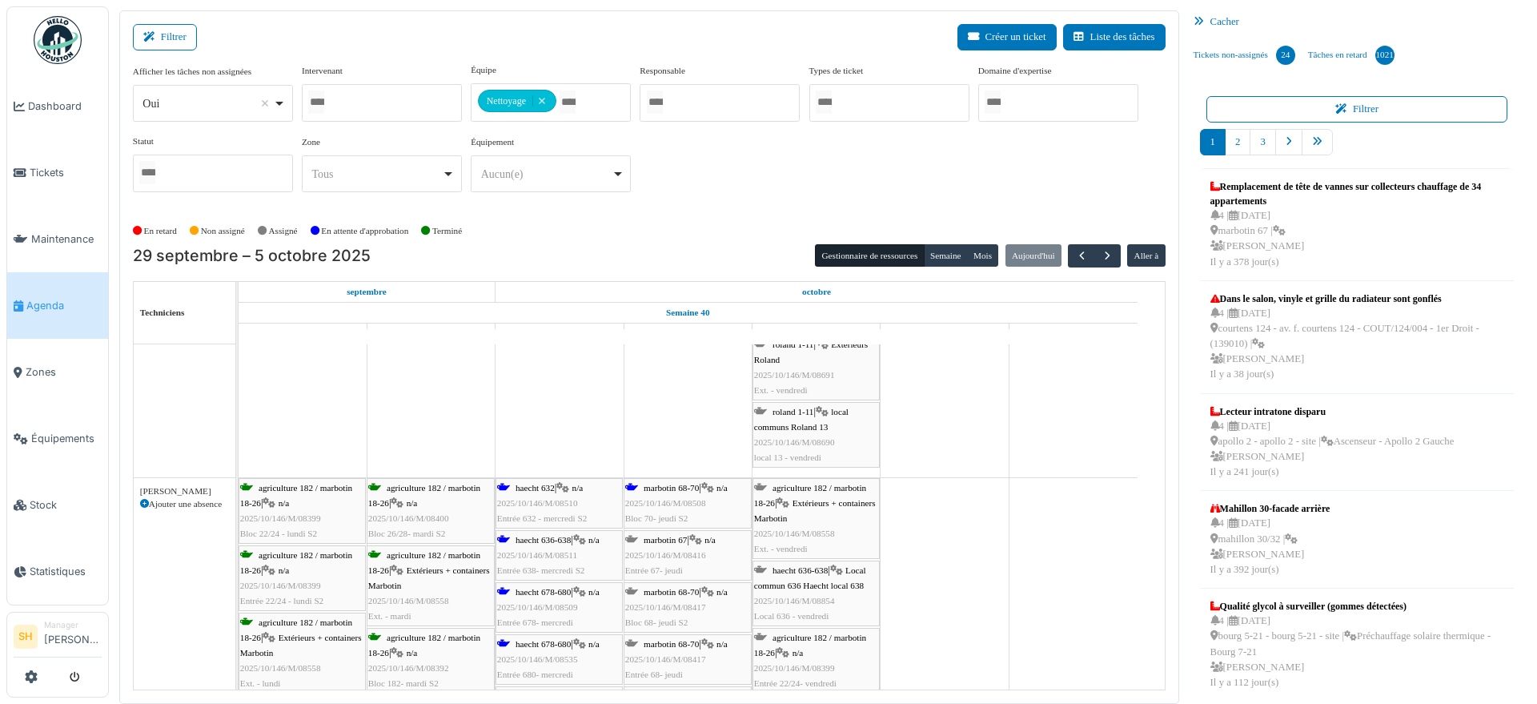
scroll to position [2201, 0]
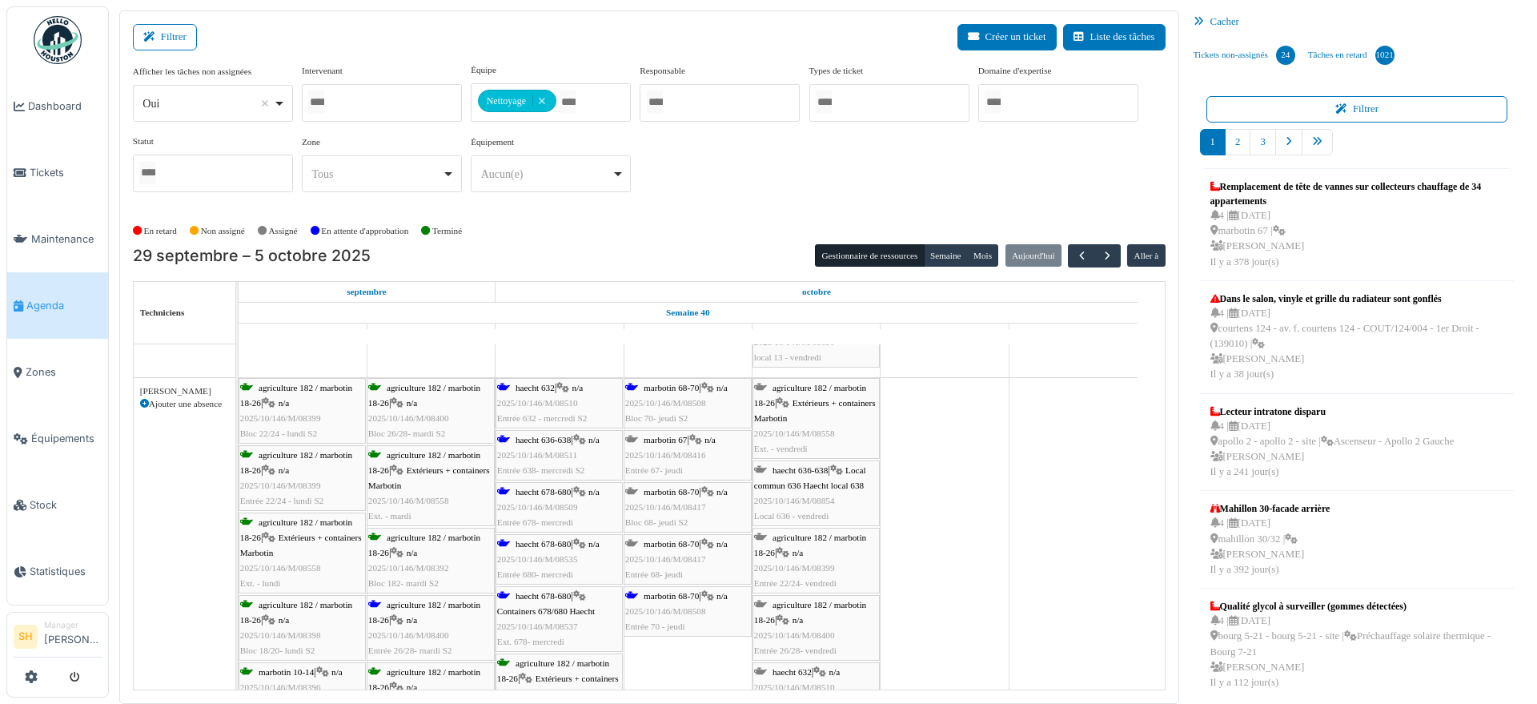
click at [651, 600] on div "marbotin 68-70 | n/a 2025/10/146/M/08508 Entrée 70 - jeudi" at bounding box center [687, 611] width 125 height 46
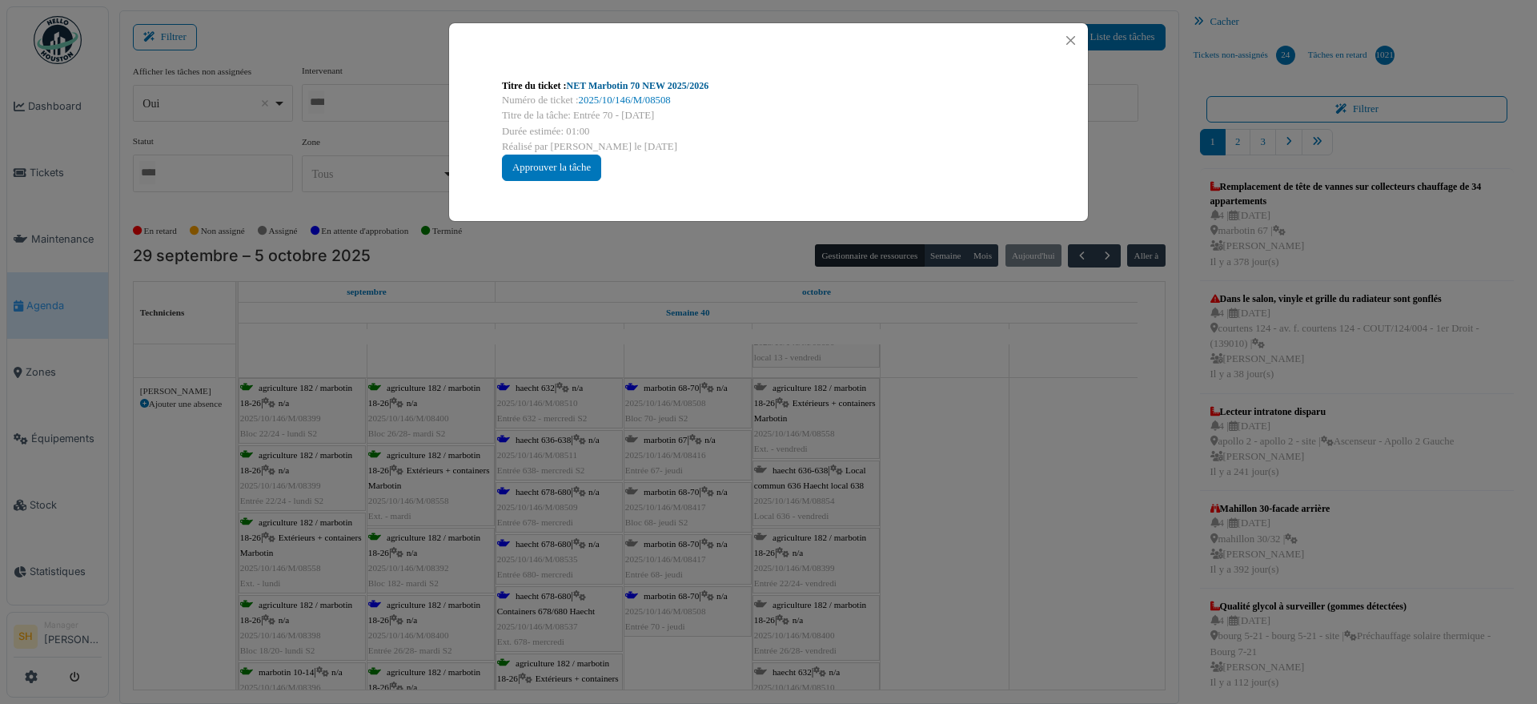
click at [653, 80] on link "NET Marbotin 70 NEW 2025/2026" at bounding box center [638, 85] width 142 height 11
drag, startPoint x: 925, startPoint y: 570, endPoint x: 845, endPoint y: 569, distance: 80.9
click at [925, 569] on div "Titre du ticket : NET Marbotin 70 NEW 2025/2026 Numéro de ticket : 2025/10/146/…" at bounding box center [768, 352] width 1537 height 704
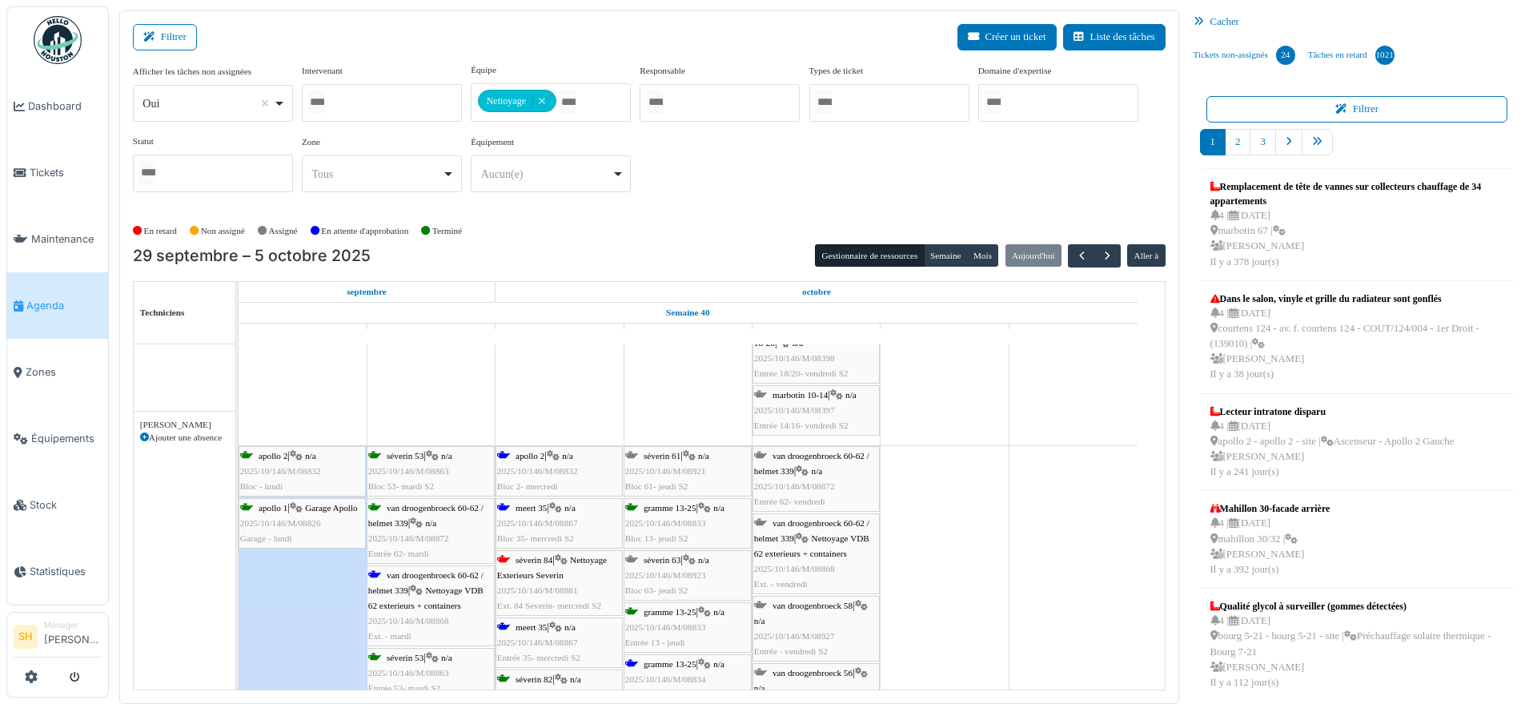
scroll to position [2702, 0]
click at [415, 572] on span "van droogenbroeck 60-62 / helmet 339" at bounding box center [425, 582] width 115 height 25
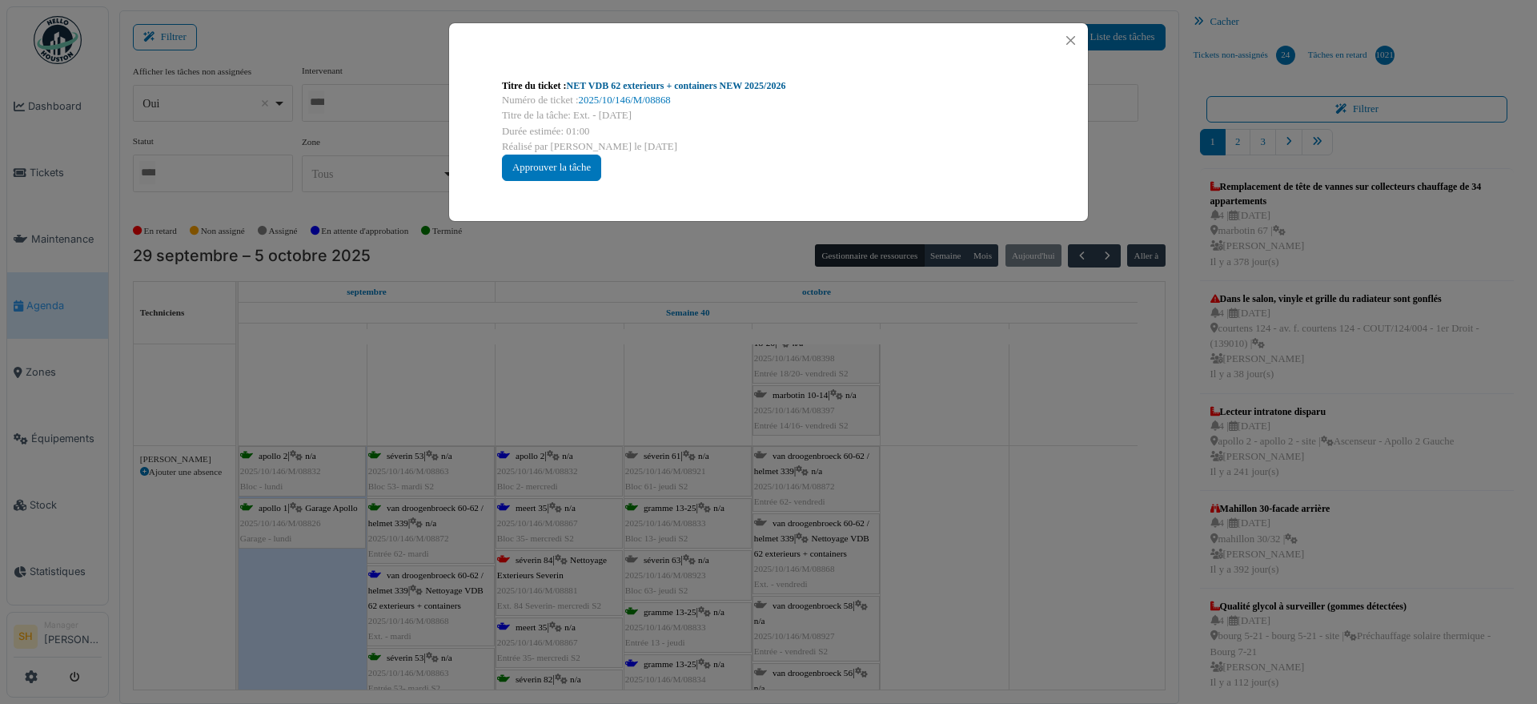
click at [679, 82] on link "NET VDB 62 exterieurs + containers NEW 2025/2026" at bounding box center [676, 85] width 219 height 11
click at [1030, 522] on div "Titre du ticket : NET VDB 62 exterieurs + containers NEW 2025/2026 Numéro de ti…" at bounding box center [768, 352] width 1537 height 704
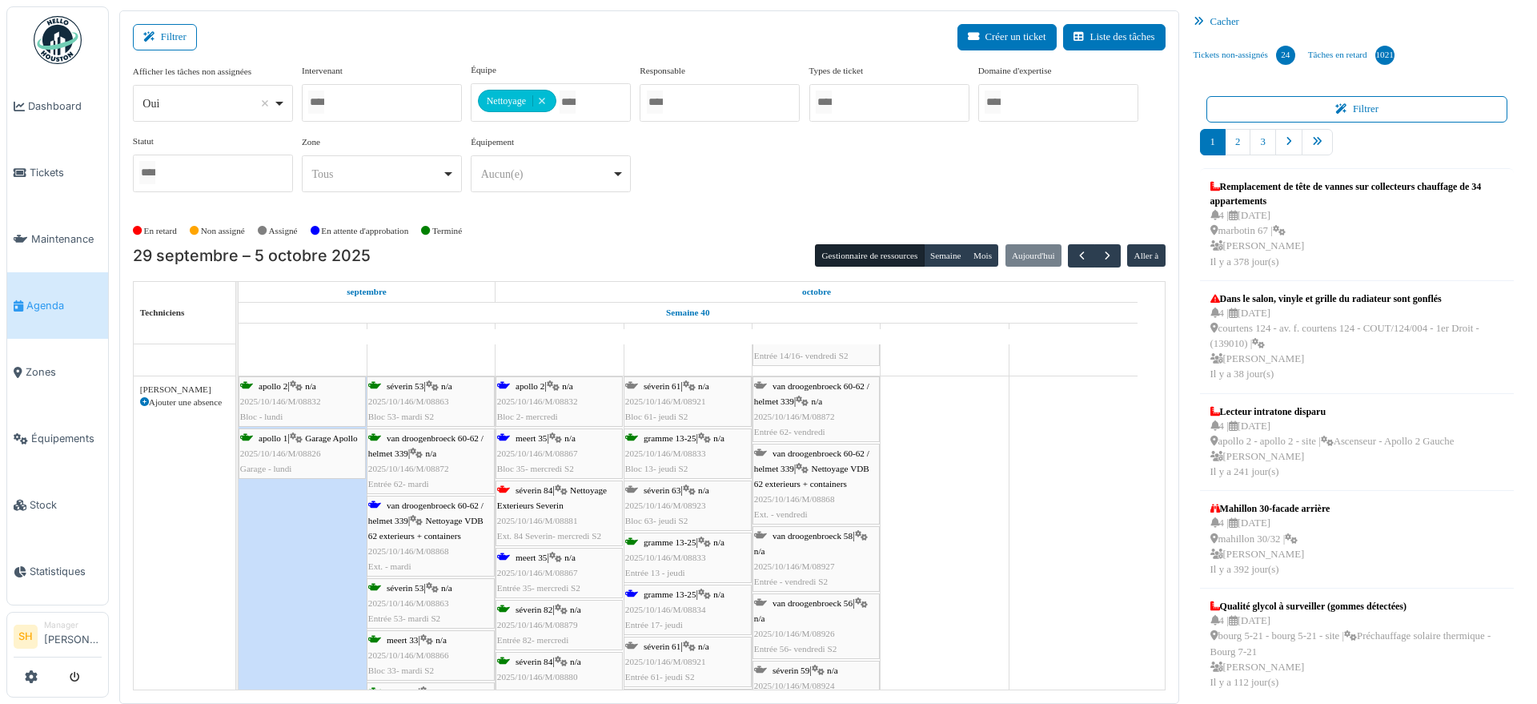
scroll to position [2802, 0]
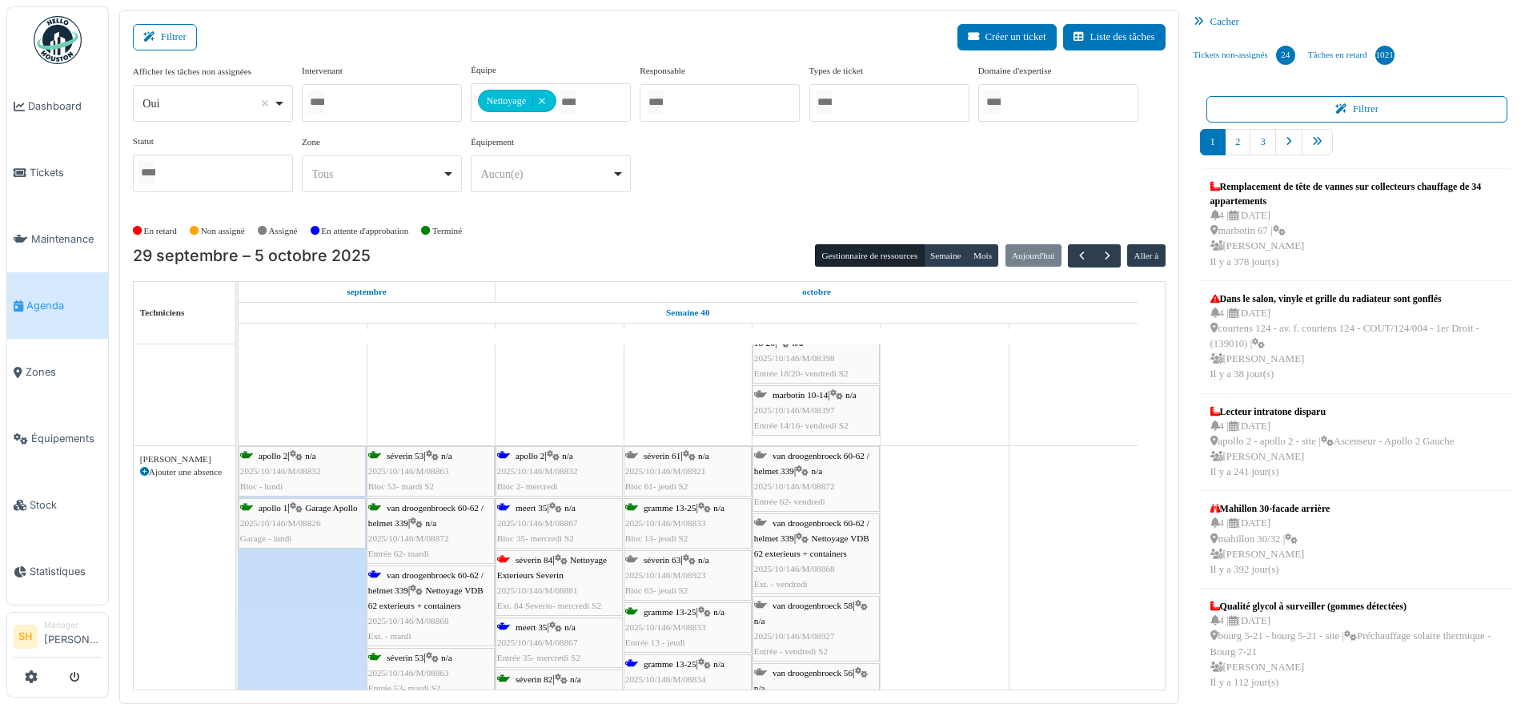
click at [556, 455] on icon at bounding box center [553, 456] width 13 height 10
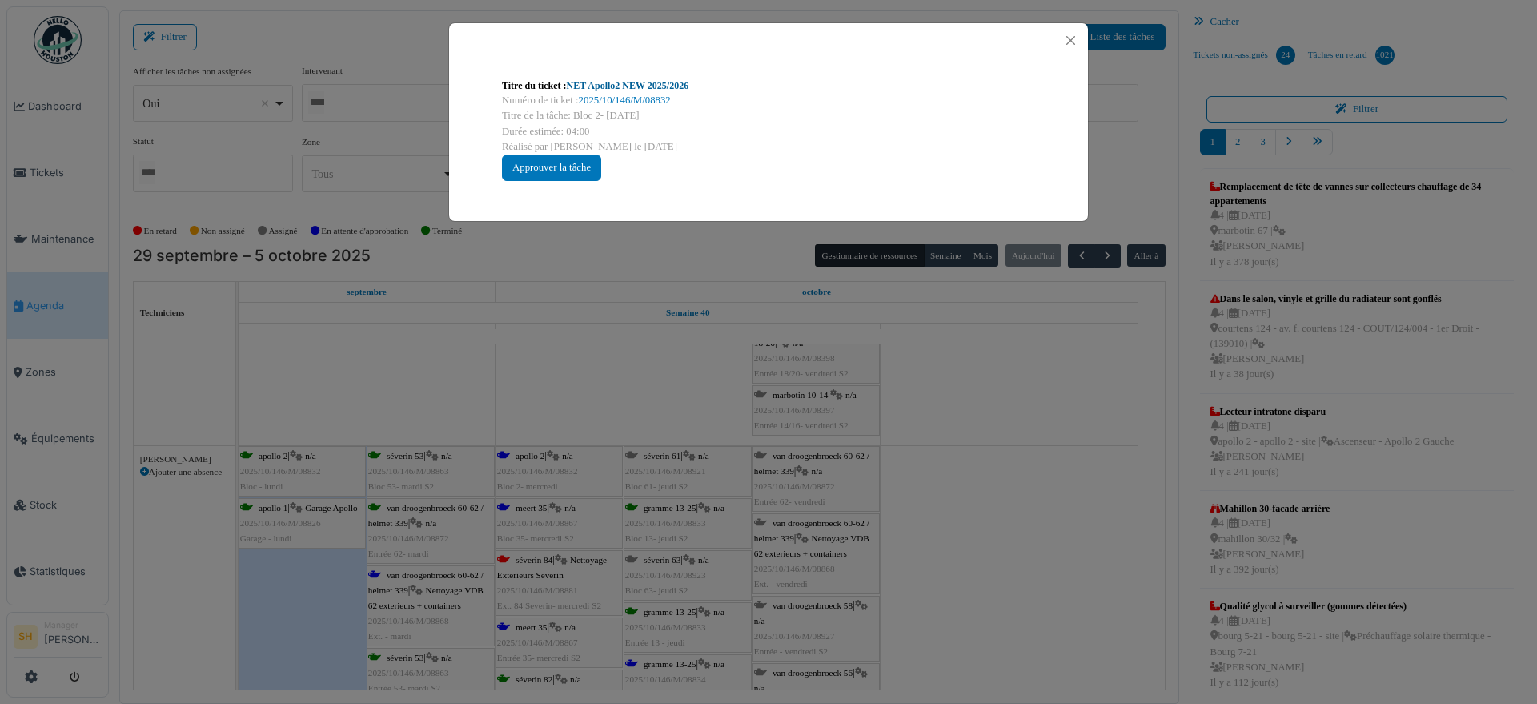
click at [626, 86] on link "NET Apollo2 NEW 2025/2026" at bounding box center [628, 85] width 122 height 11
drag, startPoint x: 1143, startPoint y: 603, endPoint x: 1096, endPoint y: 596, distance: 47.8
click at [1139, 602] on div "Titre du ticket : NET Apollo2 NEW 2025/2026 Numéro de ticket : 2025/10/146/M/08…" at bounding box center [768, 352] width 1537 height 704
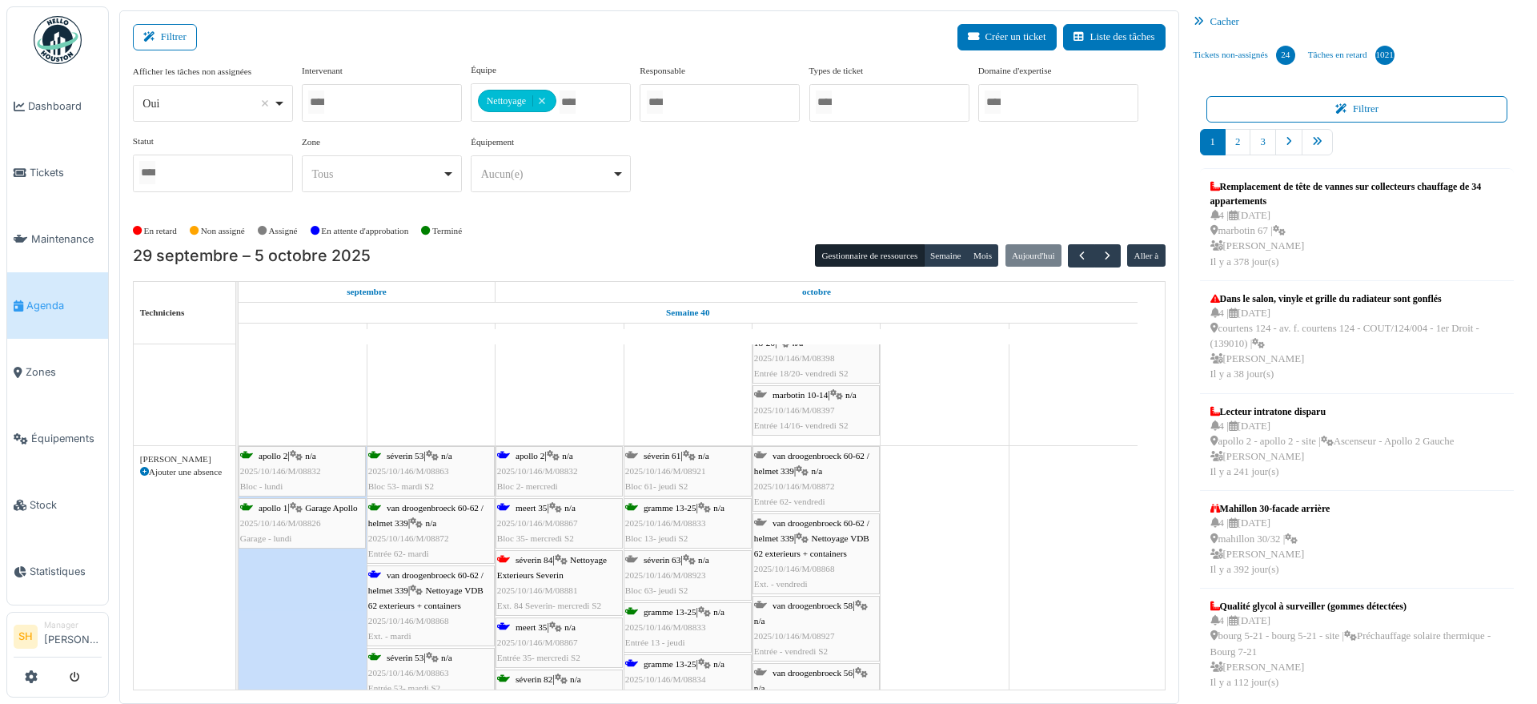
click at [532, 625] on span "meert 35" at bounding box center [531, 627] width 31 height 10
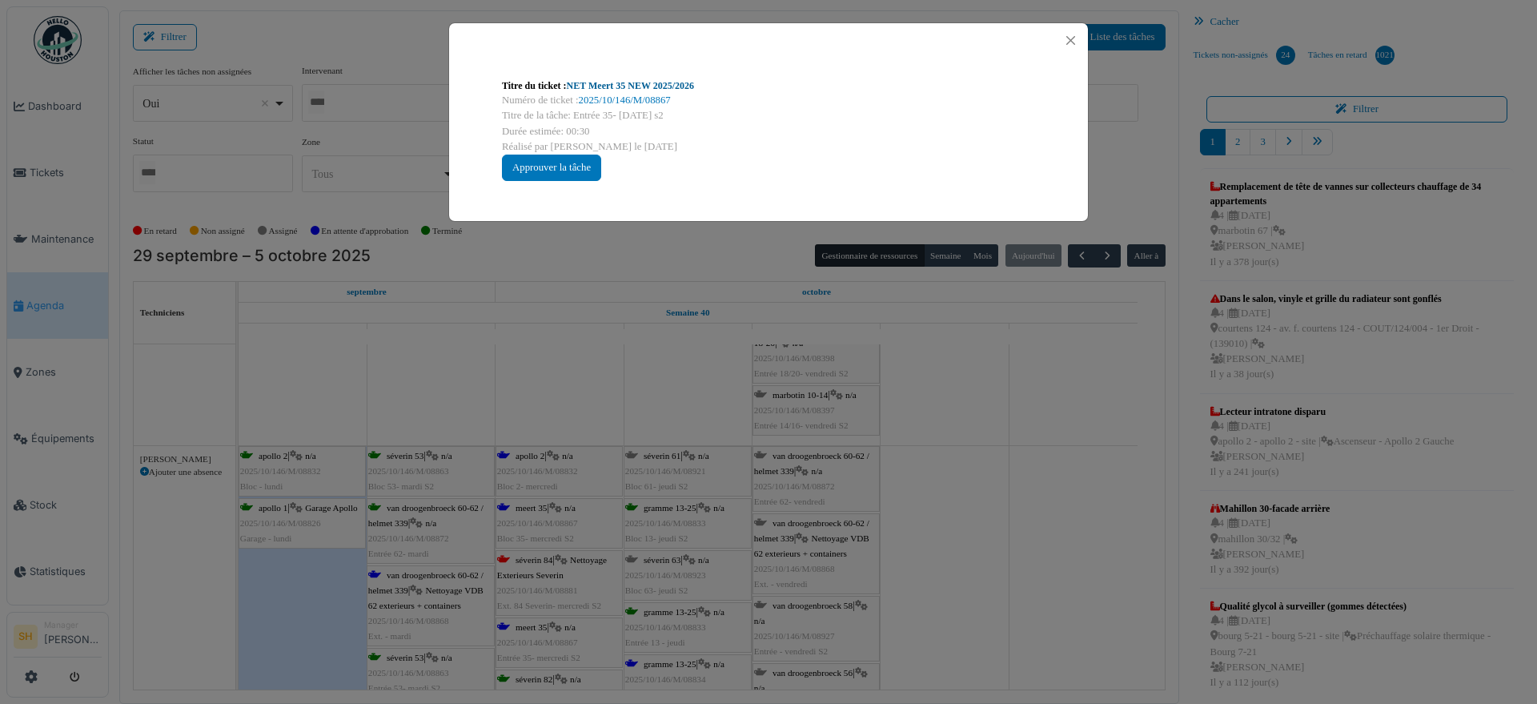
click at [665, 83] on link "NET Meert 35 NEW 2025/2026" at bounding box center [631, 85] width 128 height 11
click at [1074, 38] on button "Close" at bounding box center [1071, 41] width 22 height 22
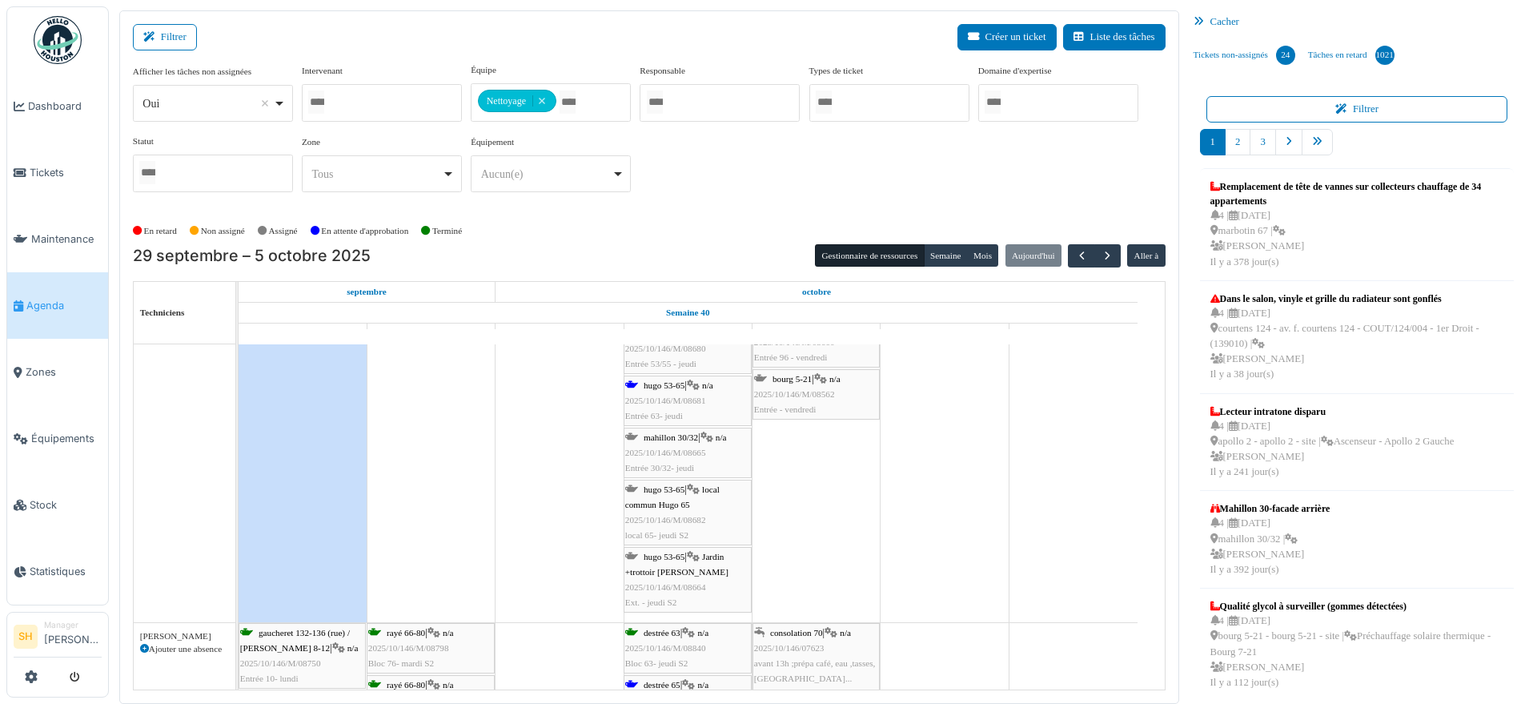
scroll to position [4703, 0]
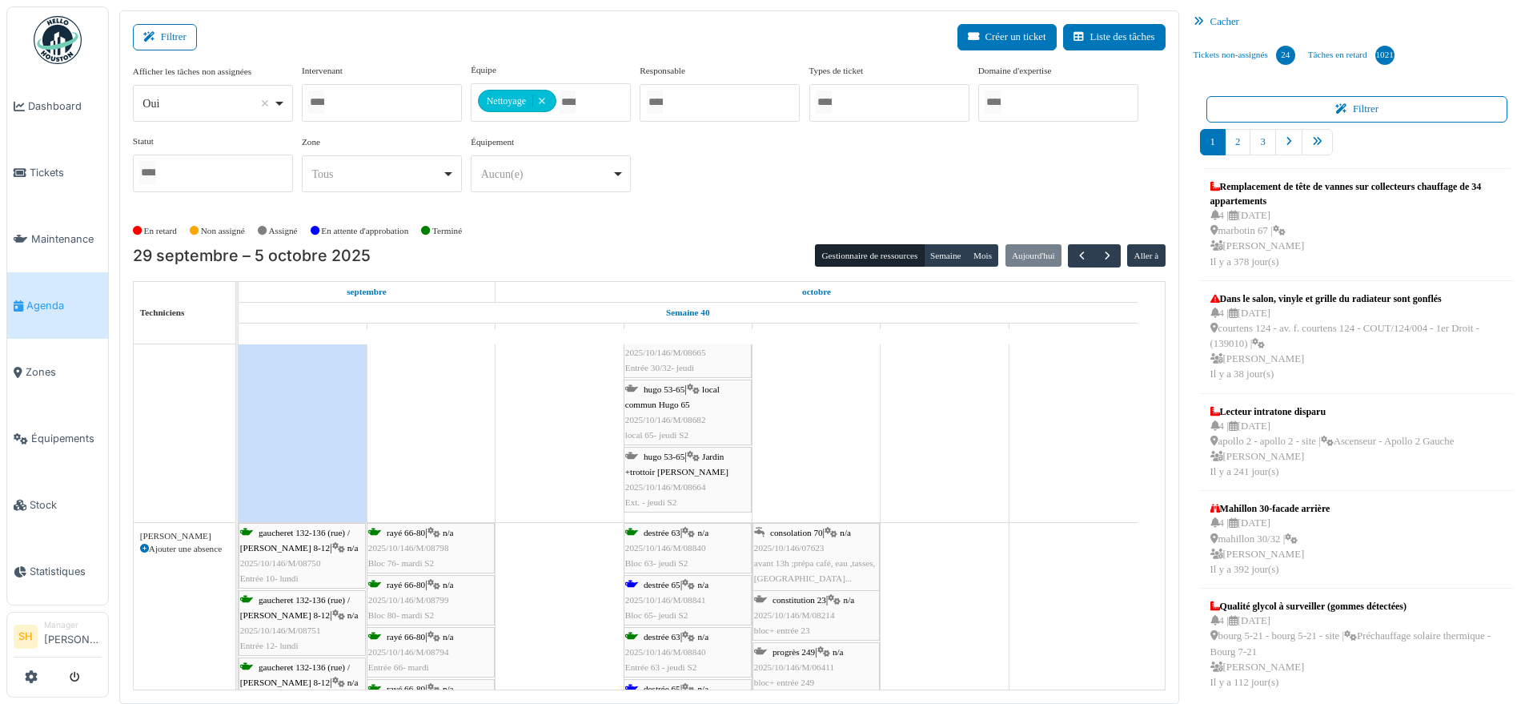
click at [640, 584] on div "destrée 65 | n/a 2025/10/146/M/08841 Bloc 65- jeudi S2" at bounding box center [687, 600] width 125 height 46
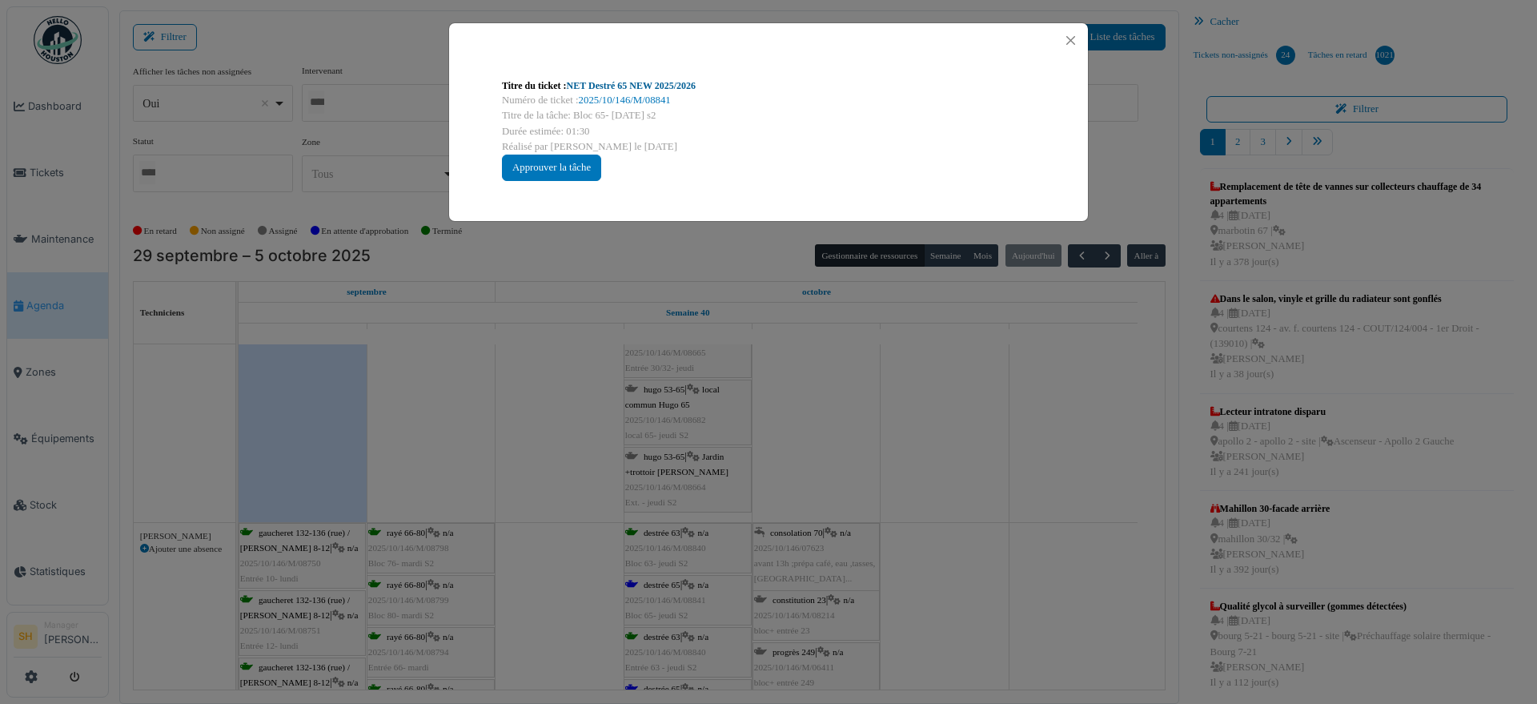
click at [615, 84] on link "NET Destré 65 NEW 2025/2026" at bounding box center [632, 85] width 130 height 11
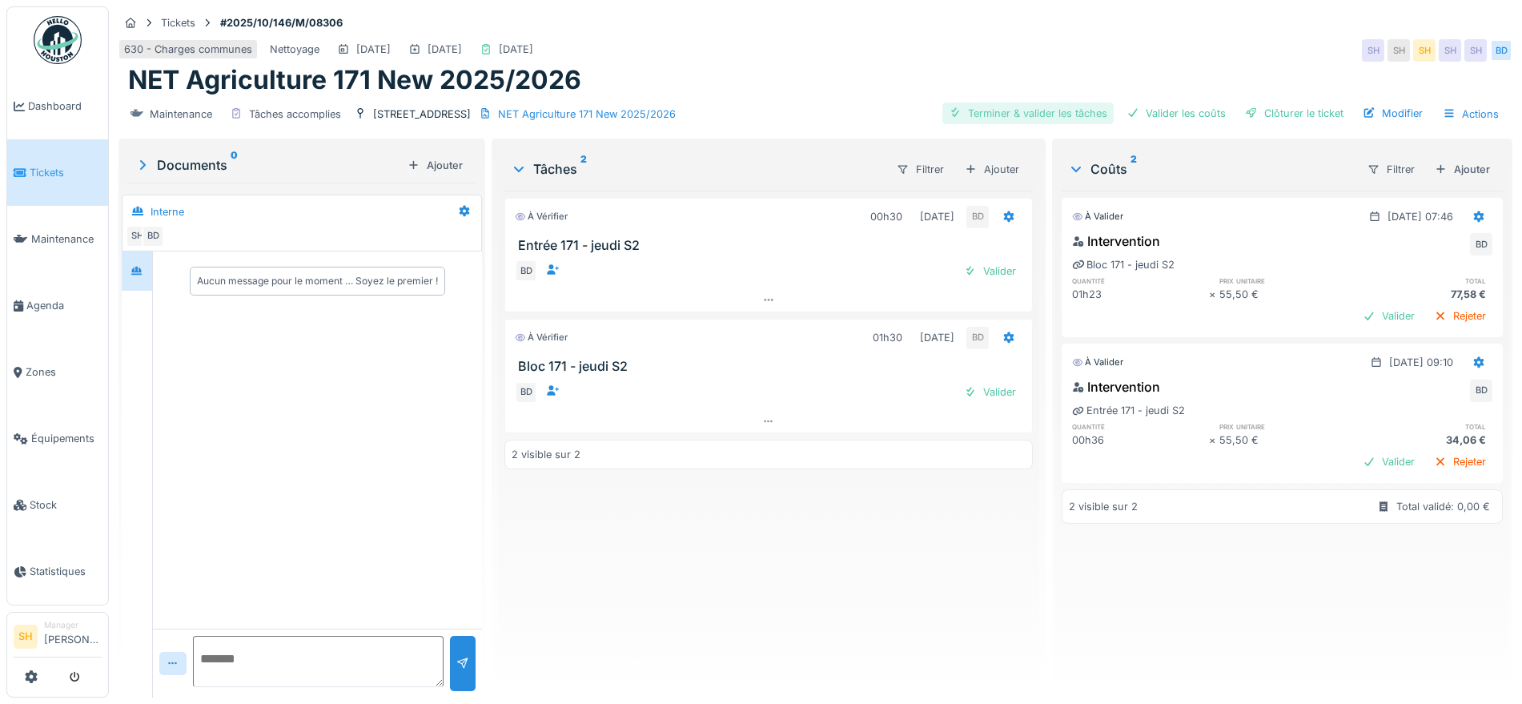
click at [1060, 111] on div "Terminer & valider les tâches" at bounding box center [1027, 113] width 171 height 22
drag, startPoint x: 1181, startPoint y: 114, endPoint x: 1267, endPoint y: 116, distance: 86.5
click at [1184, 115] on div "Valider les coûts" at bounding box center [1176, 113] width 112 height 22
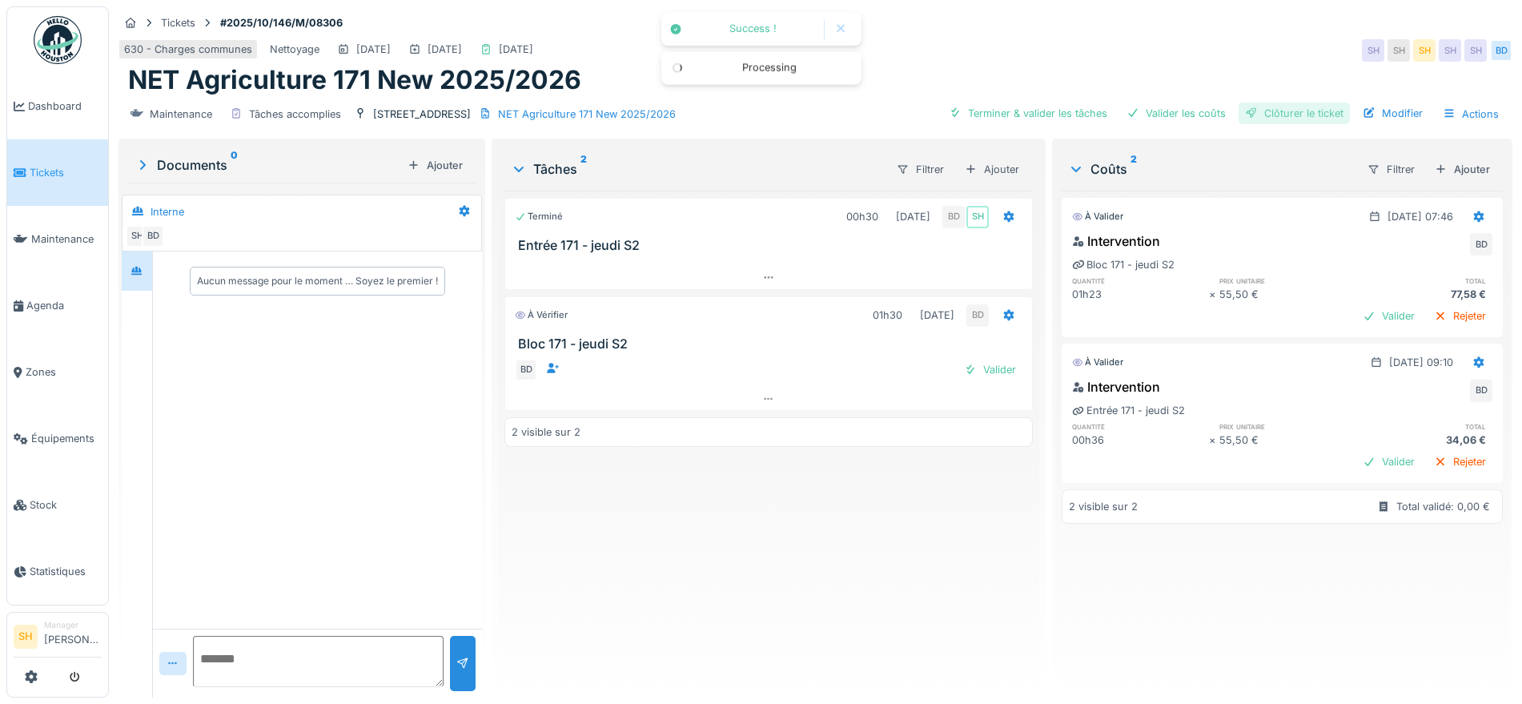
click at [1267, 116] on div "Clôturer le ticket" at bounding box center [1293, 113] width 111 height 22
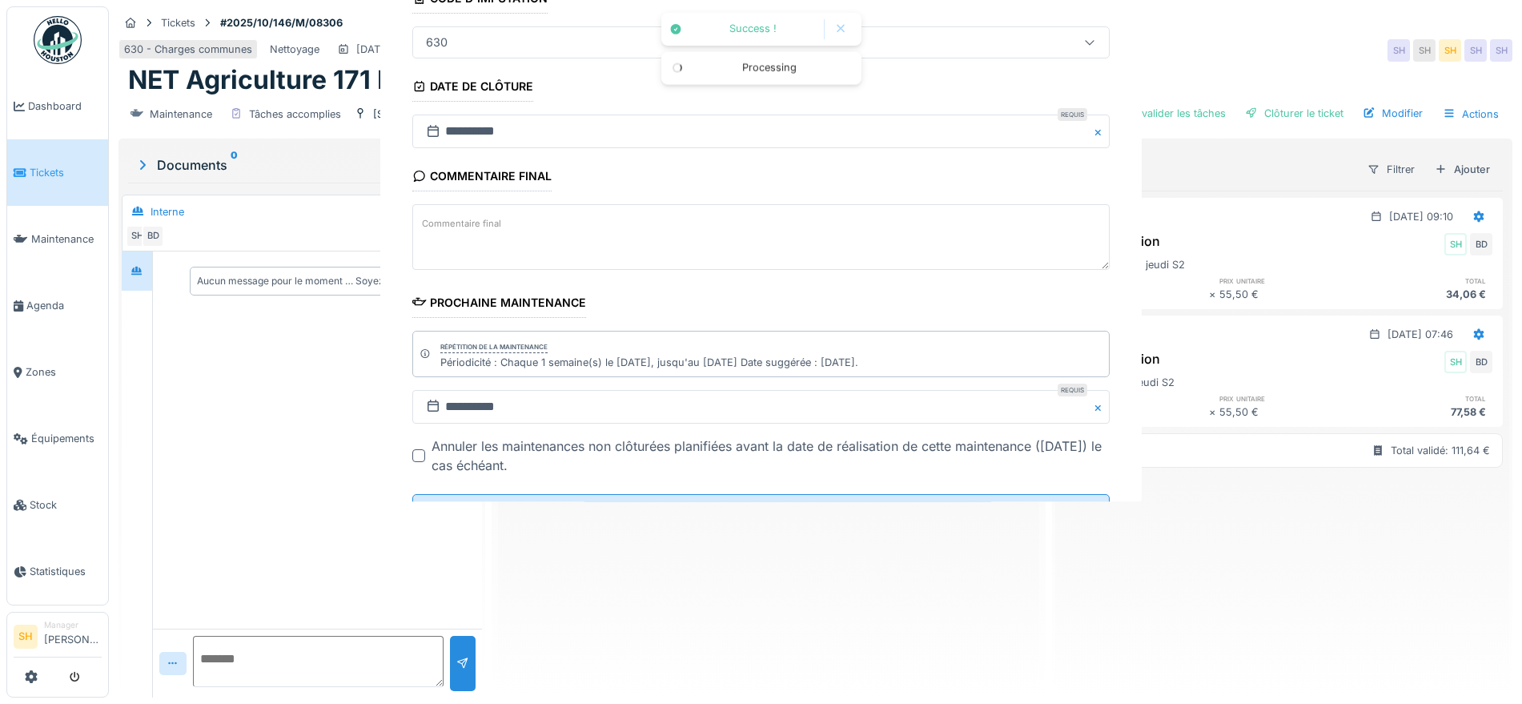
scroll to position [137, 0]
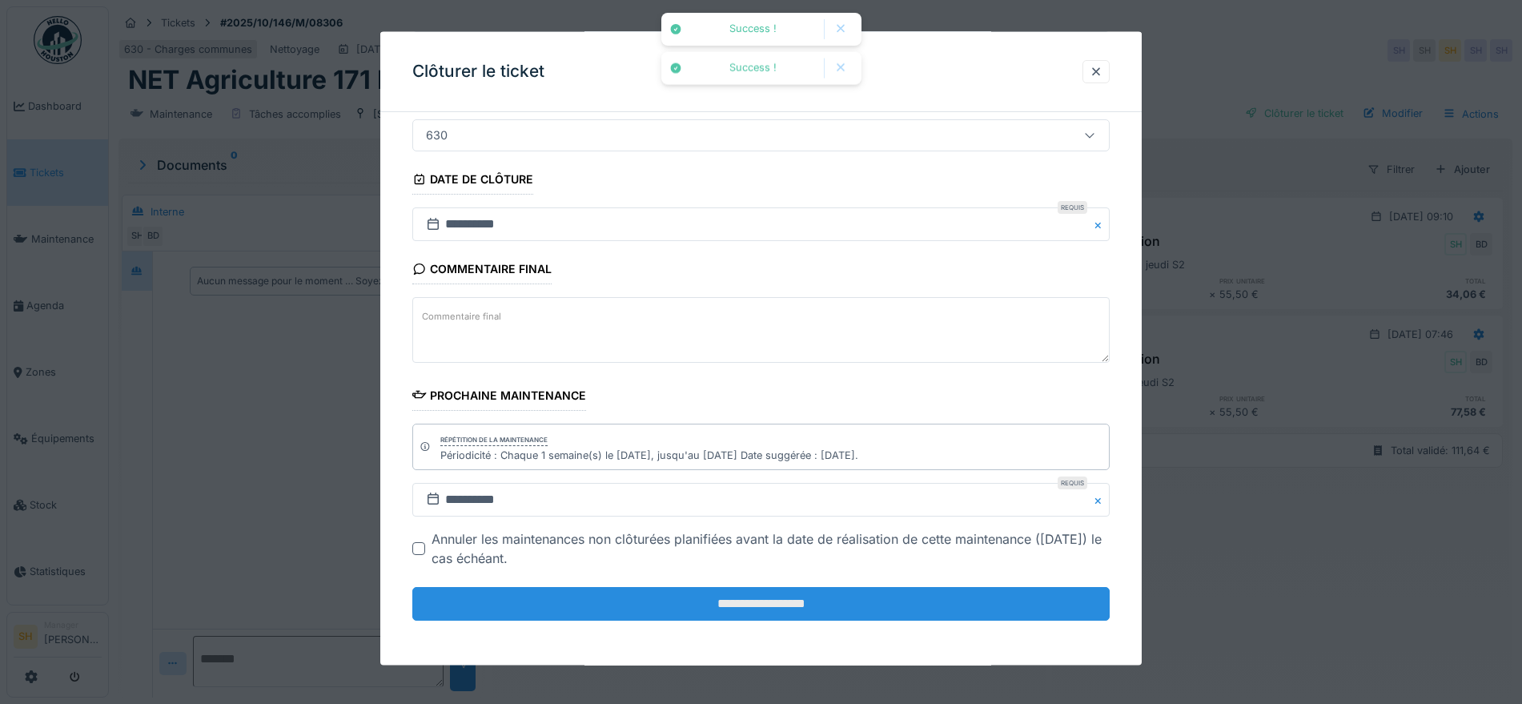
click at [821, 616] on input "**********" at bounding box center [760, 604] width 697 height 34
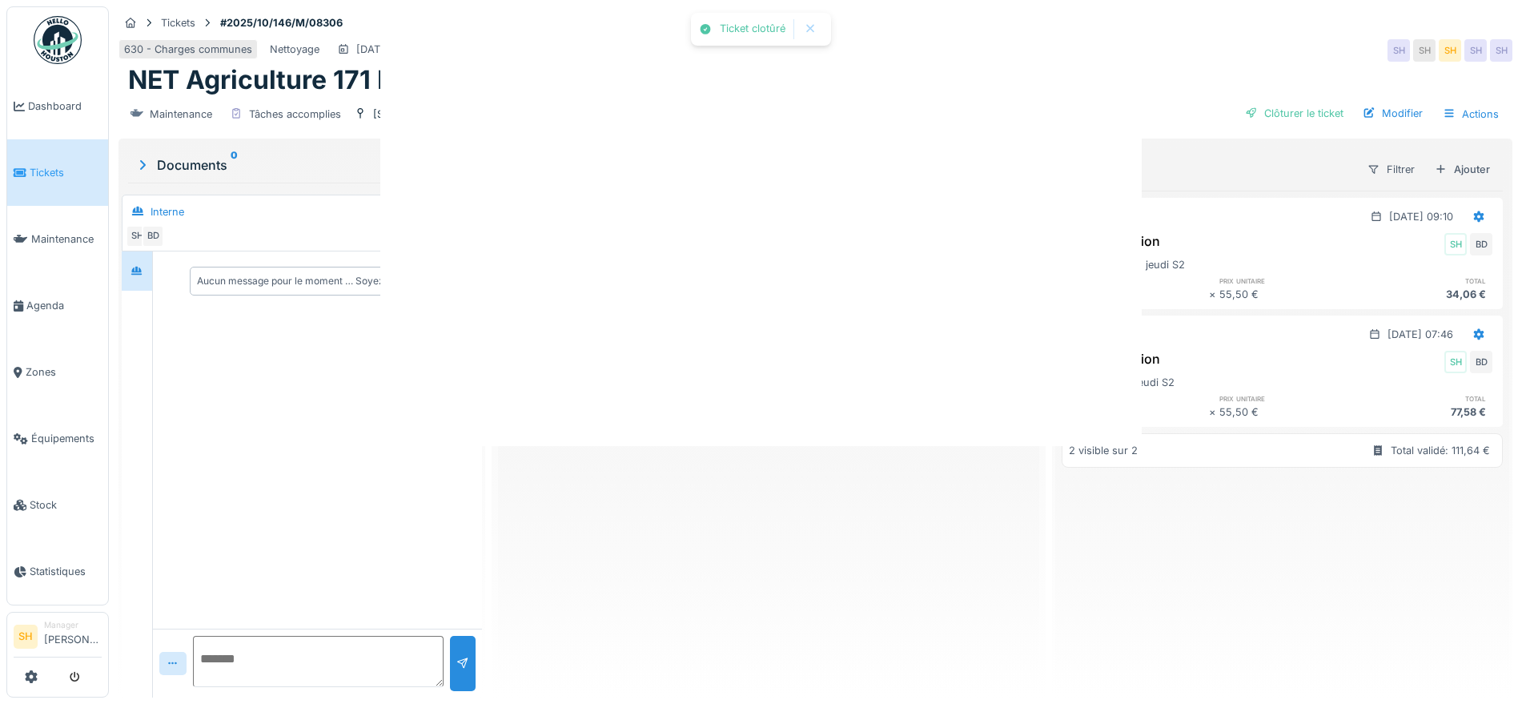
scroll to position [0, 0]
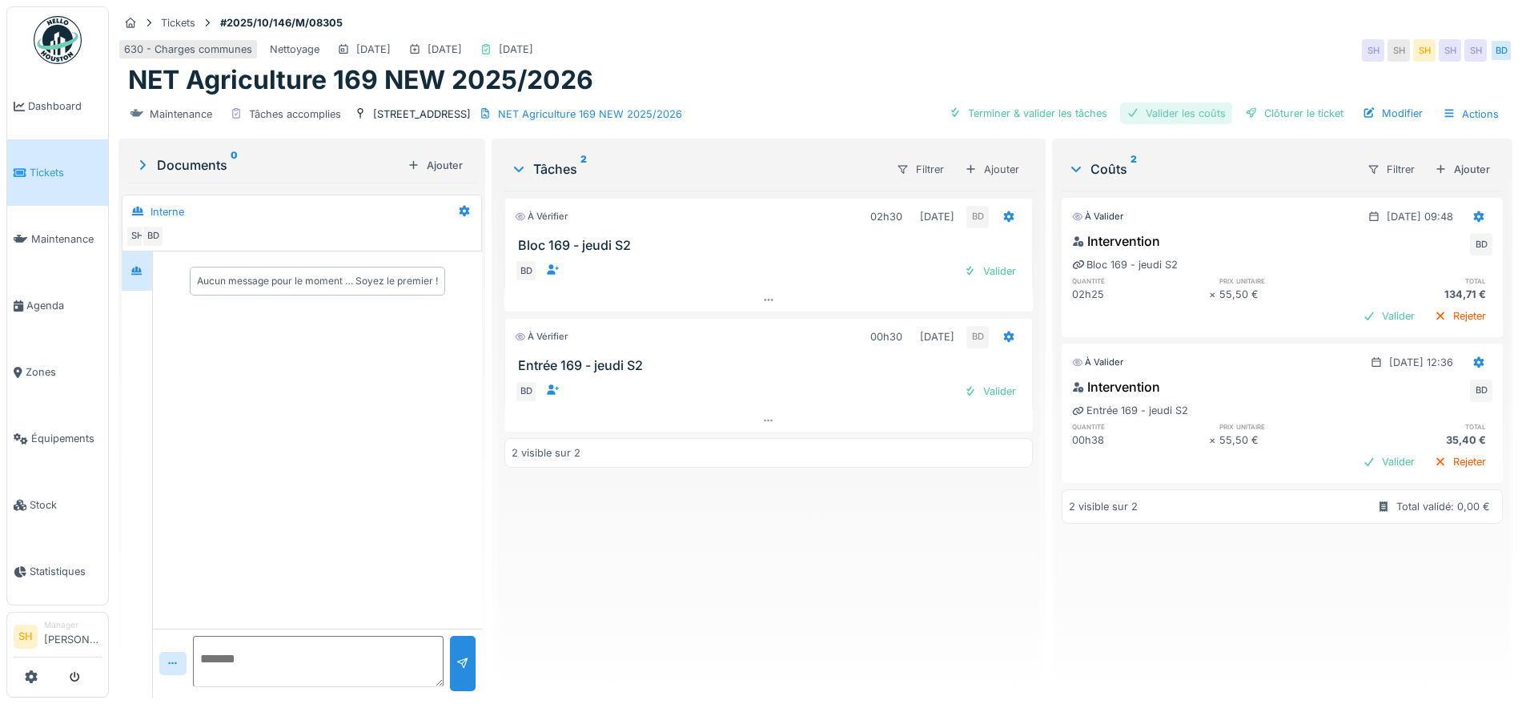
drag, startPoint x: 1057, startPoint y: 106, endPoint x: 1158, endPoint y: 108, distance: 100.9
click at [1059, 106] on div "Terminer & valider les tâches" at bounding box center [1027, 113] width 171 height 22
click at [1162, 108] on div "Valider les coûts" at bounding box center [1176, 113] width 112 height 22
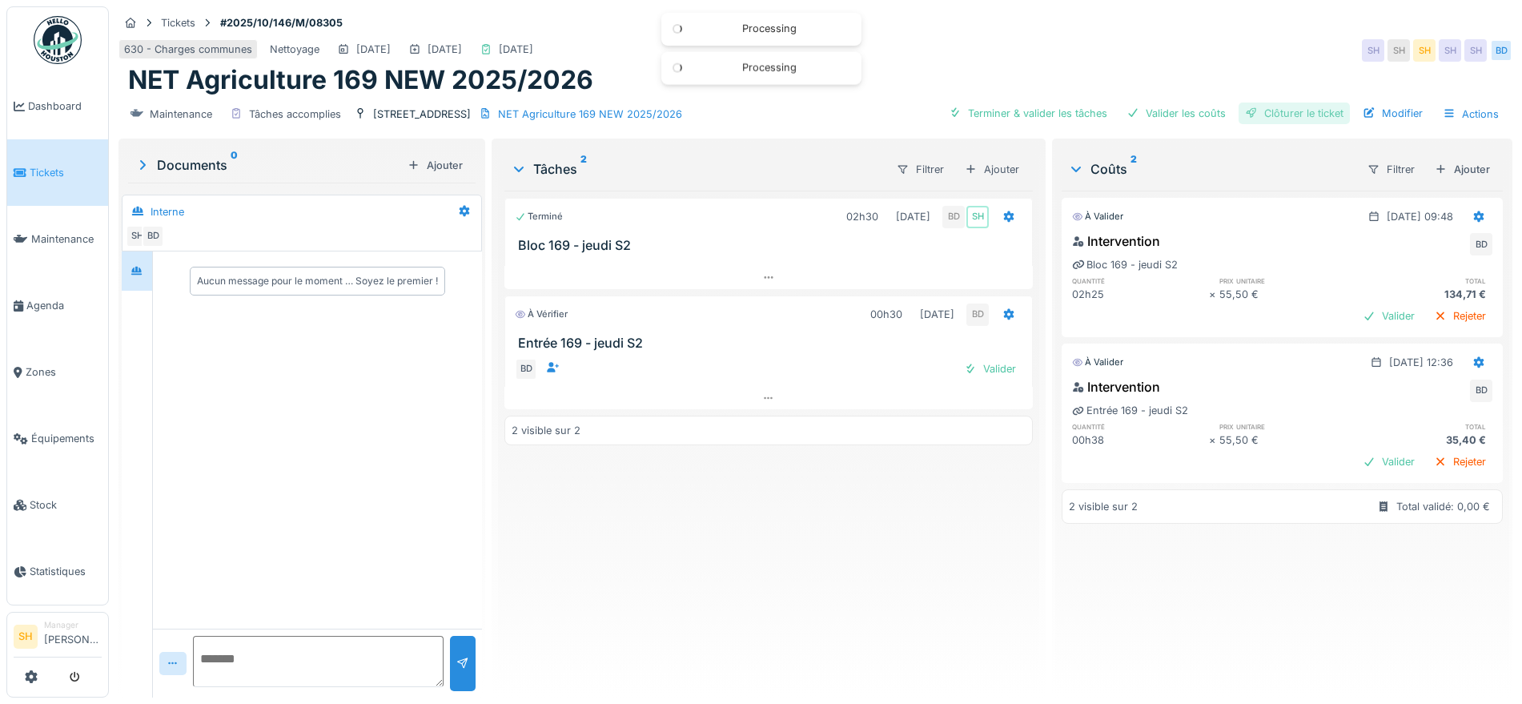
click at [1250, 115] on div "Clôturer le ticket" at bounding box center [1293, 113] width 111 height 22
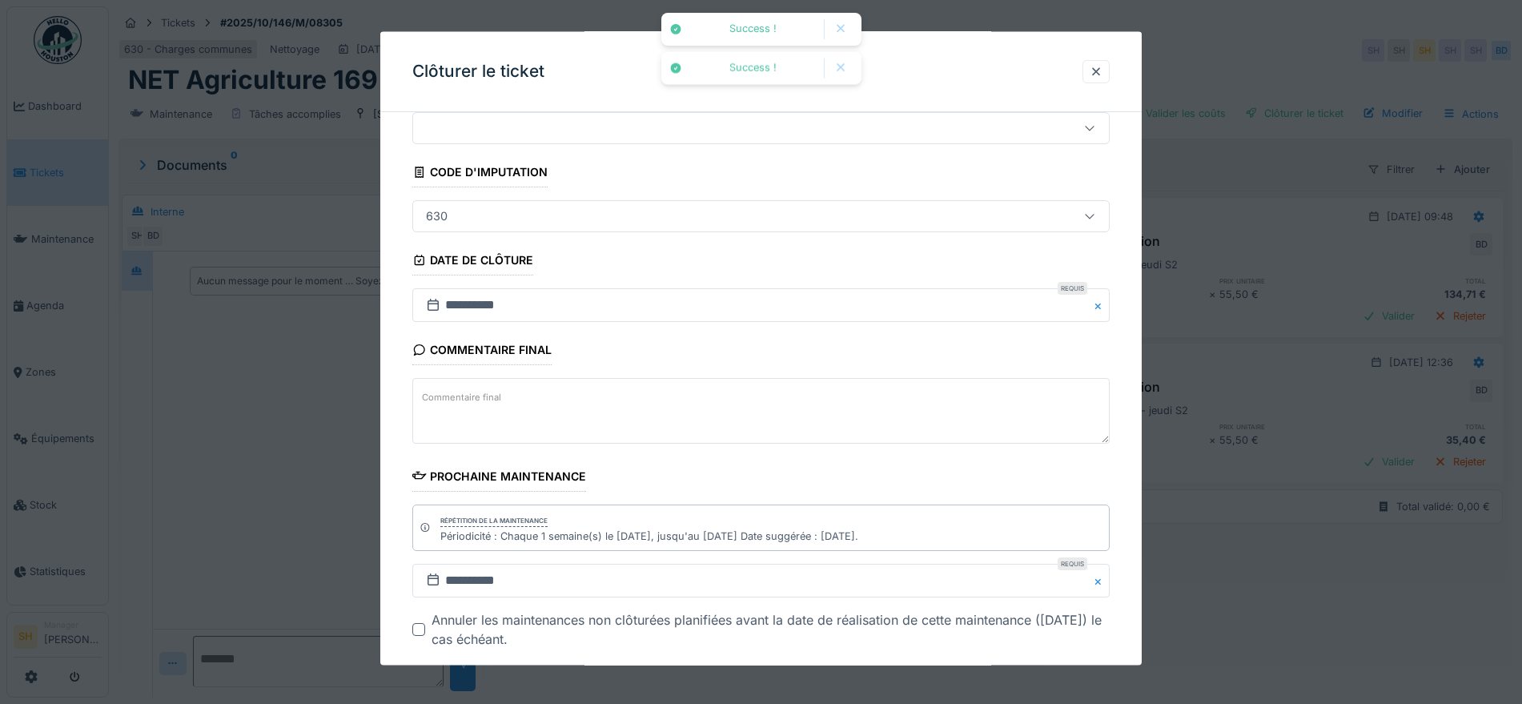
scroll to position [137, 0]
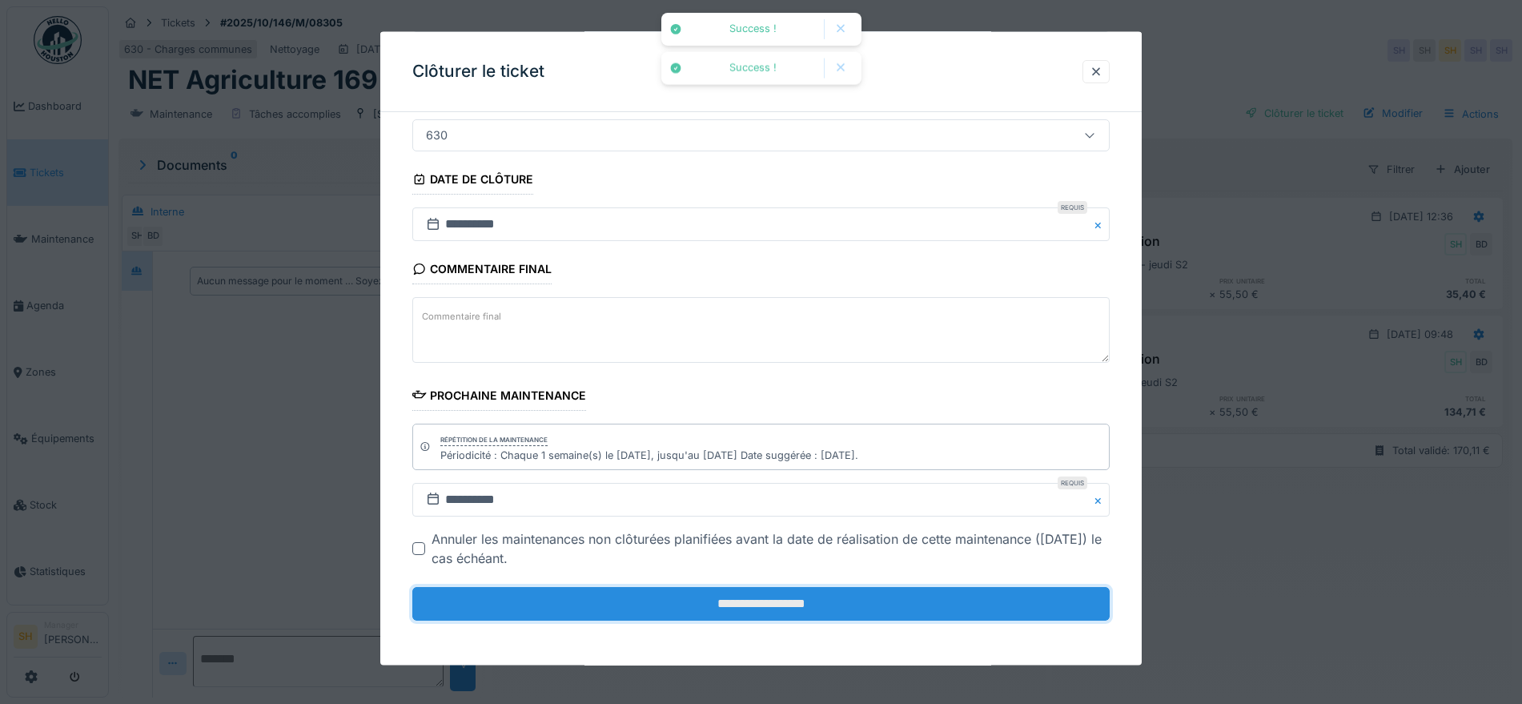
click at [691, 603] on input "**********" at bounding box center [760, 604] width 697 height 34
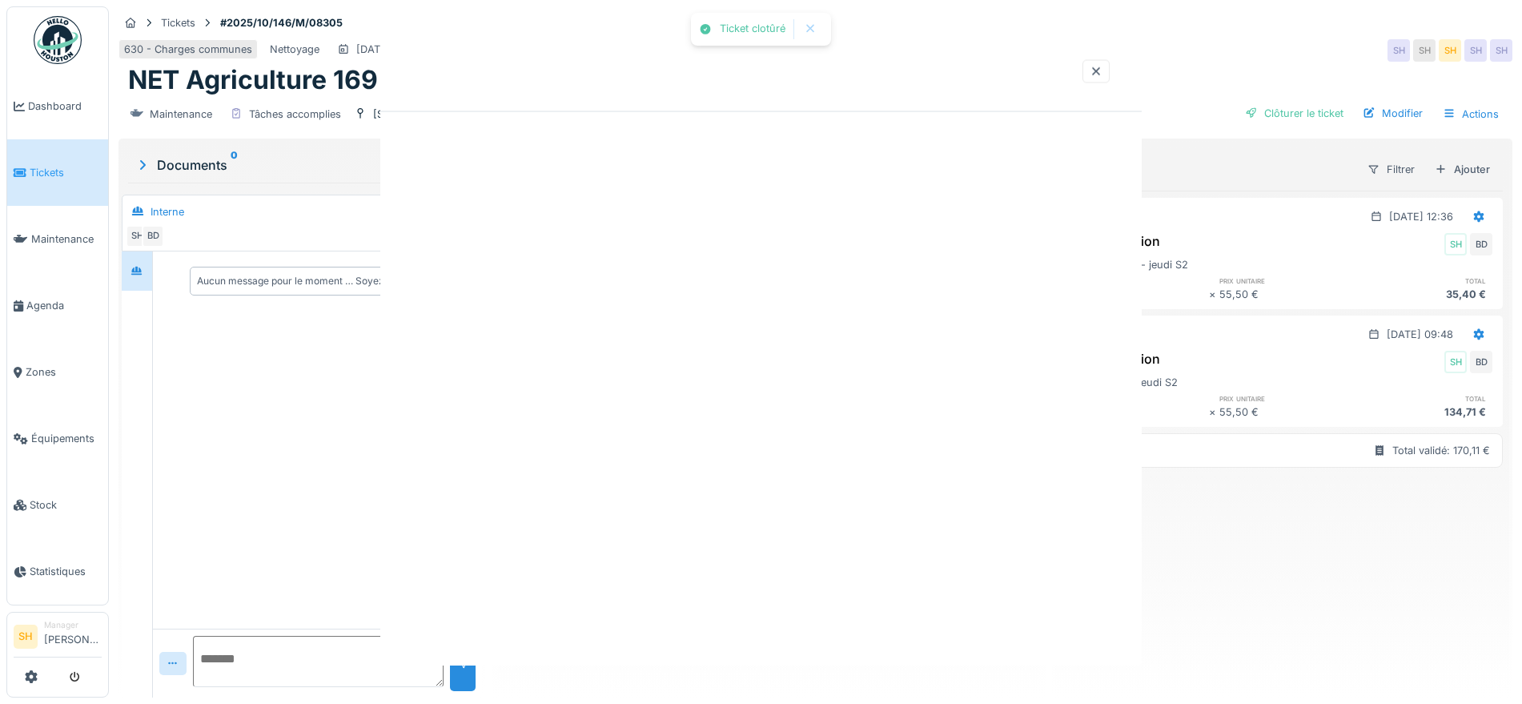
scroll to position [0, 0]
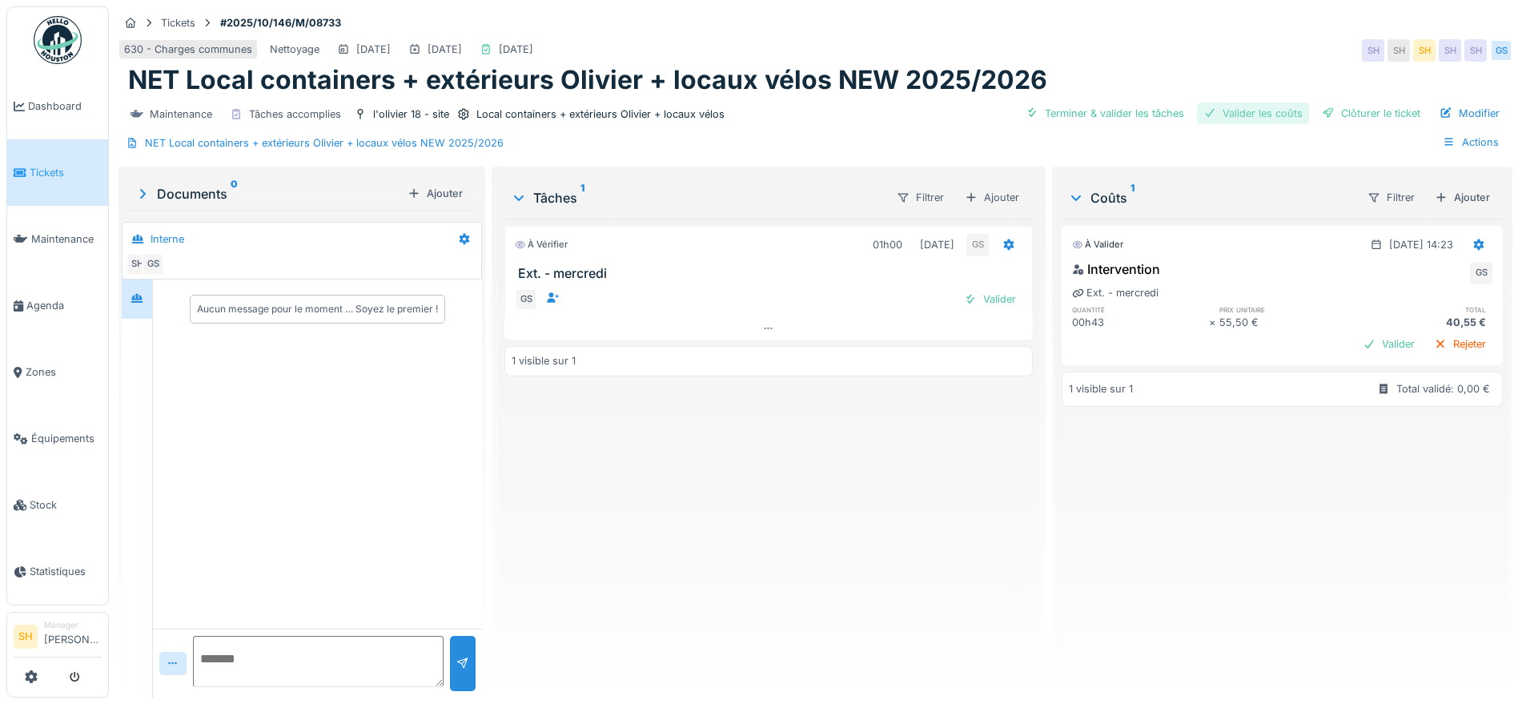
drag, startPoint x: 1097, startPoint y: 114, endPoint x: 1234, endPoint y: 119, distance: 137.8
click at [1099, 114] on div "Terminer & valider les tâches" at bounding box center [1104, 113] width 171 height 22
click at [1238, 118] on div "Valider les coûts" at bounding box center [1253, 113] width 112 height 22
click at [1323, 112] on div "Clôturer le ticket" at bounding box center [1370, 113] width 111 height 22
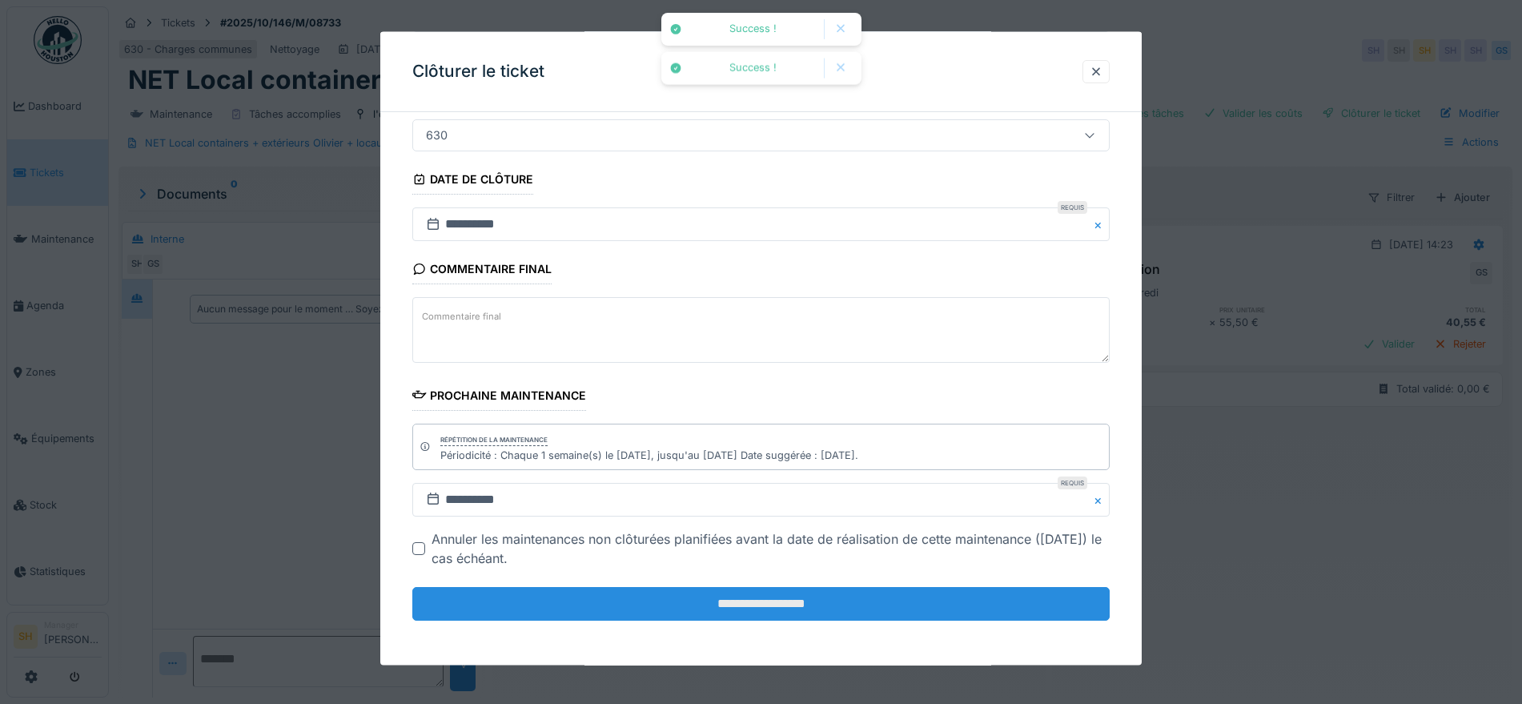
scroll to position [15, 0]
click at [741, 596] on input "**********" at bounding box center [760, 604] width 697 height 34
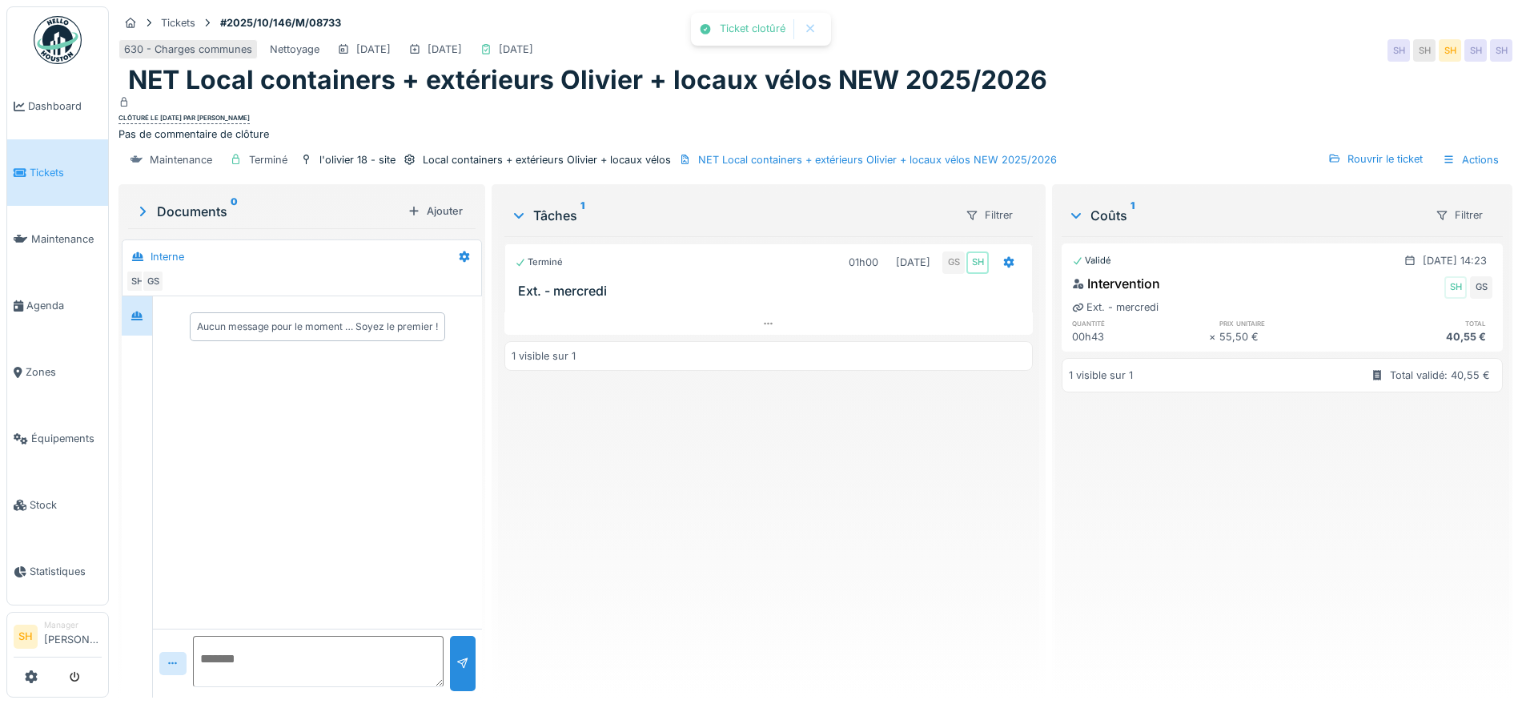
scroll to position [0, 0]
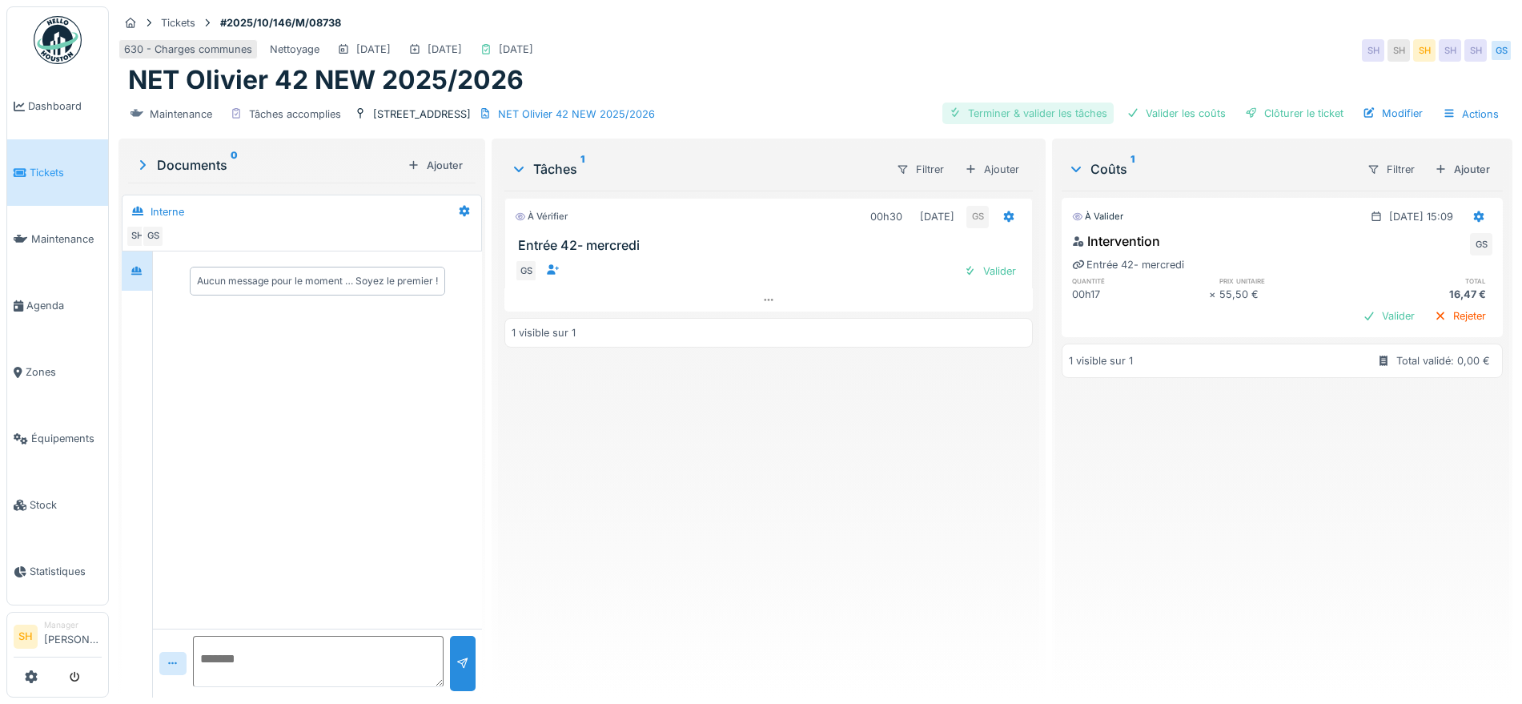
click at [1031, 110] on div "Terminer & valider les tâches" at bounding box center [1027, 113] width 171 height 22
drag, startPoint x: 1164, startPoint y: 116, endPoint x: 1286, endPoint y: 118, distance: 121.7
click at [1171, 117] on div "Valider les coûts" at bounding box center [1176, 113] width 112 height 22
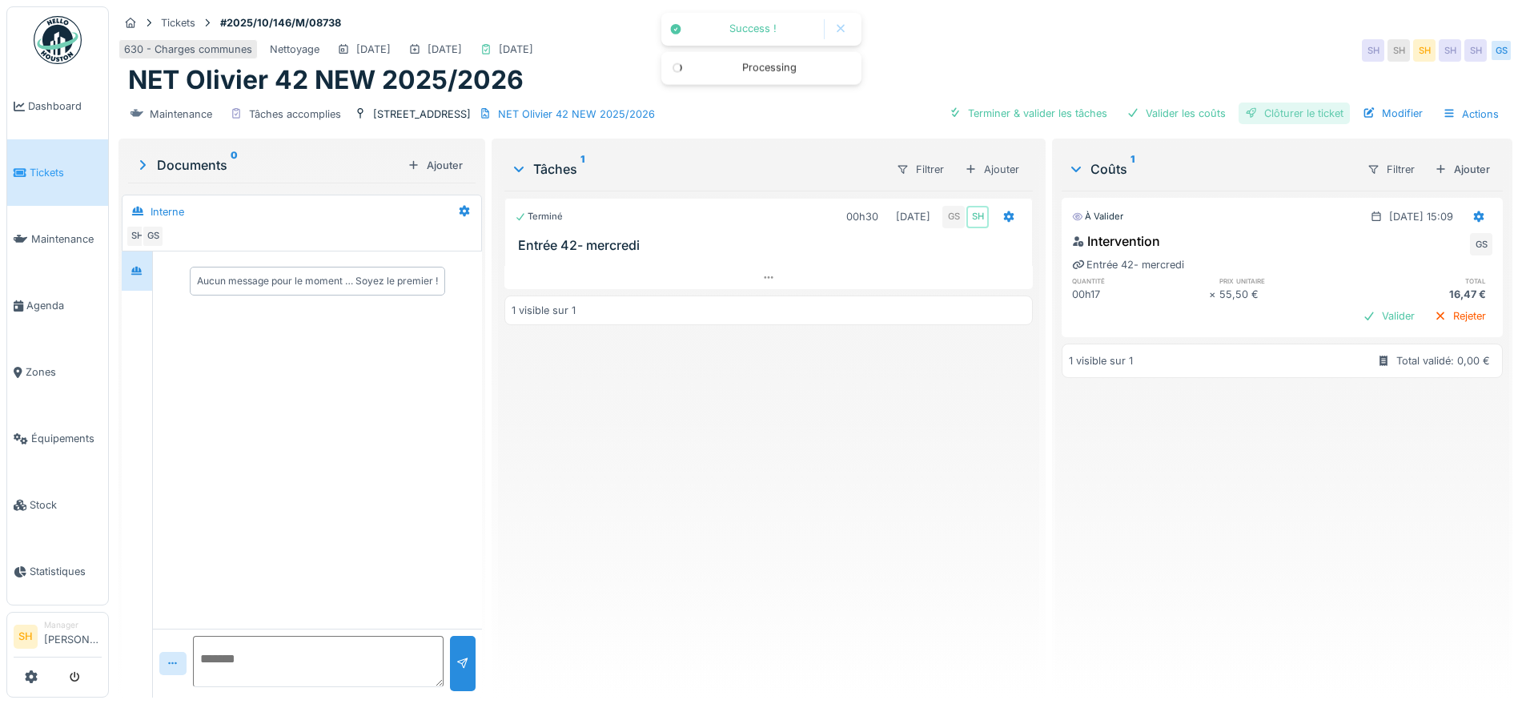
click at [1288, 118] on div "Clôturer le ticket" at bounding box center [1293, 113] width 111 height 22
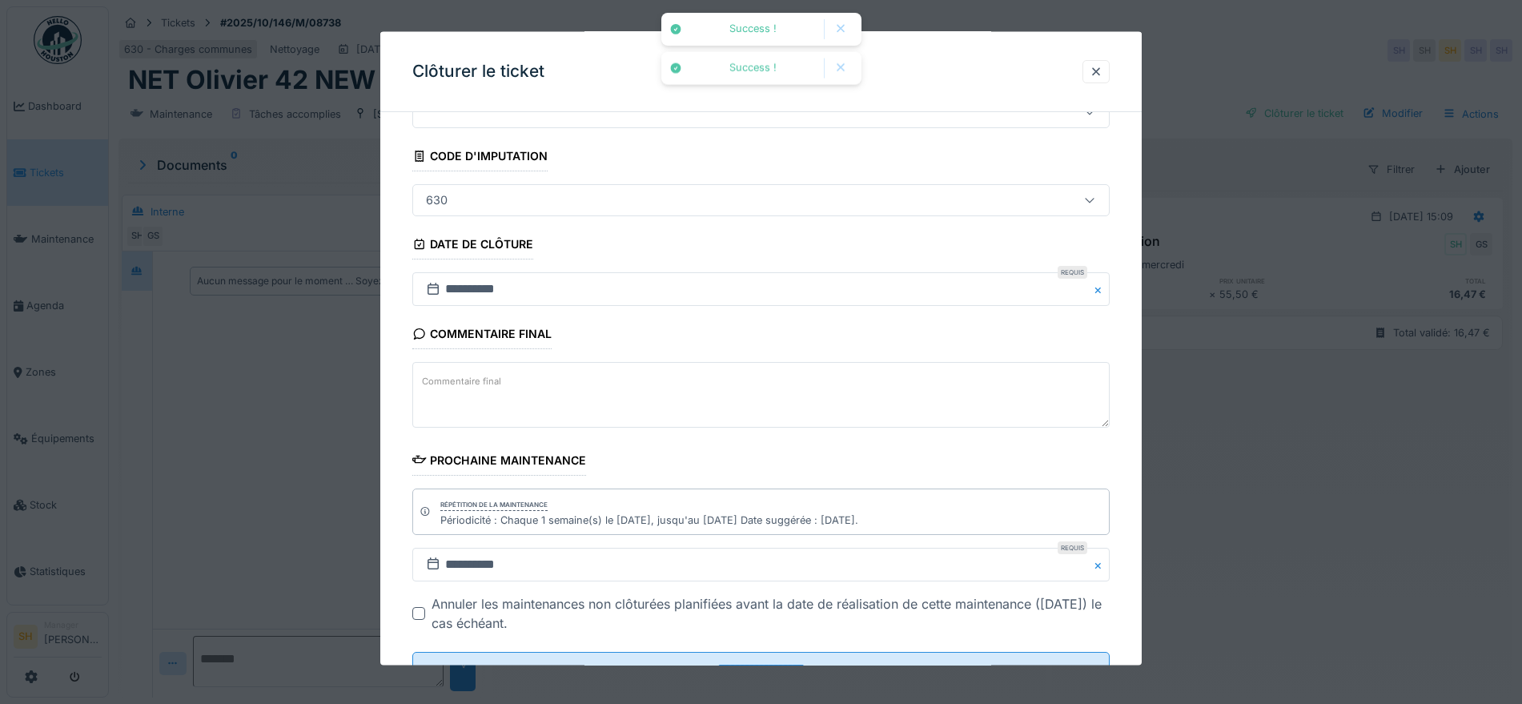
scroll to position [137, 0]
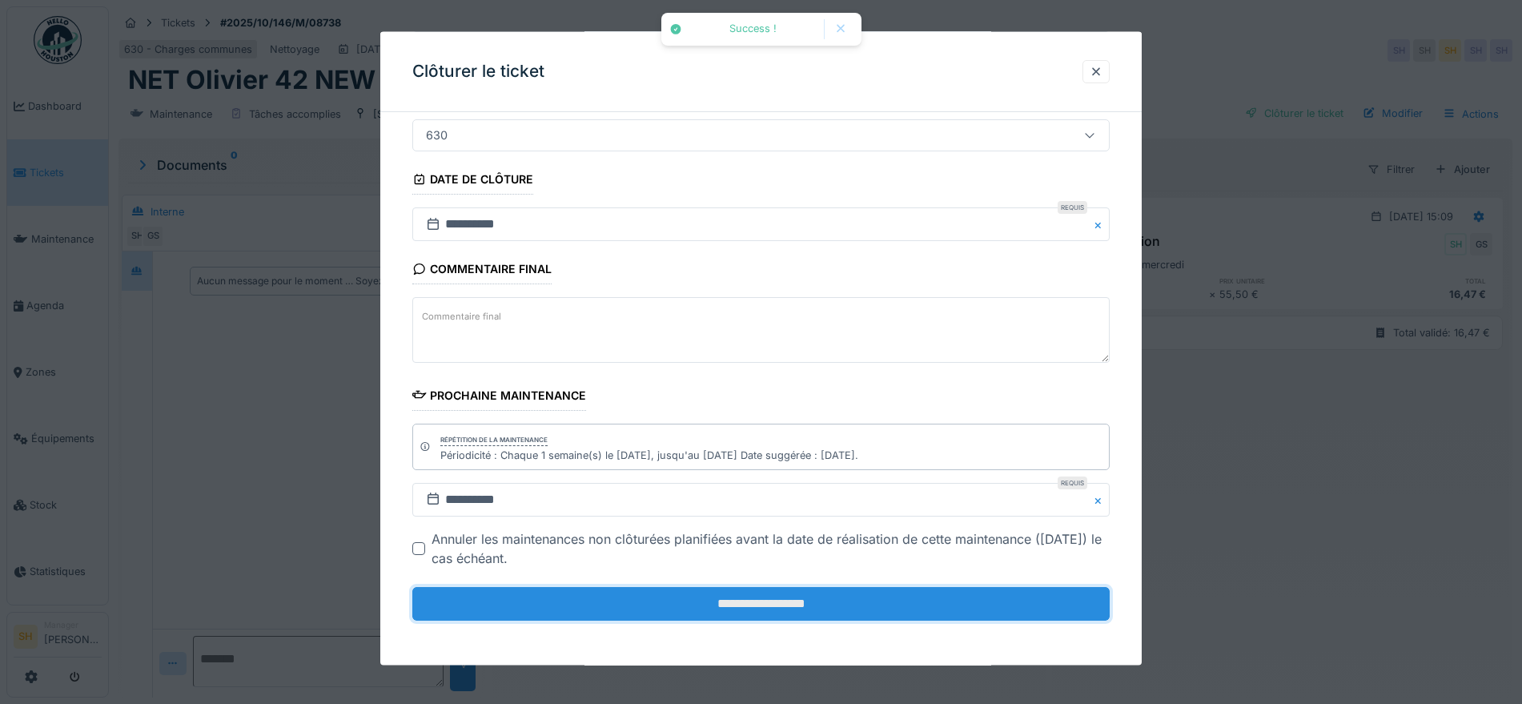
click at [591, 600] on input "**********" at bounding box center [760, 604] width 697 height 34
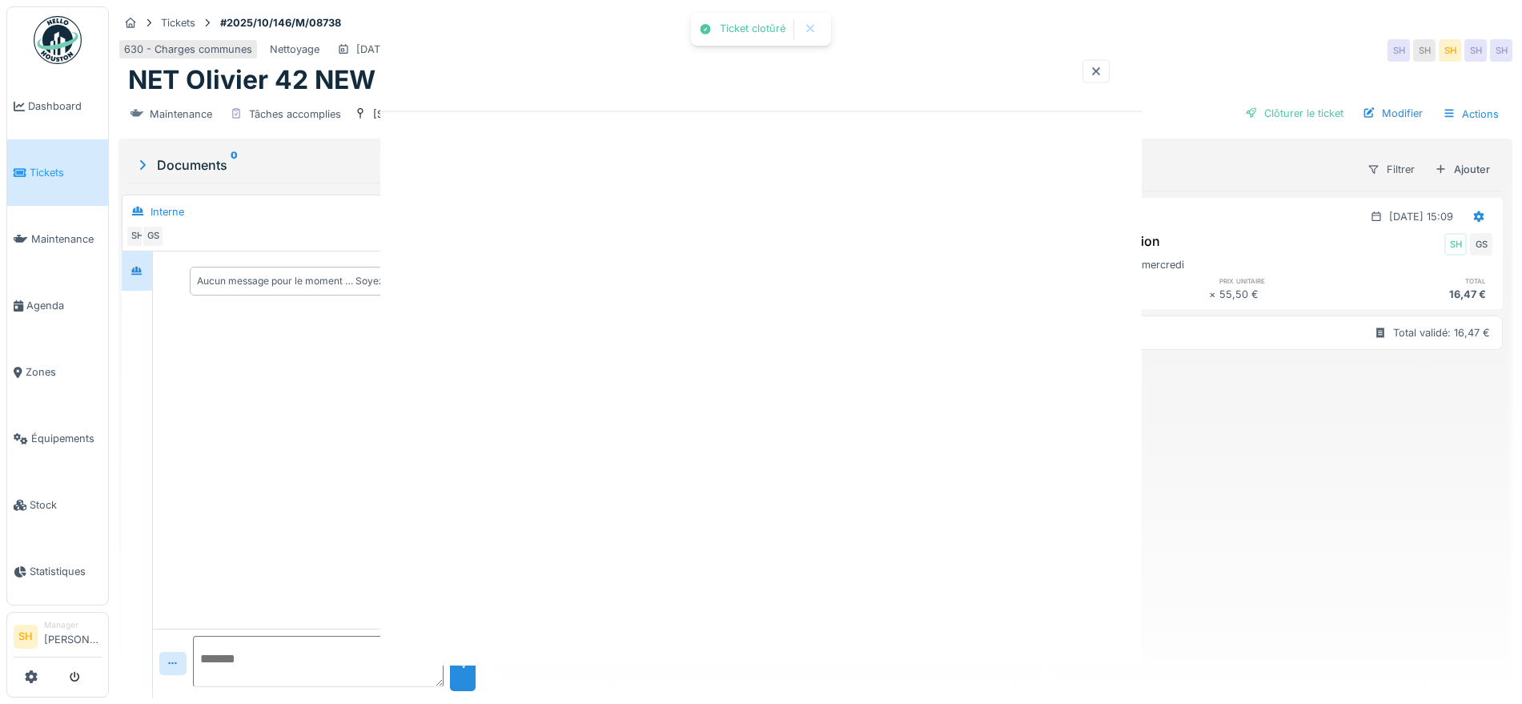
scroll to position [0, 0]
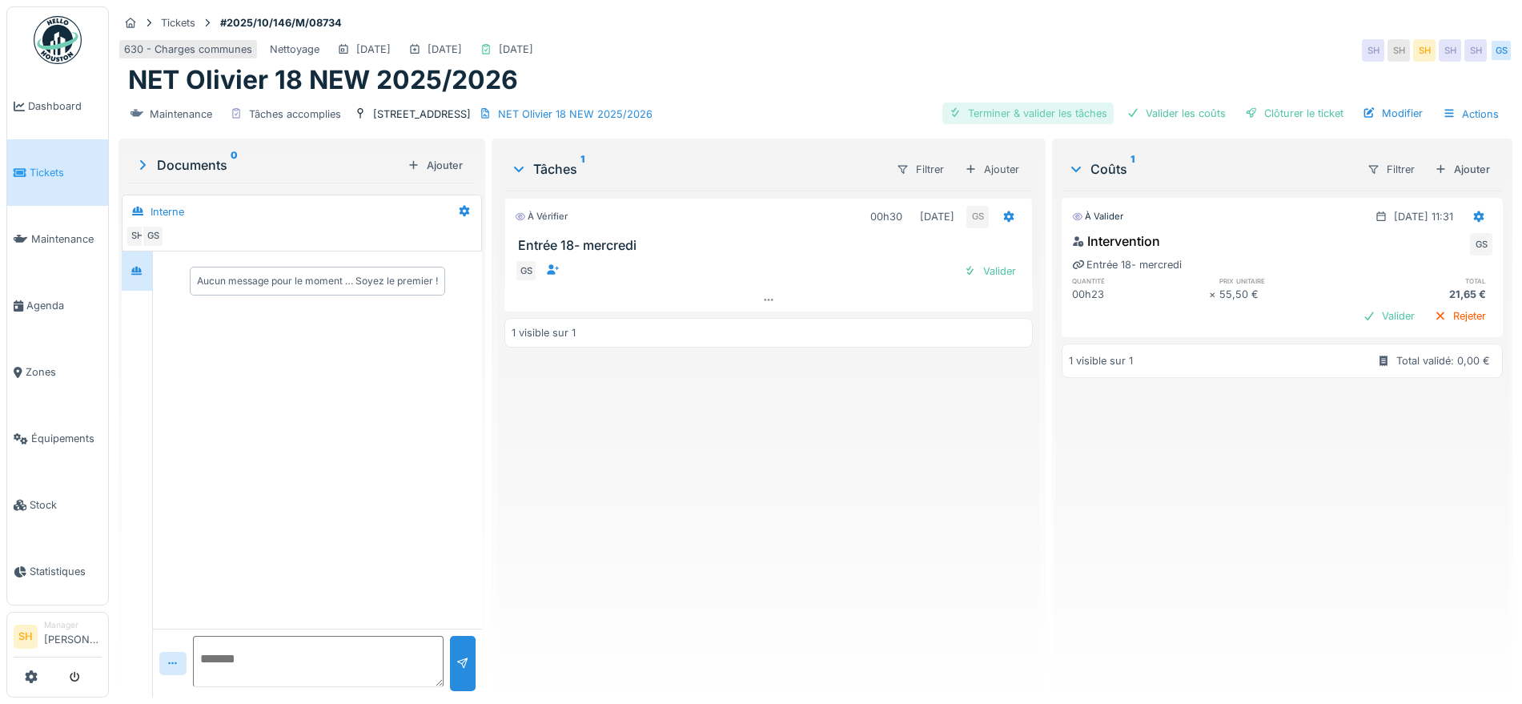
click at [1043, 109] on div "Terminer & valider les tâches" at bounding box center [1027, 113] width 171 height 22
drag, startPoint x: 1154, startPoint y: 108, endPoint x: 1257, endPoint y: 117, distance: 102.8
click at [1156, 108] on div "Valider les coûts" at bounding box center [1176, 113] width 112 height 22
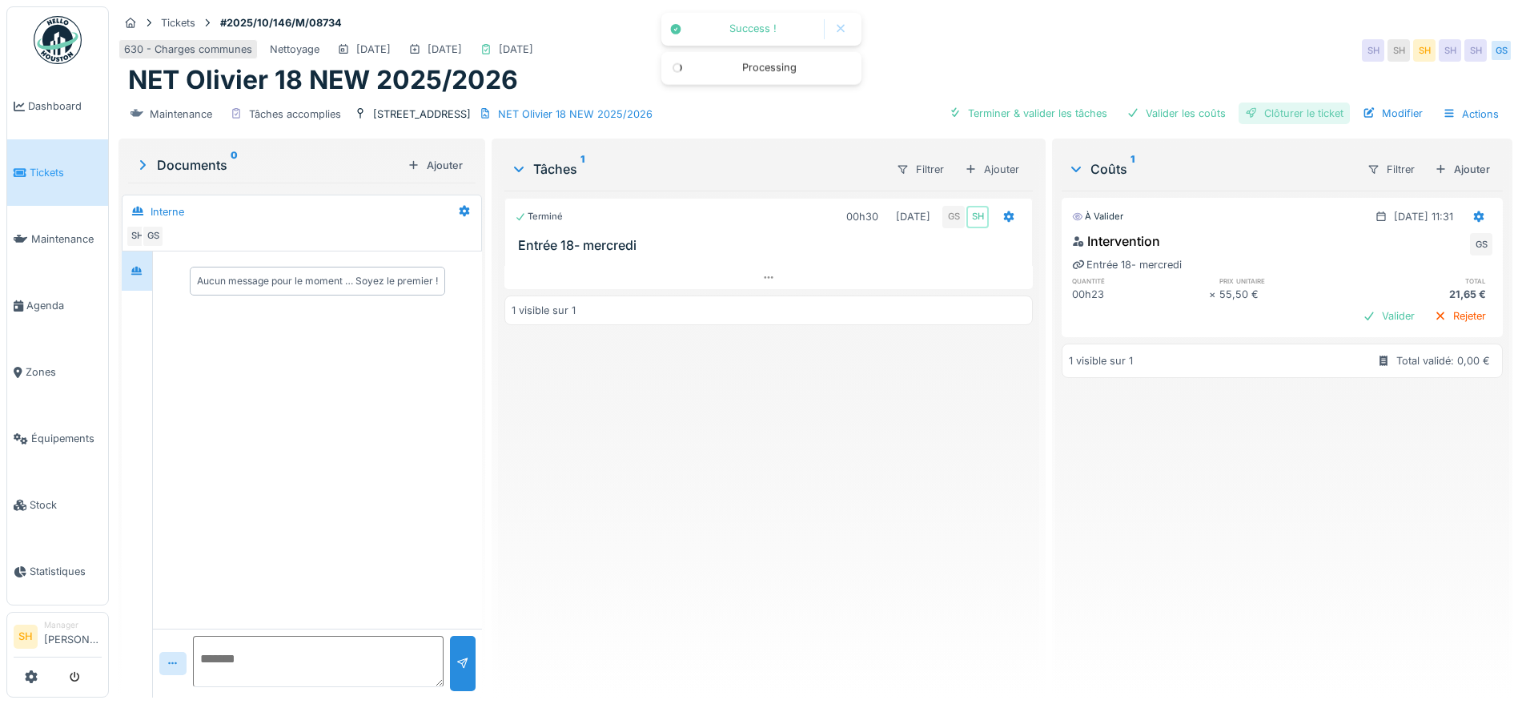
click at [1268, 114] on div "Clôturer le ticket" at bounding box center [1293, 113] width 111 height 22
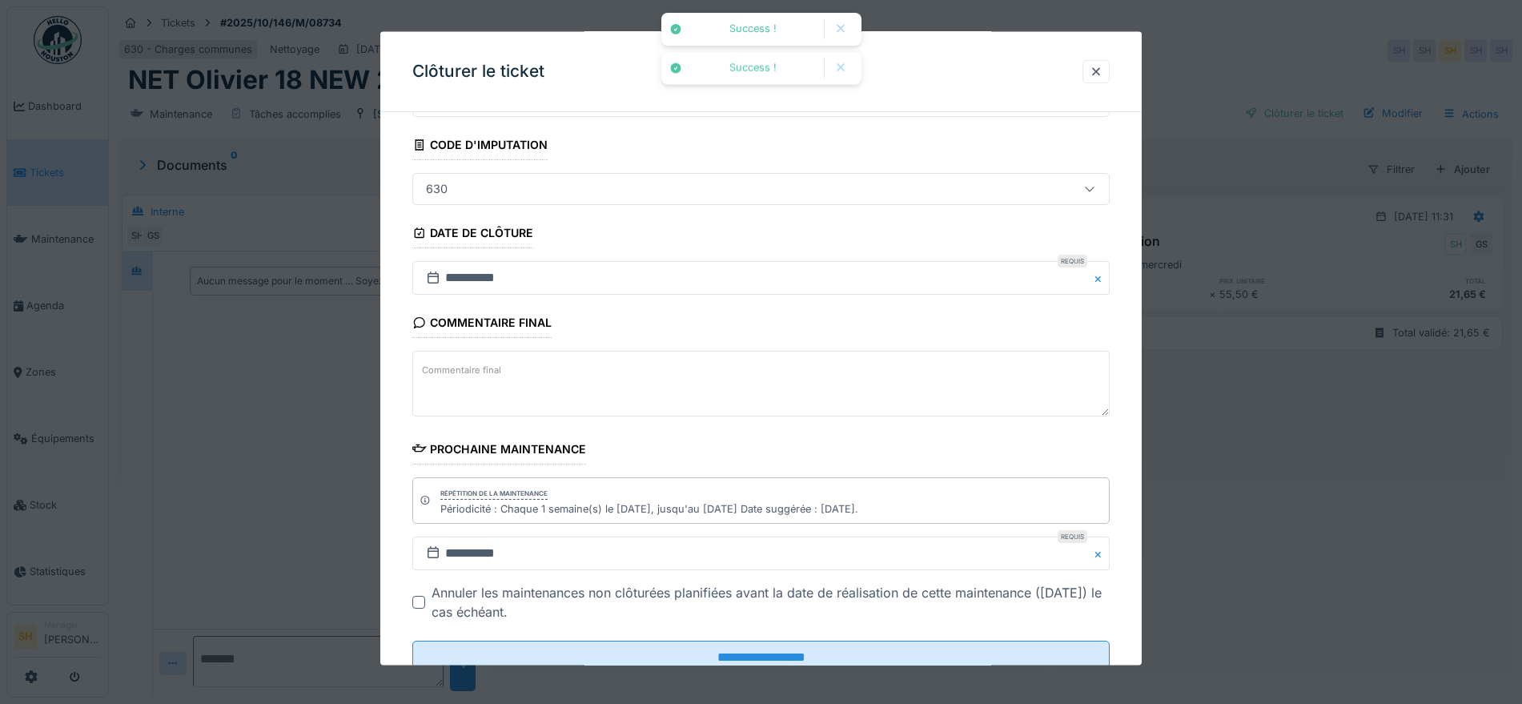
scroll to position [137, 0]
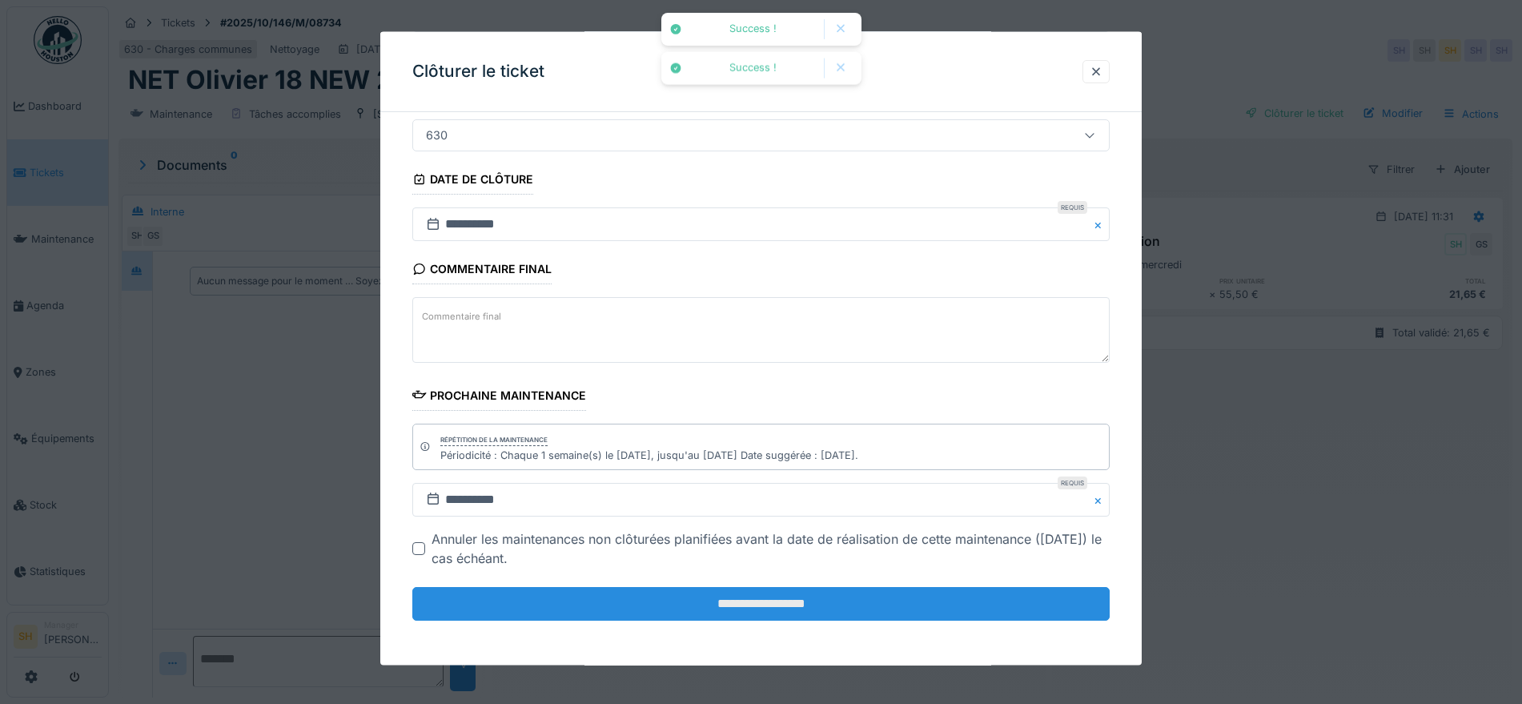
click at [778, 600] on input "**********" at bounding box center [760, 604] width 697 height 34
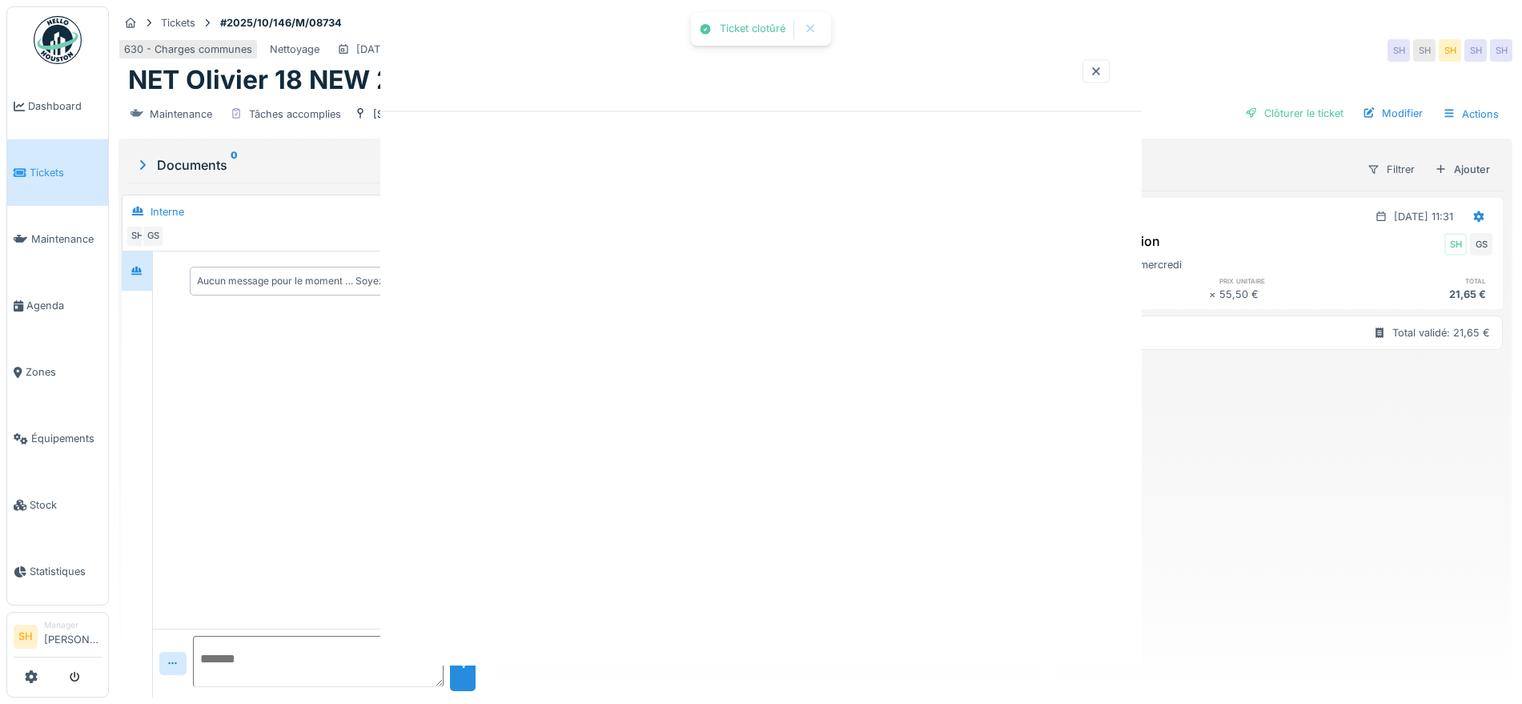
scroll to position [0, 0]
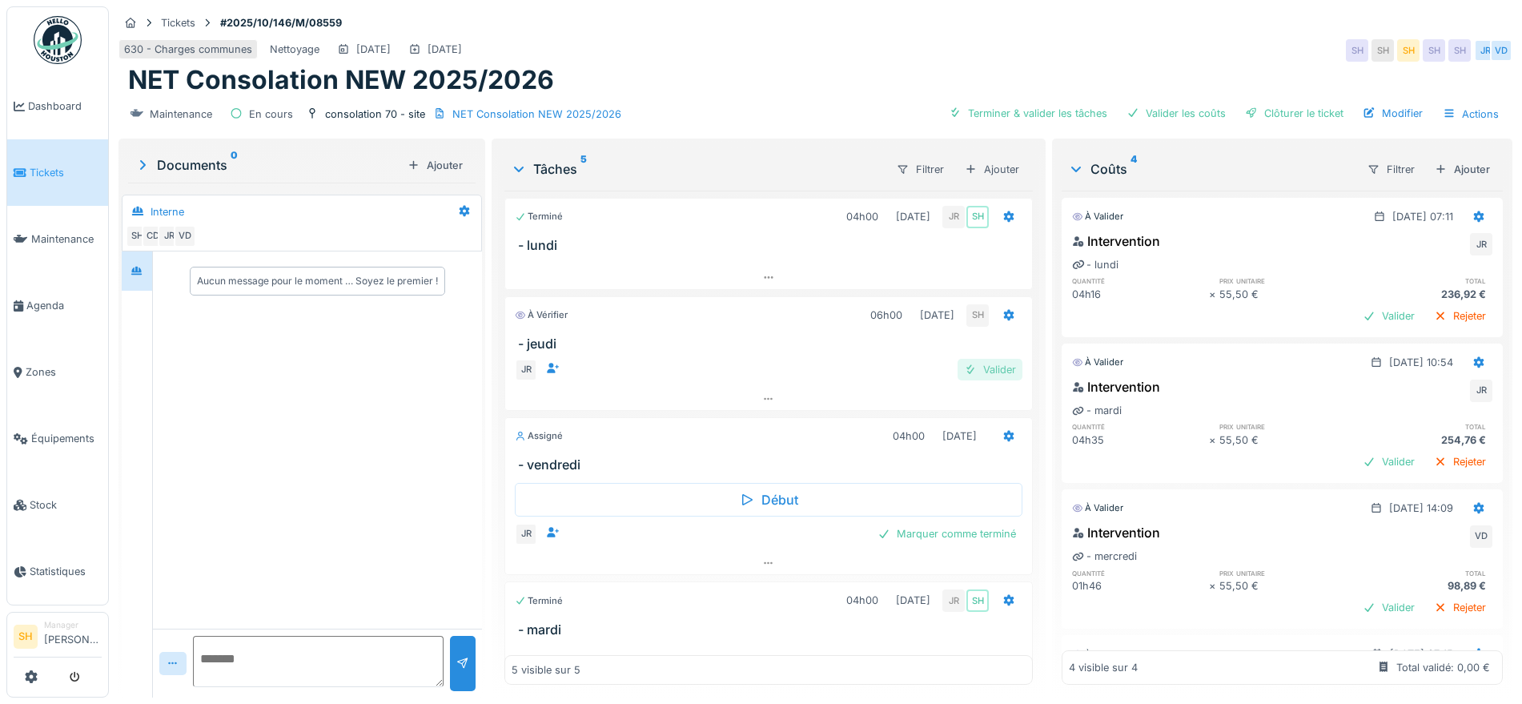
click at [974, 371] on div "Valider" at bounding box center [989, 370] width 65 height 22
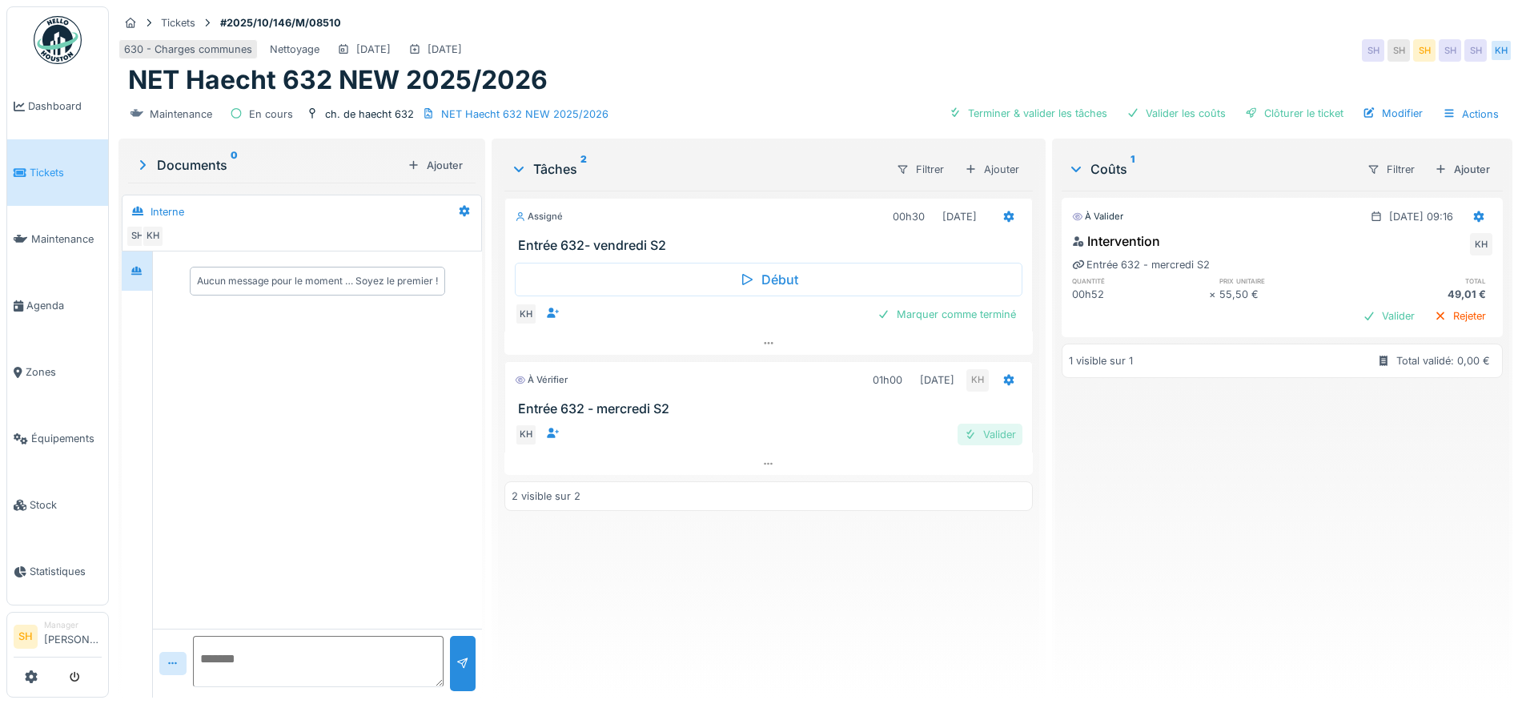
click at [974, 429] on div "Valider" at bounding box center [989, 434] width 65 height 22
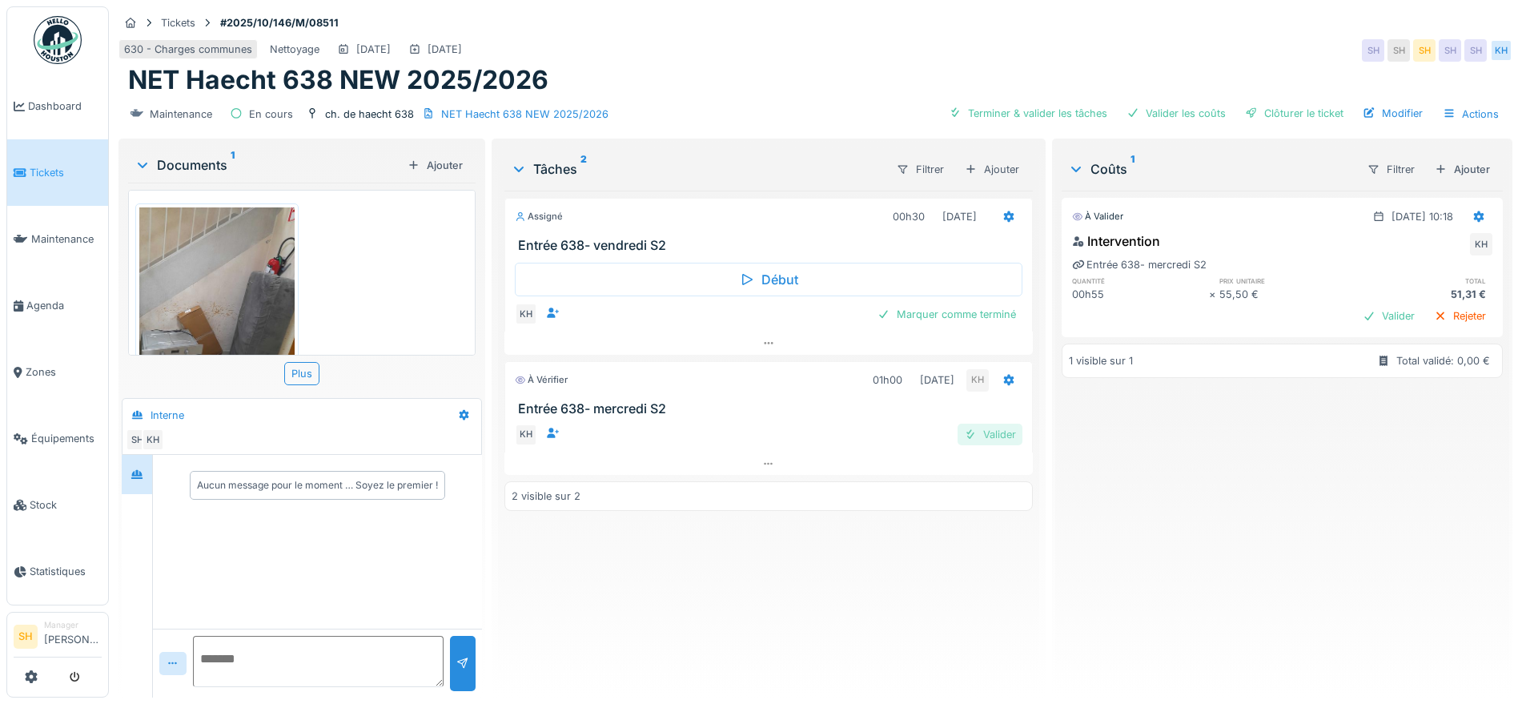
click at [993, 437] on div "Valider" at bounding box center [989, 434] width 65 height 22
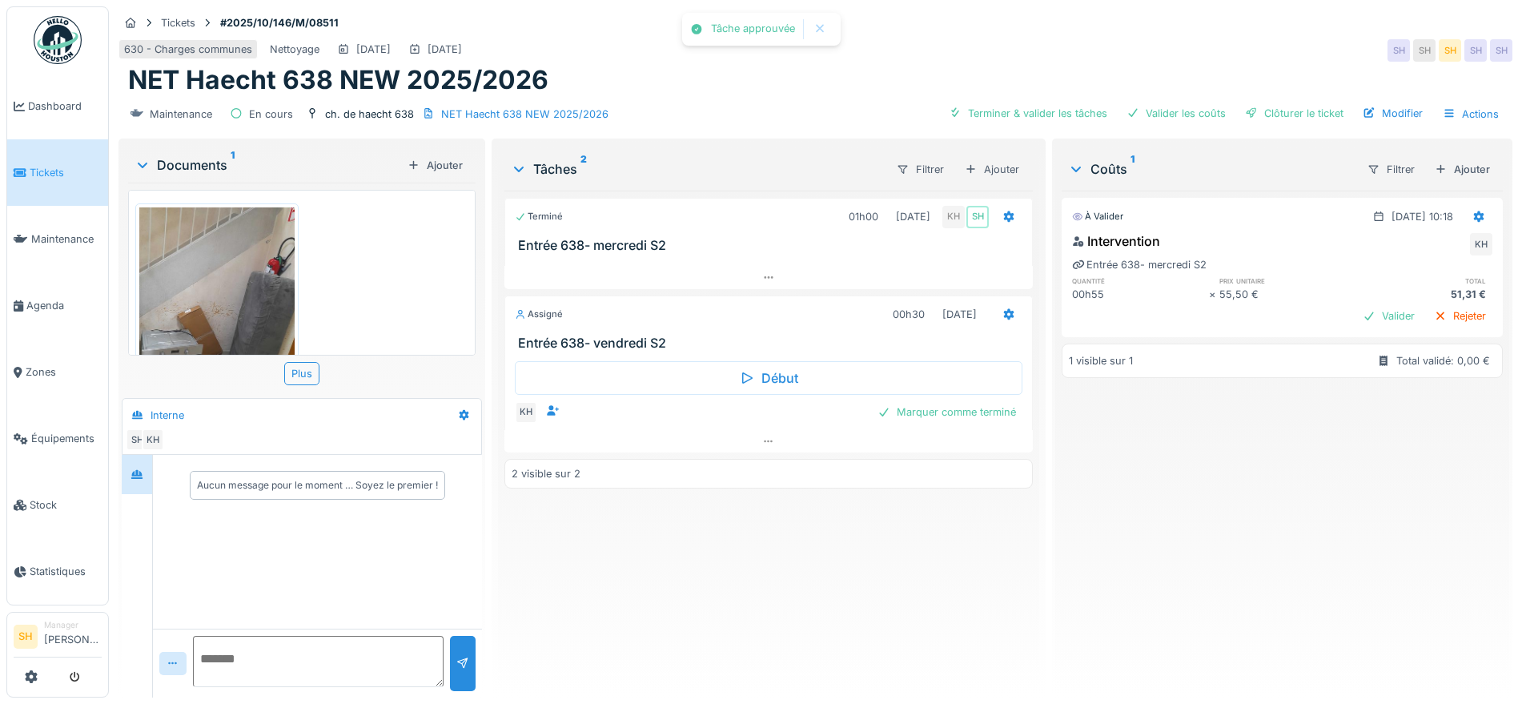
click at [207, 313] on img at bounding box center [216, 310] width 155 height 207
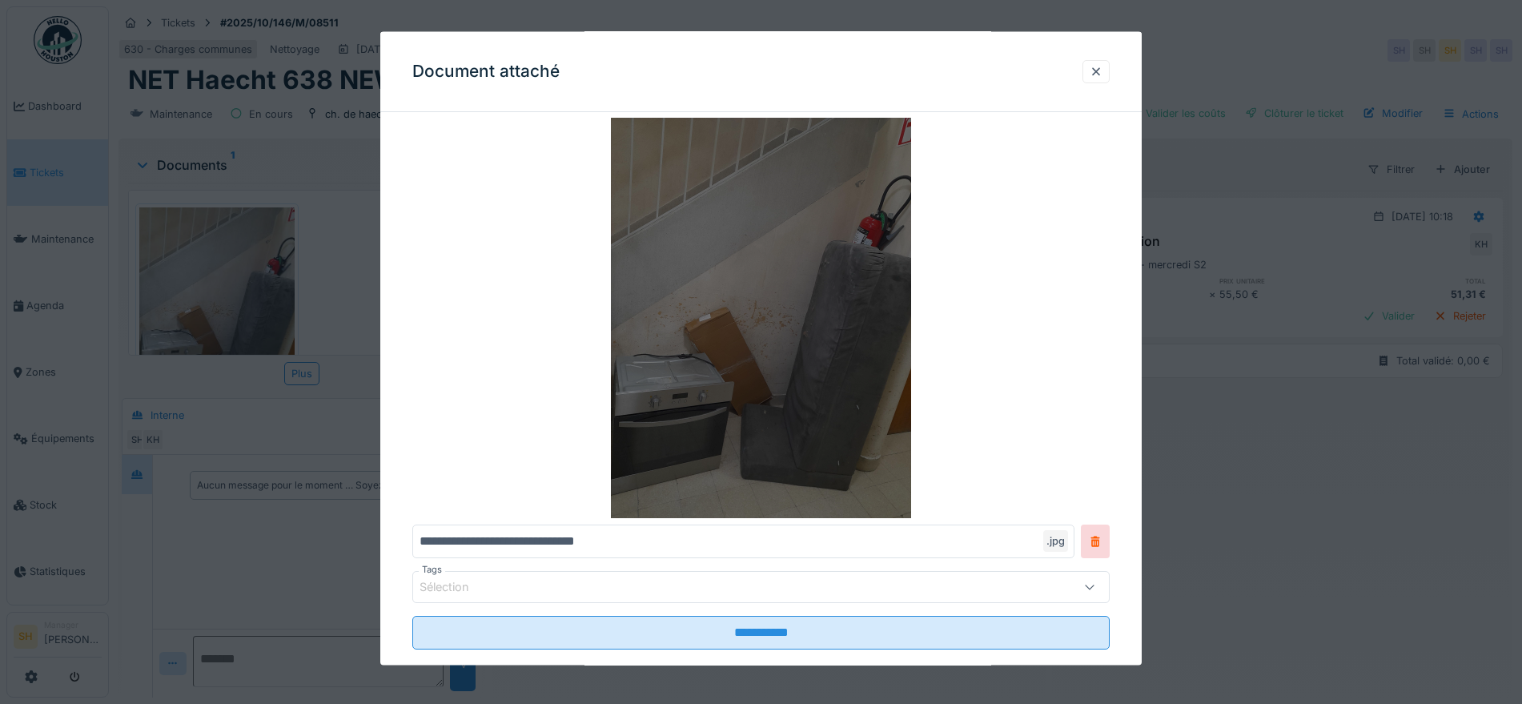
scroll to position [82, 0]
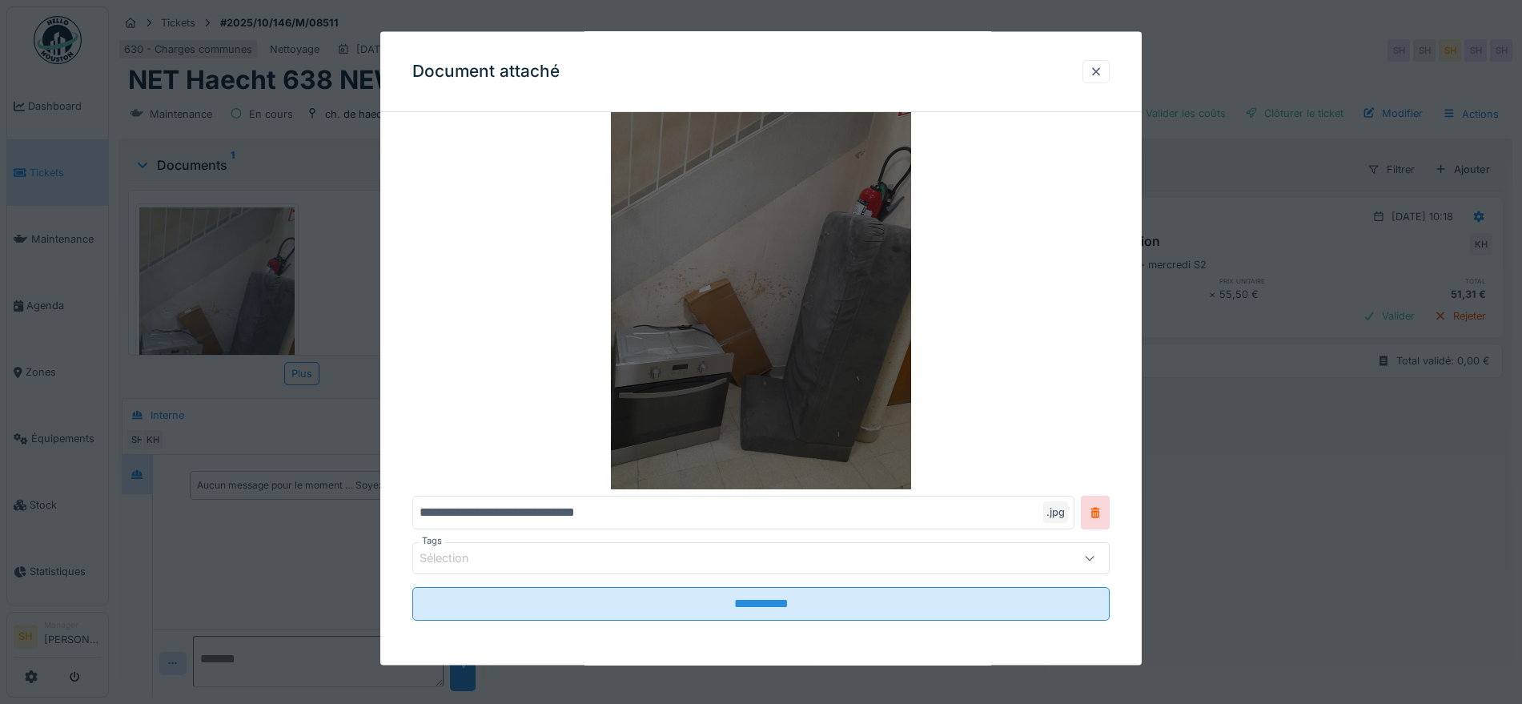
click at [905, 349] on img at bounding box center [760, 289] width 697 height 400
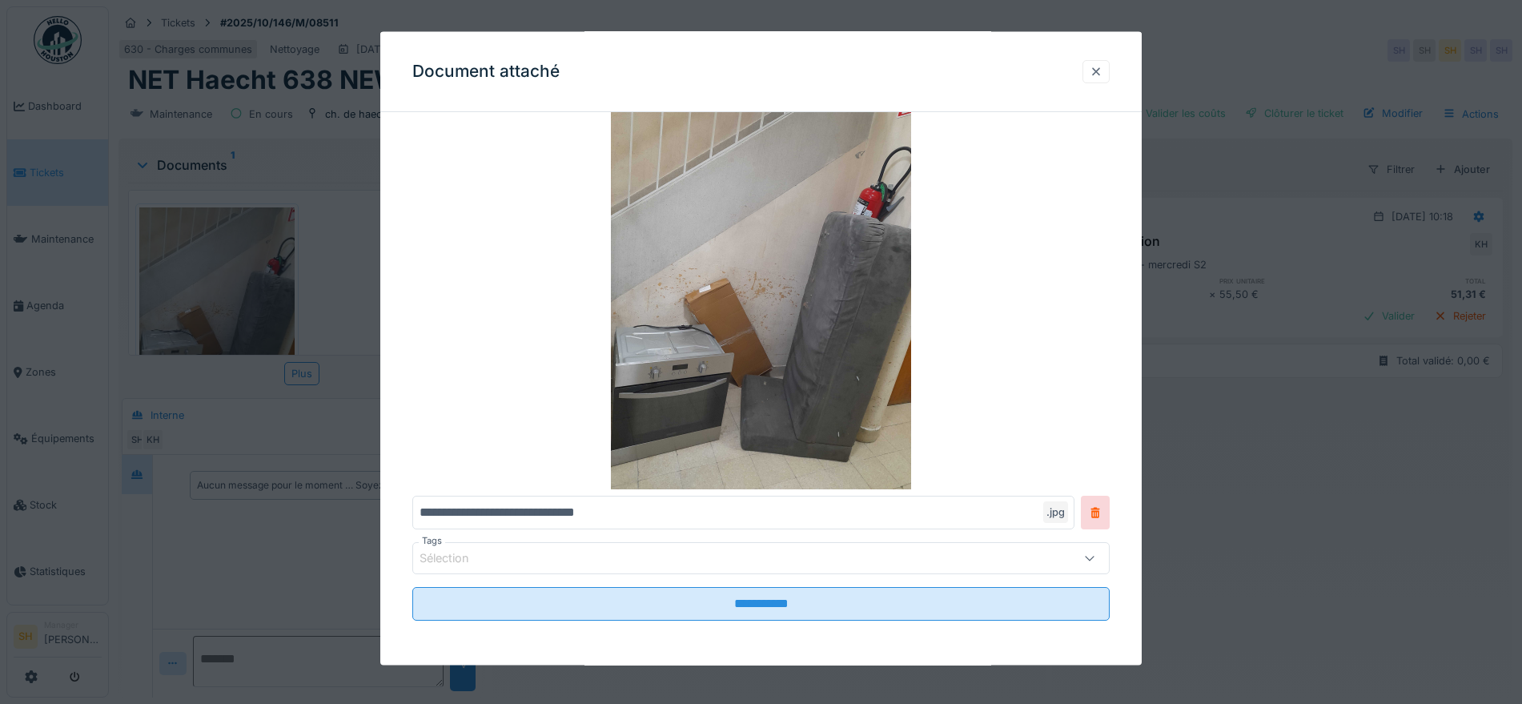
click at [1102, 72] on div at bounding box center [1095, 70] width 13 height 15
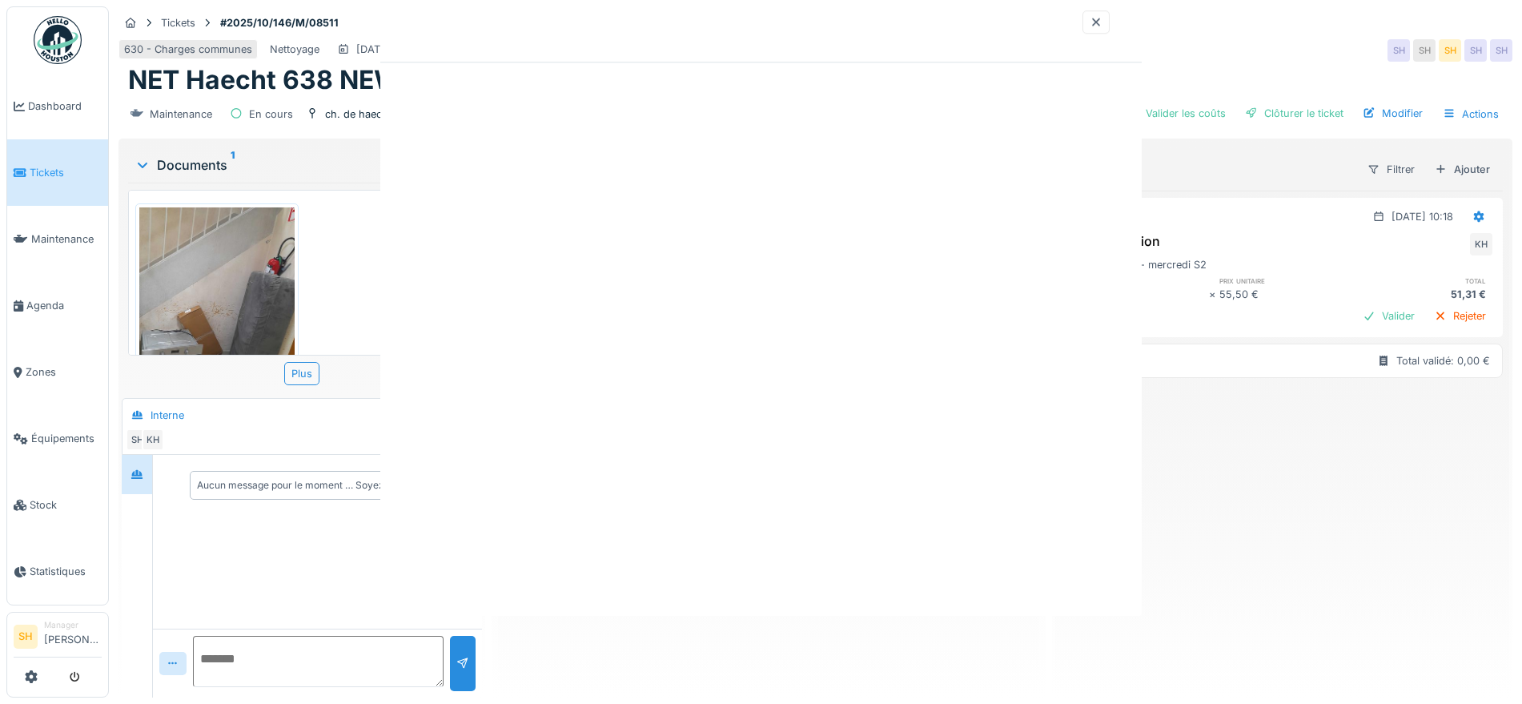
scroll to position [0, 0]
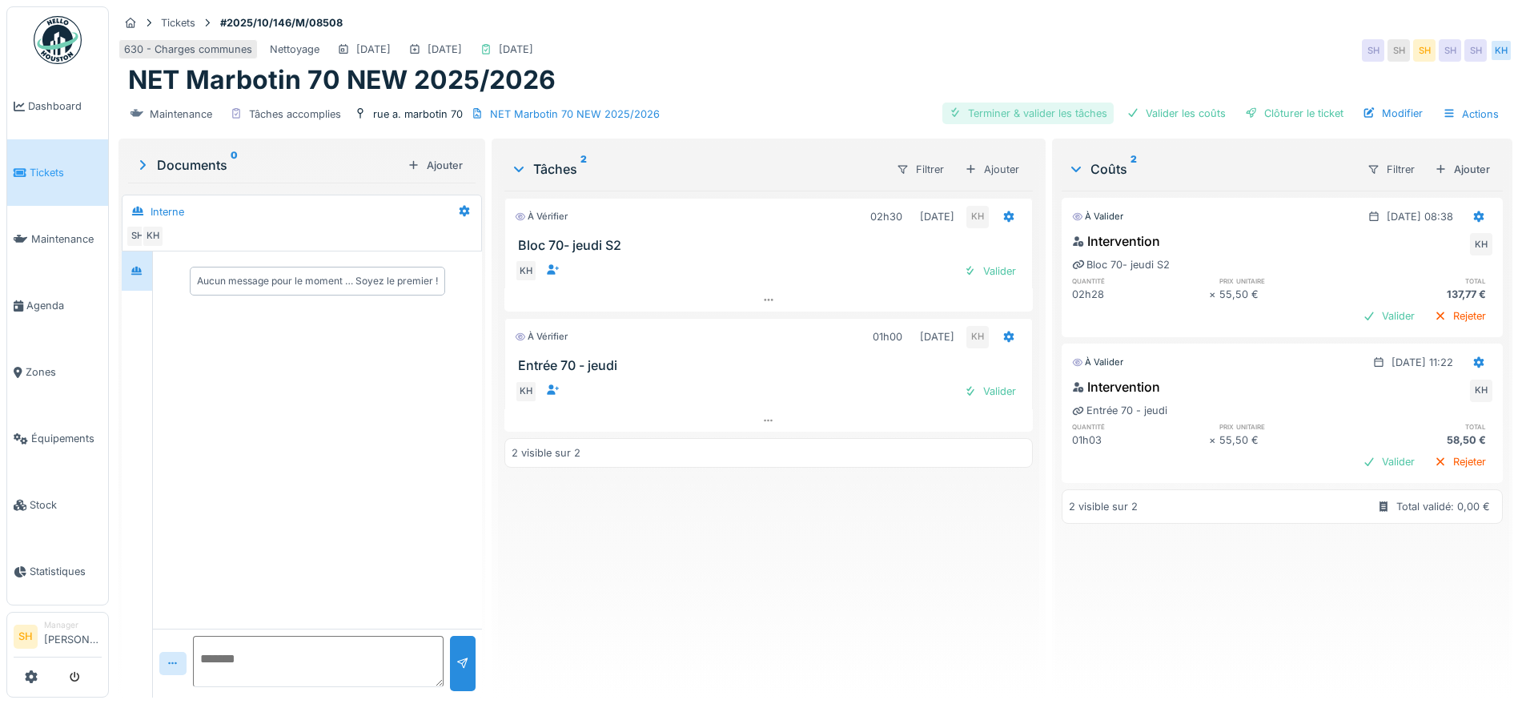
drag, startPoint x: 1029, startPoint y: 103, endPoint x: 1092, endPoint y: 111, distance: 63.0
click at [1032, 102] on div "Terminer & valider les tâches" at bounding box center [1027, 113] width 171 height 22
drag, startPoint x: 1178, startPoint y: 111, endPoint x: 1225, endPoint y: 114, distance: 46.5
click at [1190, 113] on div "Valider les coûts" at bounding box center [1176, 113] width 112 height 22
drag, startPoint x: 1286, startPoint y: 114, endPoint x: 1183, endPoint y: 147, distance: 107.8
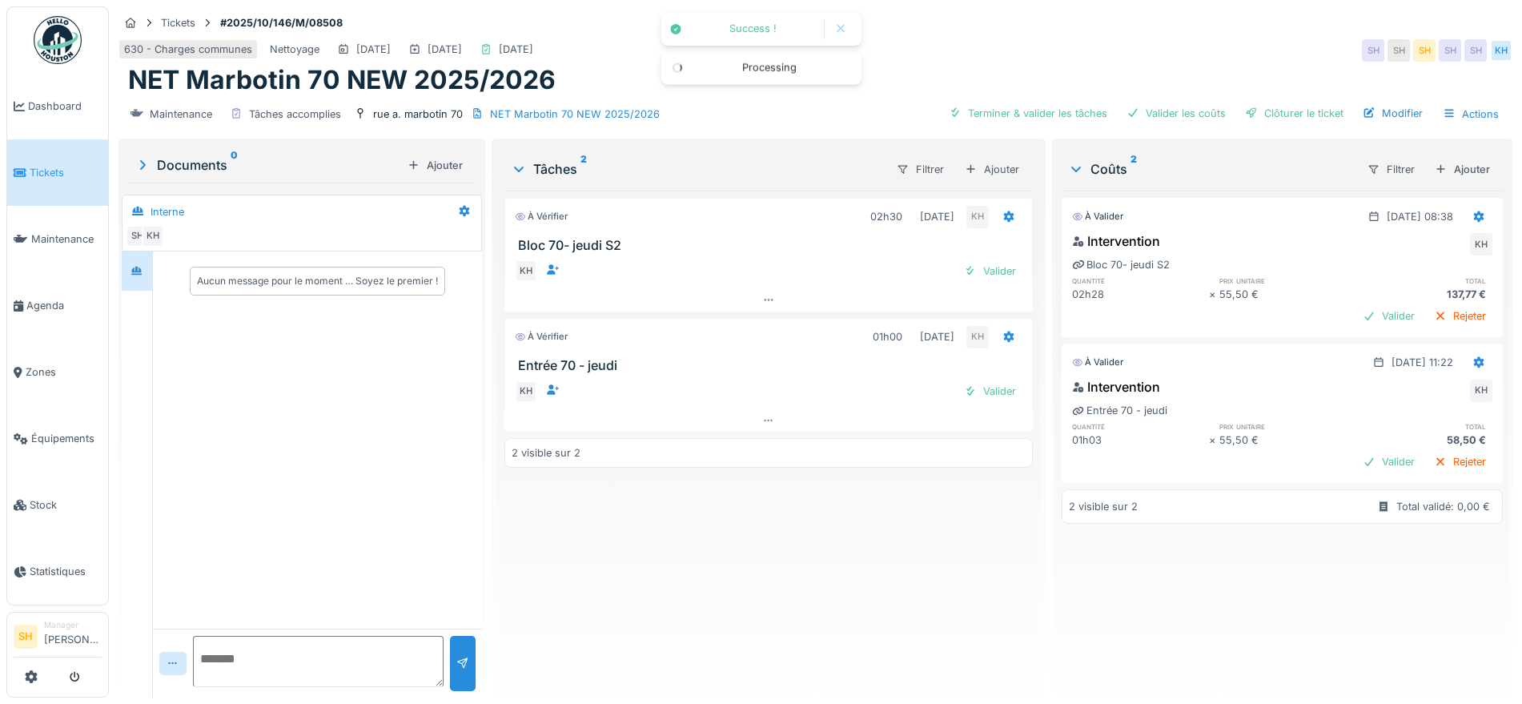
click at [1286, 114] on div "Clôturer le ticket" at bounding box center [1293, 113] width 111 height 22
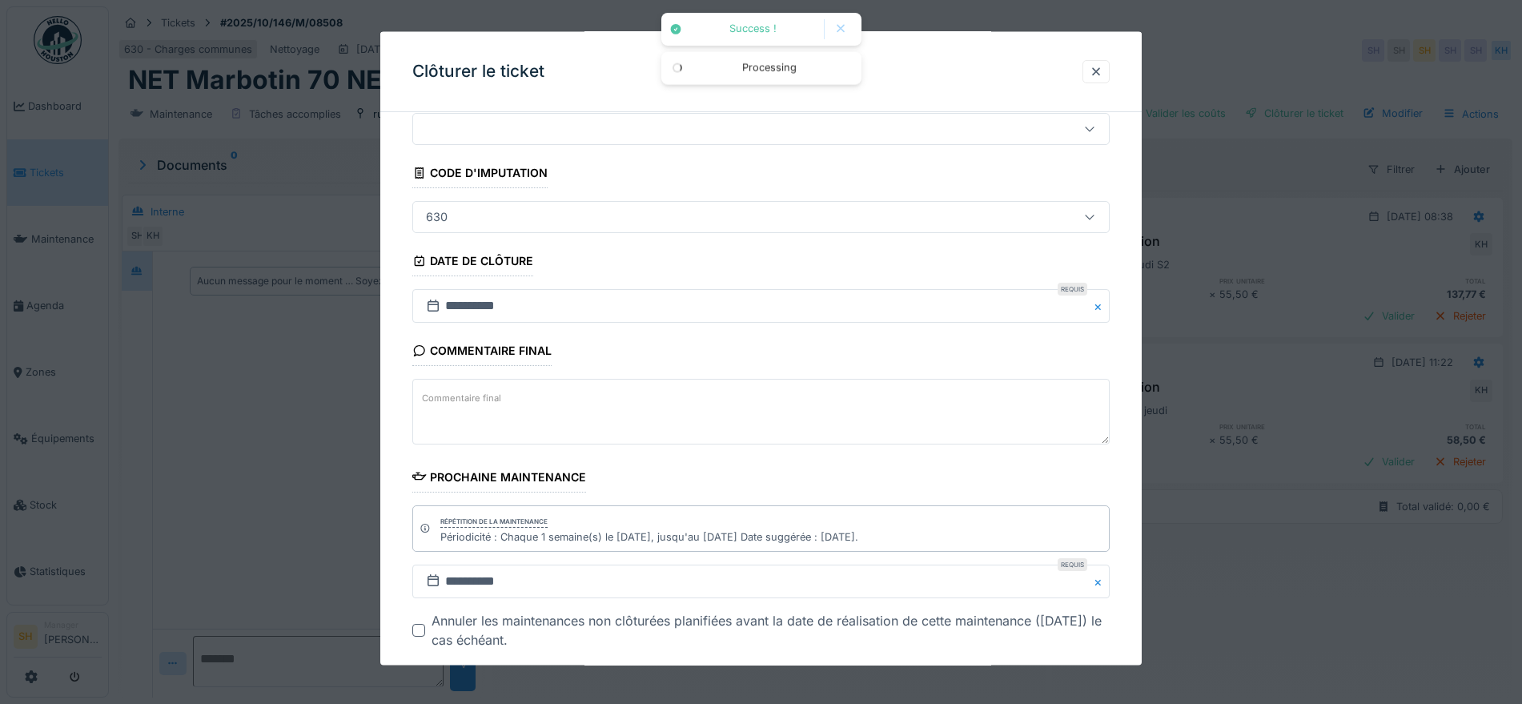
scroll to position [137, 0]
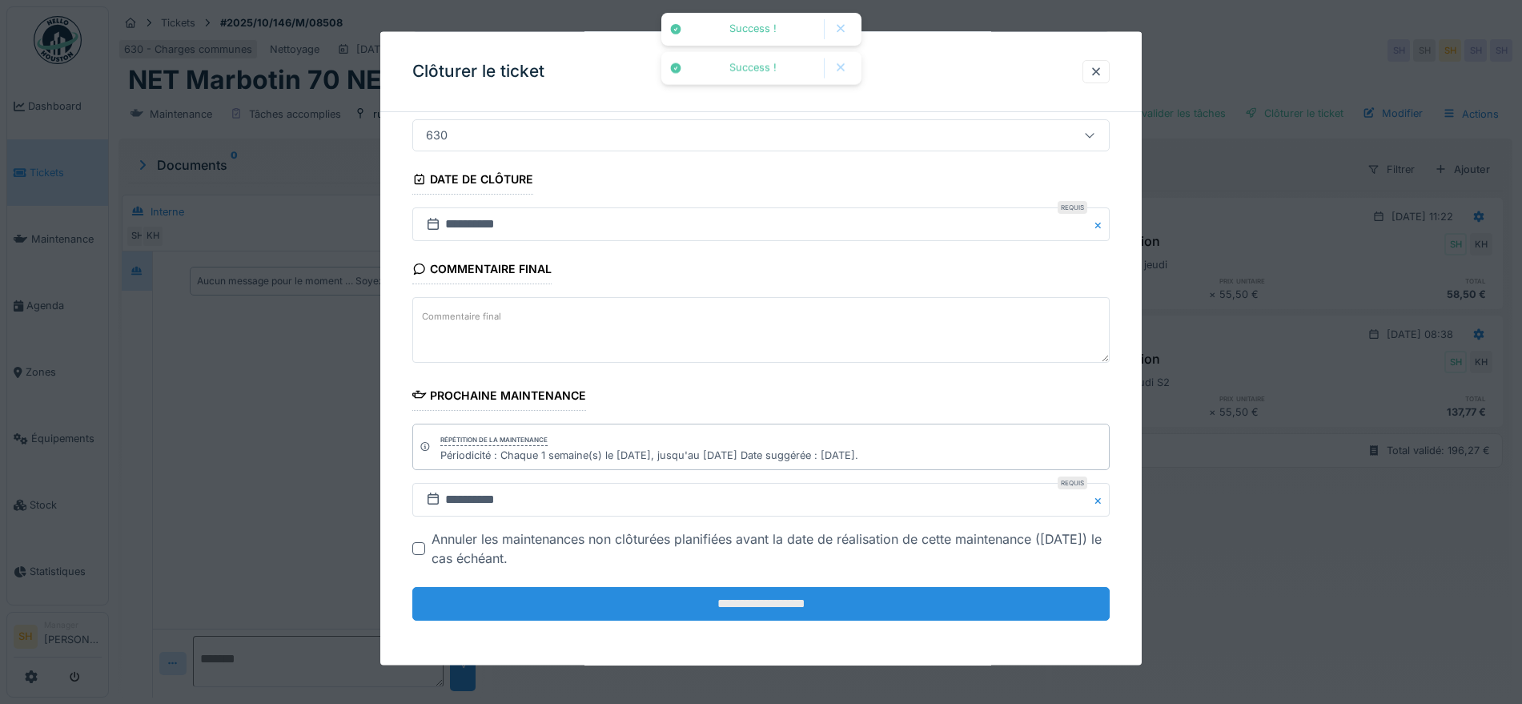
click at [793, 612] on input "**********" at bounding box center [760, 604] width 697 height 34
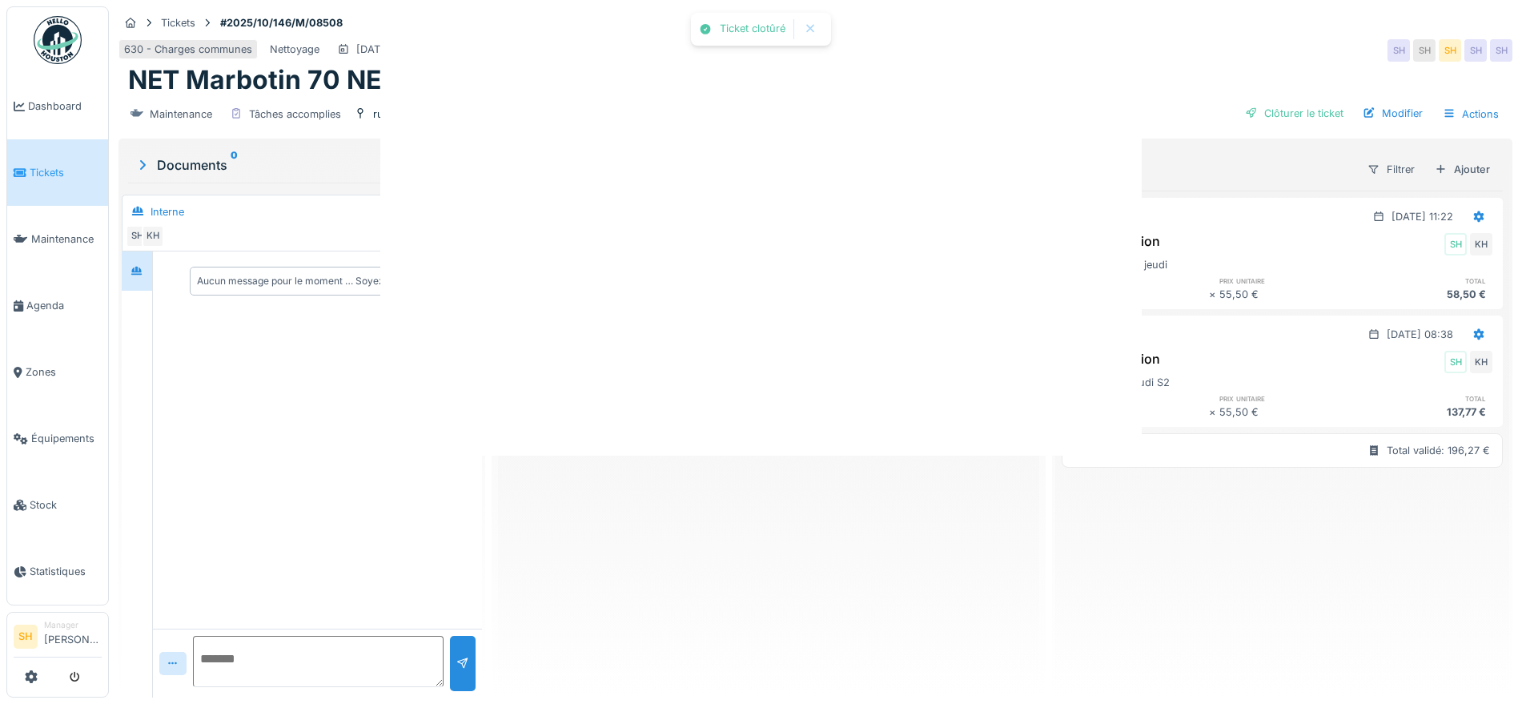
scroll to position [0, 0]
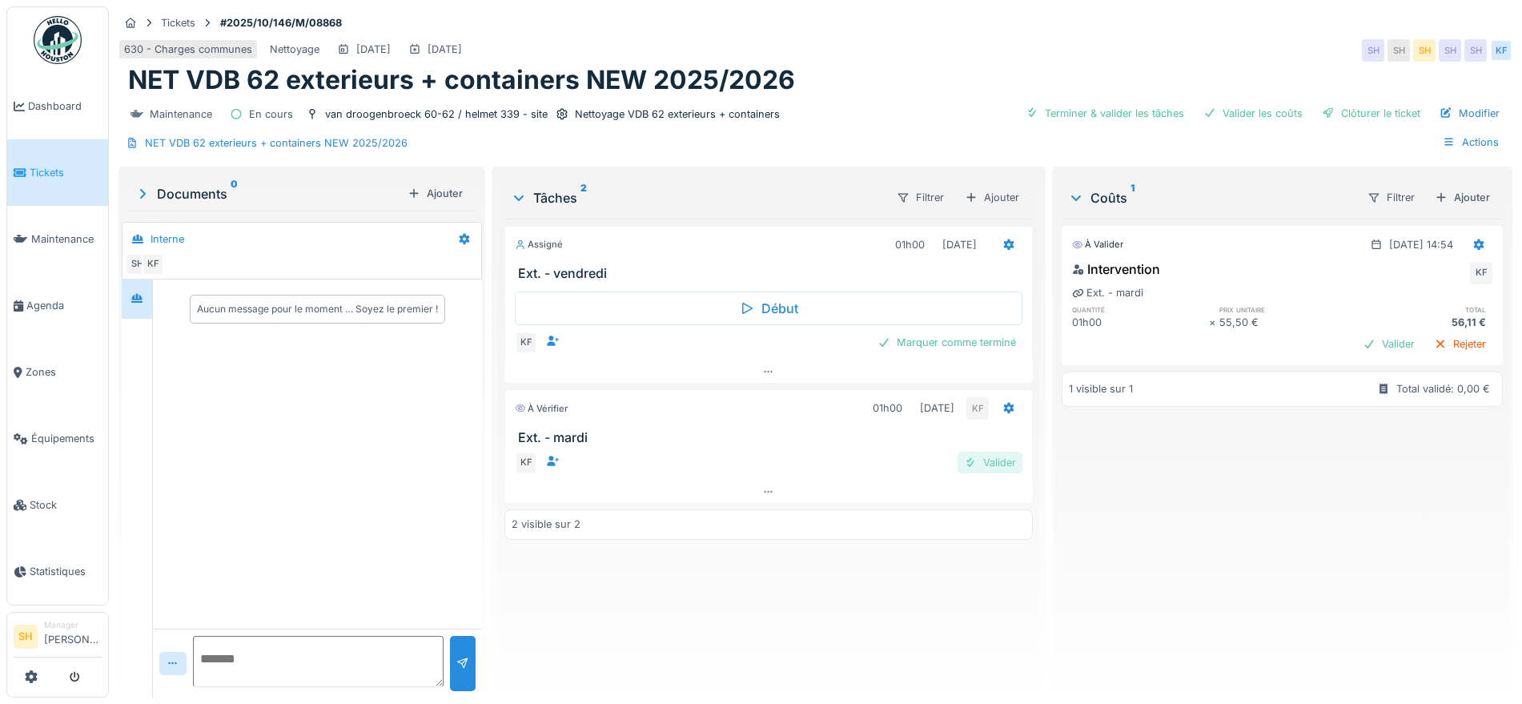
click at [997, 469] on div "Valider" at bounding box center [989, 462] width 65 height 22
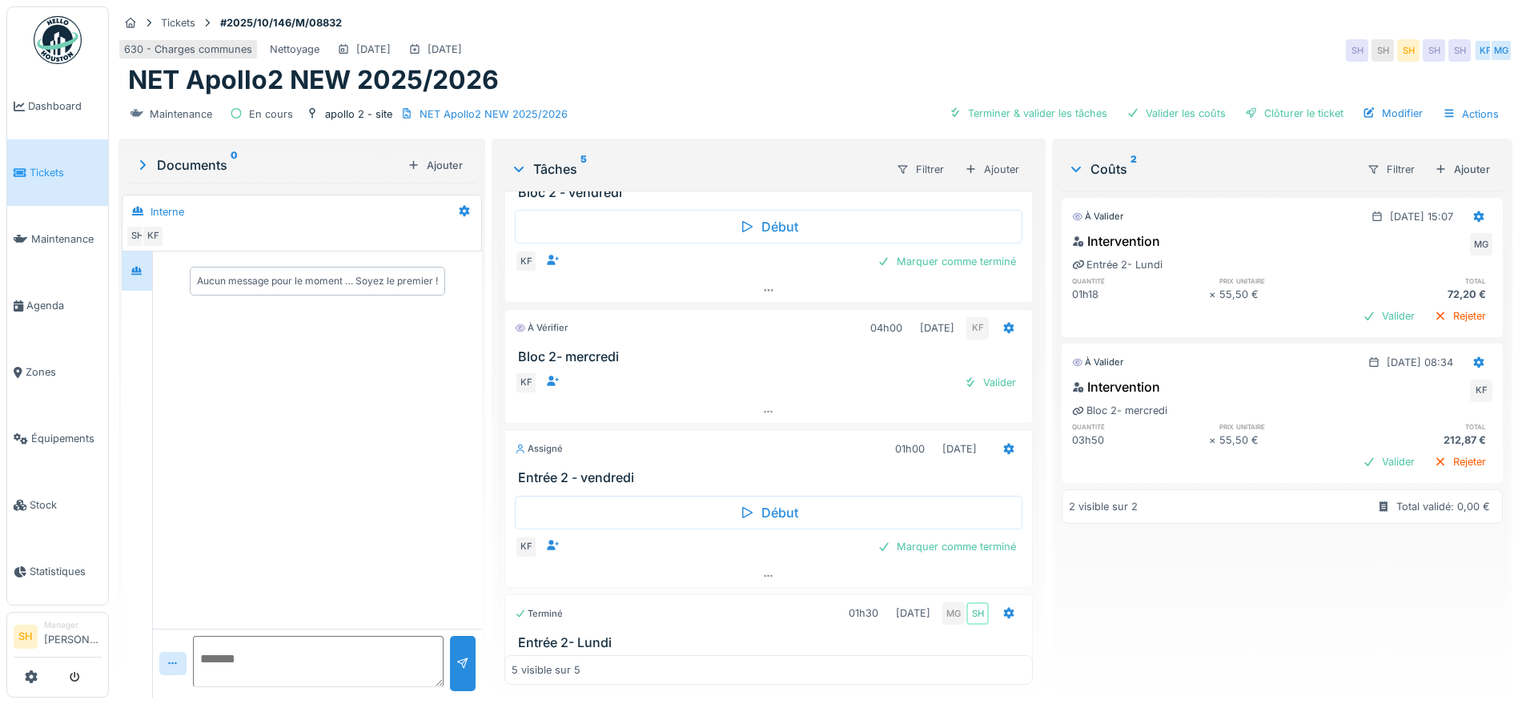
scroll to position [100, 0]
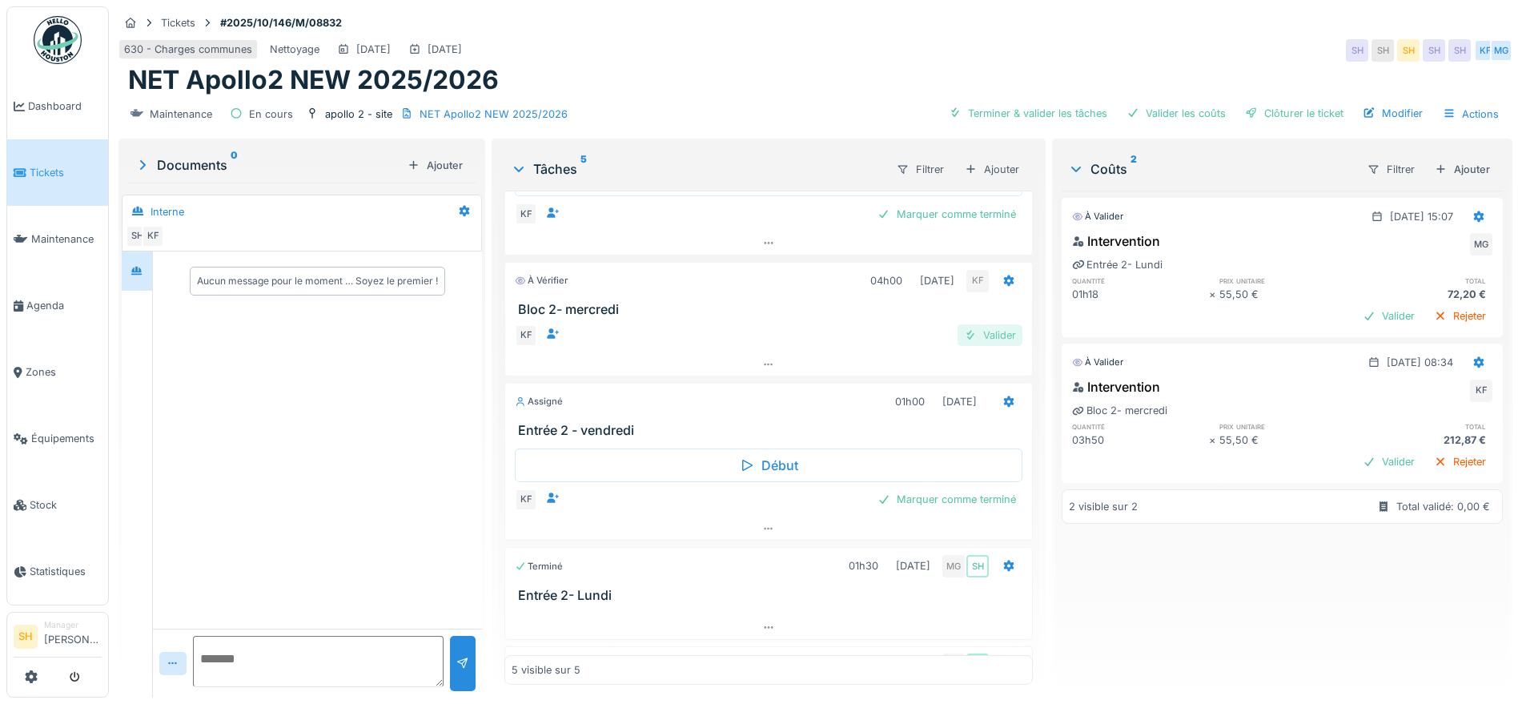
click at [973, 339] on div "Valider" at bounding box center [989, 335] width 65 height 22
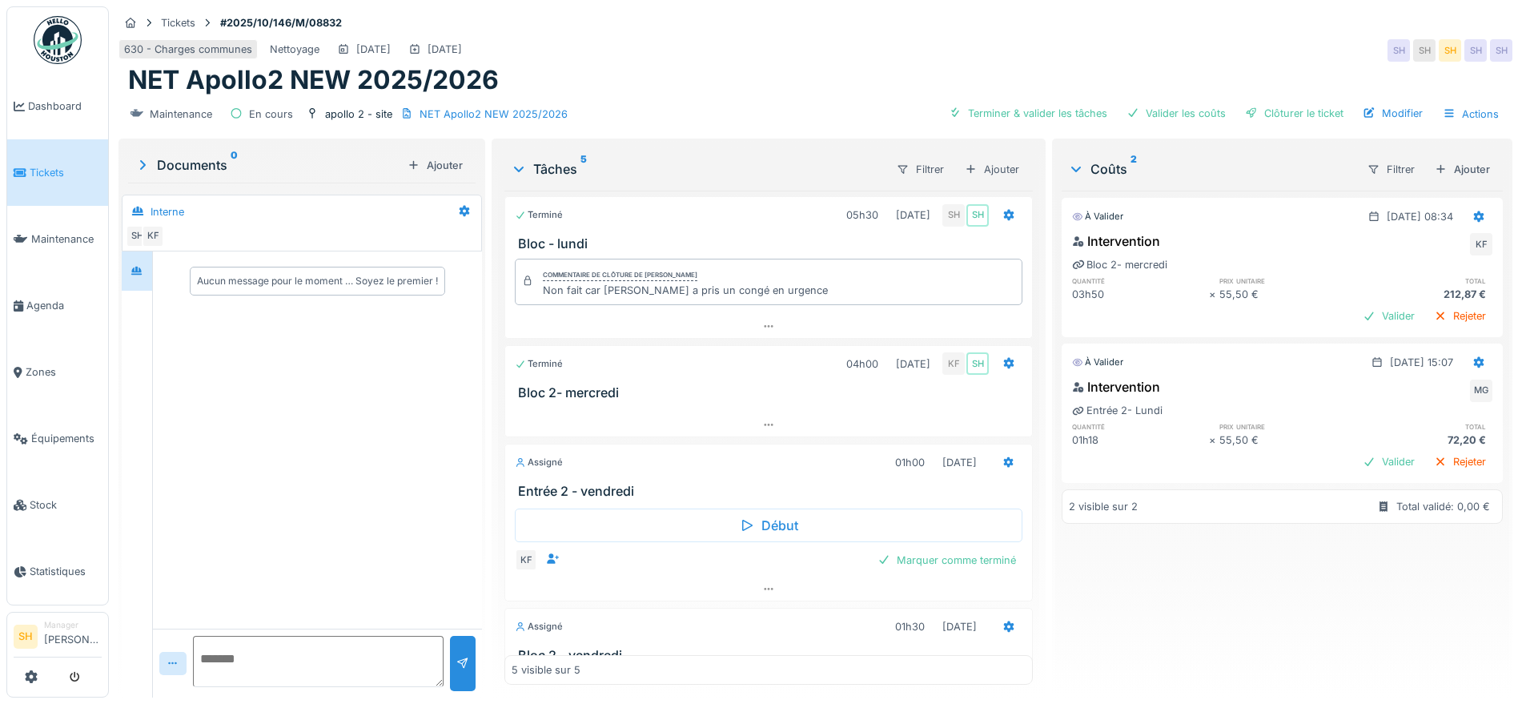
scroll to position [0, 0]
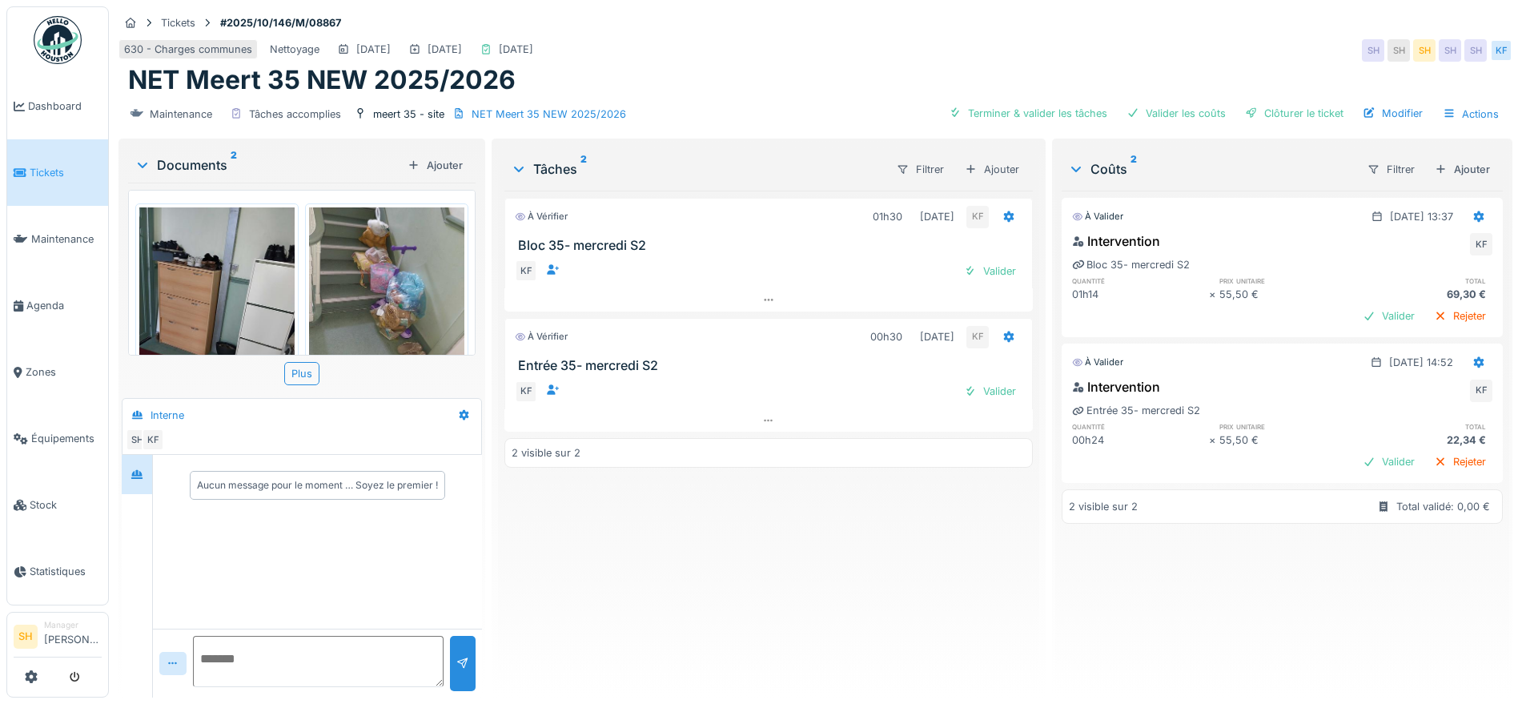
click at [214, 287] on img at bounding box center [216, 310] width 155 height 207
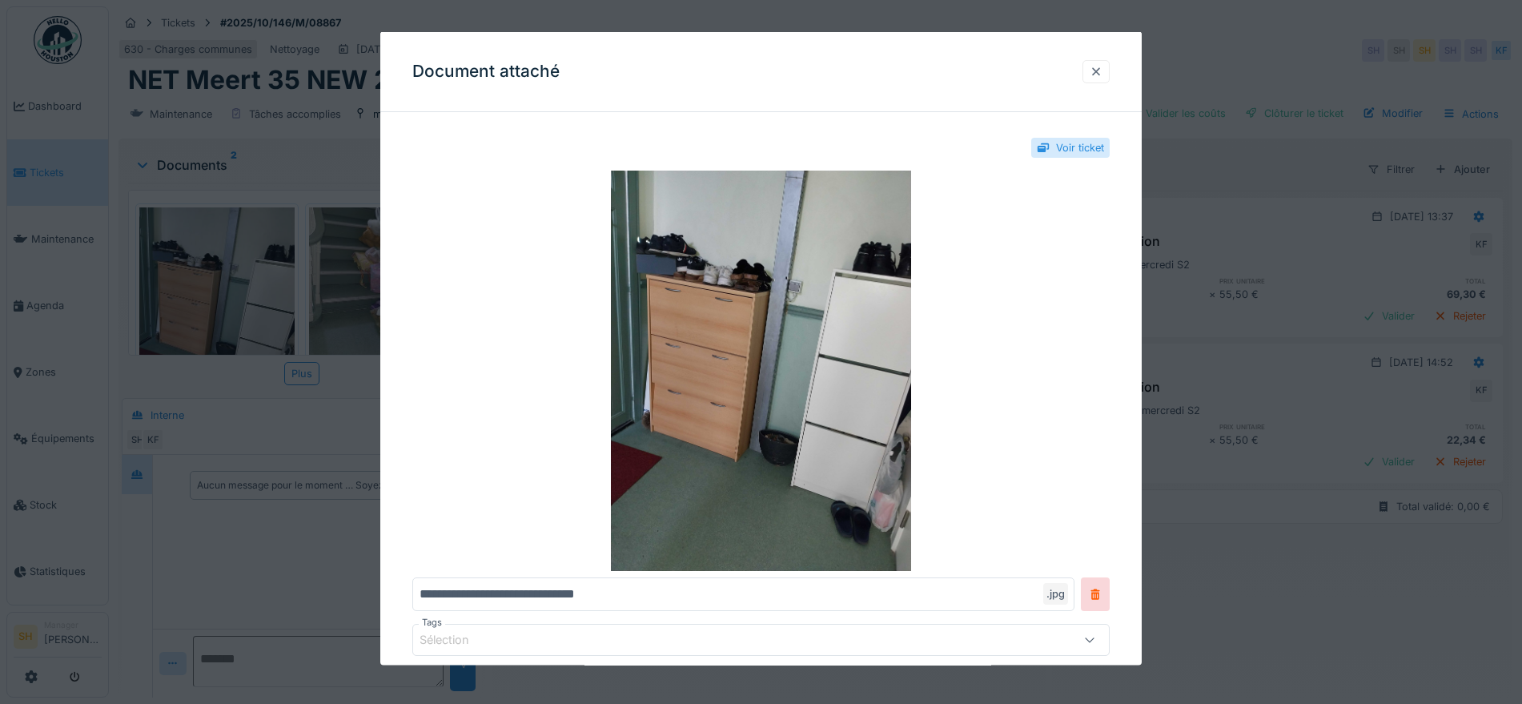
click at [1100, 67] on div at bounding box center [1095, 70] width 13 height 15
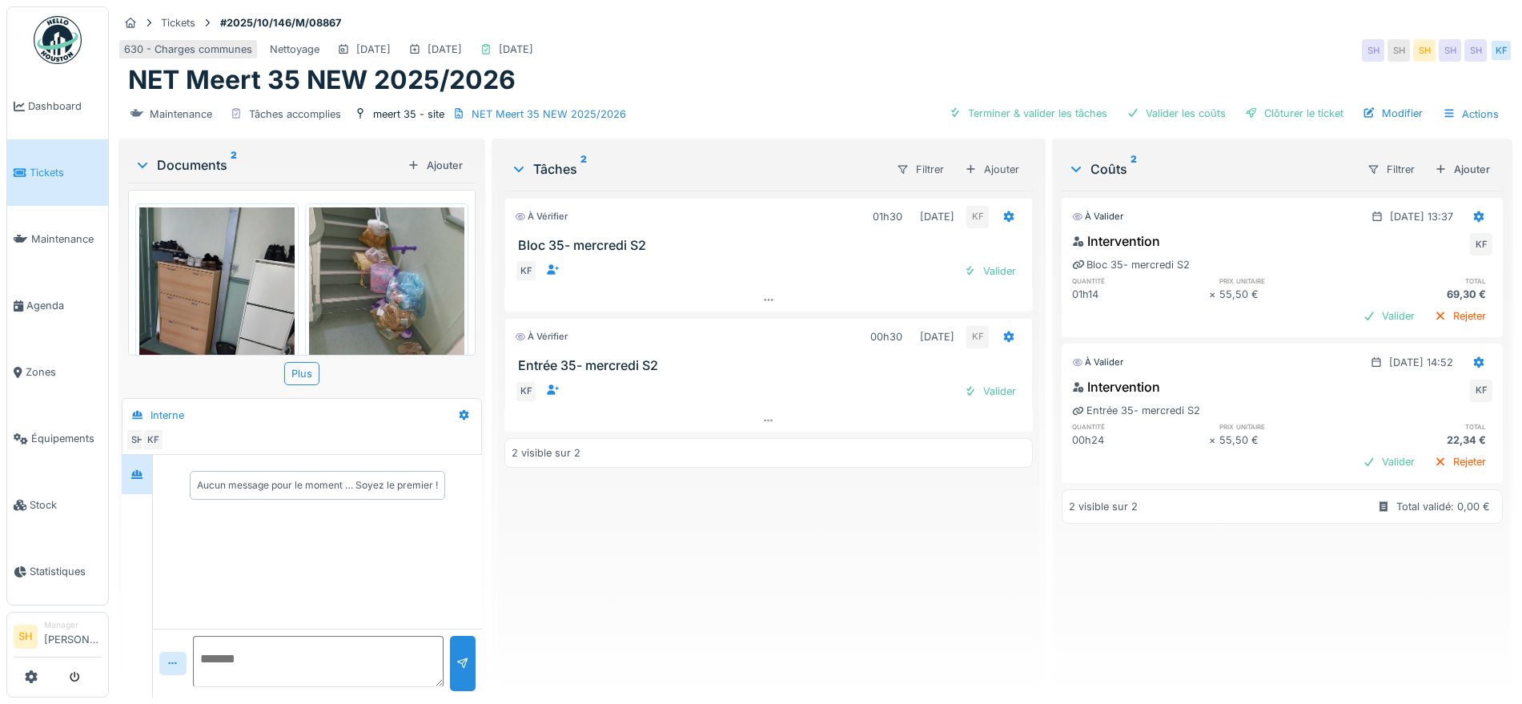
click at [381, 293] on img at bounding box center [386, 310] width 155 height 207
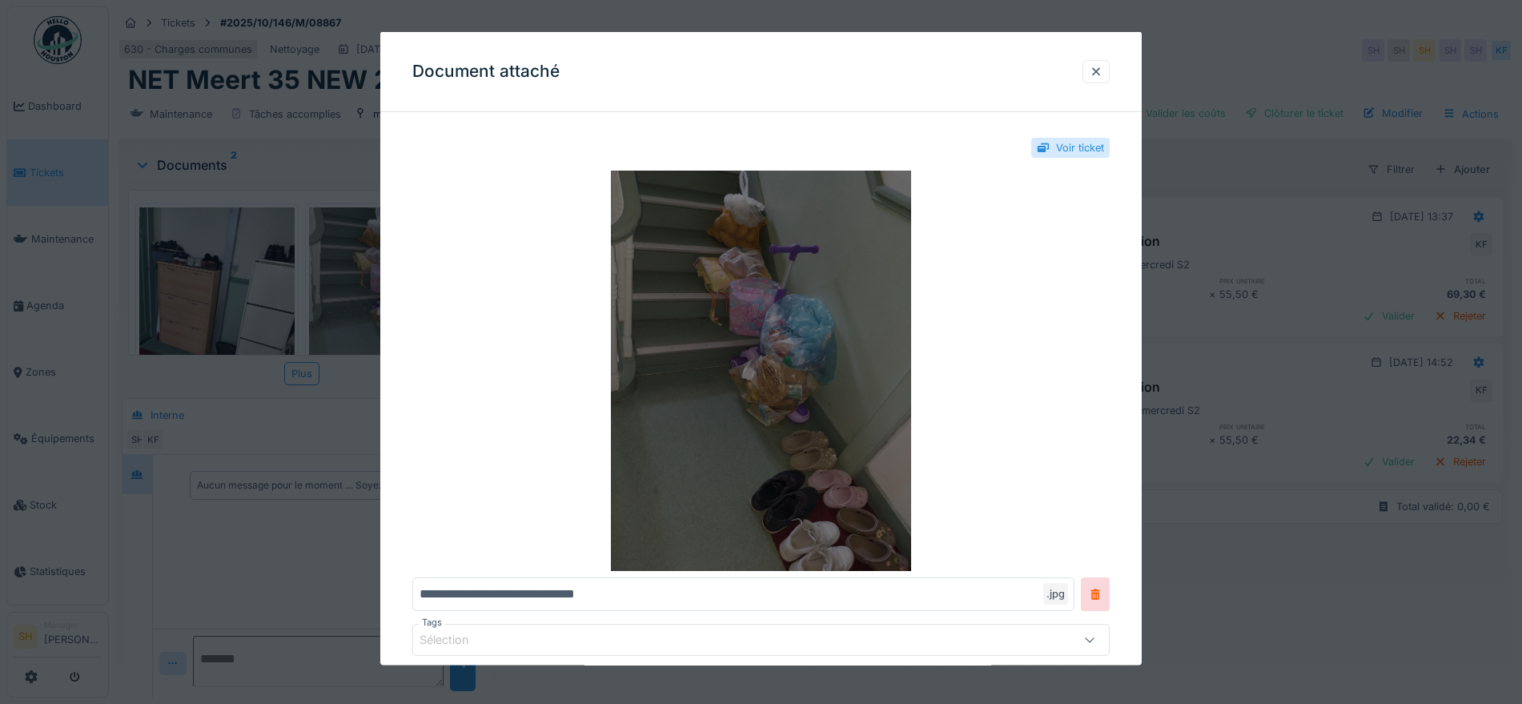
click at [764, 336] on img at bounding box center [760, 371] width 697 height 400
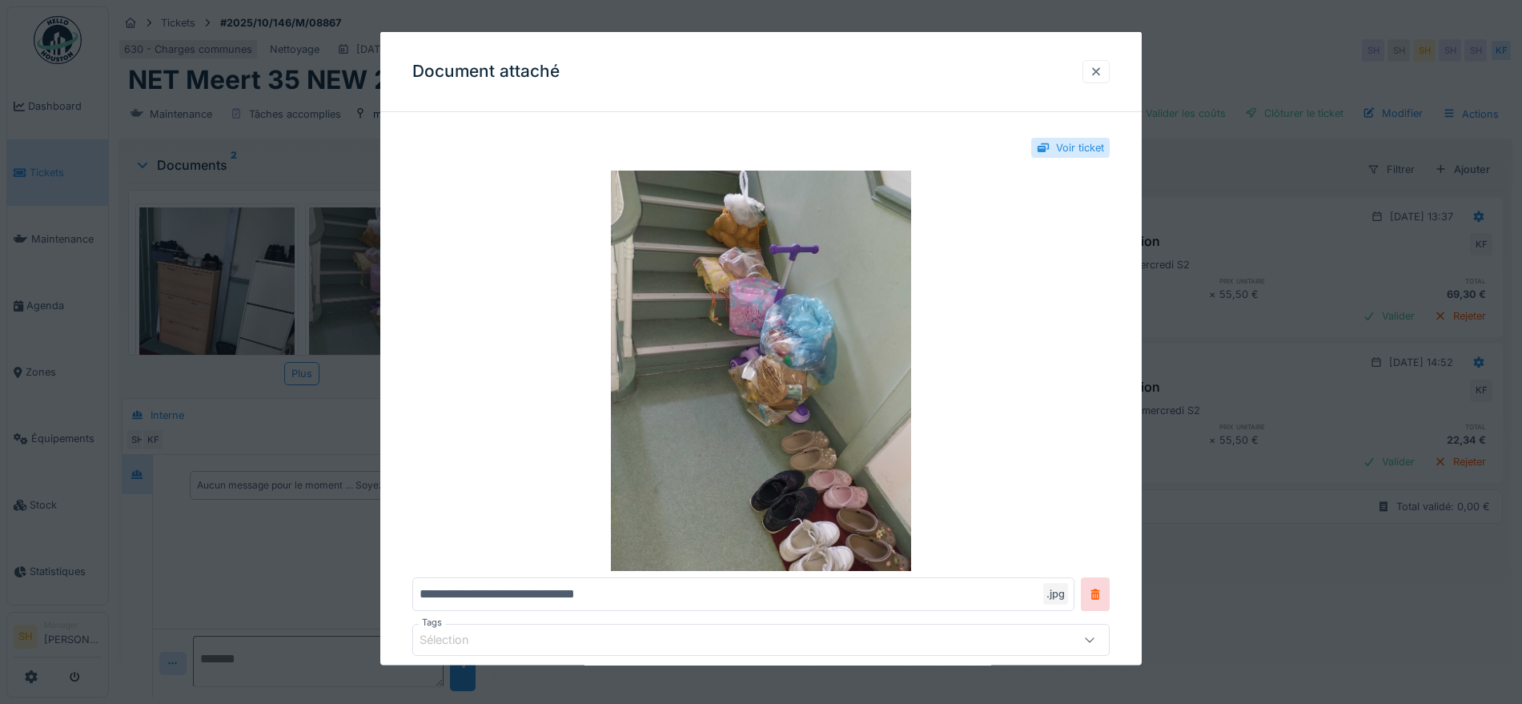
click at [1102, 70] on div at bounding box center [1095, 70] width 13 height 15
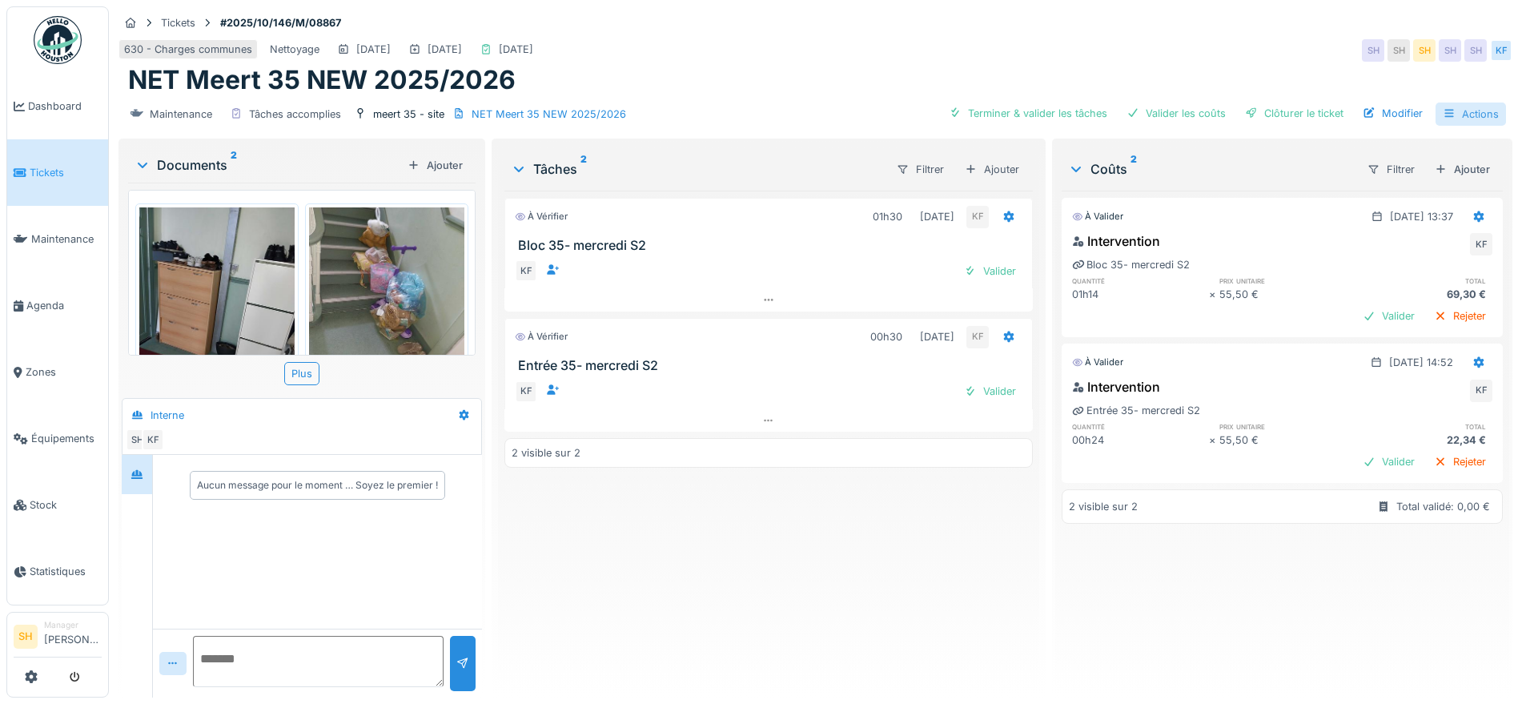
click at [1465, 114] on div "Actions" at bounding box center [1470, 113] width 70 height 23
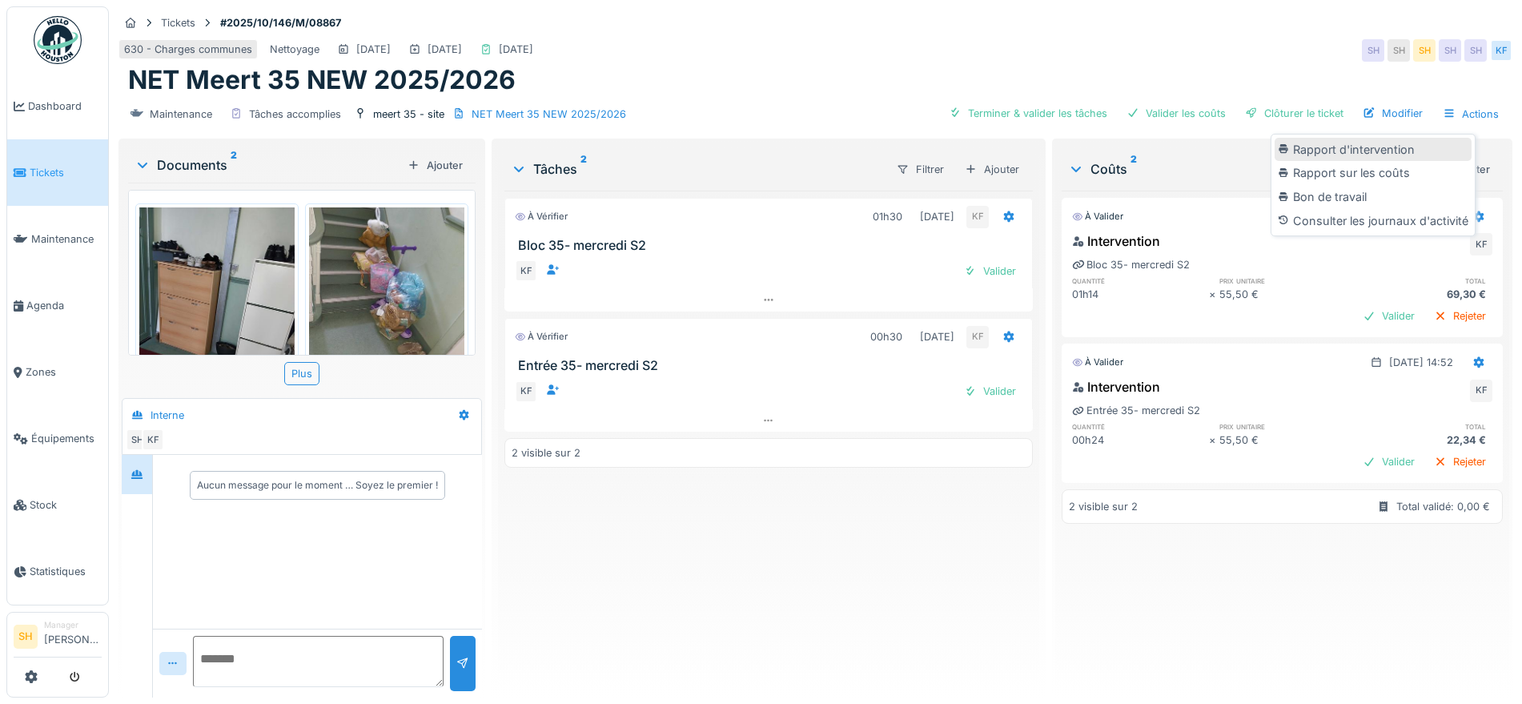
click at [1362, 150] on div "Rapport d'intervention" at bounding box center [1372, 150] width 197 height 24
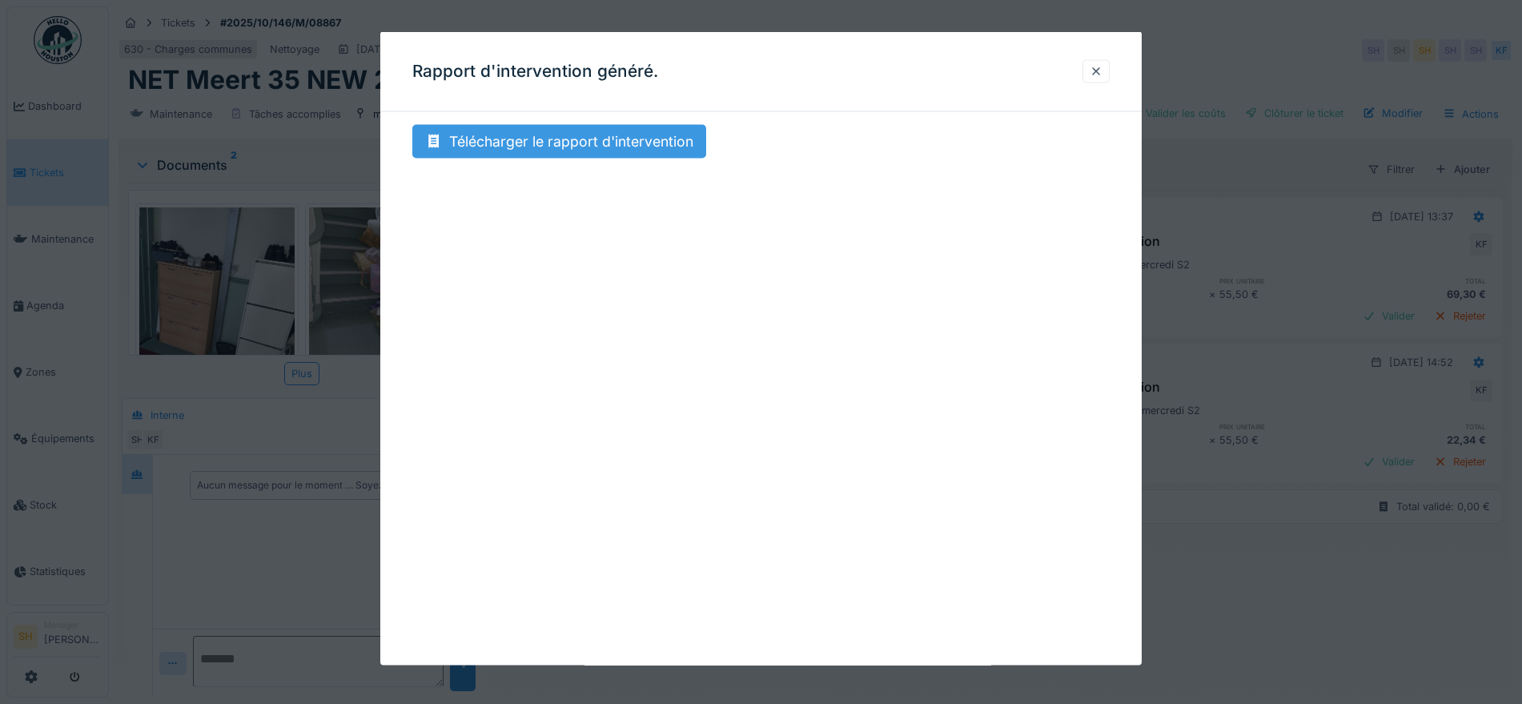
click at [593, 142] on div "Télécharger le rapport d'intervention" at bounding box center [559, 142] width 294 height 34
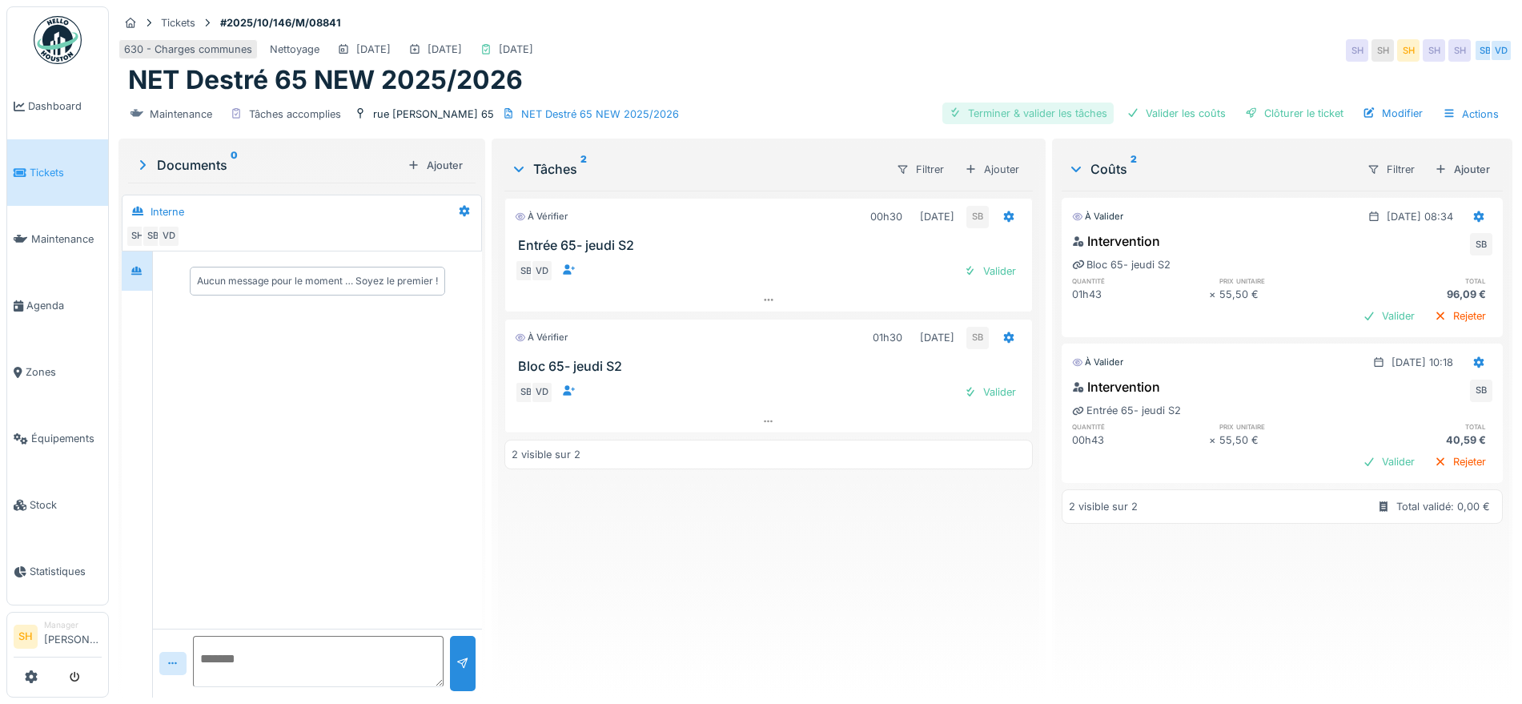
drag, startPoint x: 1017, startPoint y: 104, endPoint x: 1138, endPoint y: 106, distance: 120.9
click at [1017, 103] on div "Terminer & valider les tâches" at bounding box center [1027, 113] width 171 height 22
drag, startPoint x: 1172, startPoint y: 106, endPoint x: 1261, endPoint y: 107, distance: 88.9
click at [1175, 106] on div "Valider les coûts" at bounding box center [1176, 113] width 112 height 22
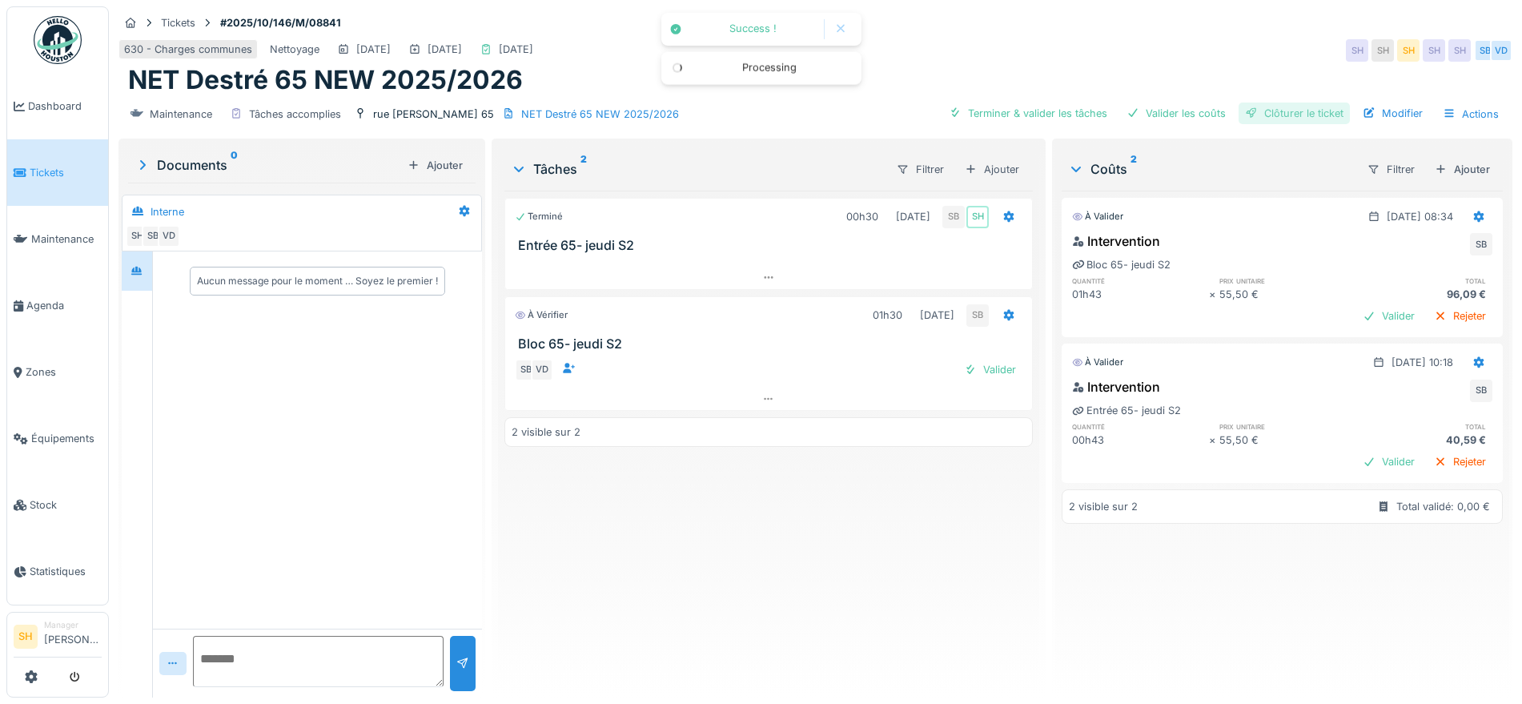
click at [1262, 107] on div "Clôturer le ticket" at bounding box center [1293, 113] width 111 height 22
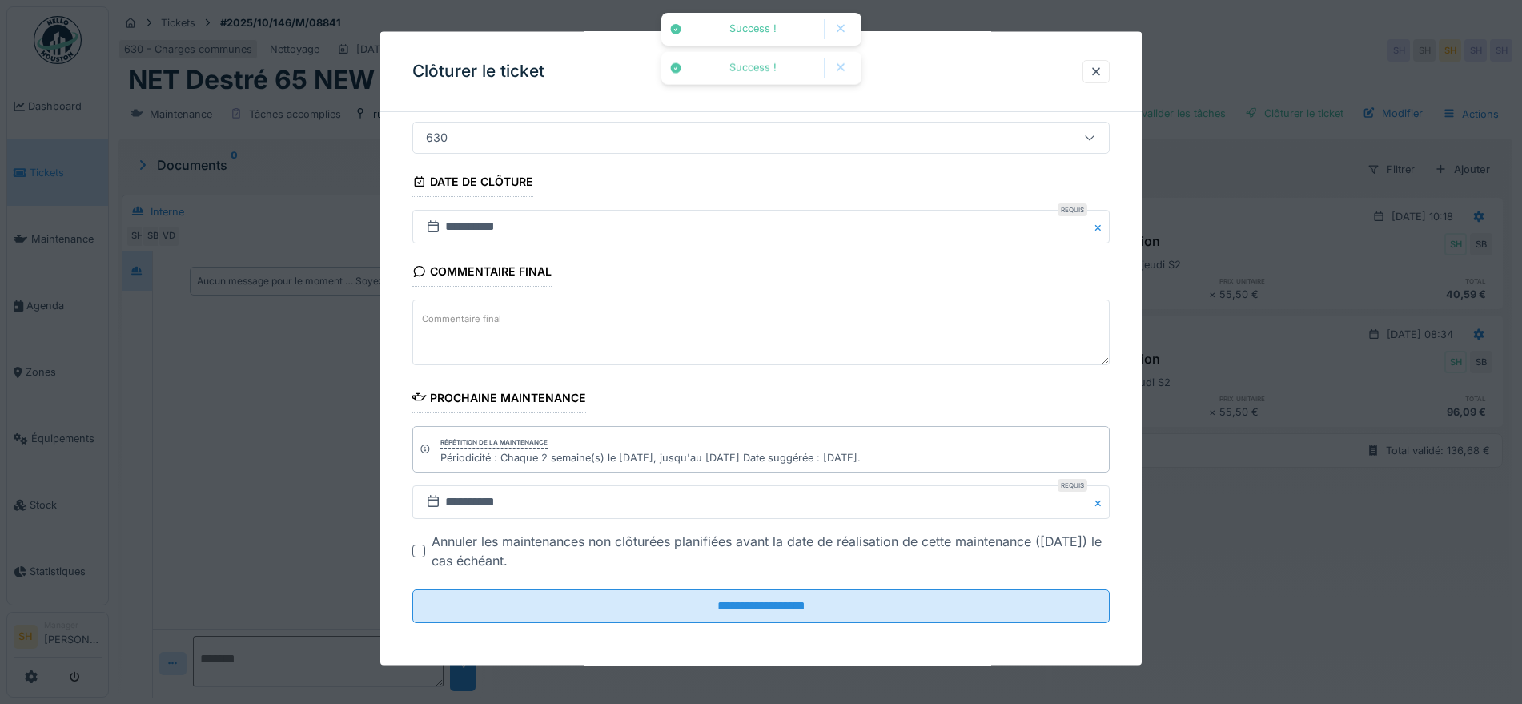
scroll to position [137, 0]
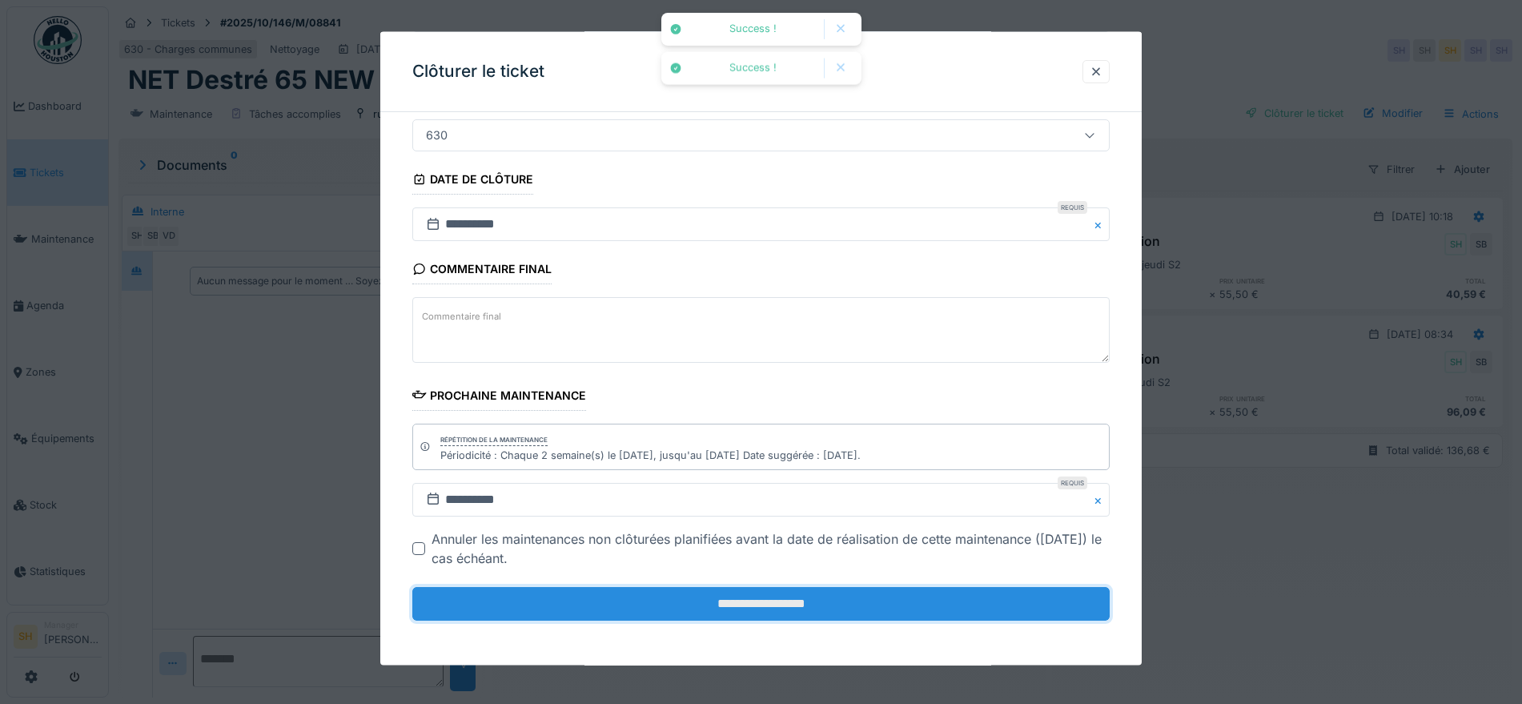
click at [799, 596] on input "**********" at bounding box center [760, 604] width 697 height 34
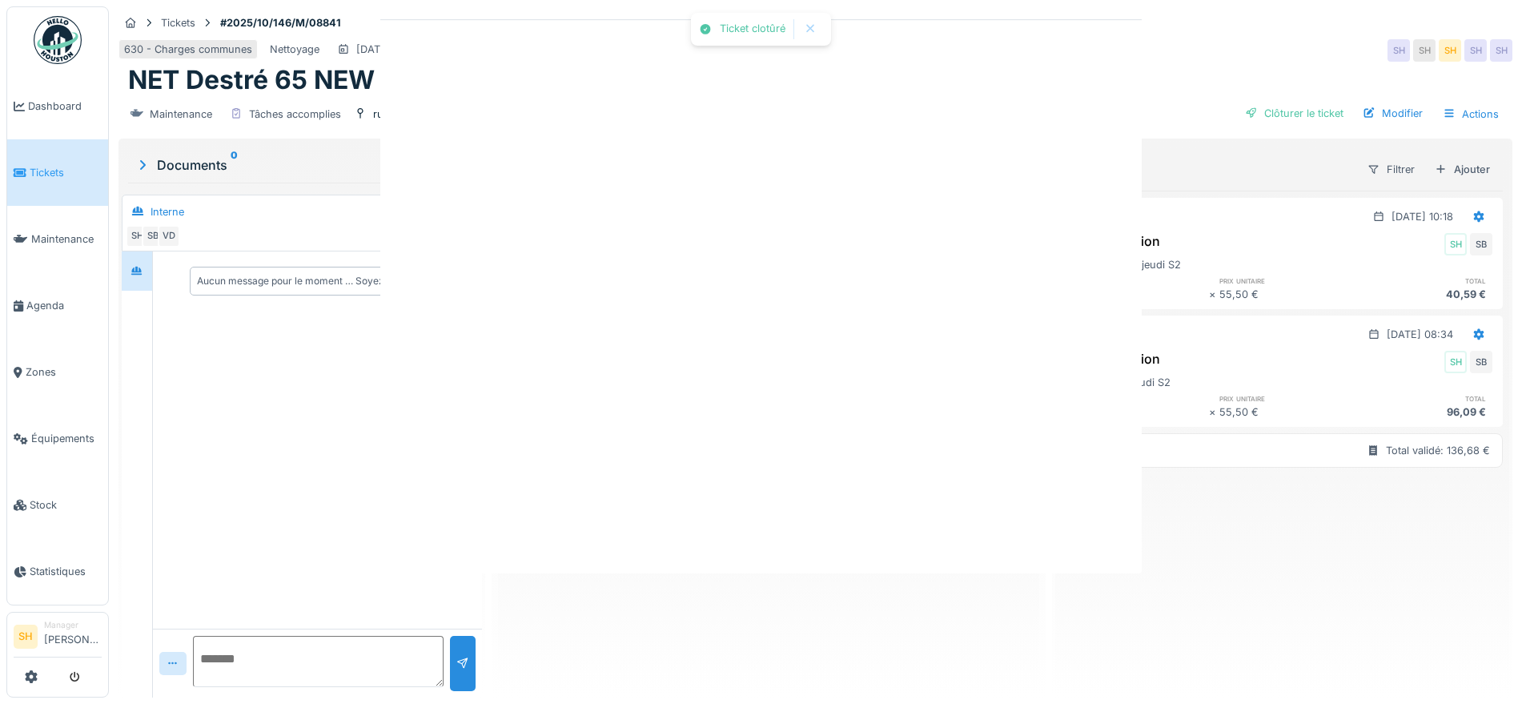
scroll to position [0, 0]
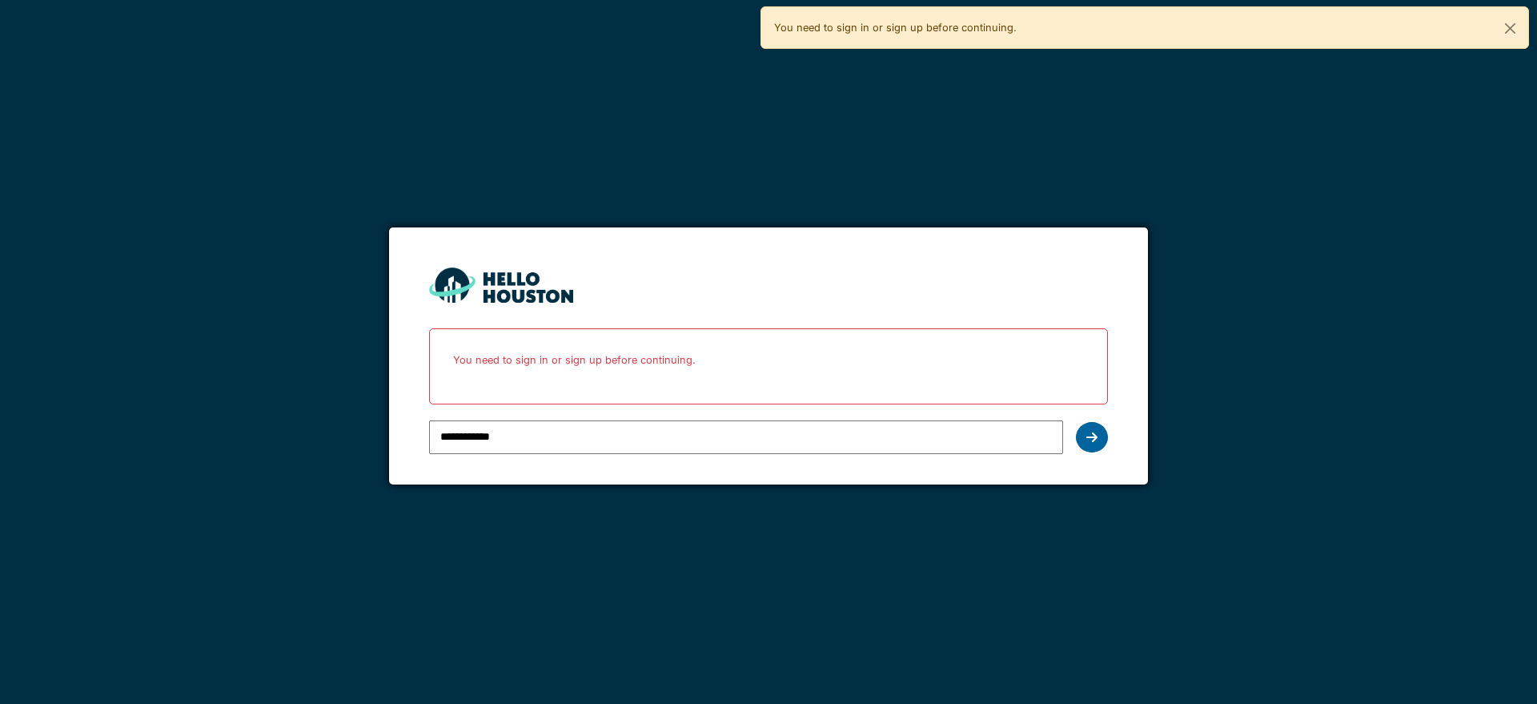
click at [1093, 440] on icon at bounding box center [1091, 437] width 11 height 13
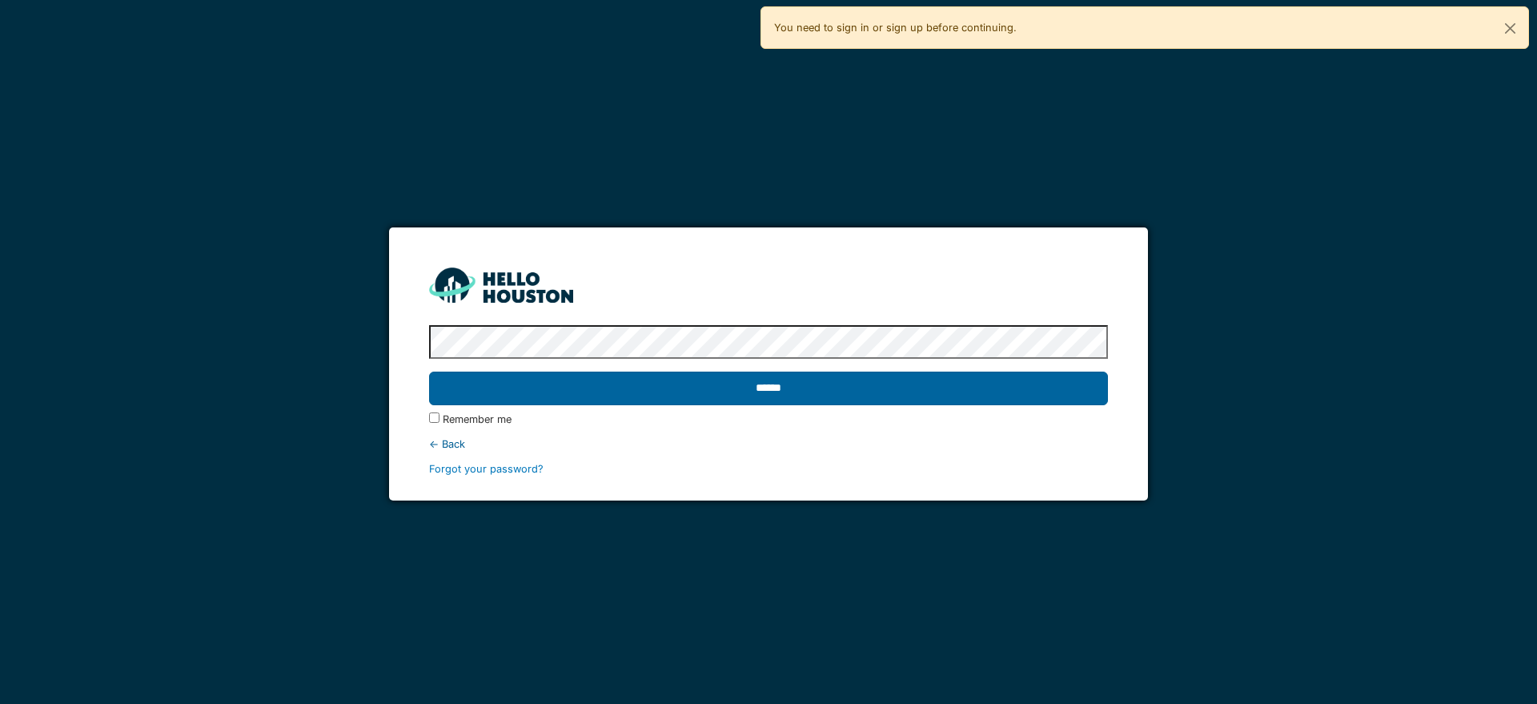
click at [895, 395] on input "******" at bounding box center [768, 388] width 678 height 34
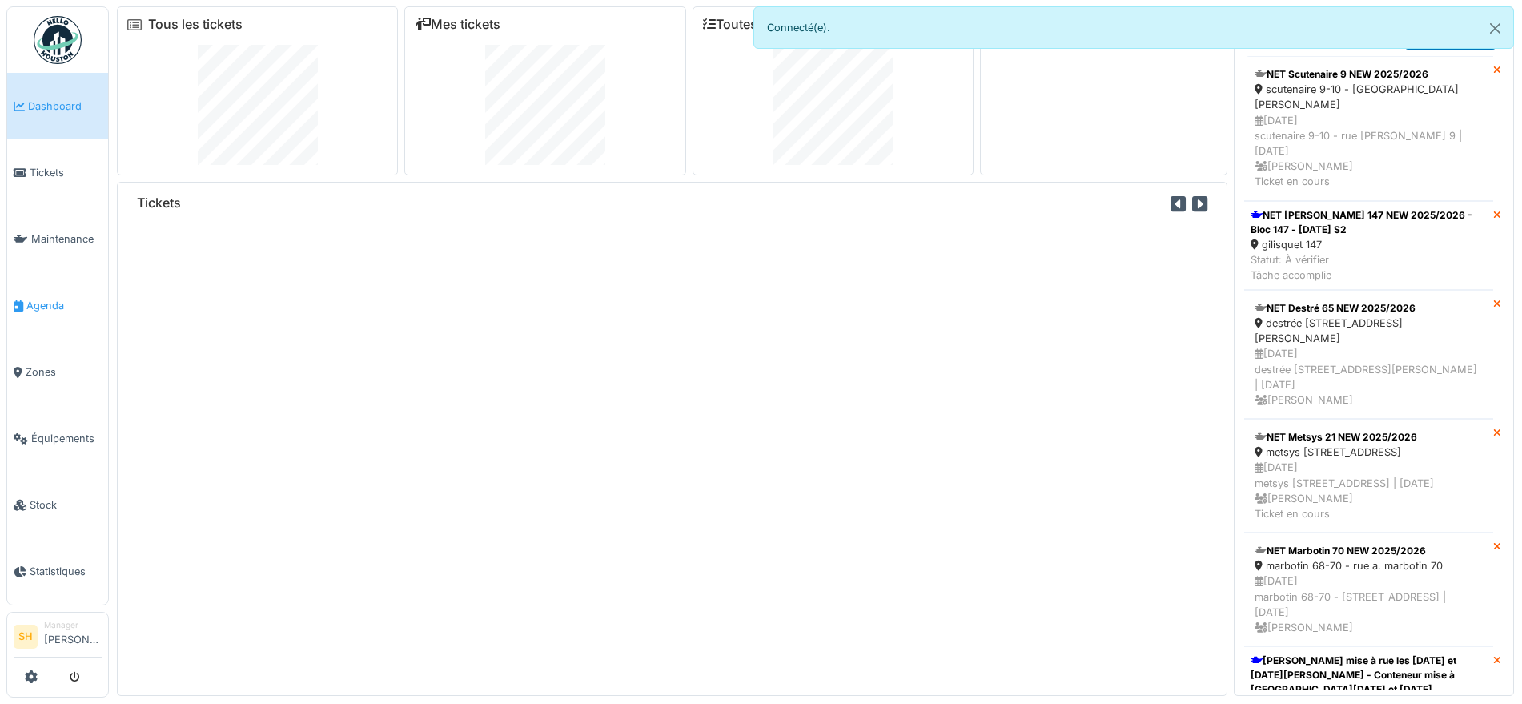
click at [57, 298] on span "Agenda" at bounding box center [63, 305] width 75 height 15
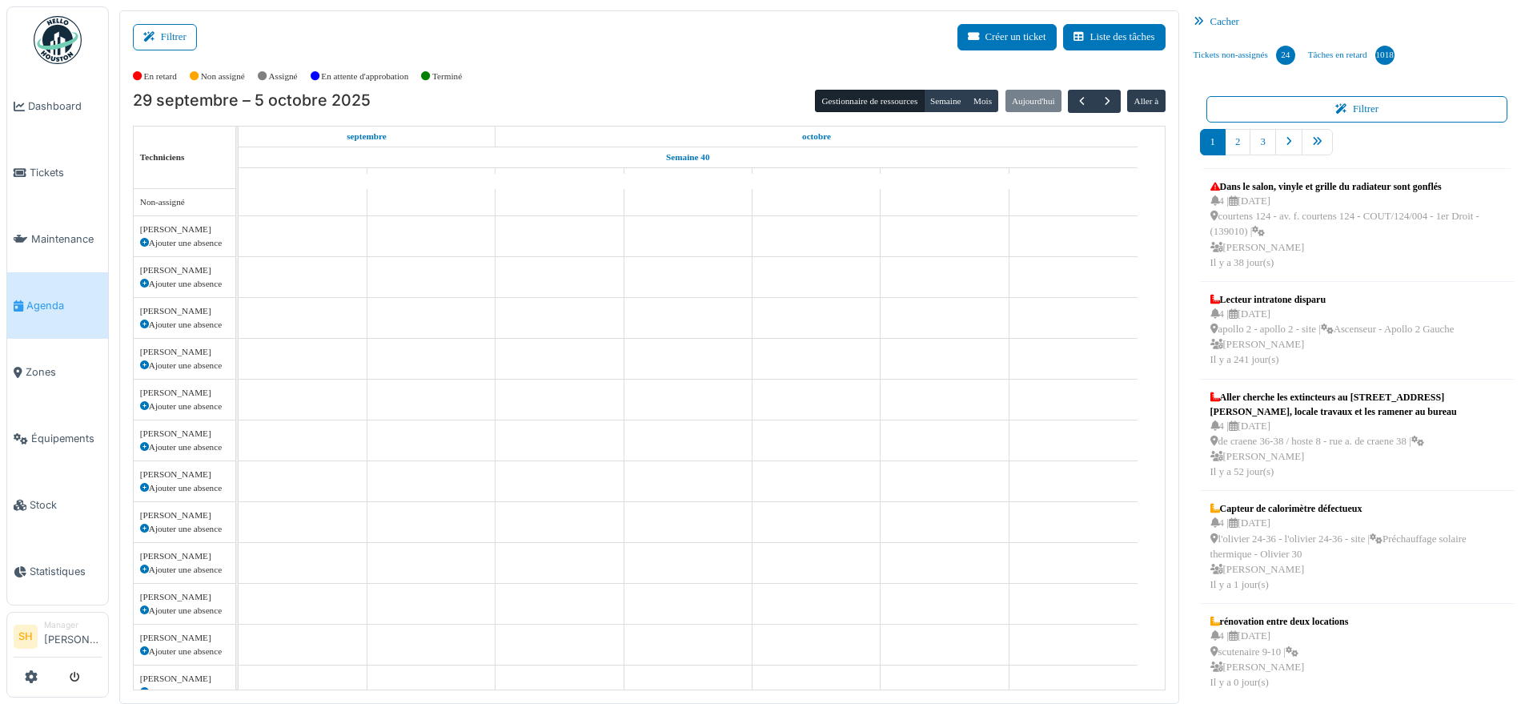
drag, startPoint x: 195, startPoint y: 35, endPoint x: 228, endPoint y: 73, distance: 50.5
click at [194, 36] on button "Filtrer" at bounding box center [165, 37] width 64 height 26
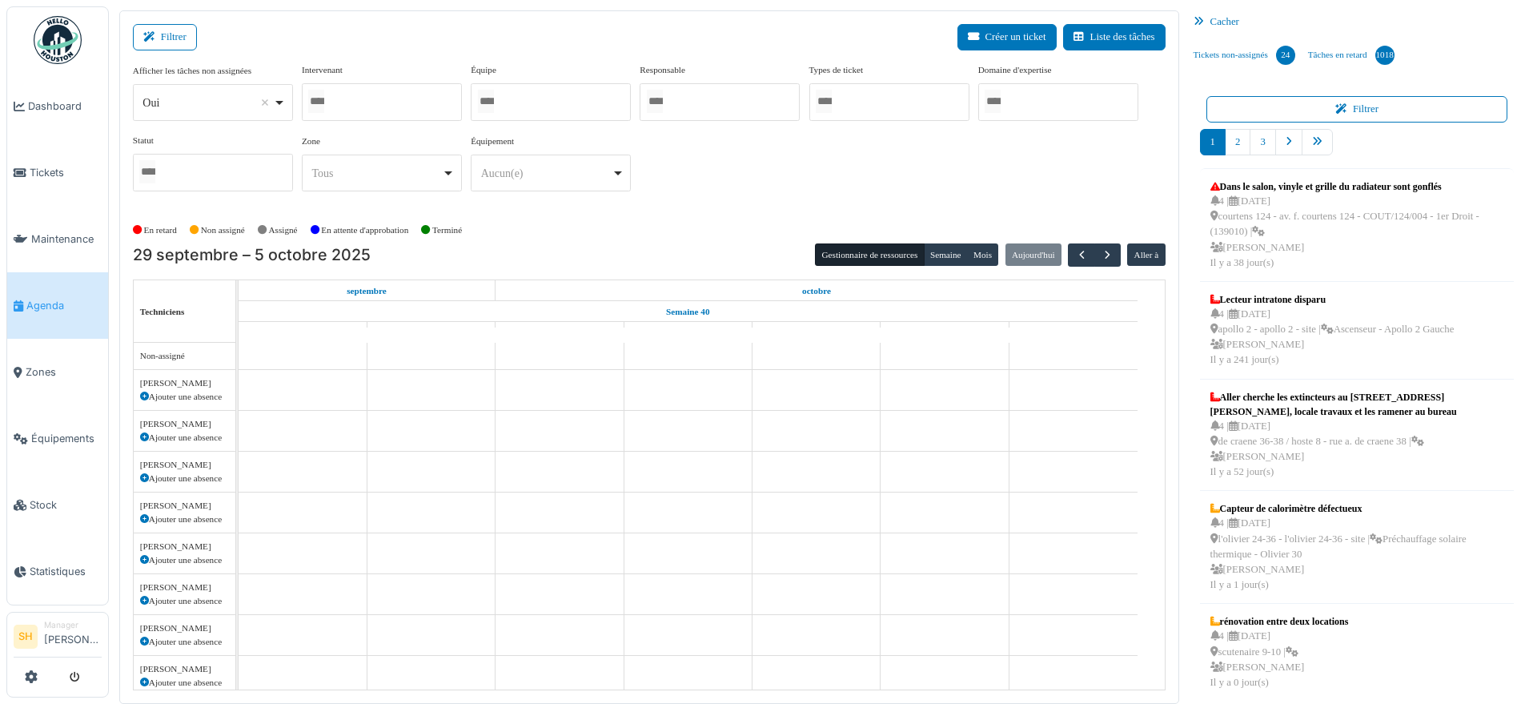
click at [578, 97] on div at bounding box center [551, 102] width 160 height 38
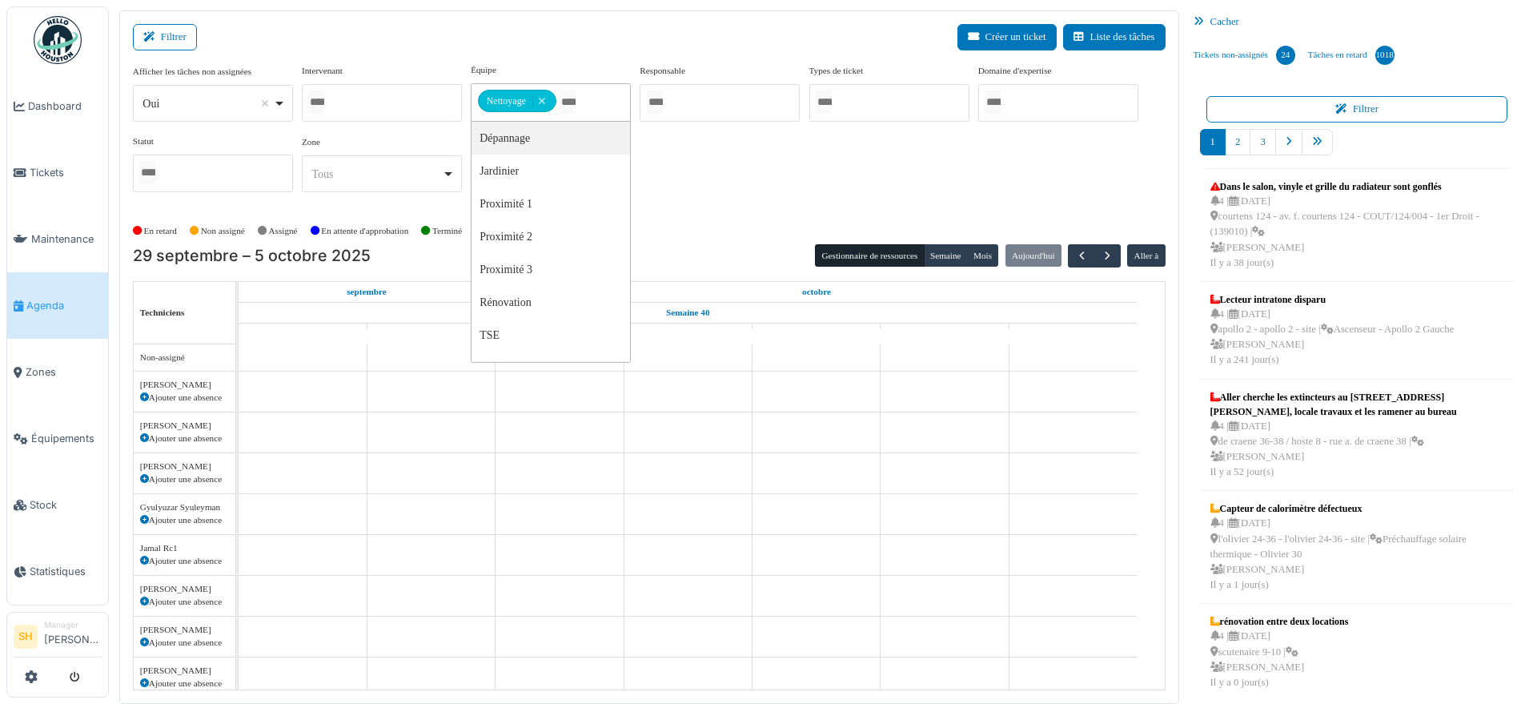
click at [358, 89] on div at bounding box center [382, 103] width 160 height 38
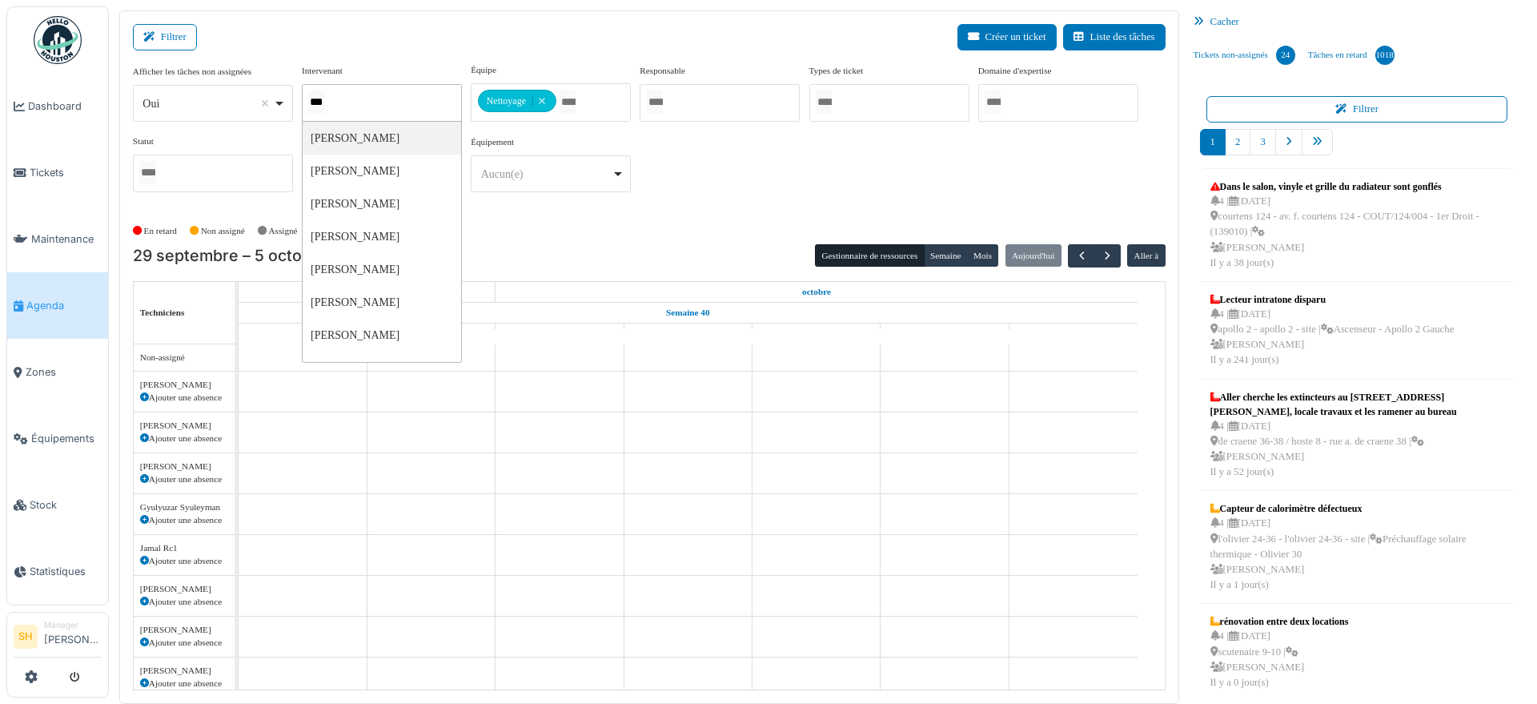
type input "****"
